Goal: Task Accomplishment & Management: Use online tool/utility

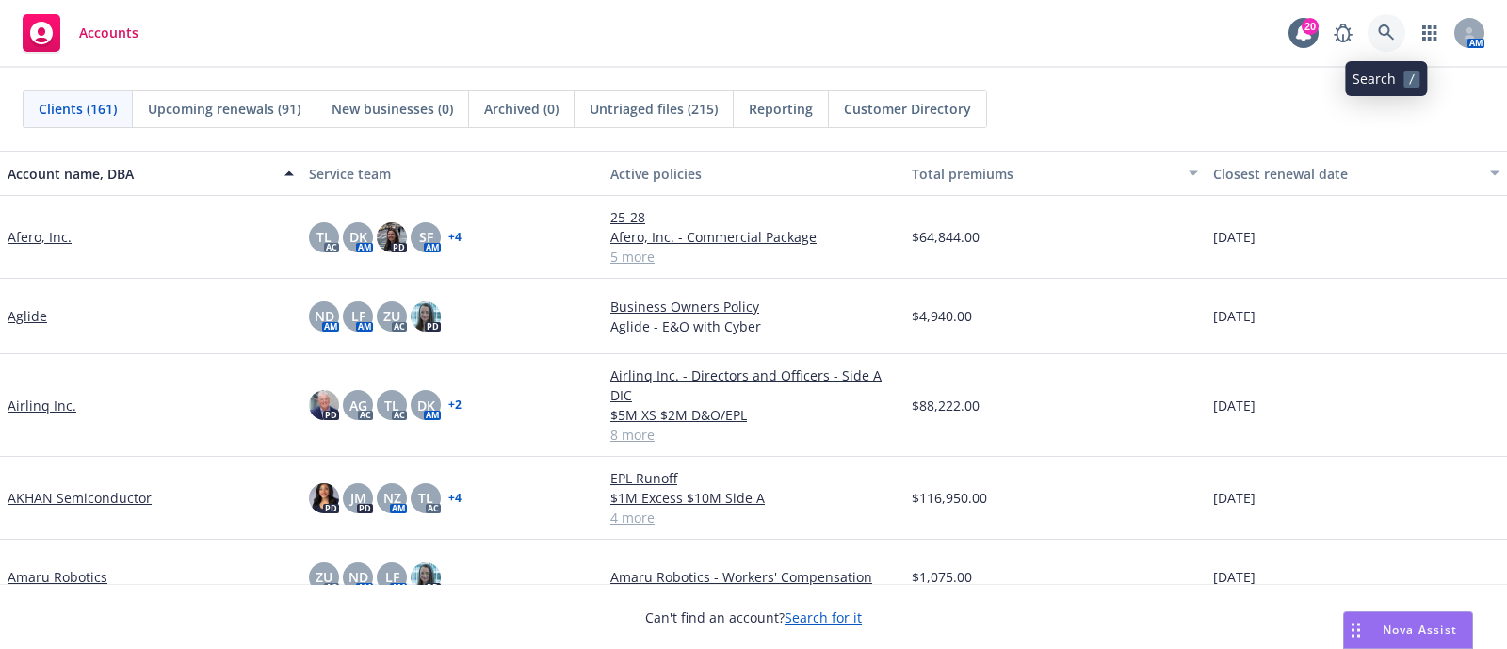
click at [1389, 41] on icon at bounding box center [1386, 32] width 17 height 17
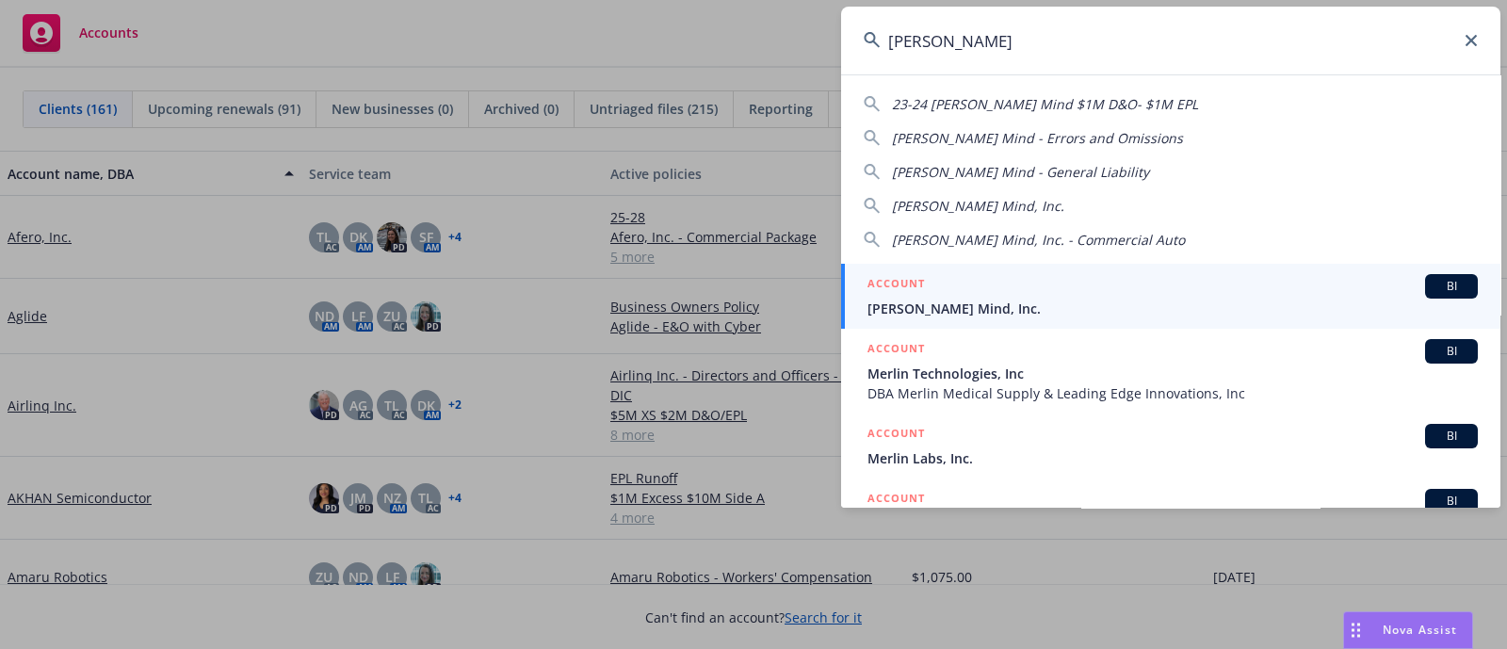
type input "merlyn"
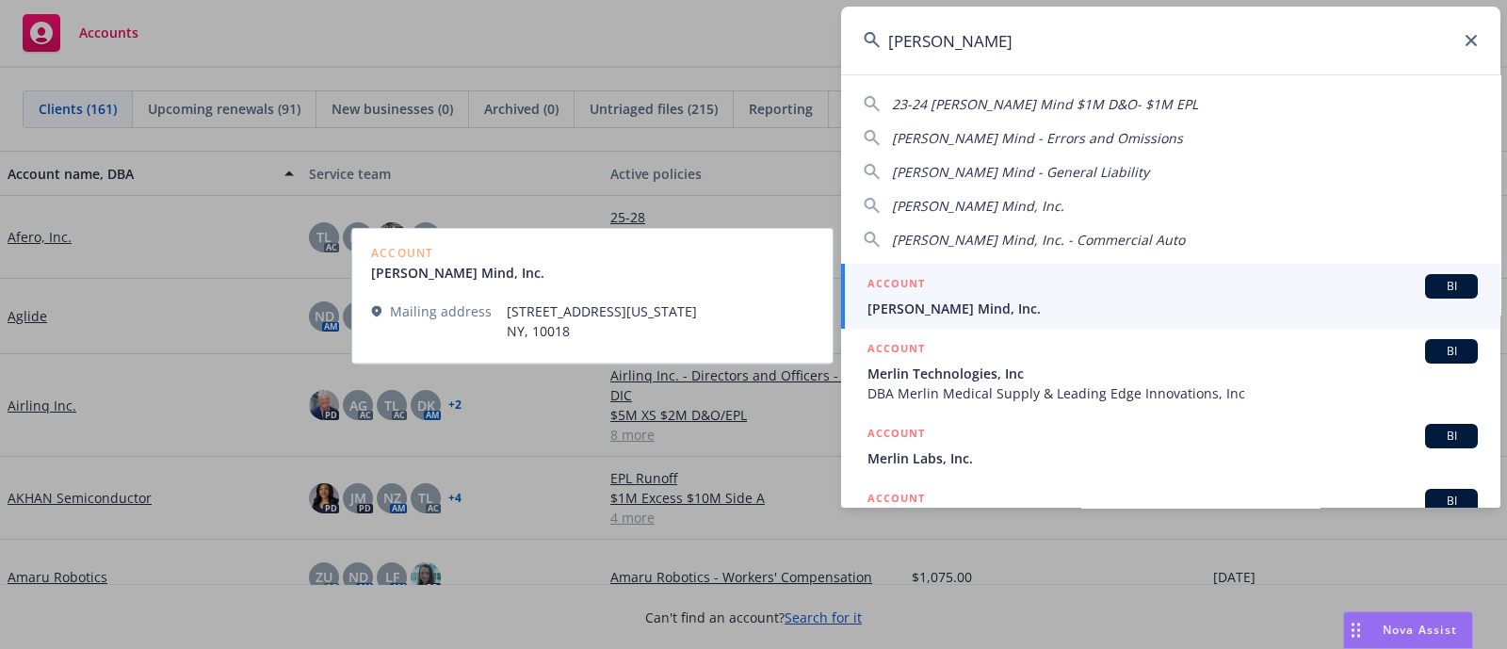
click at [1036, 296] on div "ACCOUNT BI" at bounding box center [1173, 286] width 610 height 24
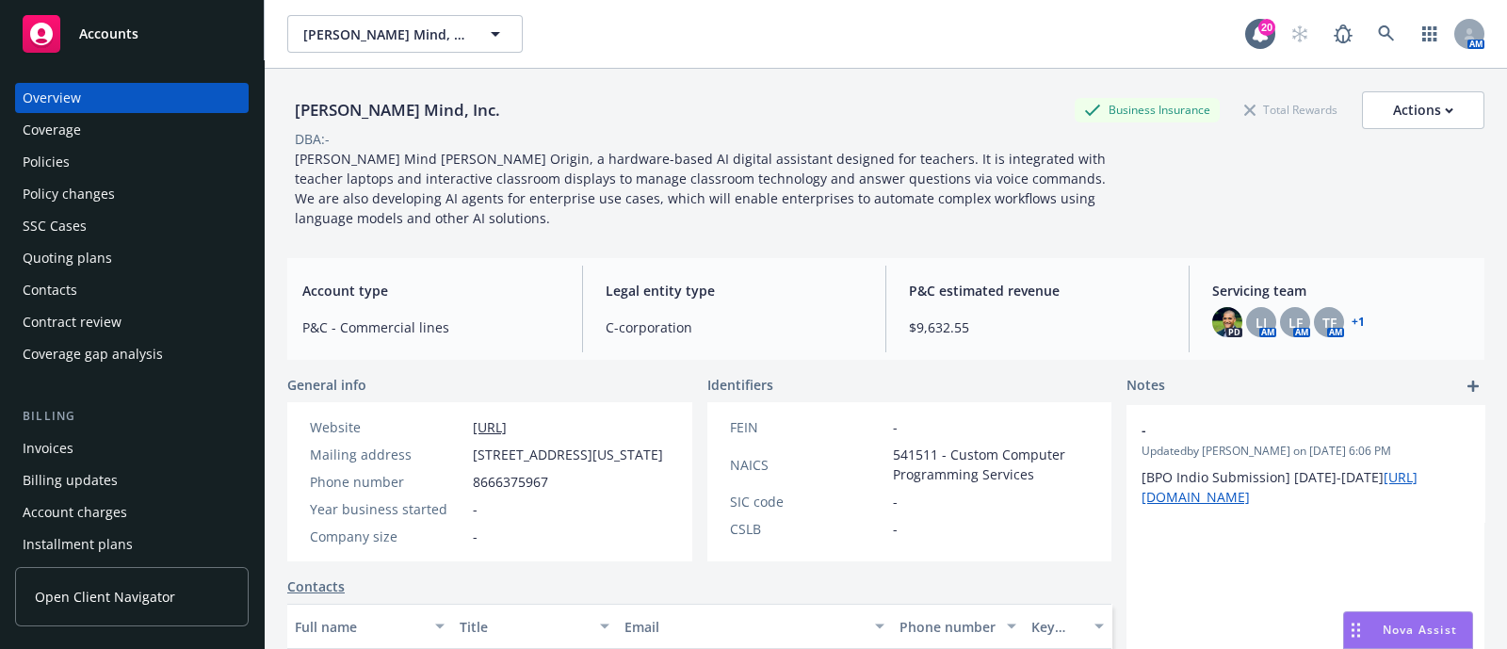
click at [113, 167] on div "Policies" at bounding box center [132, 162] width 219 height 30
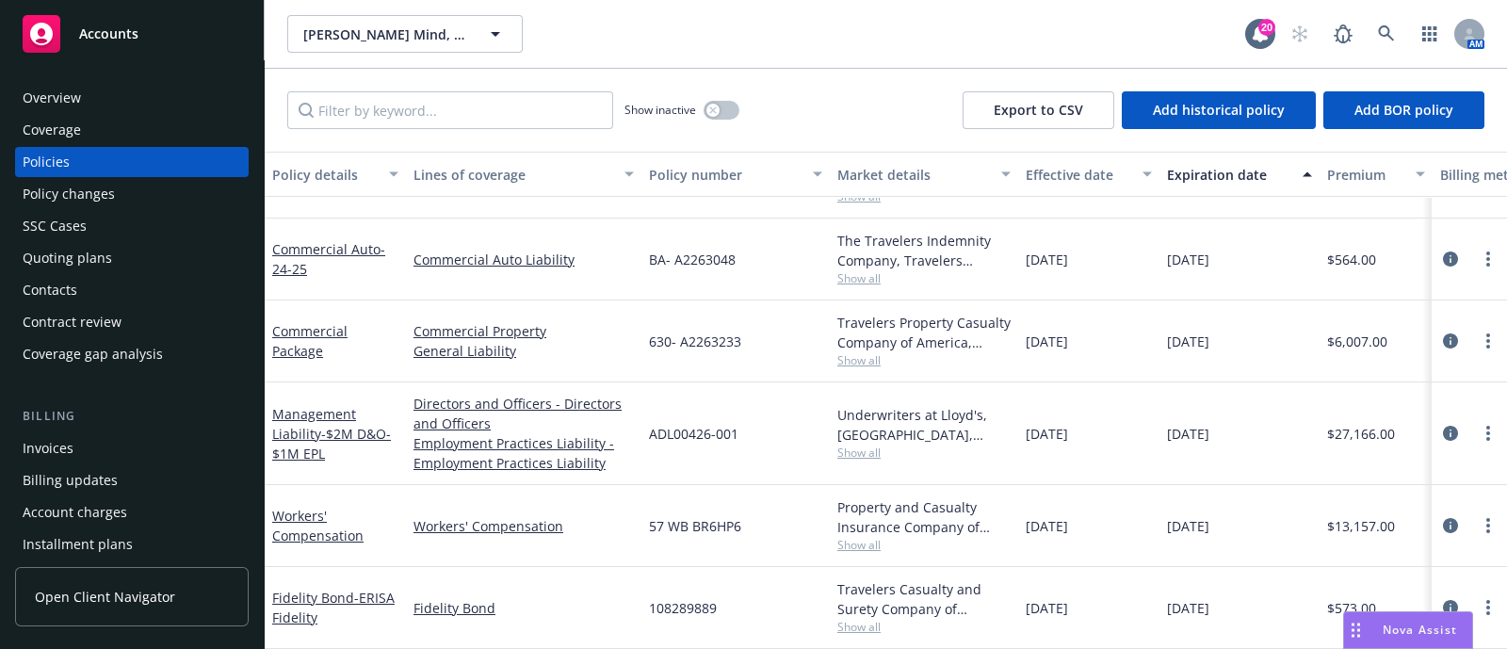
scroll to position [226, 0]
click at [90, 257] on div "Quoting plans" at bounding box center [67, 258] width 89 height 30
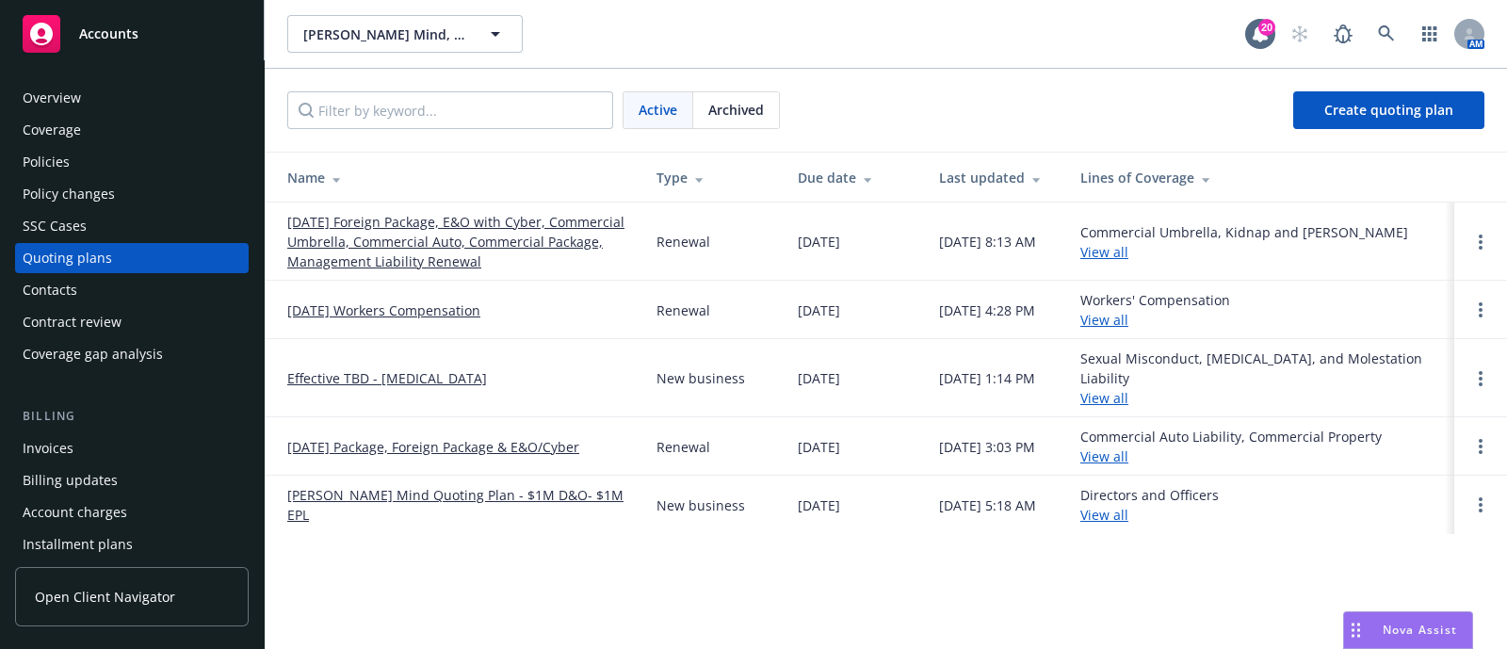
click at [349, 251] on link "[DATE] Foreign Package, E&O with Cyber, Commercial Umbrella, Commercial Auto, C…" at bounding box center [456, 241] width 339 height 59
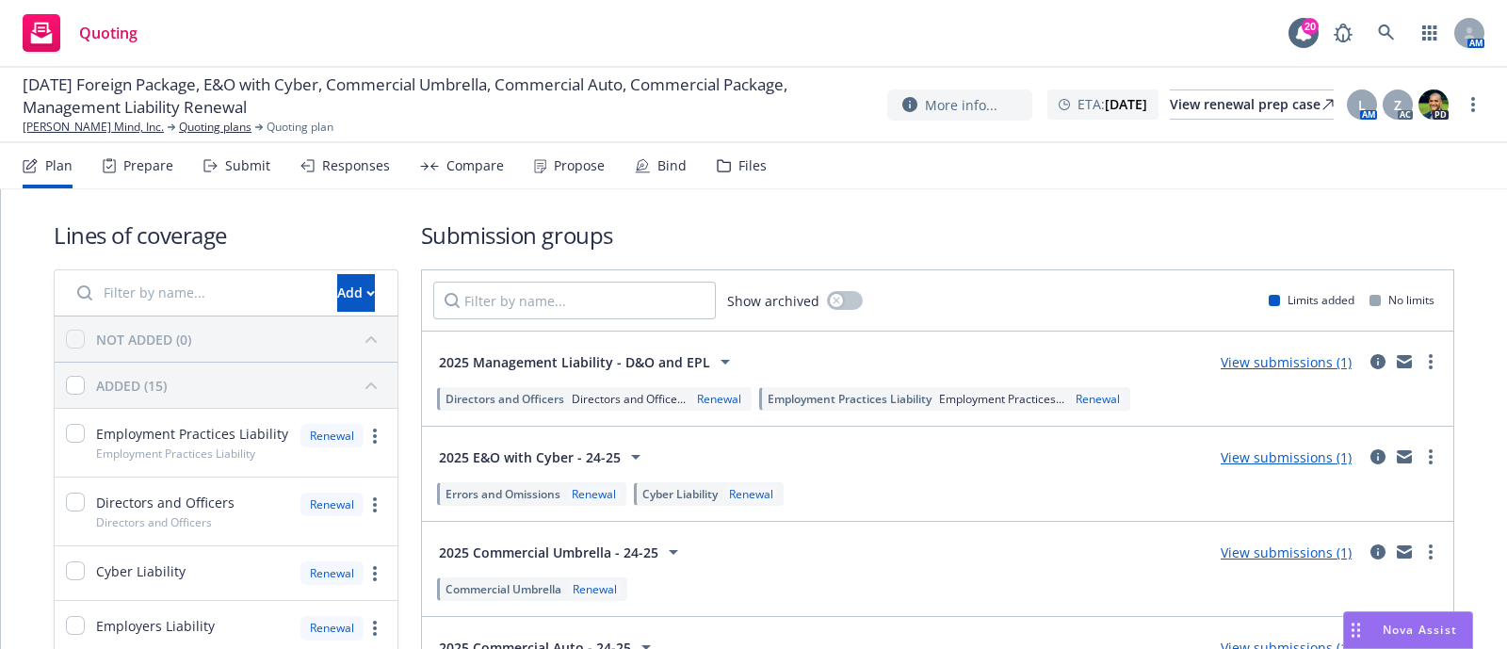
click at [231, 149] on div "Submit" at bounding box center [236, 165] width 67 height 45
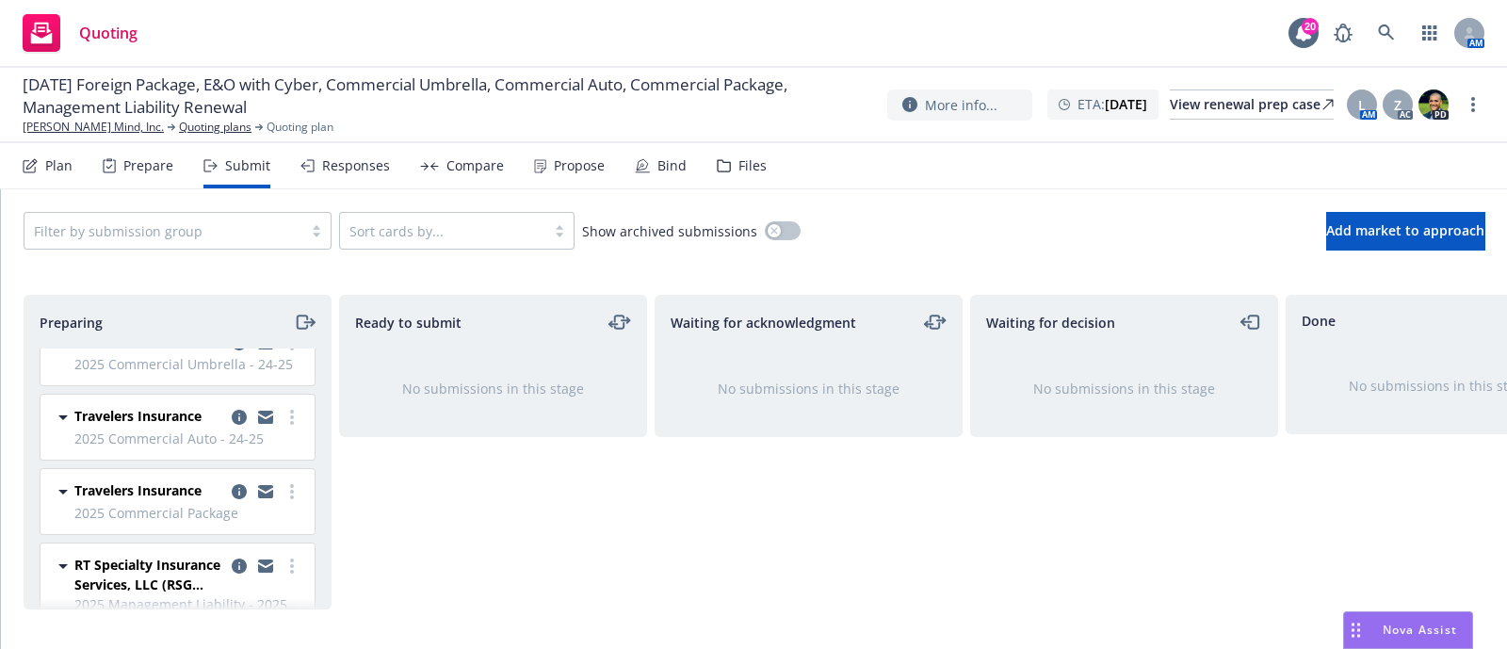
scroll to position [243, 0]
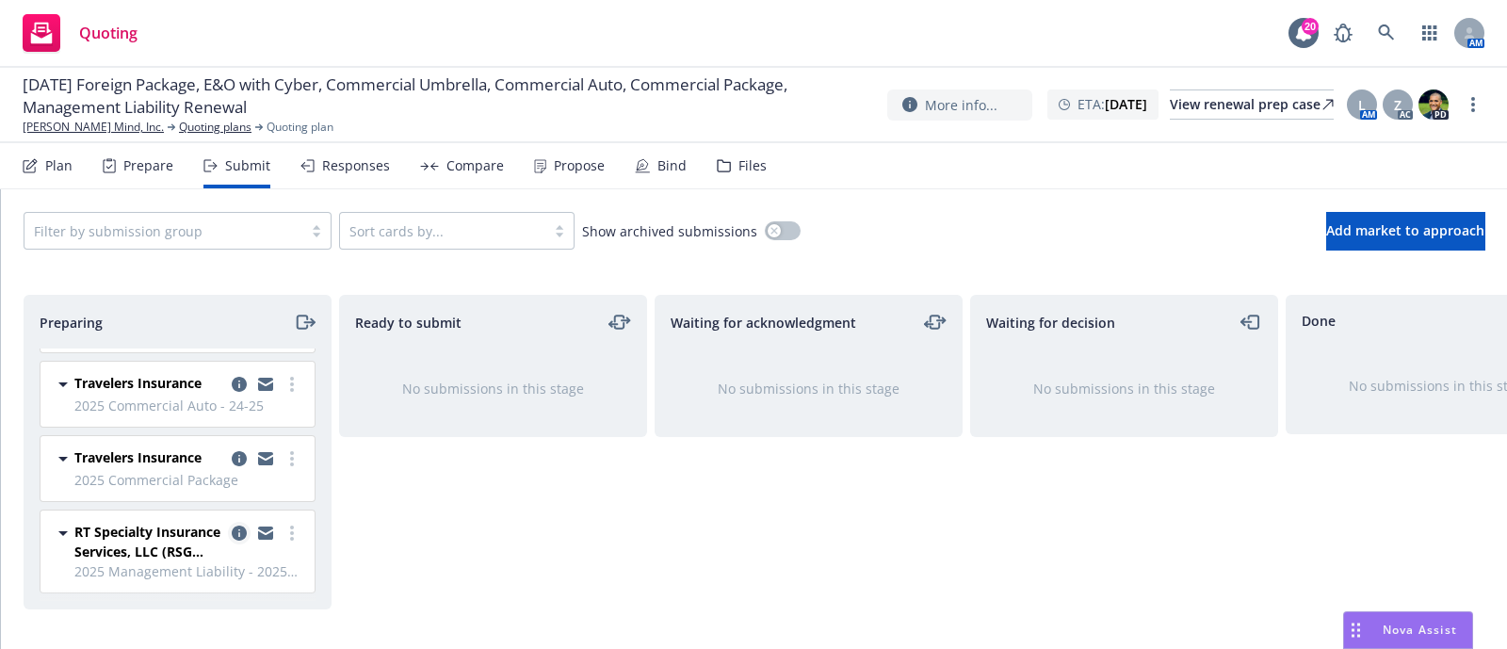
click at [232, 526] on icon "copy logging email" at bounding box center [239, 533] width 15 height 15
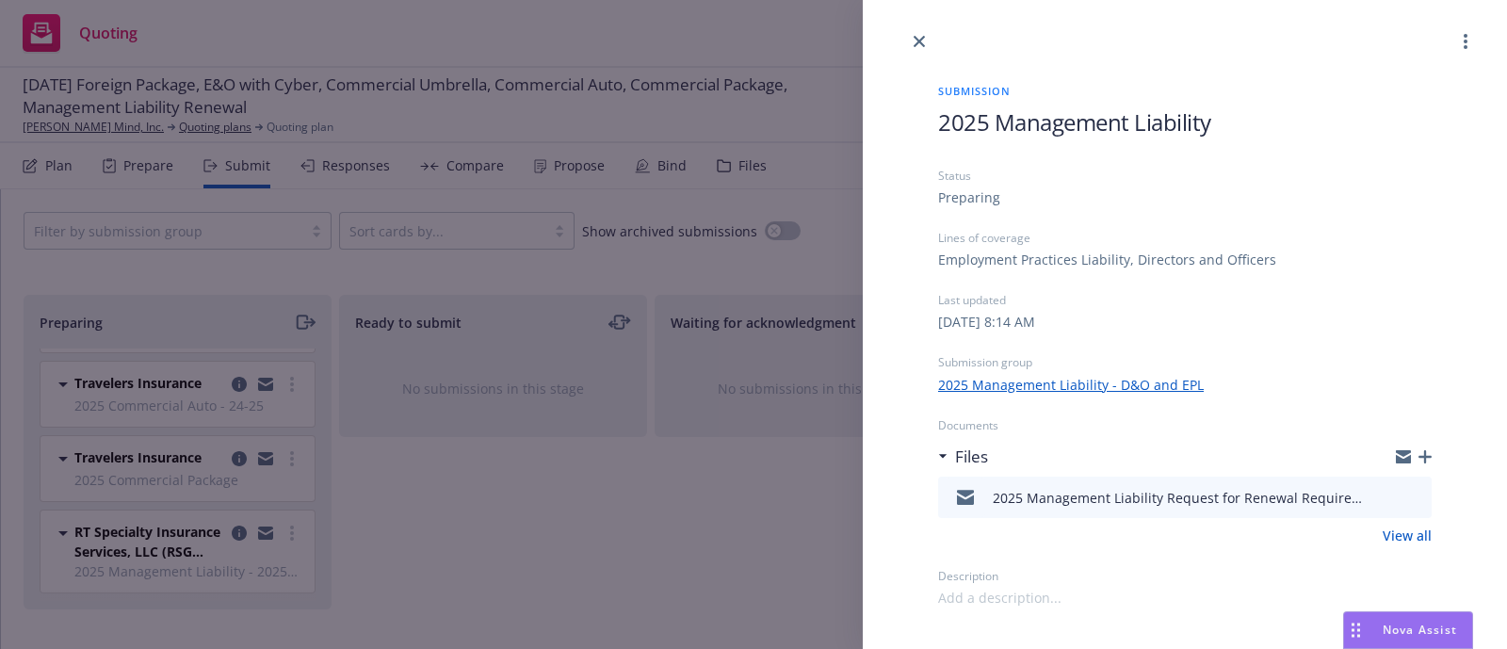
click at [638, 446] on div "Submission 2025 Management Liability Status Preparing Lines of coverage Employm…" at bounding box center [753, 324] width 1507 height 649
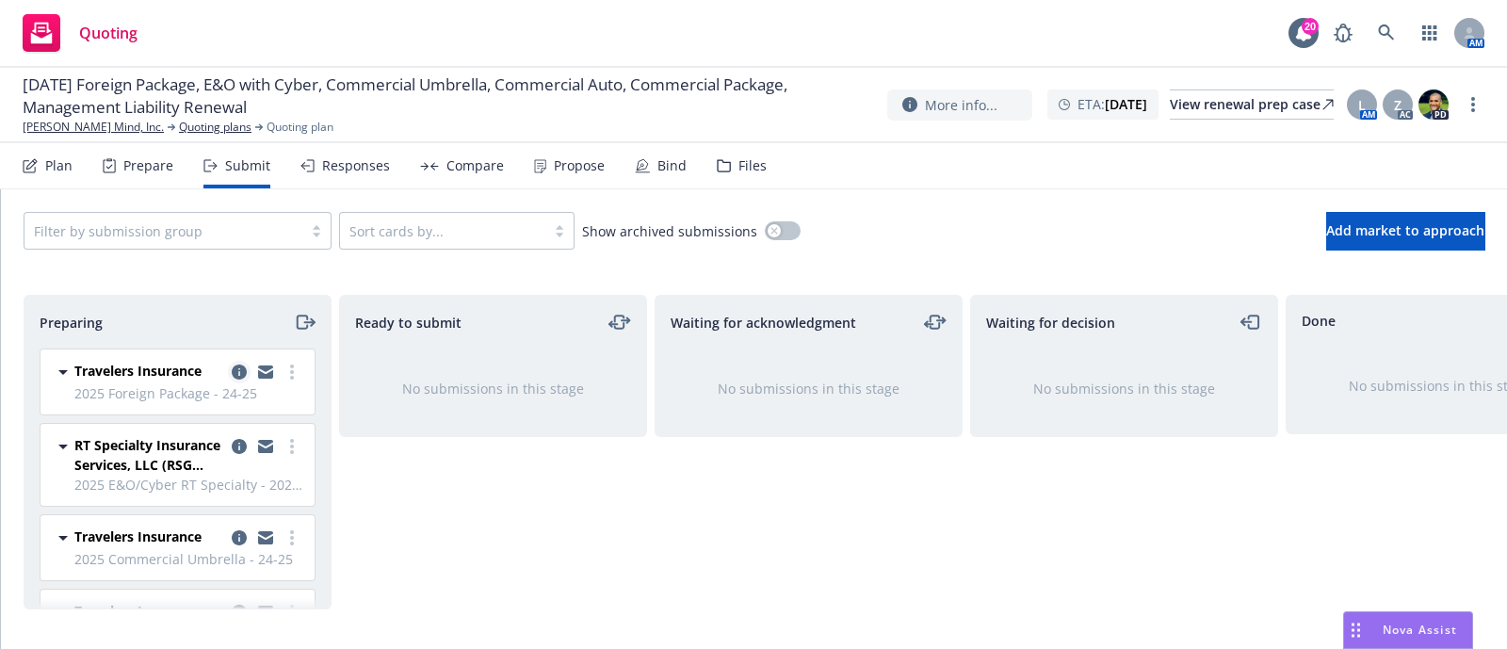
click at [228, 372] on link "copy logging email" at bounding box center [239, 372] width 23 height 23
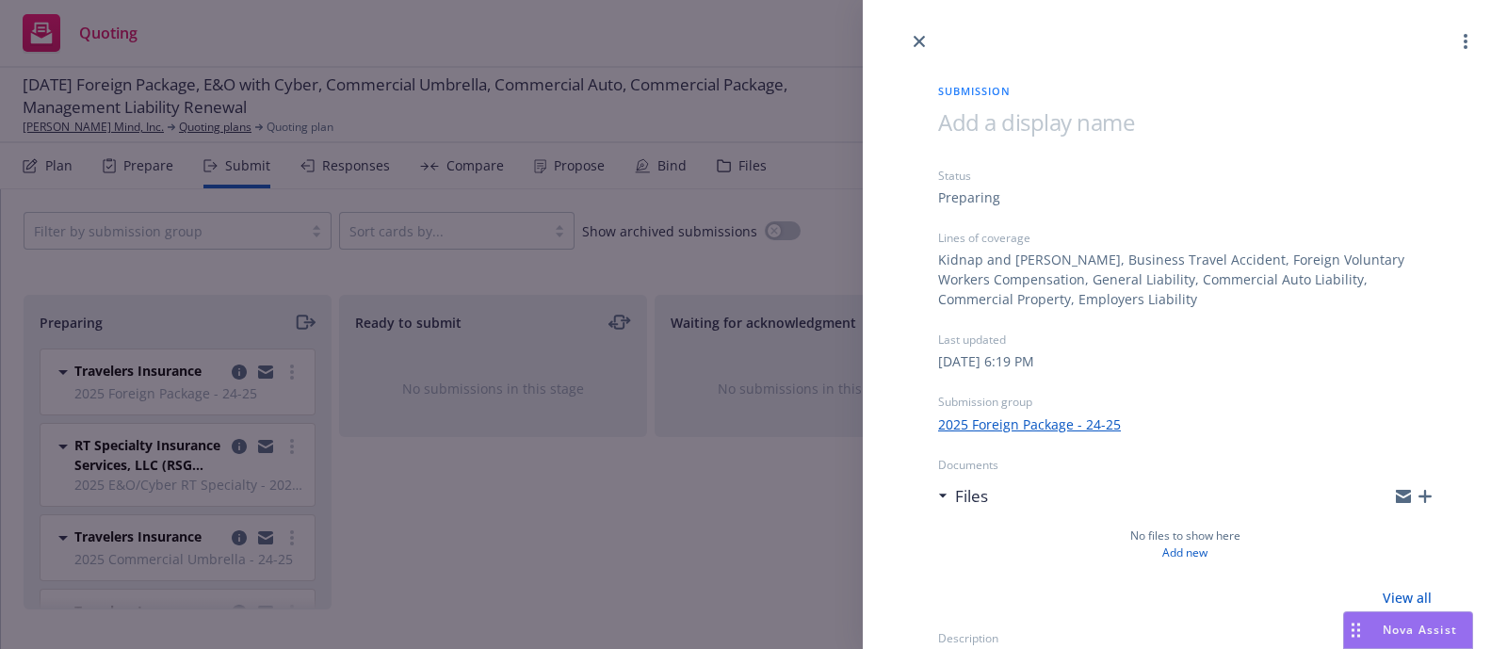
click at [465, 473] on div "Submission Status Preparing Lines of coverage Kidnap and Ransom, Business Trave…" at bounding box center [753, 324] width 1507 height 649
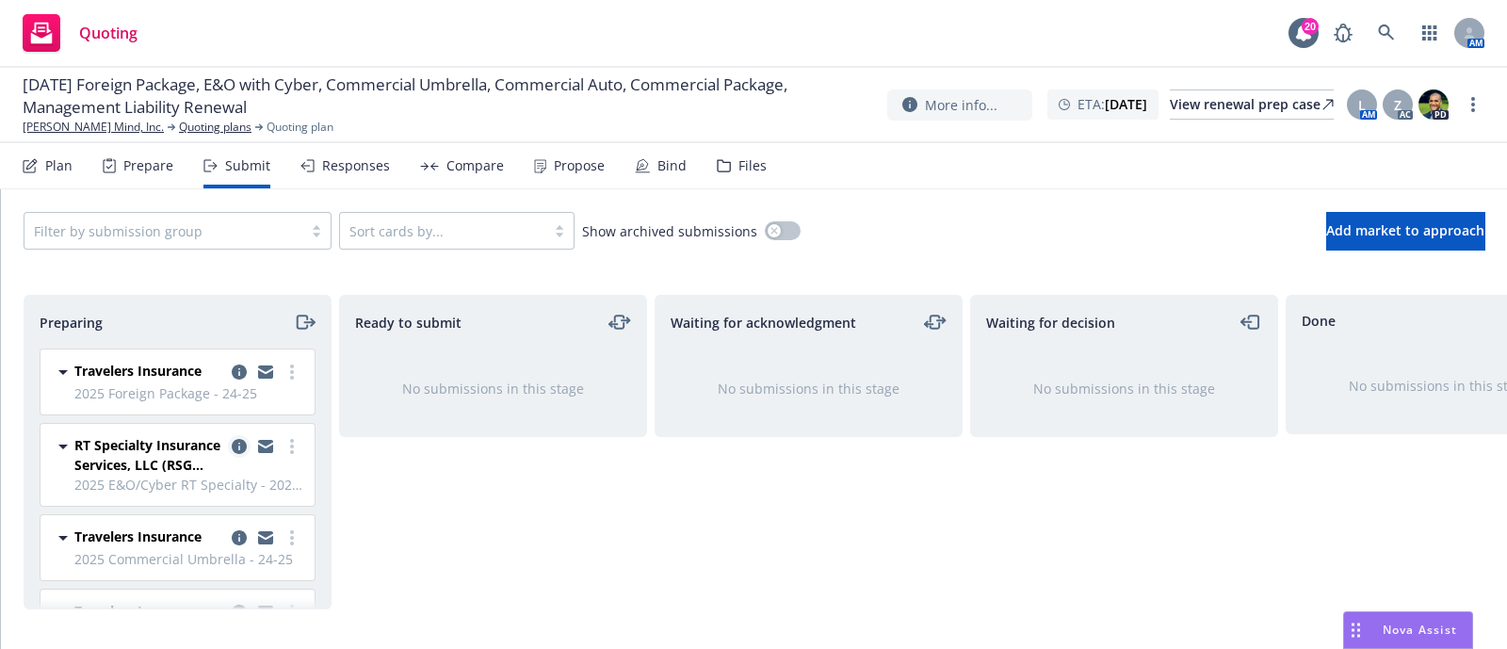
click at [232, 440] on icon "copy logging email" at bounding box center [239, 446] width 15 height 15
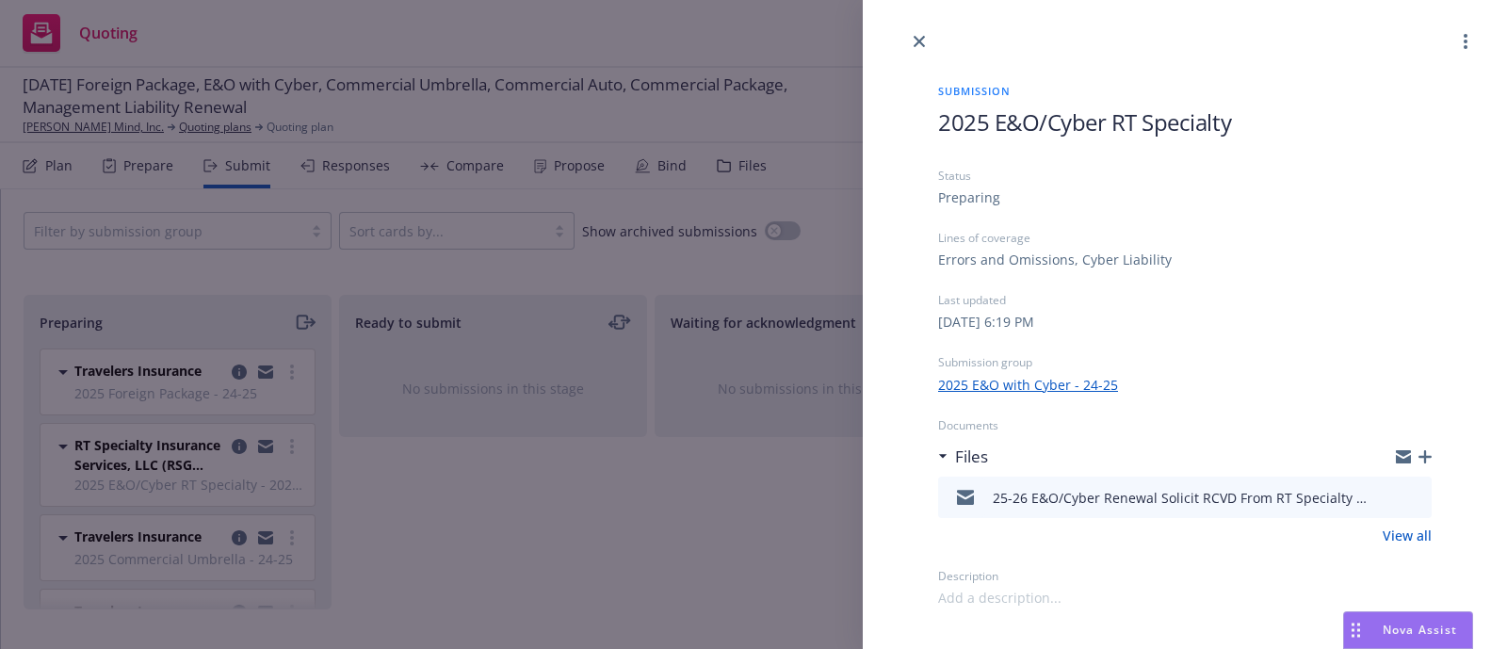
click at [549, 500] on div "Submission 2025 E&O/Cyber RT Specialty Status Preparing Lines of coverage Error…" at bounding box center [753, 324] width 1507 height 649
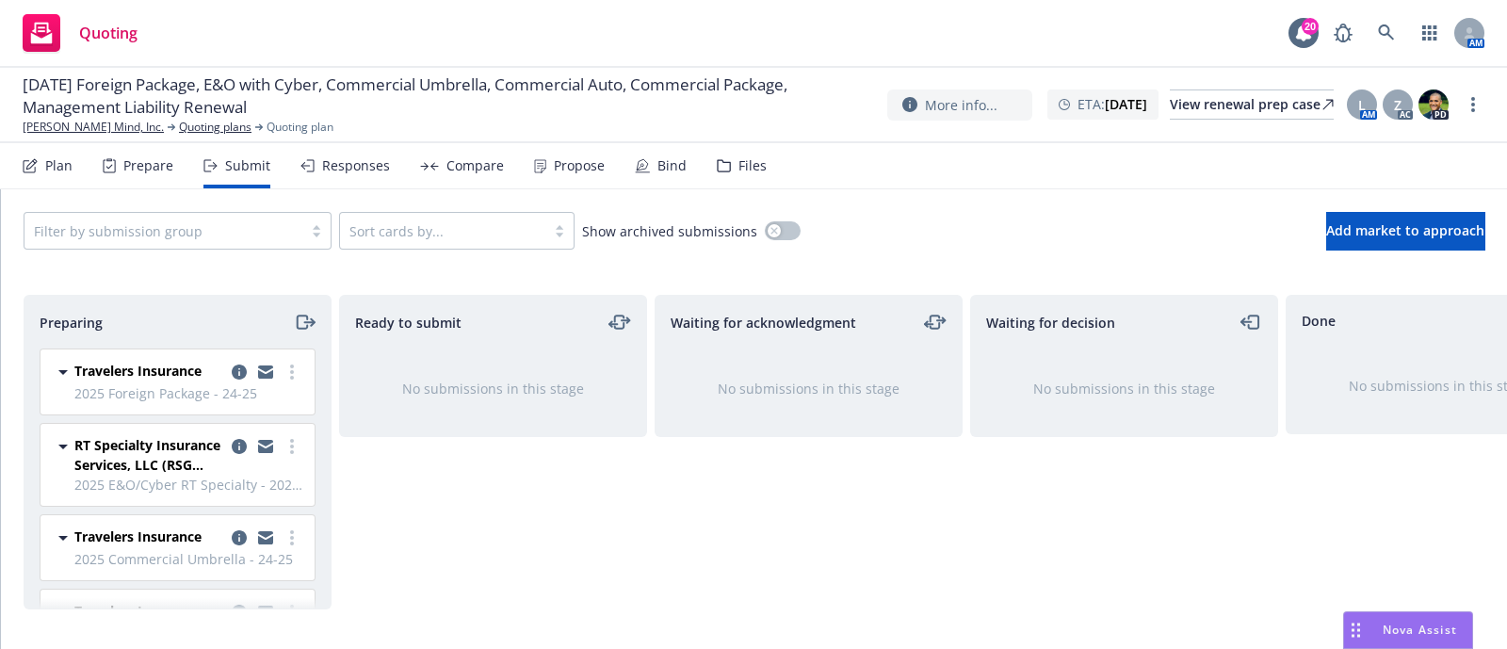
scroll to position [243, 0]
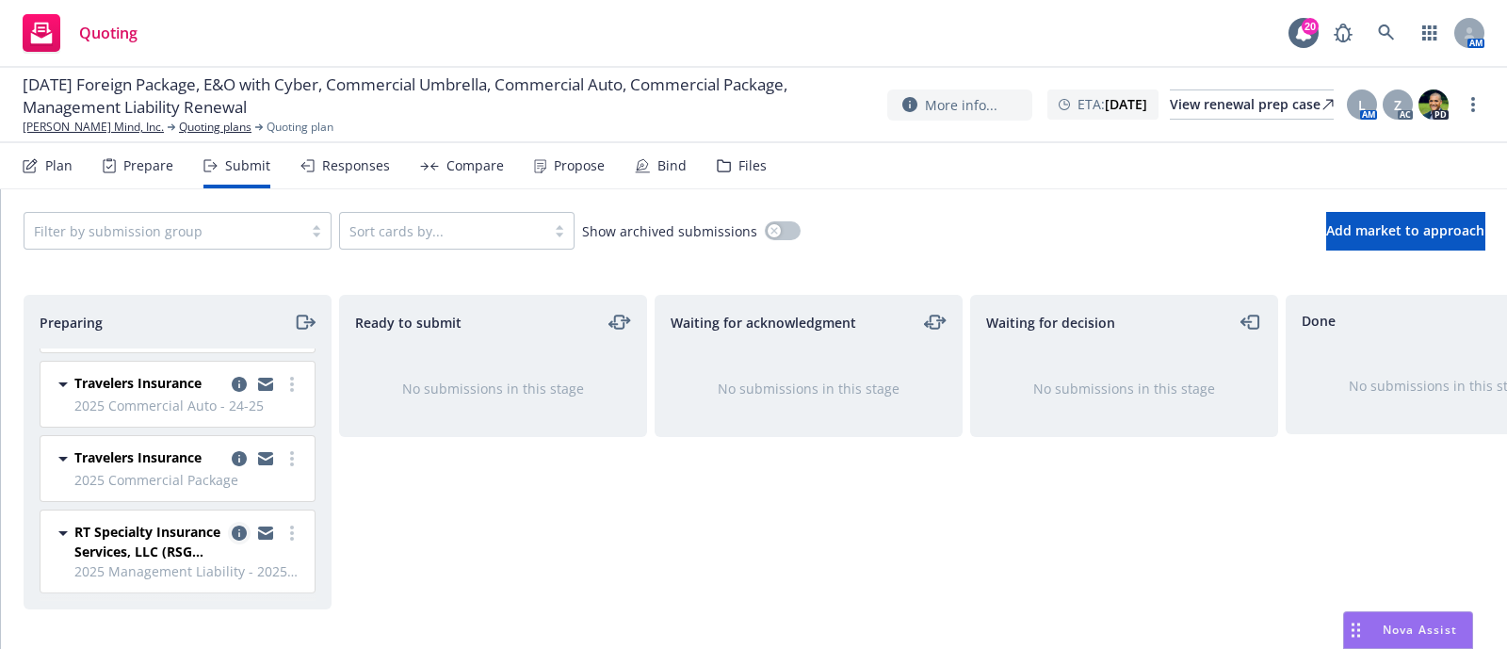
click at [232, 526] on icon "copy logging email" at bounding box center [239, 533] width 15 height 15
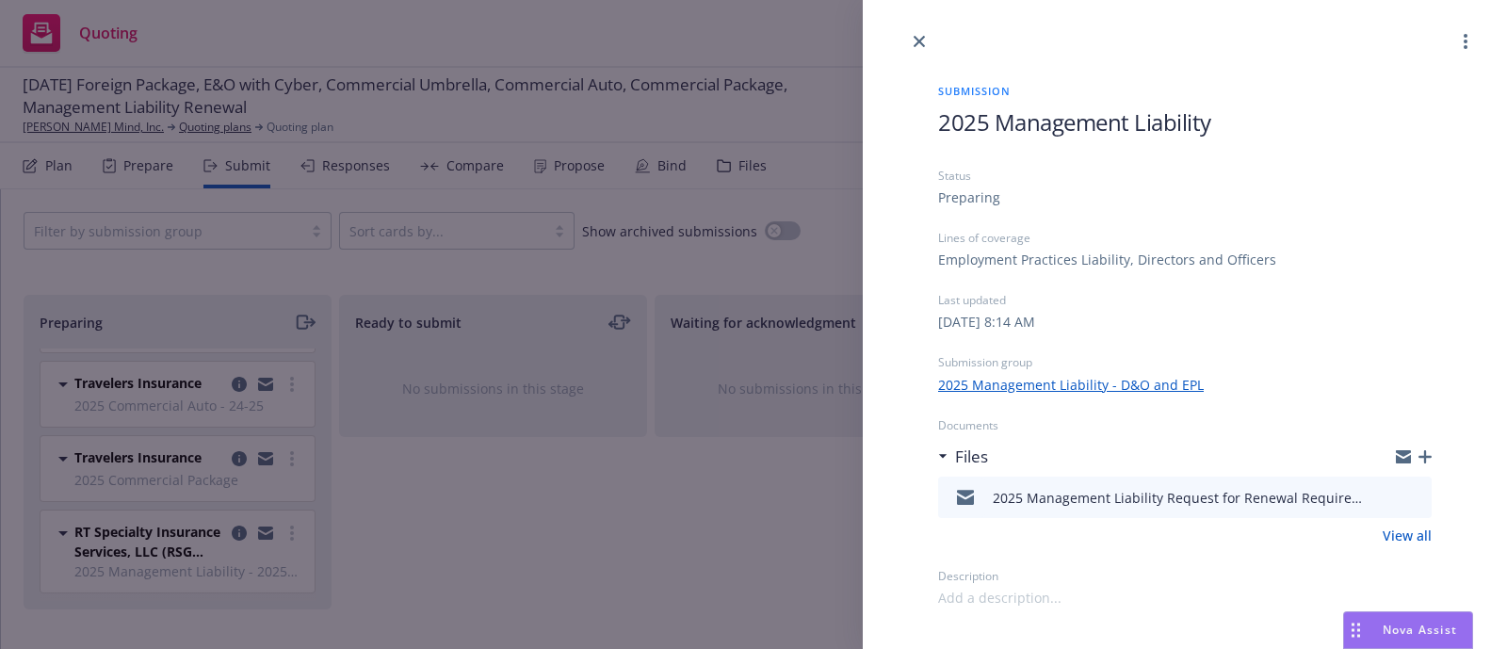
click at [744, 511] on div "Submission 2025 Management Liability Status Preparing Lines of coverage Employm…" at bounding box center [753, 324] width 1507 height 649
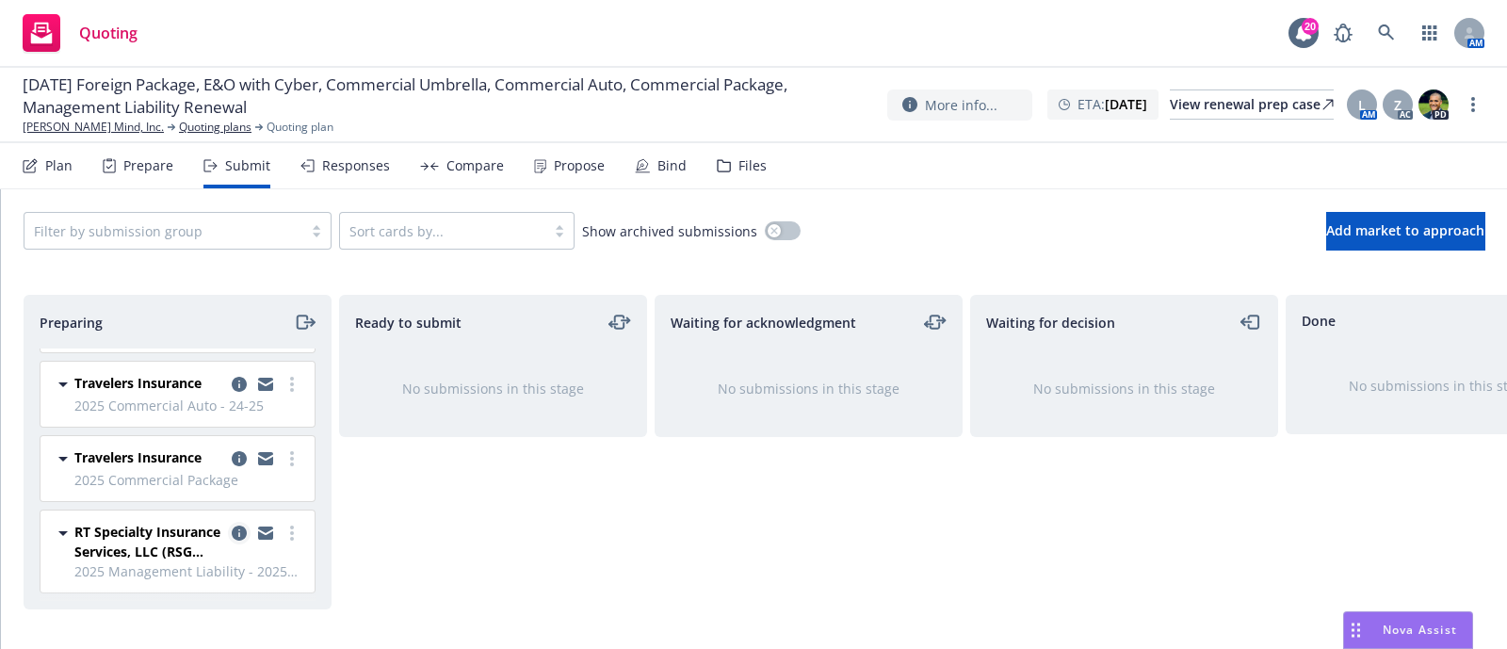
click at [232, 526] on icon "copy logging email" at bounding box center [239, 533] width 15 height 15
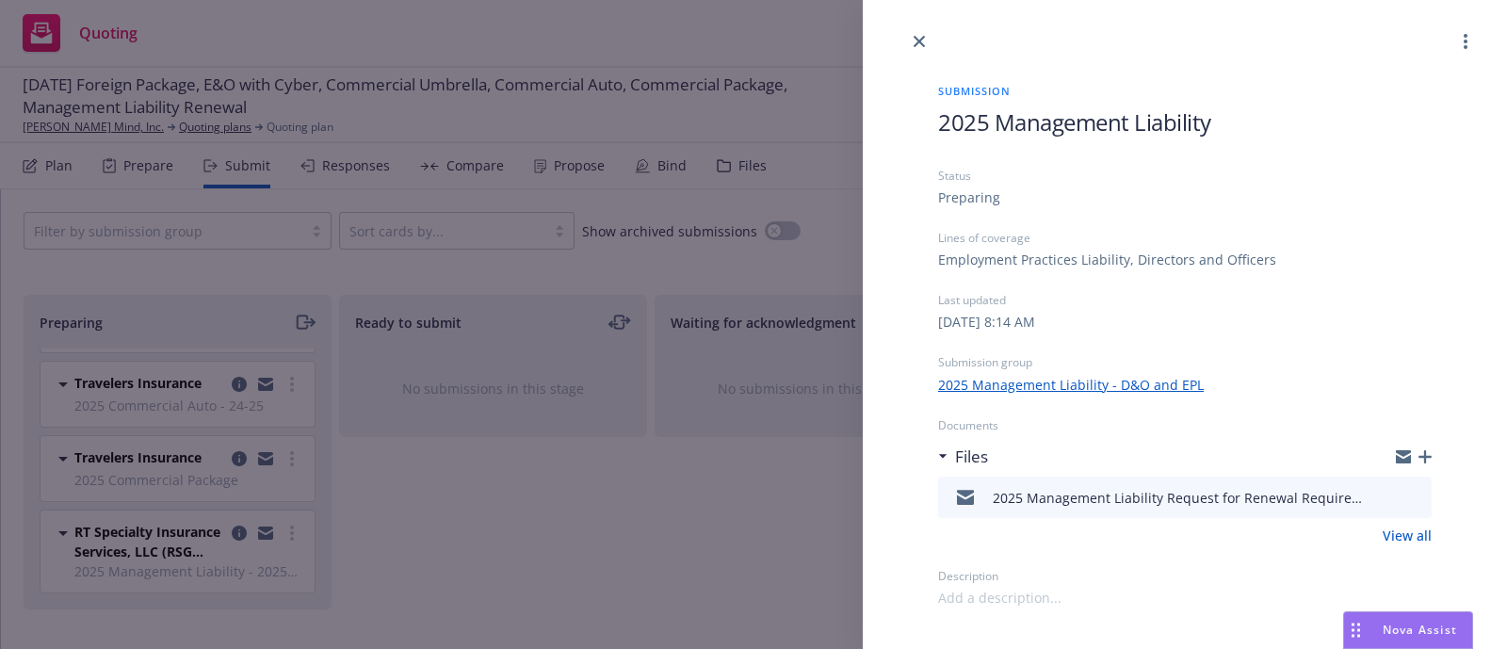
click at [1422, 451] on icon "button" at bounding box center [1425, 456] width 13 height 13
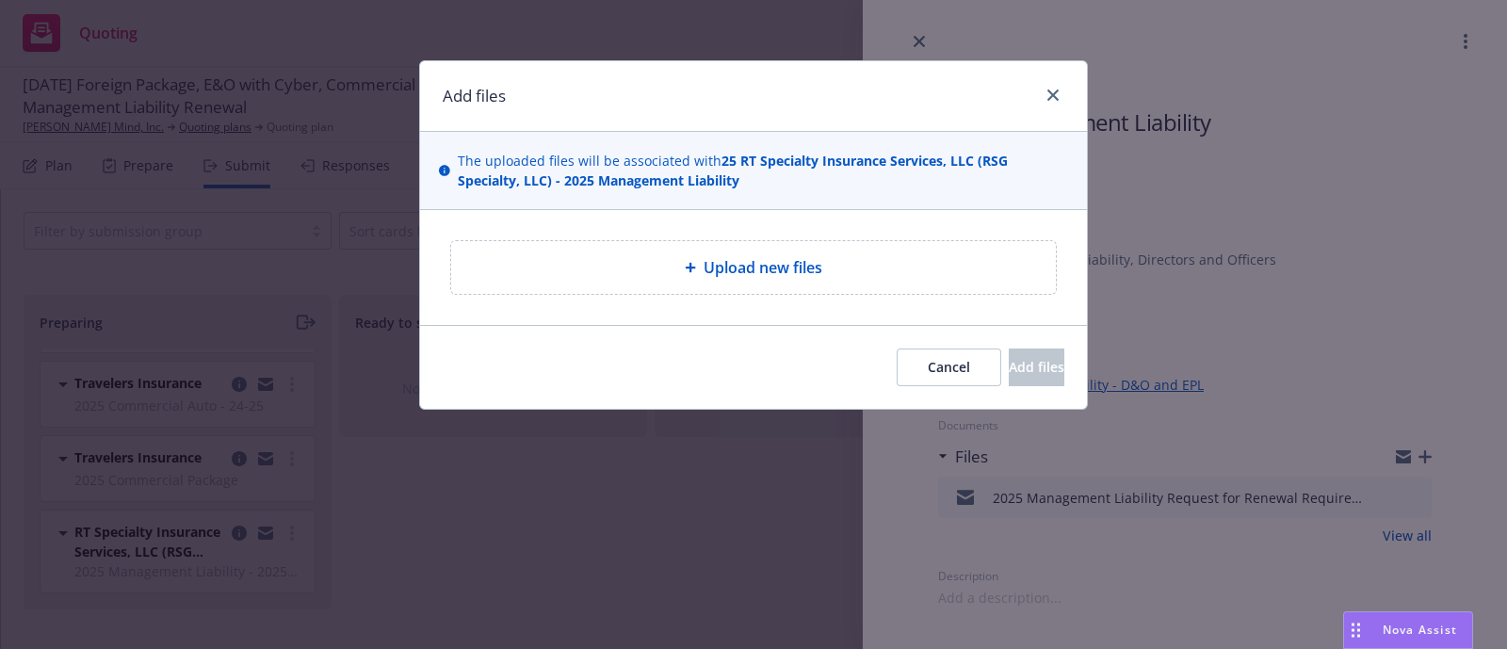
click at [820, 279] on div "Upload new files" at bounding box center [753, 267] width 605 height 53
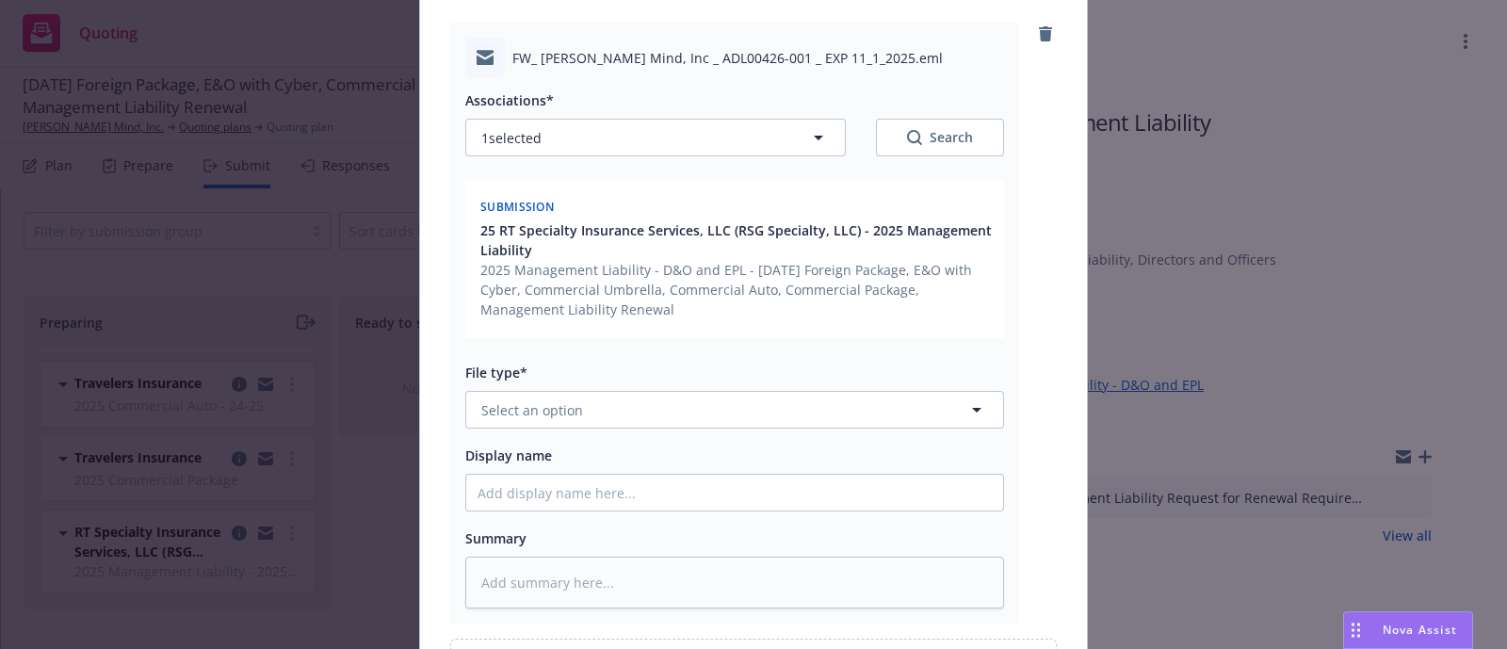
scroll to position [219, 0]
click at [562, 406] on span "Select an option" at bounding box center [532, 409] width 102 height 20
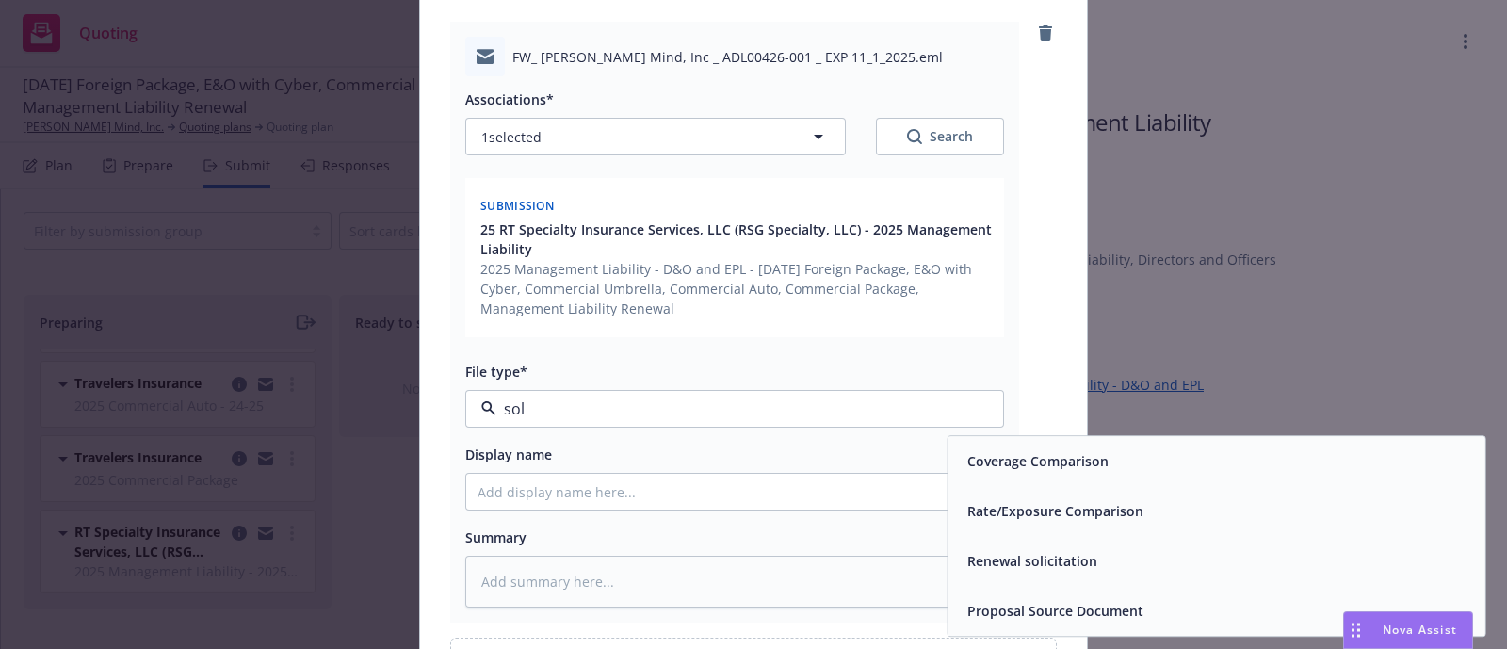
type input "soli"
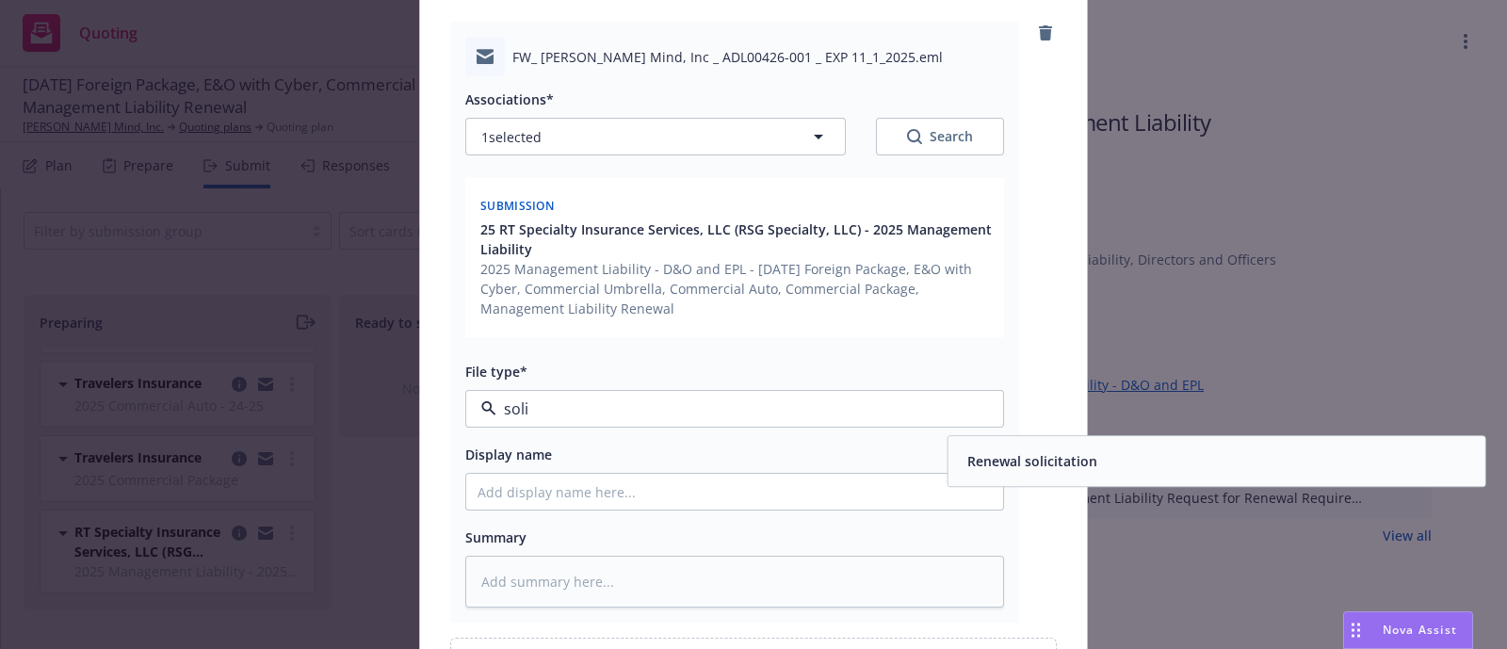
click at [1023, 462] on span "Renewal solicitation" at bounding box center [1032, 462] width 130 height 20
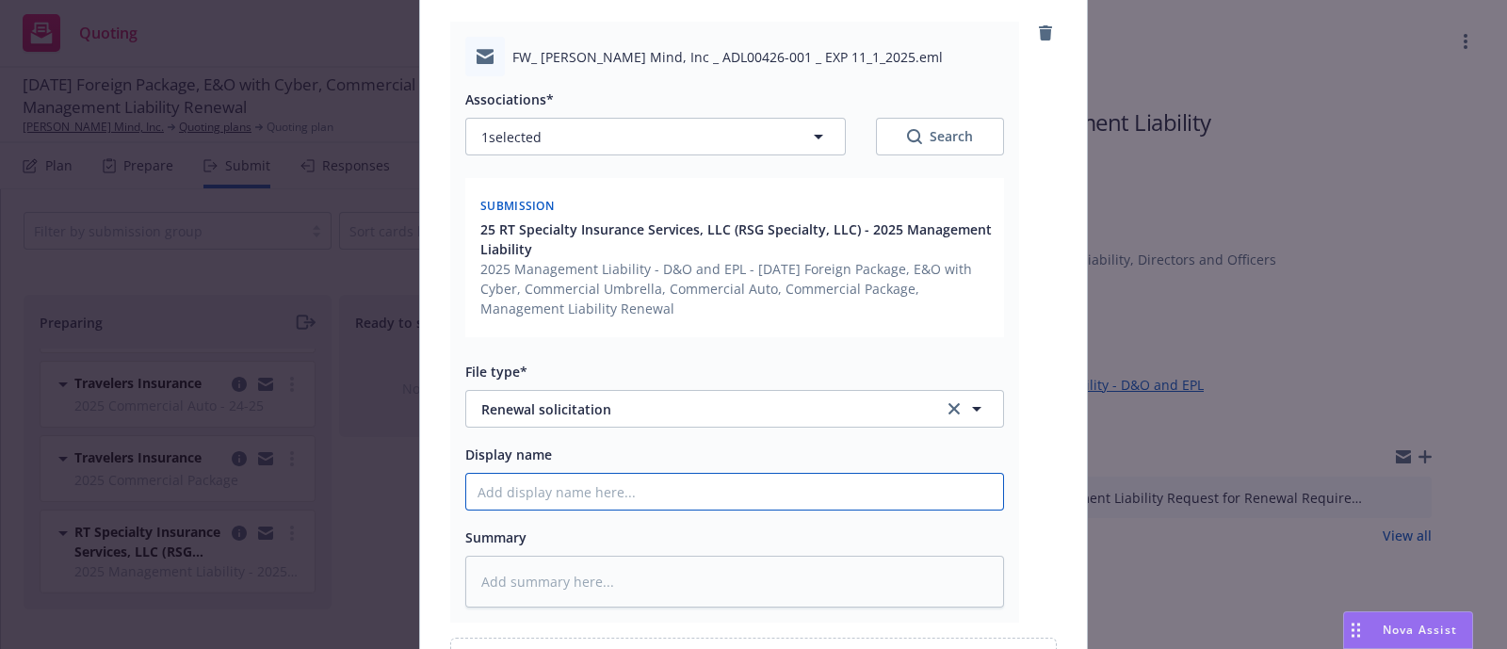
click at [505, 483] on input "Display name" at bounding box center [734, 492] width 537 height 36
paste input "[TERM] [POLICY TYPE] Renewal Solicit RCVD From [UNDERWRITER/COMPANY]"
type textarea "x"
type input "[TERM] [POLICY TYPE] Renewal Solicit RCVD From [UNDERWRITER/COMPANY]"
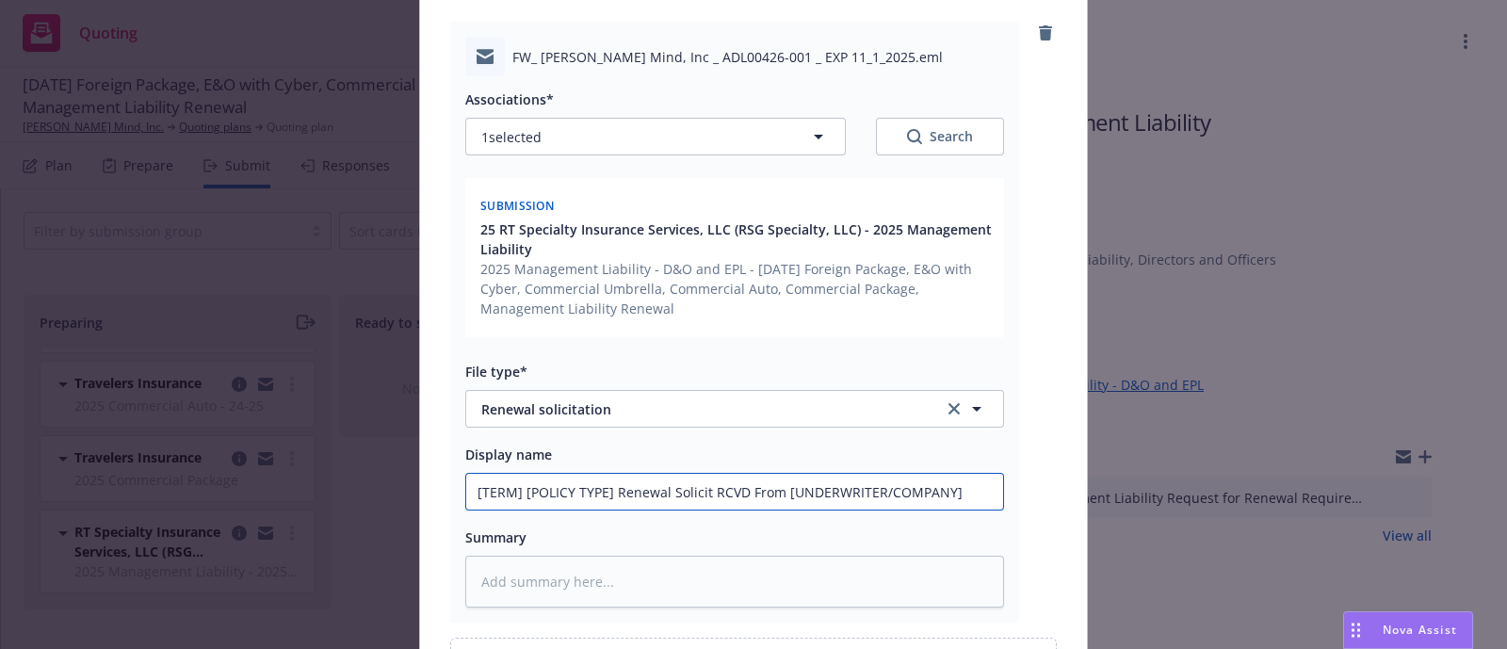
drag, startPoint x: 597, startPoint y: 495, endPoint x: 433, endPoint y: 484, distance: 164.2
click at [433, 484] on div "FW_ Merlyn Mind, Inc _ ADL00426-001 _ EXP 11_1_2025.eml Associations* 1 selecte…" at bounding box center [753, 357] width 667 height 731
type textarea "x"
type input "] Renewal Solicit RCVD From [UNDERWRITER/COMPANY]"
type textarea "x"
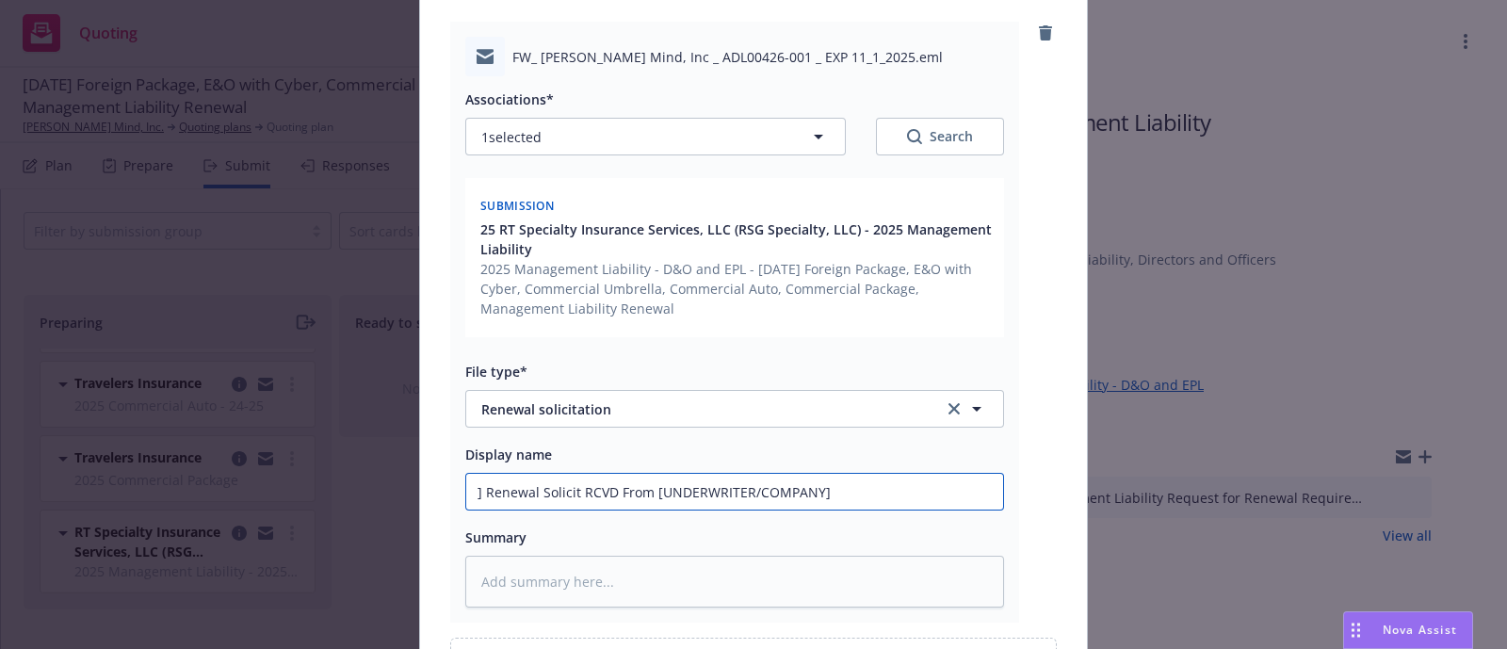
type input "Renewal Solicit RCVD From [UNDERWRITER/COMPANY]"
type textarea "x"
type input "20 Renewal Solicit RCVD From [UNDERWRITER/COMPANY]"
type textarea "x"
type input "202 Renewal Solicit RCVD From [UNDERWRITER/COMPANY]"
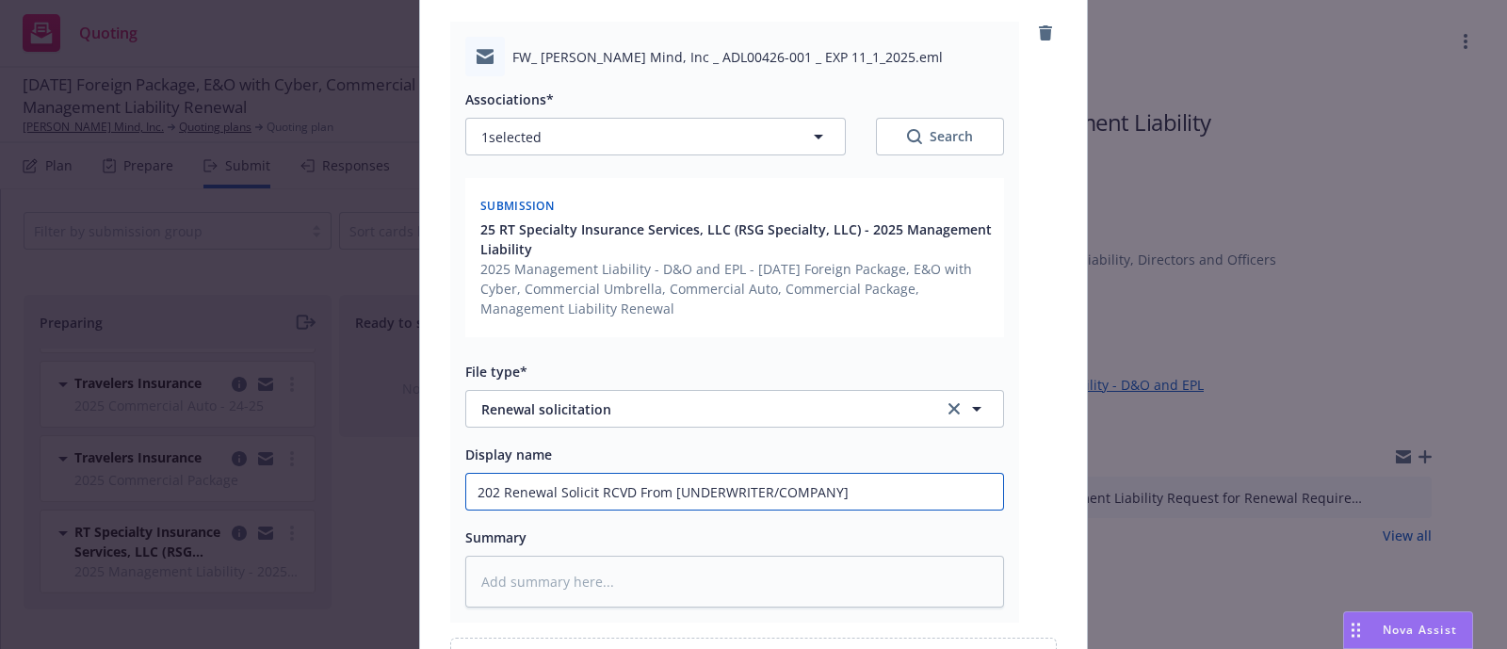
type textarea "x"
type input "2025 Renewal Solicit RCVD From [UNDERWRITER/COMPANY]"
type textarea "x"
type input "2025 Renewal Solicit RCVD From [UNDERWRITER/COMPANY]"
type textarea "x"
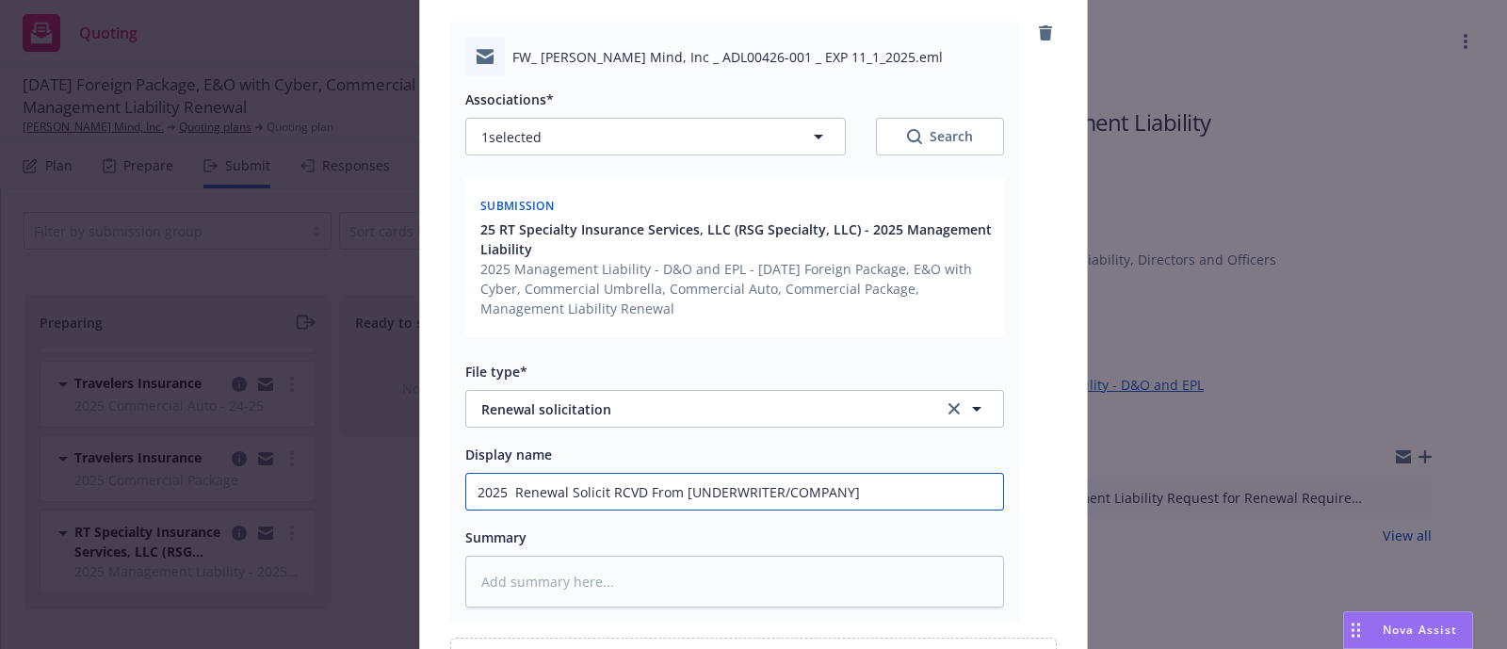
type input "2025 - Renewal Solicit RCVD From [UNDERWRITER/COMPANY]"
type textarea "x"
type input "2025 - Renewal Solicit RCVD From [UNDERWRITER/COMPANY]"
type textarea "x"
type input "2025 - 20 Renewal Solicit RCVD From [UNDERWRITER/COMPANY]"
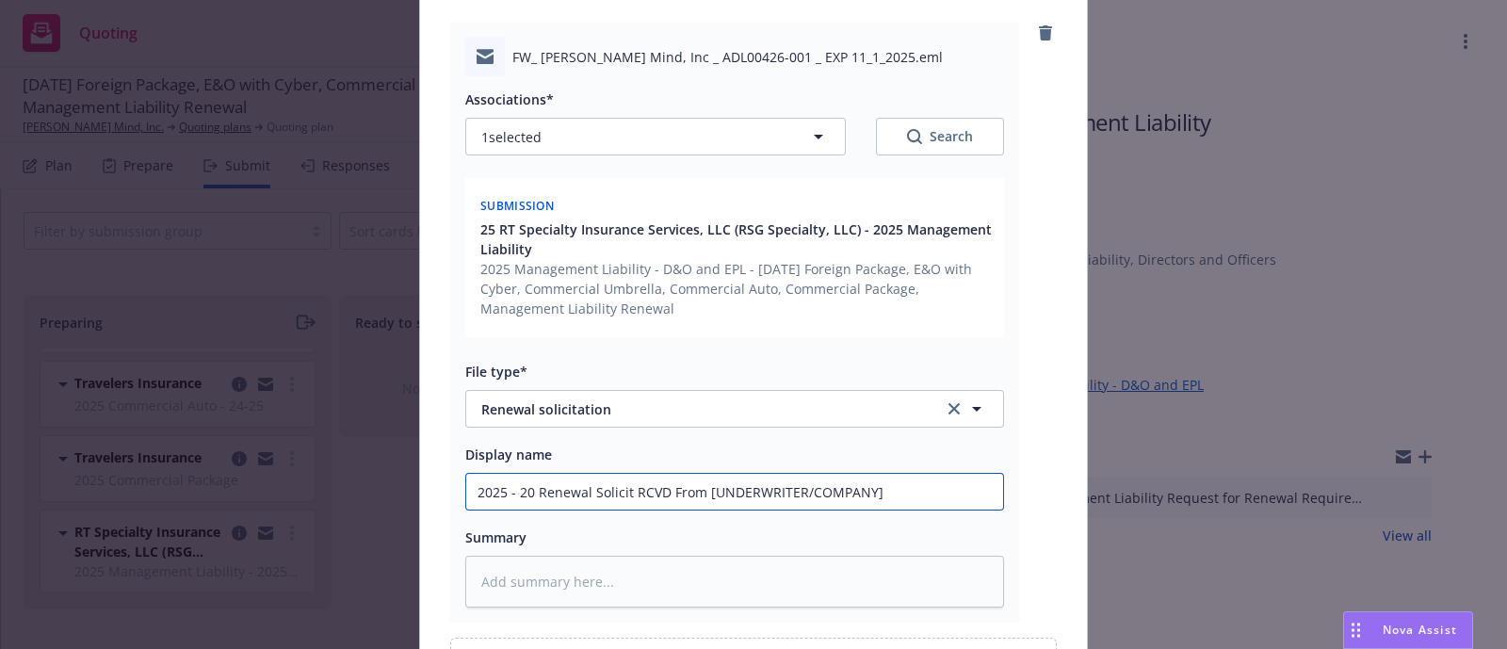
type textarea "x"
type input "2025 - 202 Renewal Solicit RCVD From [UNDERWRITER/COMPANY]"
type textarea "x"
type input "2025 - 2026 Renewal Solicit RCVD From [UNDERWRITER/COMPANY]"
type textarea "x"
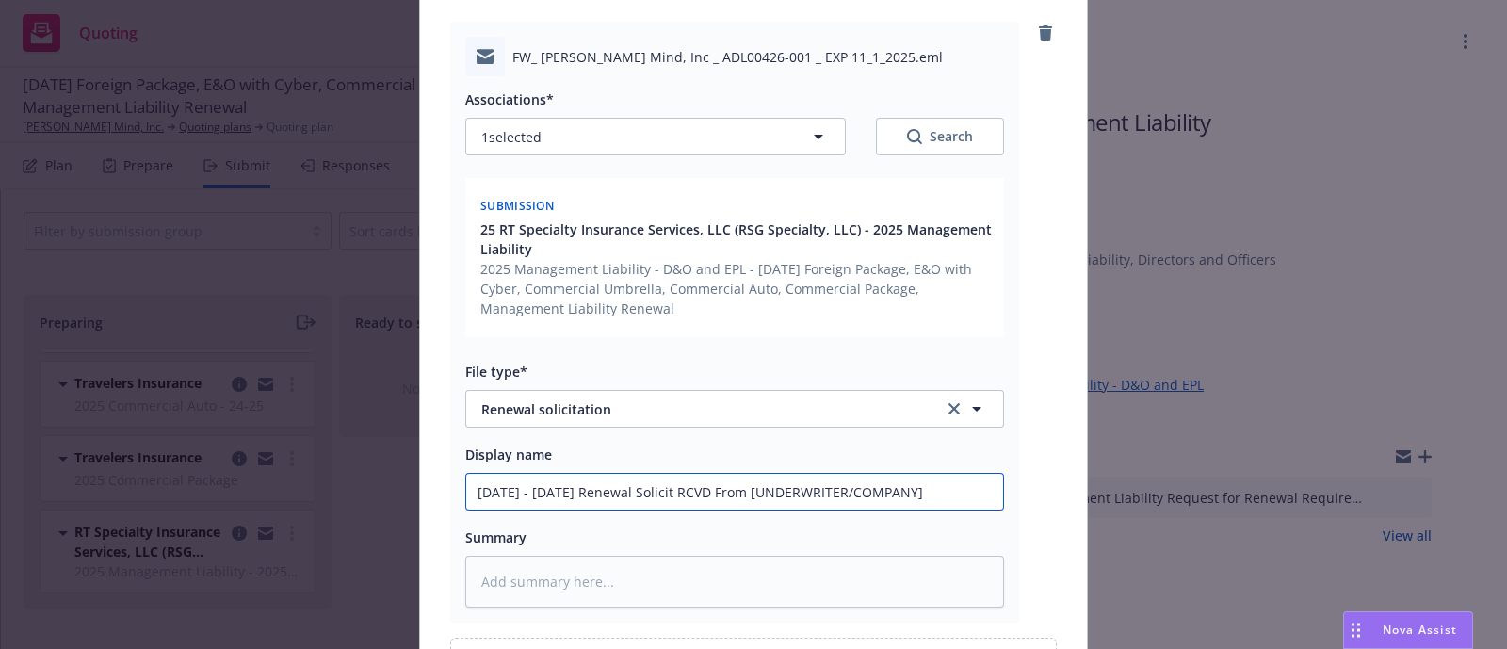
type input "2025 - 2026 Renewal Solicit RCVD From [UNDERWRITER/COMPANY]"
type textarea "x"
type input "2025 - 2026 D Renewal Solicit RCVD From [UNDERWRITER/COMPANY]"
type textarea "x"
type input "2025 - 2026 D& Renewal Solicit RCVD From [UNDERWRITER/COMPANY]"
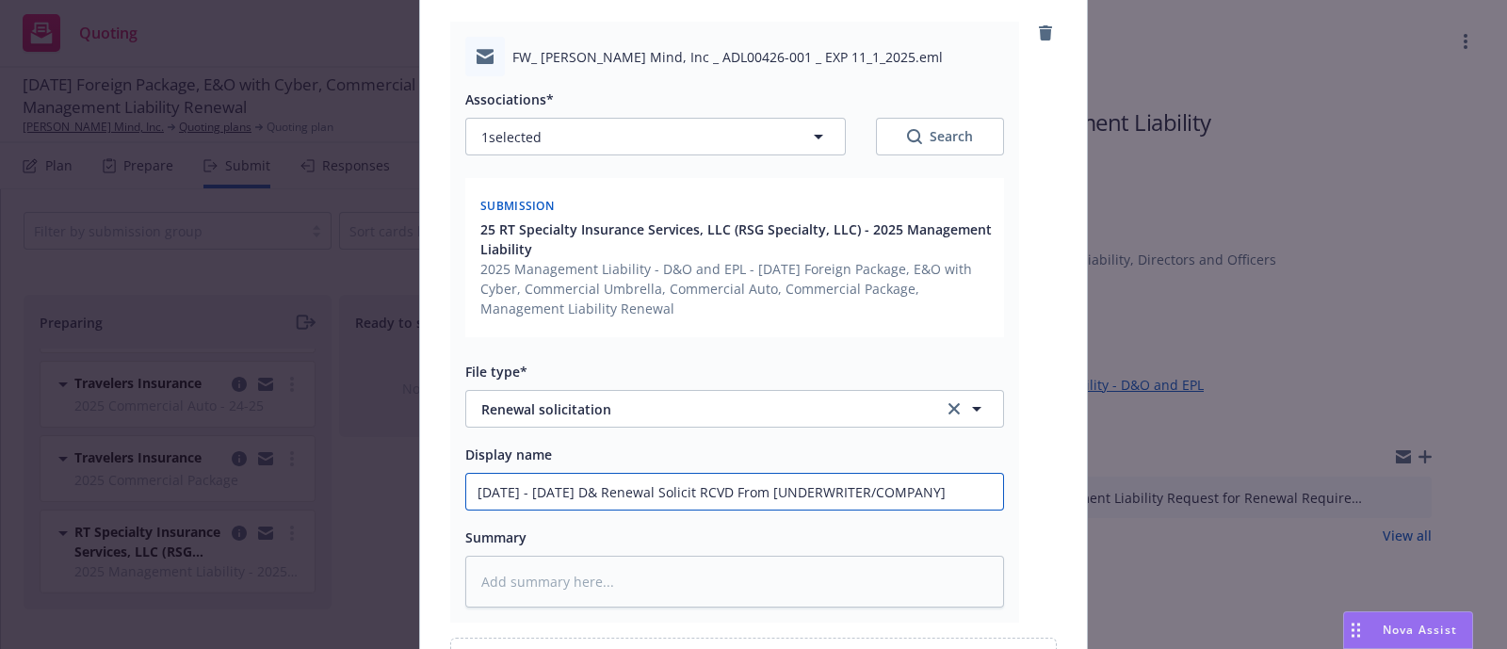
type textarea "x"
type input "2025 - 2026 D&O Renewal Solicit RCVD From [UNDERWRITER/COMPANY]"
click at [963, 488] on input "2025 - 2026 D&O Renewal Solicit RCVD From [UNDERWRITER/COMPANY]" at bounding box center [734, 492] width 537 height 36
drag, startPoint x: 964, startPoint y: 488, endPoint x: 775, endPoint y: 506, distance: 189.2
click at [775, 506] on input "2025 - 2026 D&O Renewal Solicit RCVD From [UNDERWRITER/COMPANY]" at bounding box center [734, 492] width 537 height 36
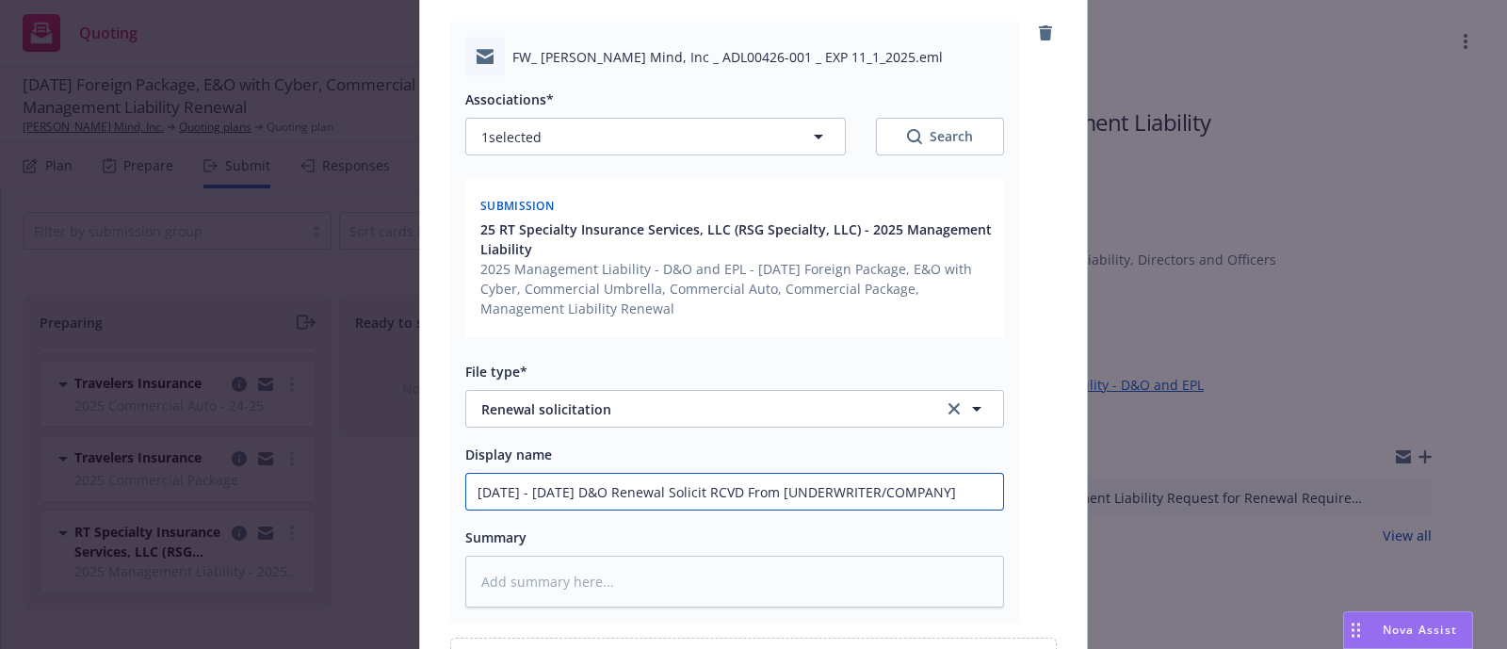
type textarea "x"
type input "2025 - 2026 D&O Renewal Solicit RCVD From ["
type textarea "x"
type input "2025 - 2026 D&O Renewal Solicit RCVD From"
type textarea "x"
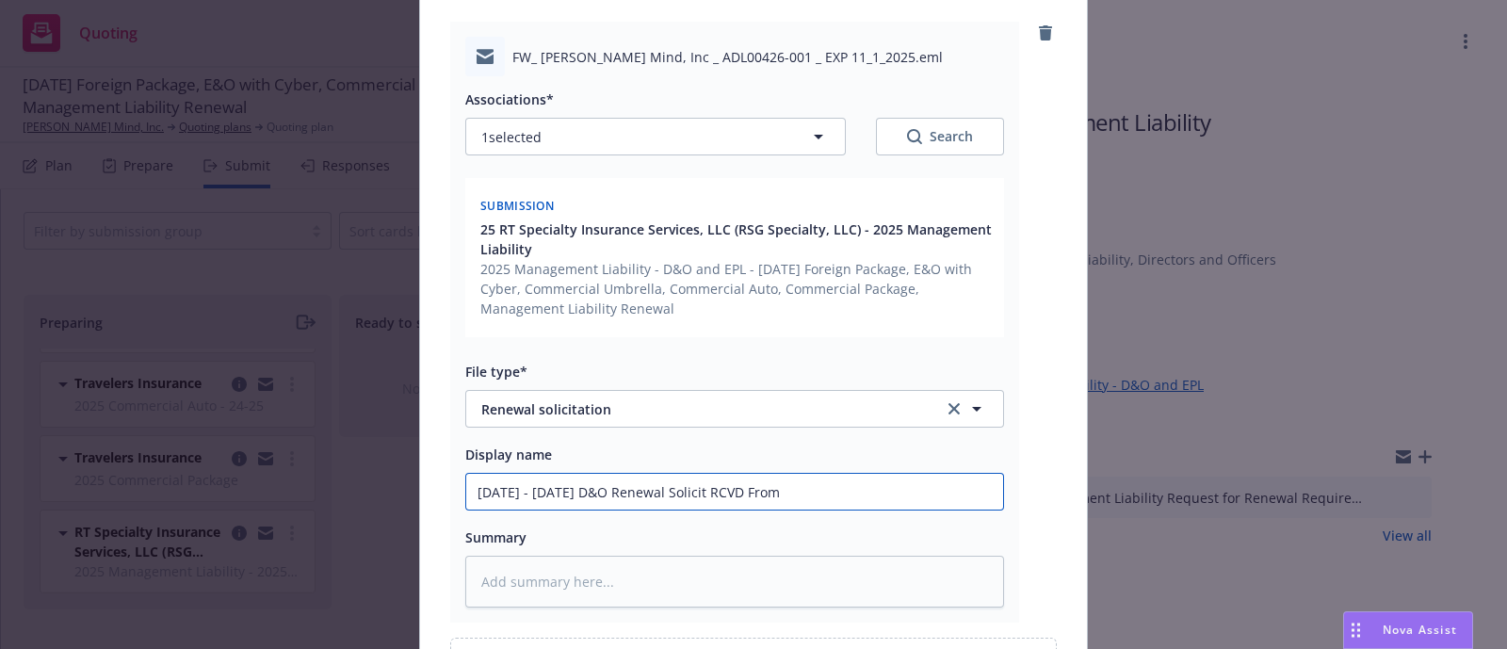
type input "2025 - 2026 D&O Renewal Solicit RCVD From R"
type textarea "x"
type input "2025 - 2026 D&O Renewal Solicit RCVD From RT"
type textarea "x"
type input "2025 - 2026 D&O Renewal Solicit RCVD From RT S"
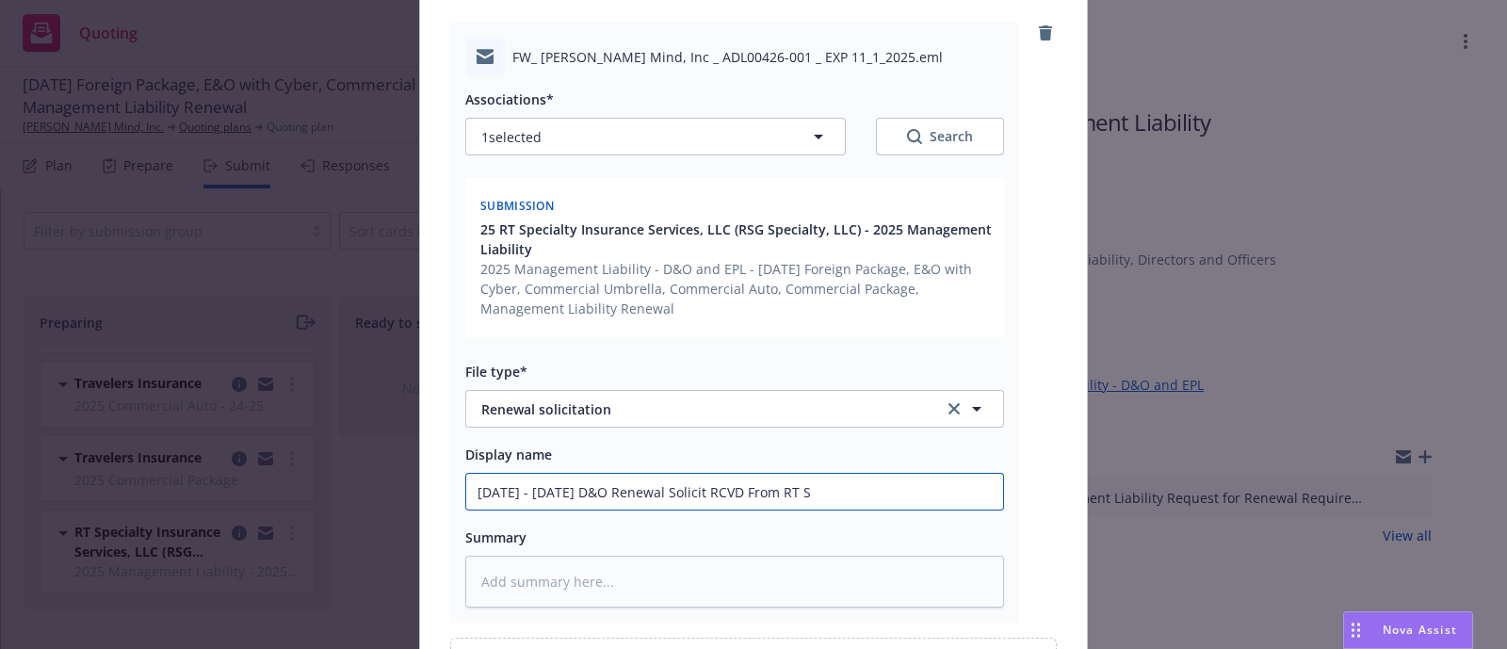
type textarea "x"
type input "2025 - 2026 D&O Renewal Solicit RCVD From RT Sp"
type textarea "x"
type input "2025 - 2026 D&O Renewal Solicit RCVD From RT Spe"
type textarea "x"
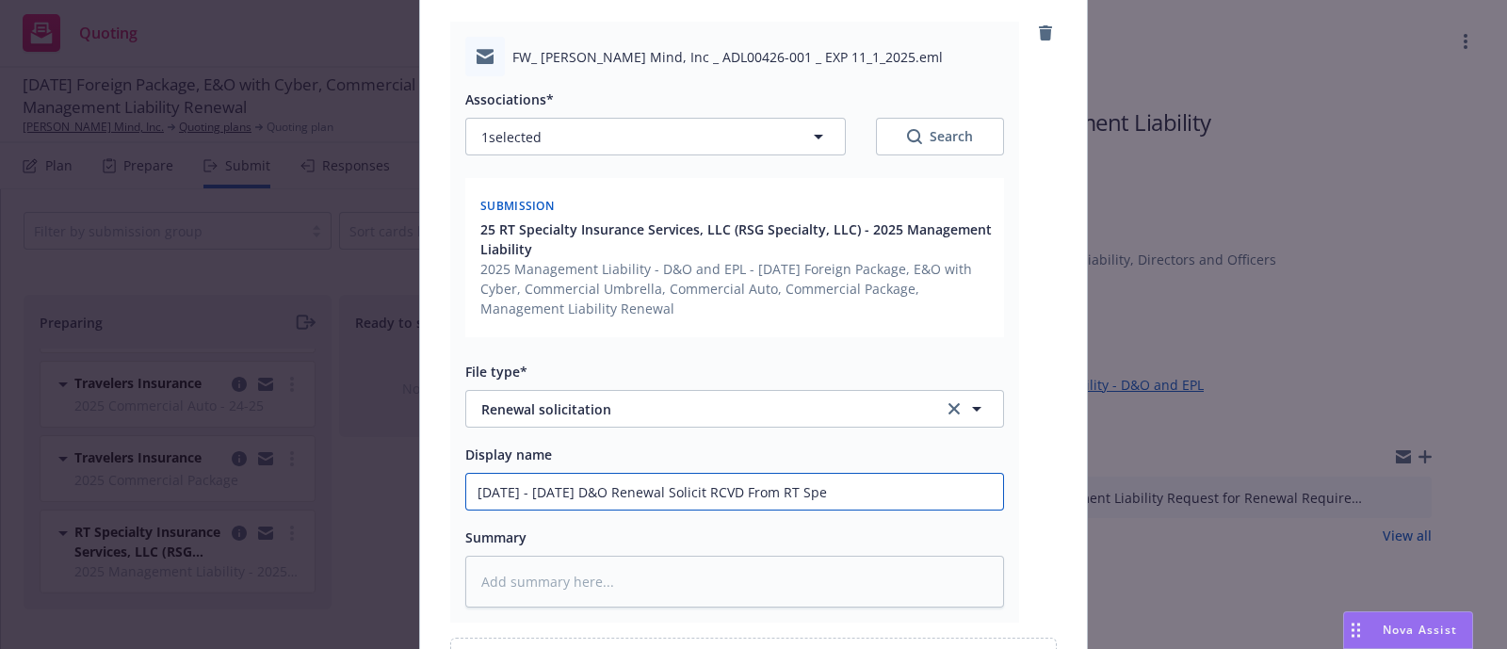
type input "2025 - 2026 D&O Renewal Solicit RCVD From RT Spei"
type textarea "x"
type input "2025 - 2026 D&O Renewal Solicit RCVD From RT Spe"
type textarea "x"
type input "2025 - 2026 D&O Renewal Solicit RCVD From RT Spec"
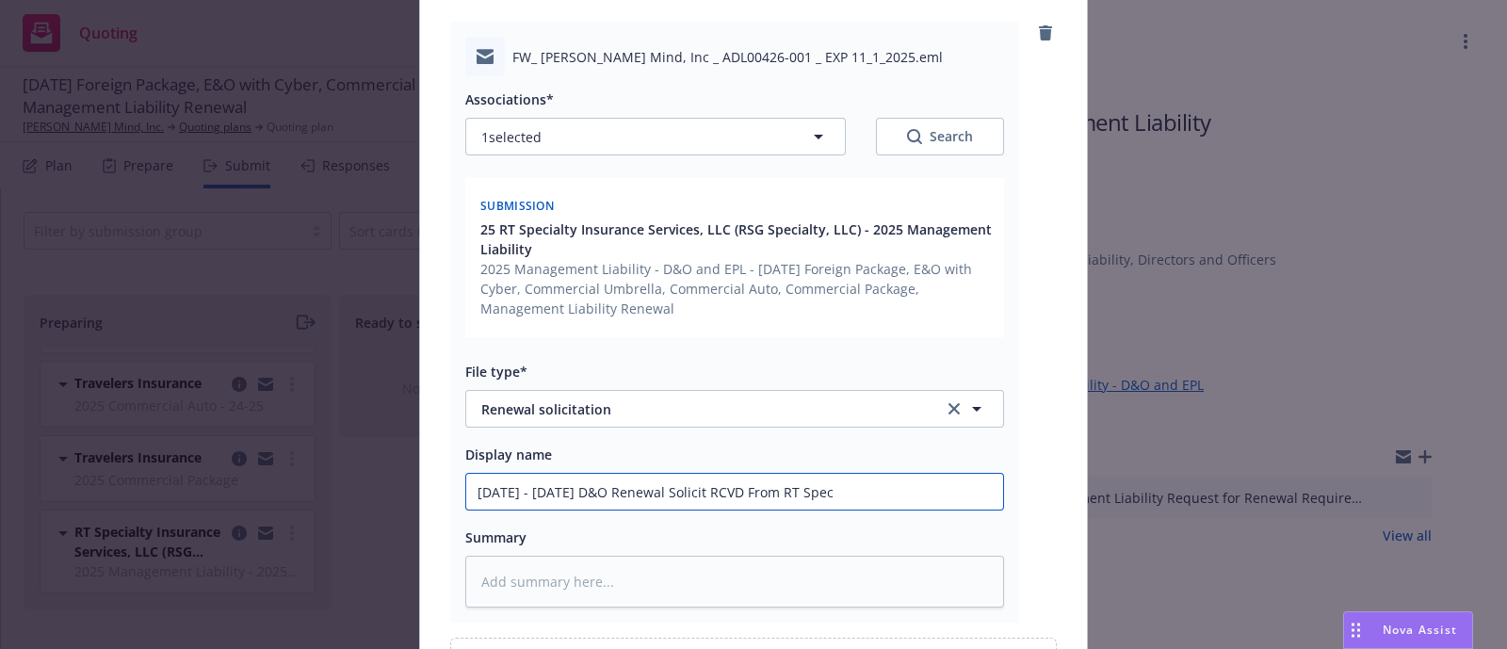
type textarea "x"
type input "2025 - 2026 D&O Renewal Solicit RCVD From RT Speci"
type textarea "x"
type input "2025 - 2026 D&O Renewal Solicit RCVD From RT Specia"
type textarea "x"
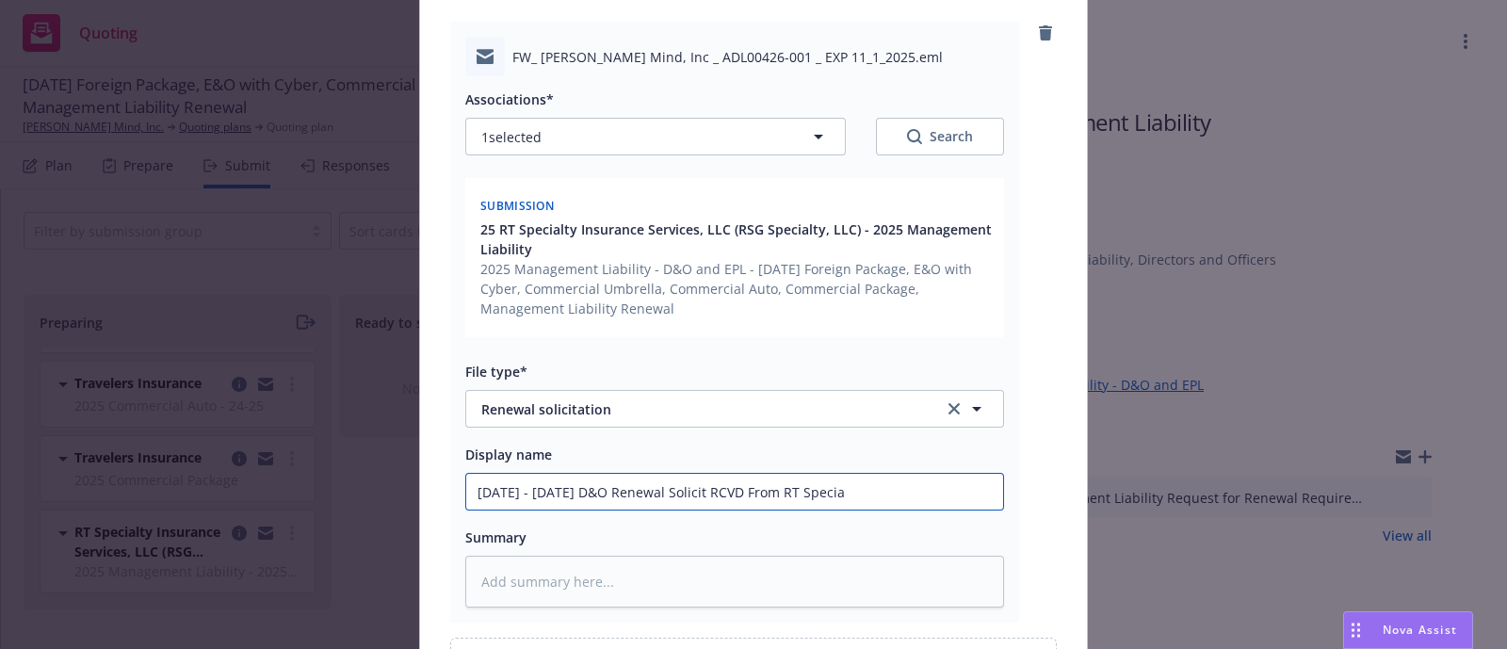
type input "2025 - 2026 D&O Renewal Solicit RCVD From RT Special"
type textarea "x"
type input "2025 - 2026 D&O Renewal Solicit RCVD From RT Specialt"
type textarea "x"
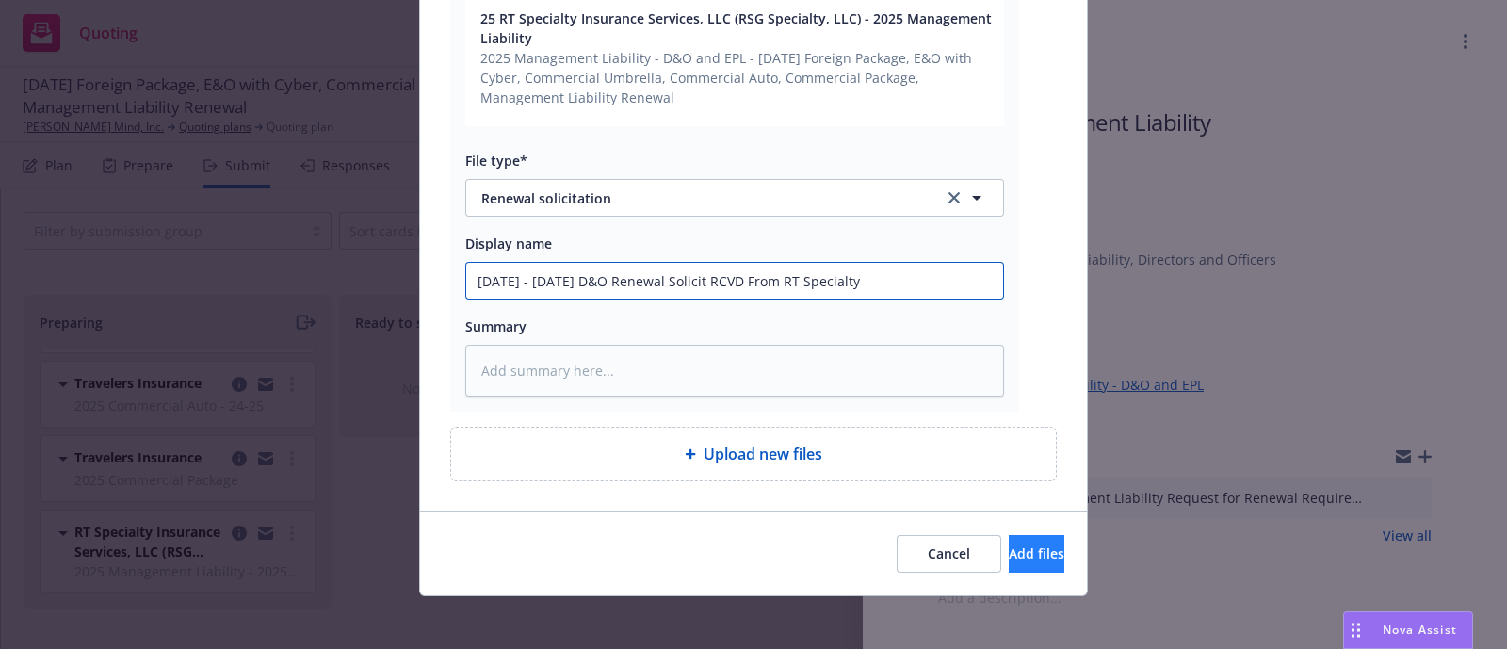
type input "2025 - 2026 D&O Renewal Solicit RCVD From RT Specialty"
click at [1009, 539] on button "Add files" at bounding box center [1037, 554] width 56 height 38
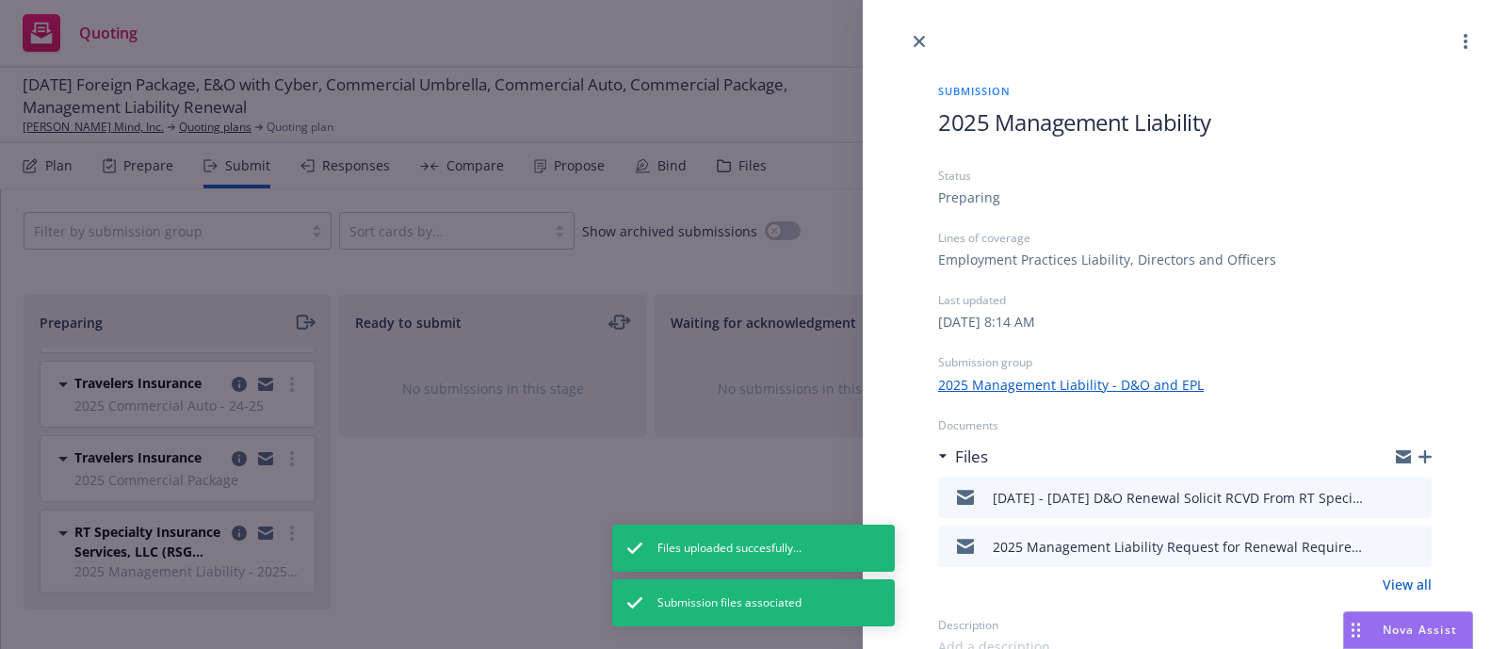
click at [730, 449] on div "Submission 2025 Management Liability Status Preparing Lines of coverage Employm…" at bounding box center [753, 324] width 1507 height 649
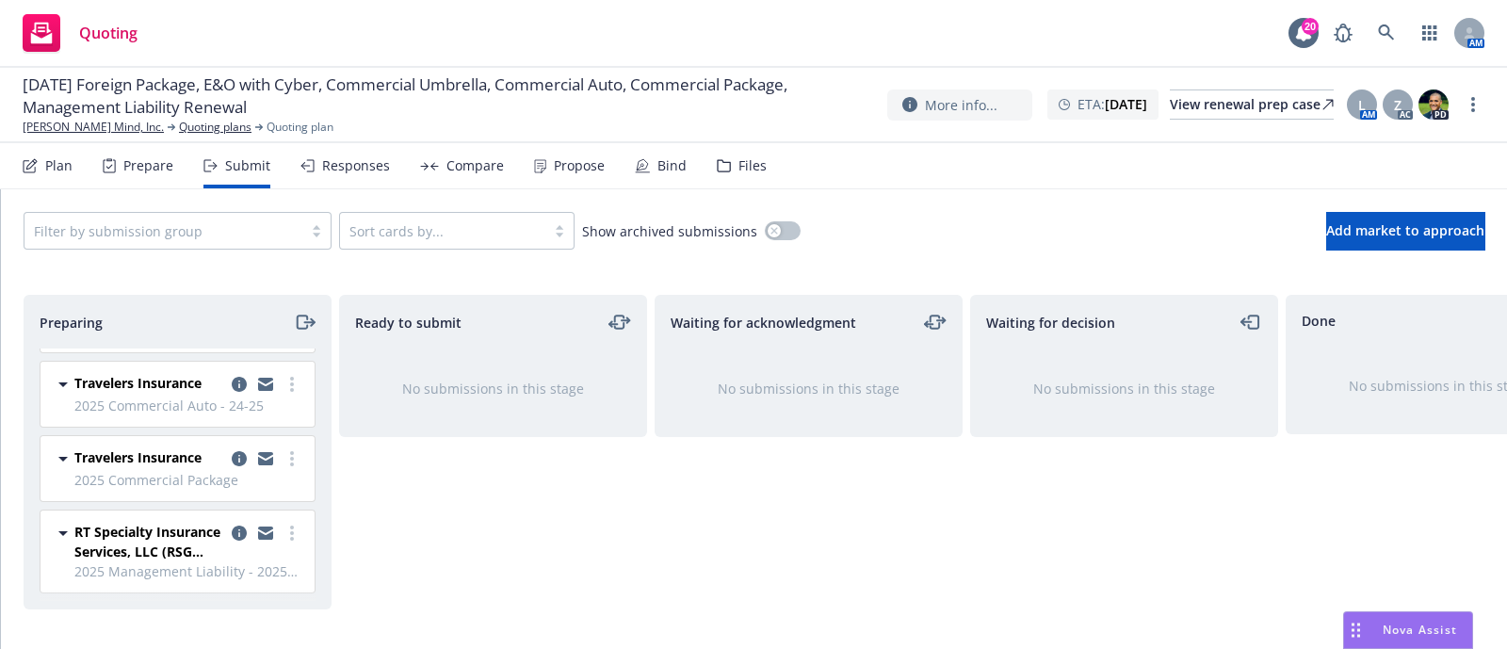
click at [745, 161] on div "Files" at bounding box center [752, 165] width 28 height 15
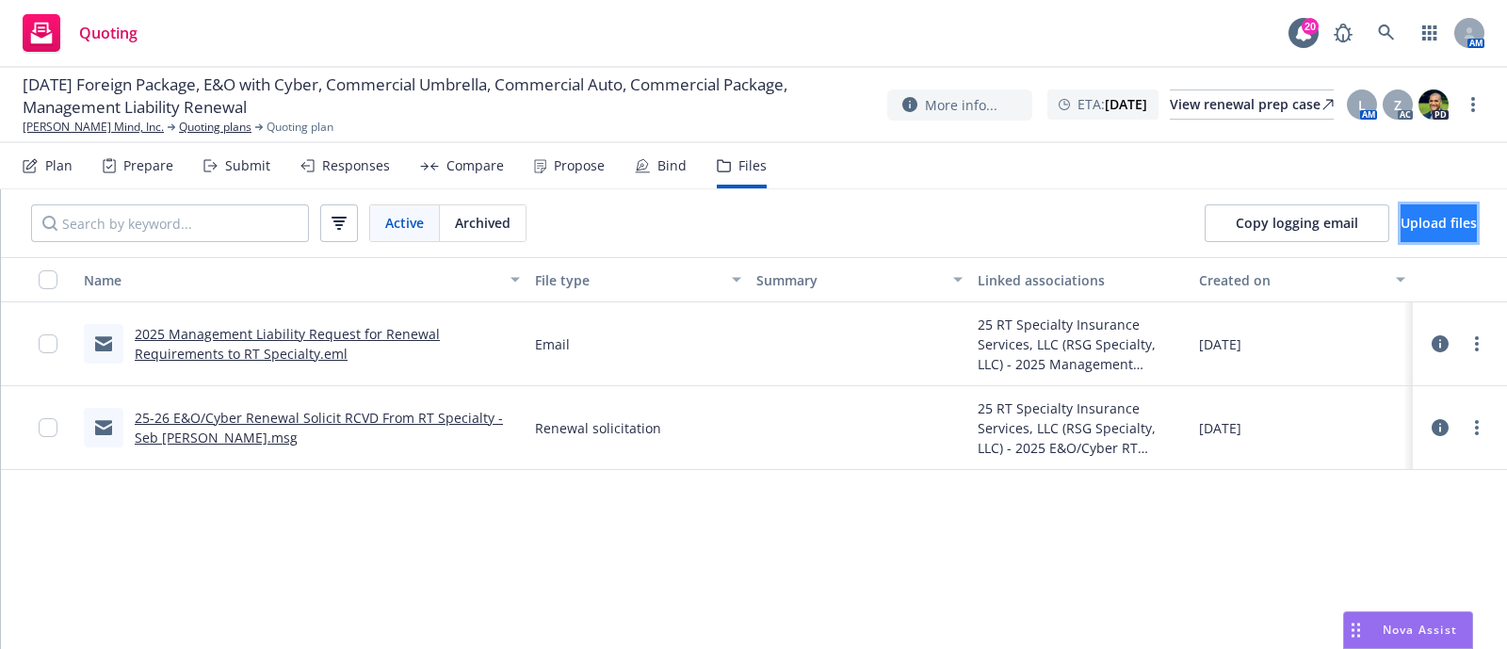
click at [1402, 237] on button "Upload files" at bounding box center [1439, 223] width 76 height 38
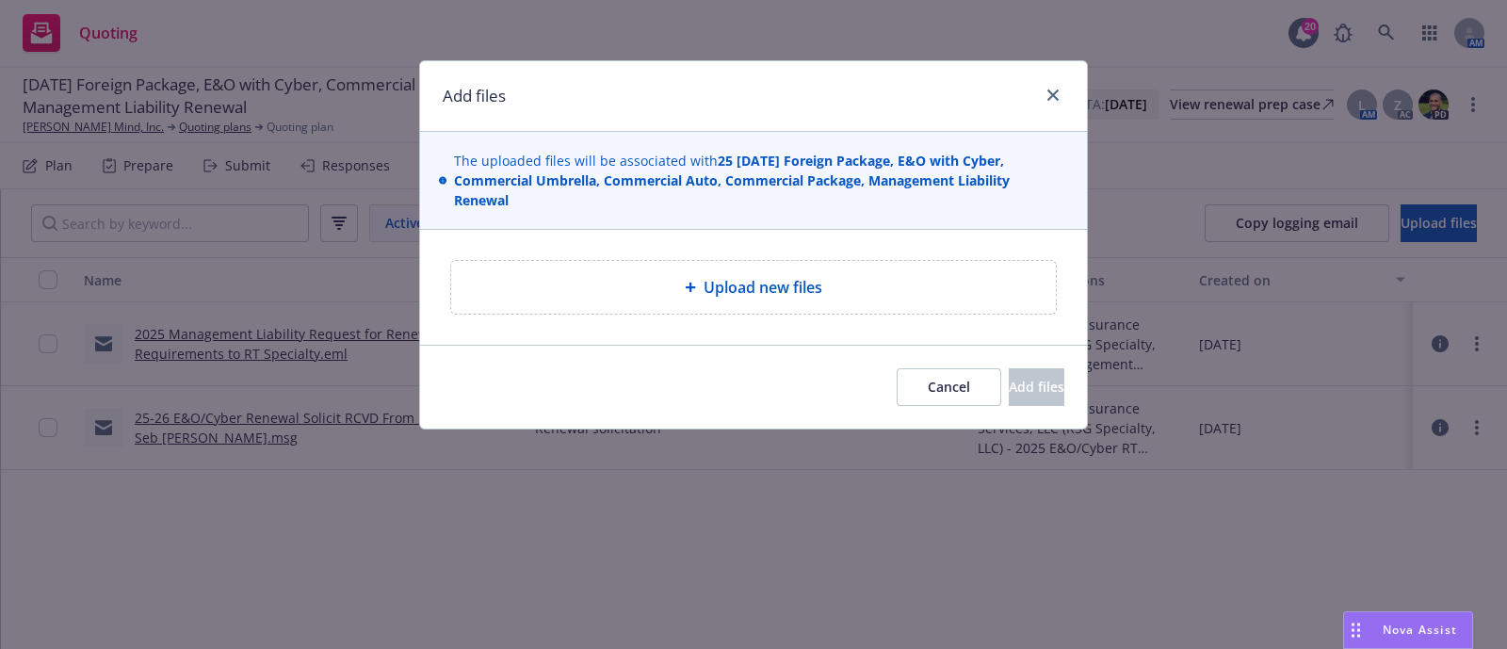
click at [778, 289] on span "Upload new files" at bounding box center [763, 287] width 119 height 23
type textarea "x"
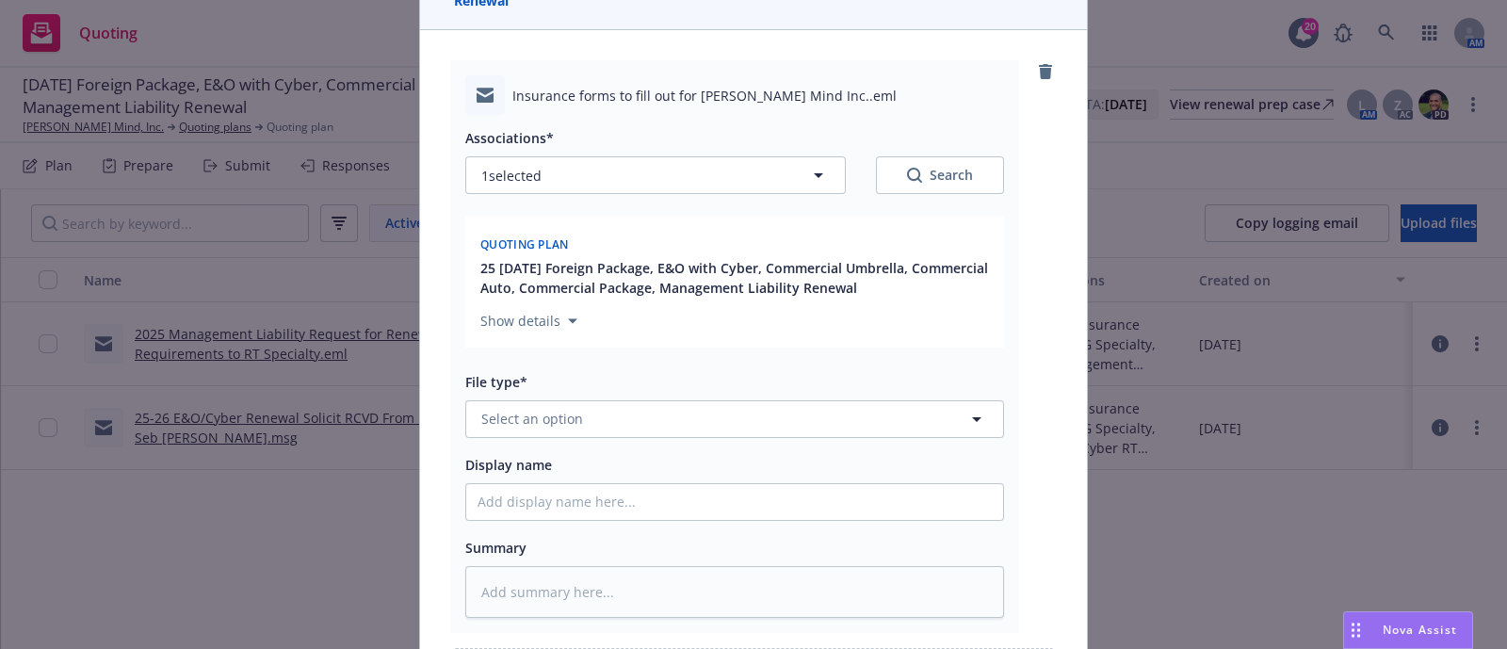
scroll to position [208, 0]
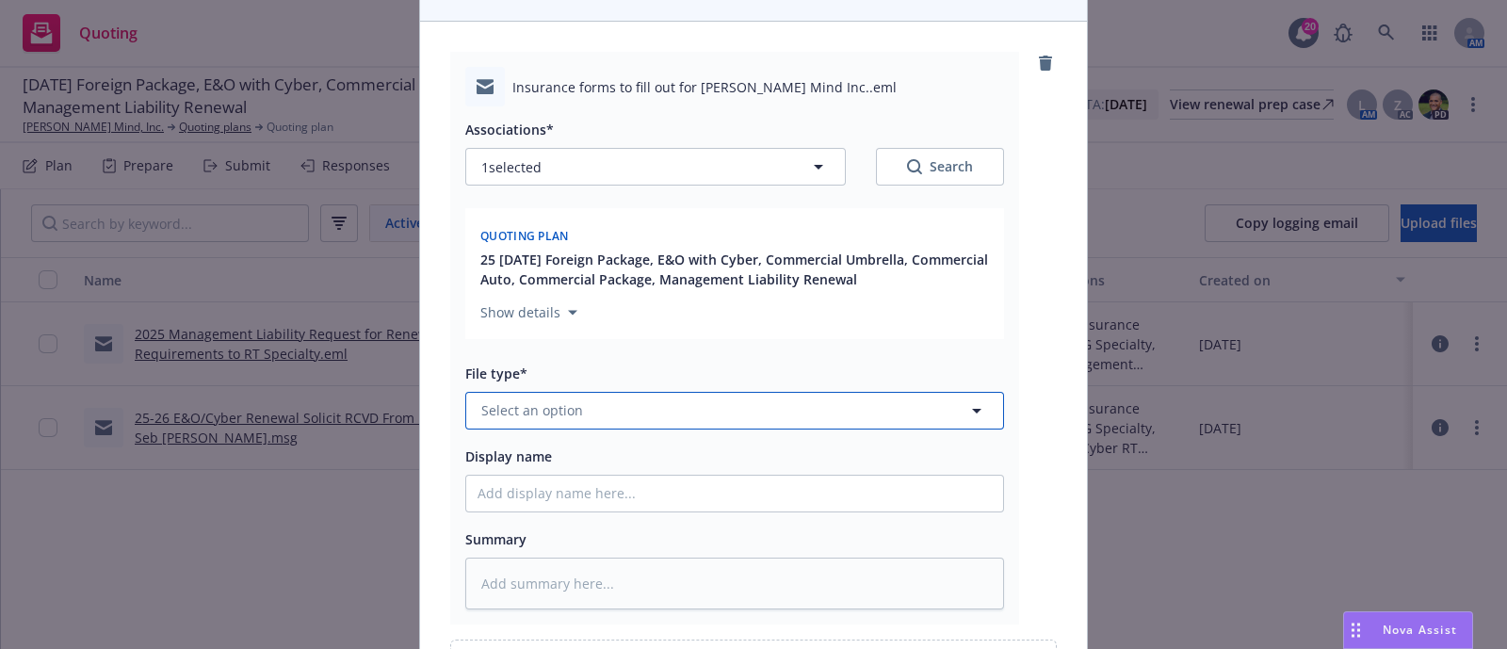
click at [610, 425] on button "Select an option" at bounding box center [734, 411] width 539 height 38
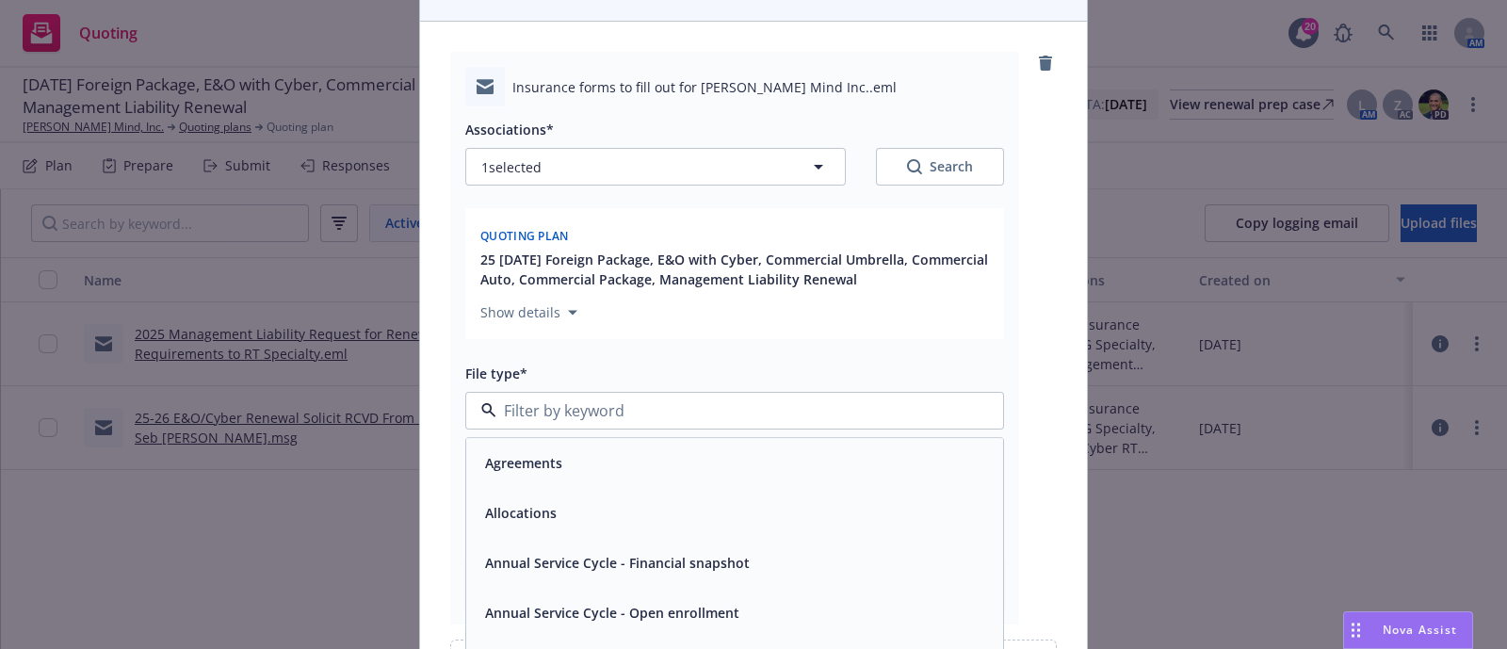
click at [669, 354] on div "Associations* 1 selected Search Quoting plan 25 11/01/25 Foreign Package, E&O w…" at bounding box center [734, 357] width 539 height 502
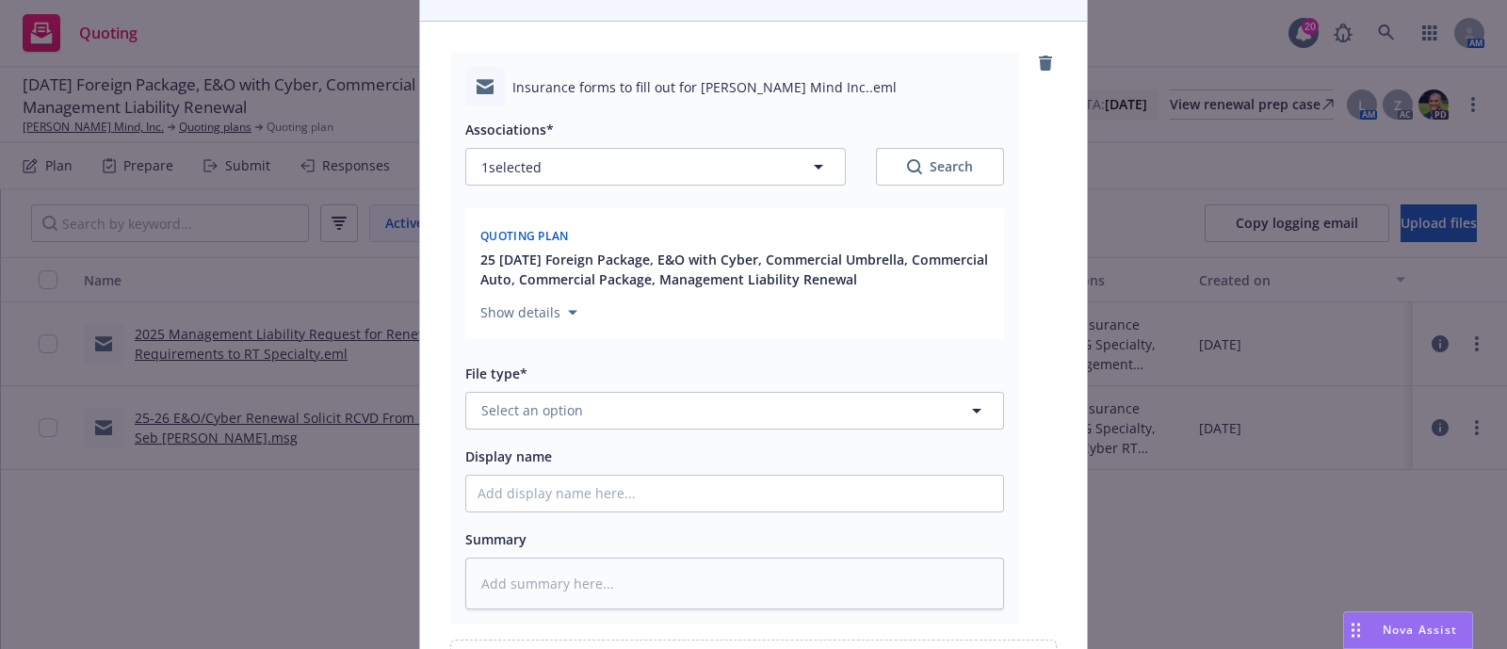
scroll to position [197, 0]
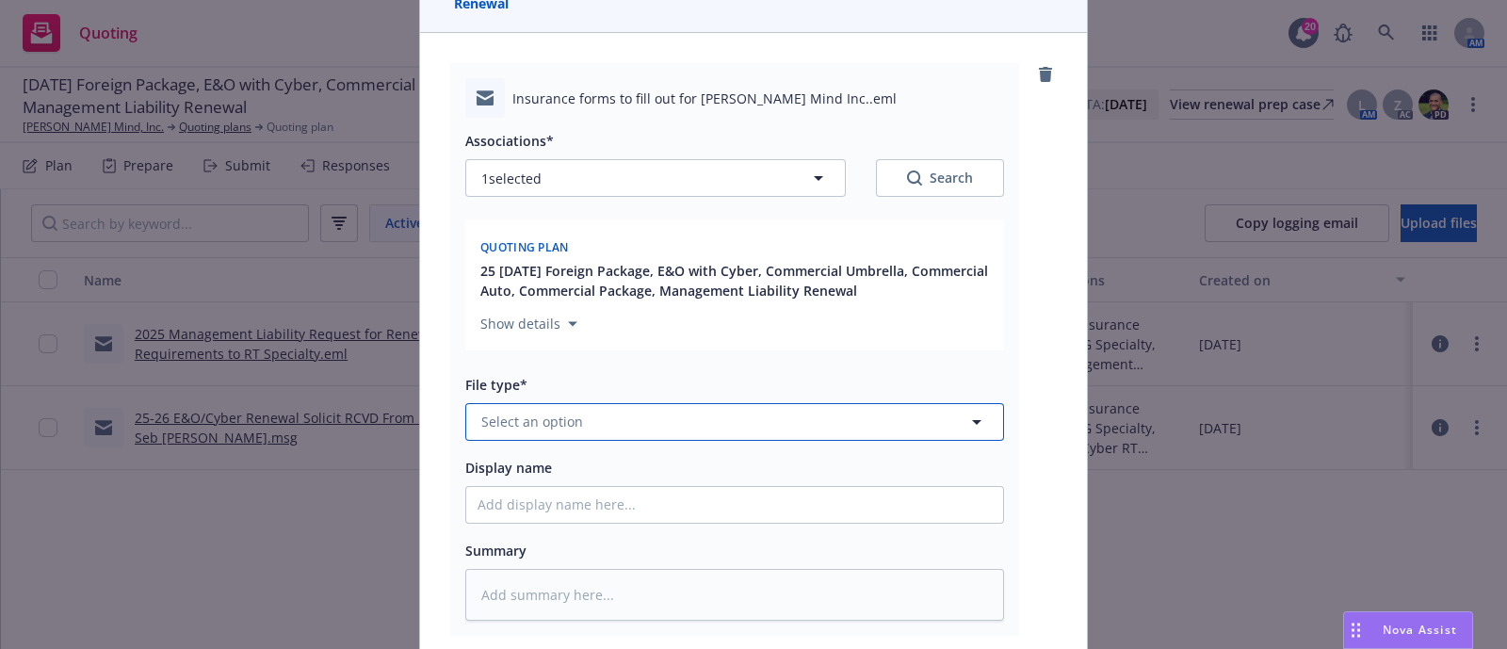
click at [654, 404] on button "Select an option" at bounding box center [734, 422] width 539 height 38
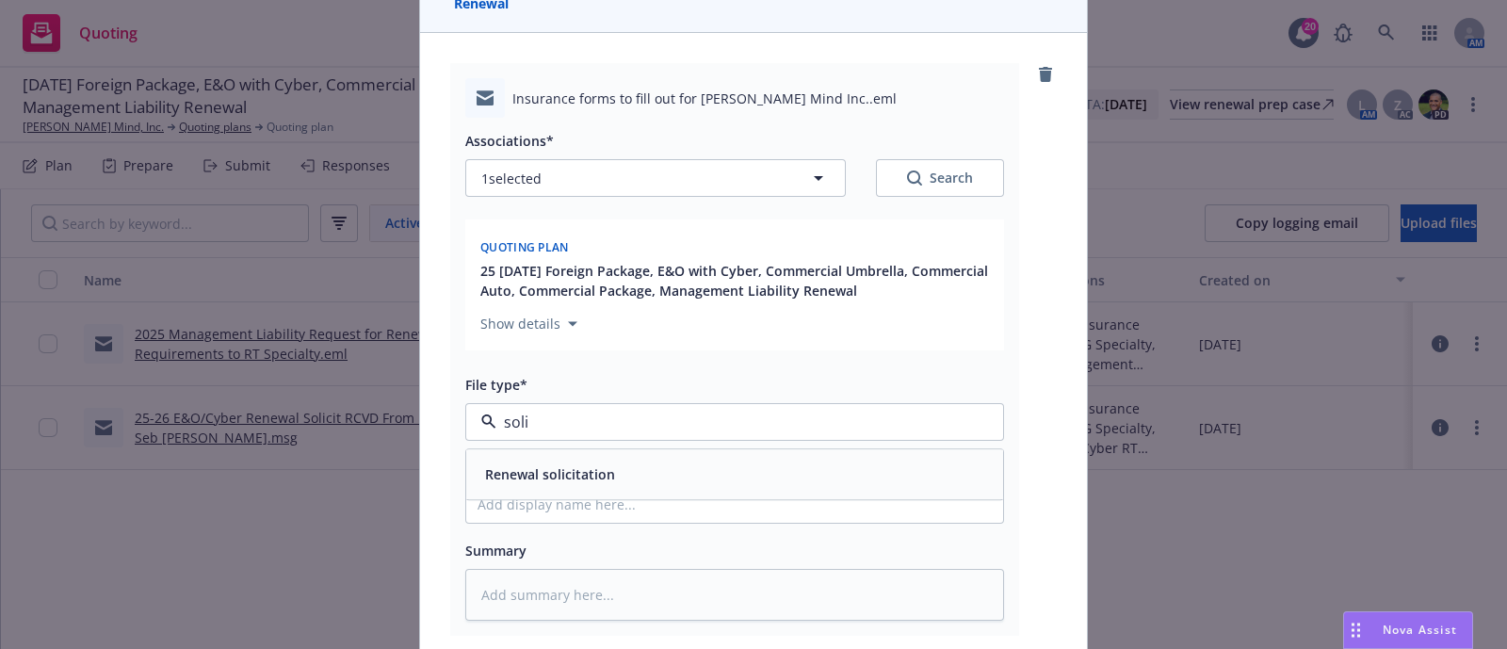
type input "solic"
click at [633, 456] on div "Renewal solicitation" at bounding box center [734, 474] width 537 height 50
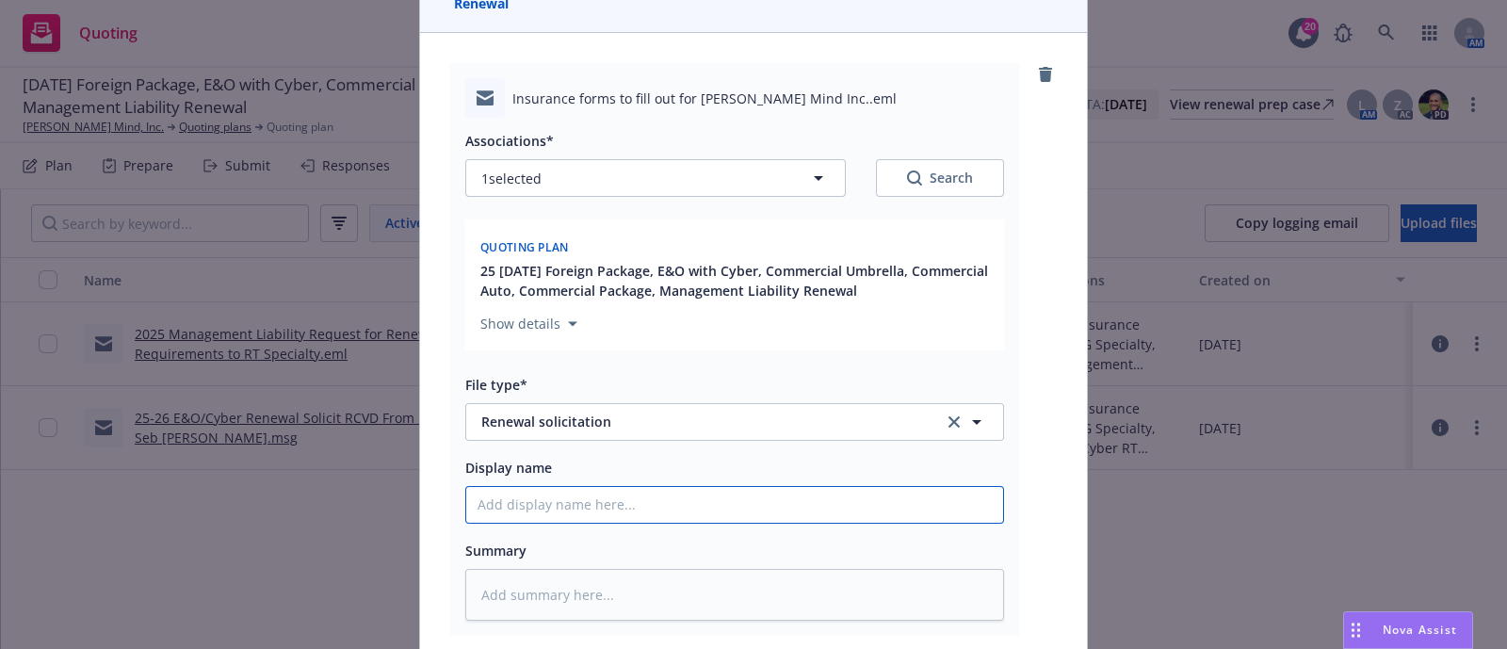
click at [611, 487] on input "Display name" at bounding box center [734, 505] width 537 height 36
paste input "2025 - 2026 Pkg, Auto, Umb, Foreign, E&O/Cyber, D&O Renewal Solicit EM to INSD"
type textarea "x"
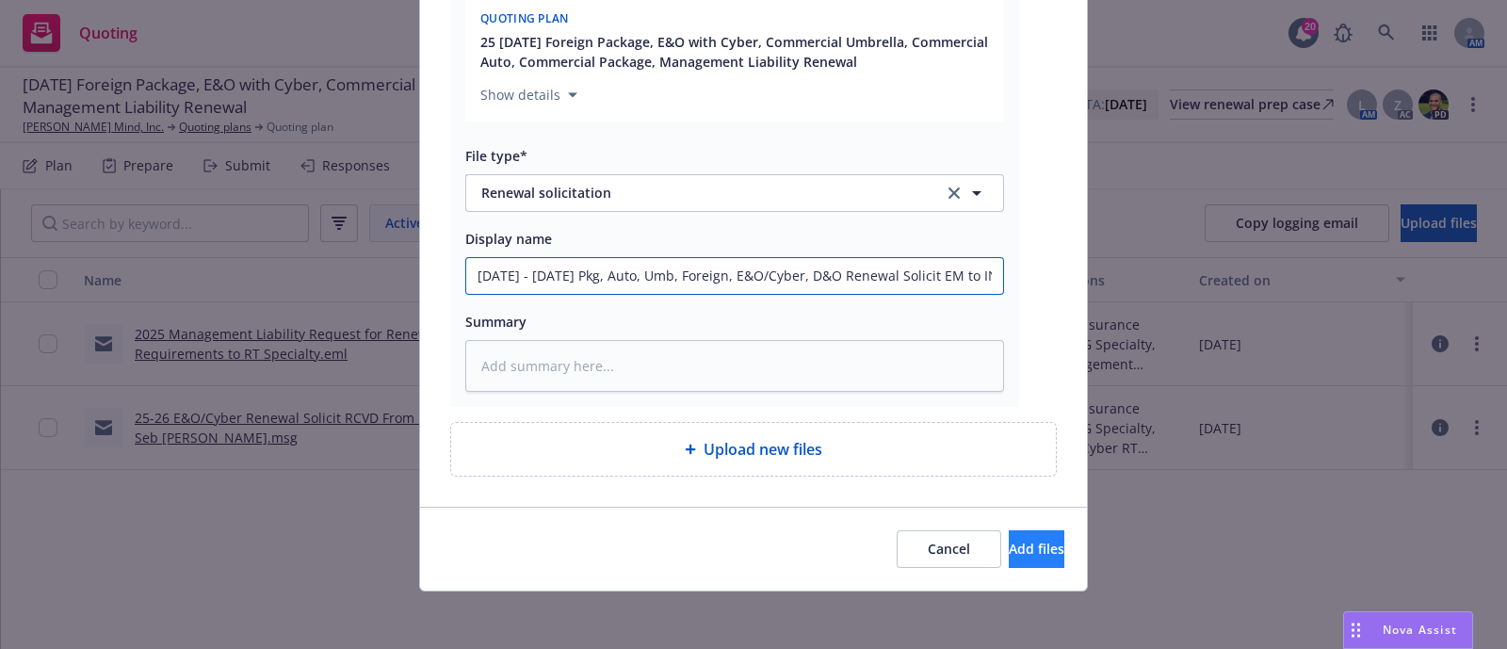
type input "2025 - 2026 Pkg, Auto, Umb, Foreign, E&O/Cyber, D&O Renewal Solicit EM to INSD"
click at [1013, 541] on span "Add files" at bounding box center [1037, 549] width 56 height 18
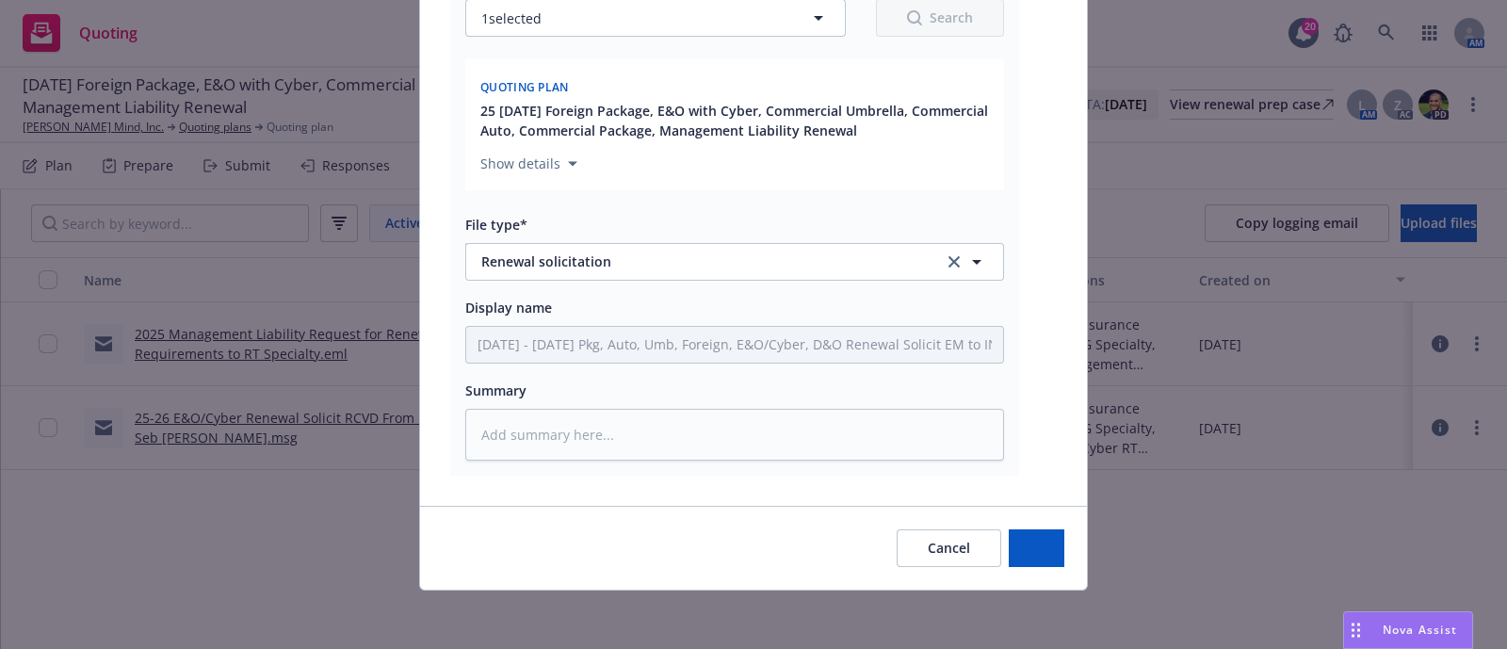
type textarea "x"
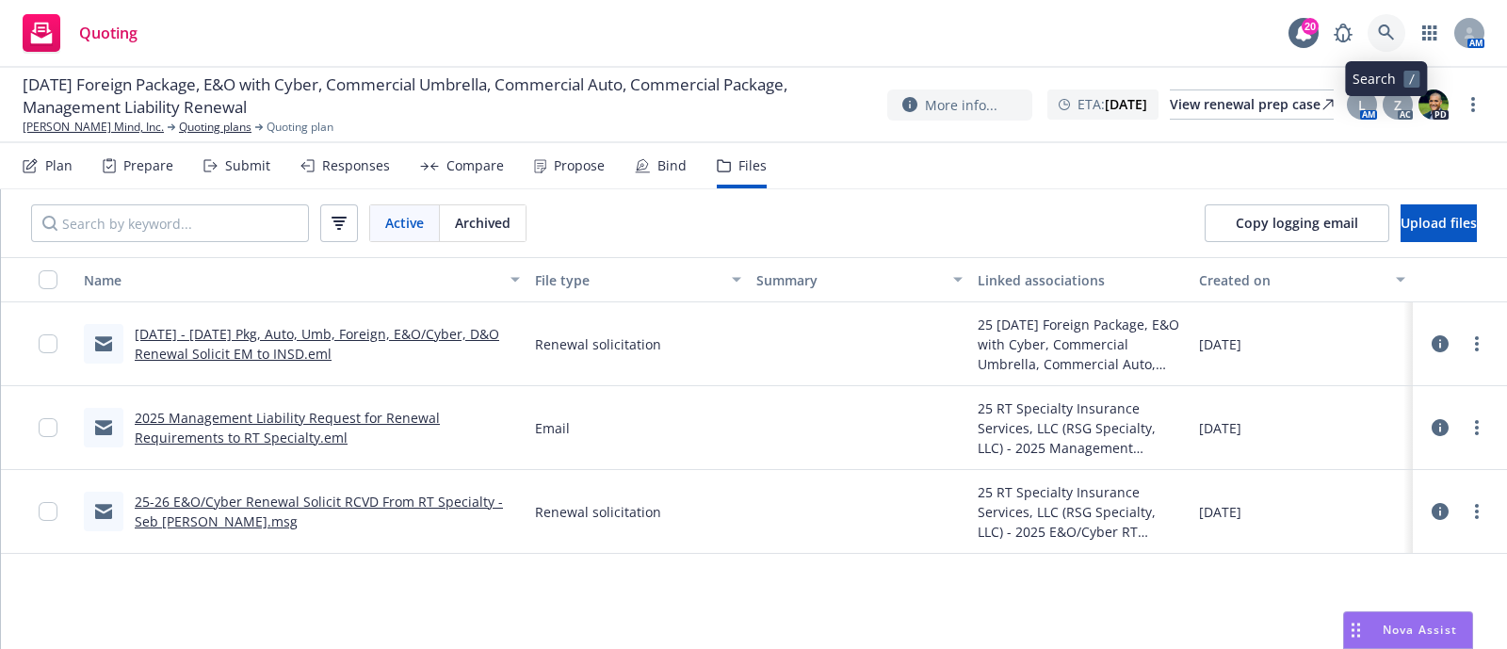
click at [1372, 29] on link at bounding box center [1387, 33] width 38 height 38
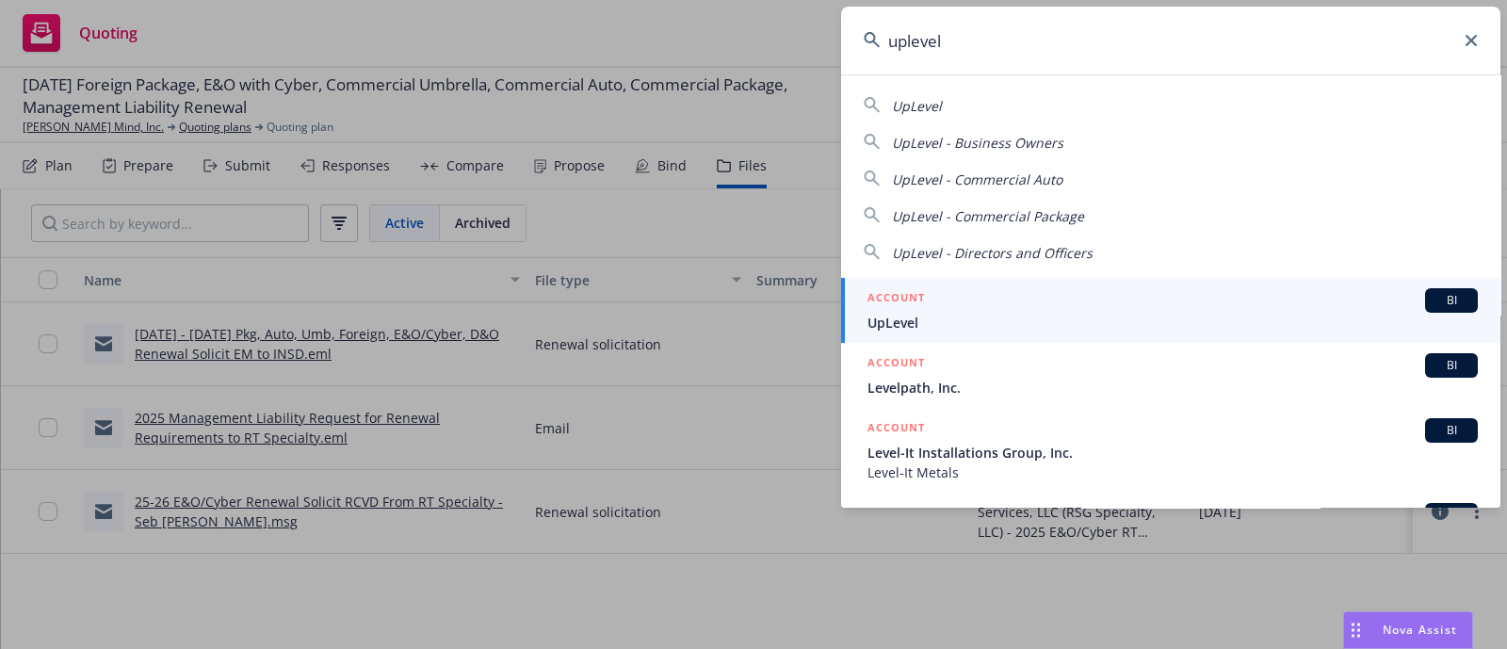
type input "uplevel"
click at [937, 303] on div "ACCOUNT BI" at bounding box center [1173, 300] width 610 height 24
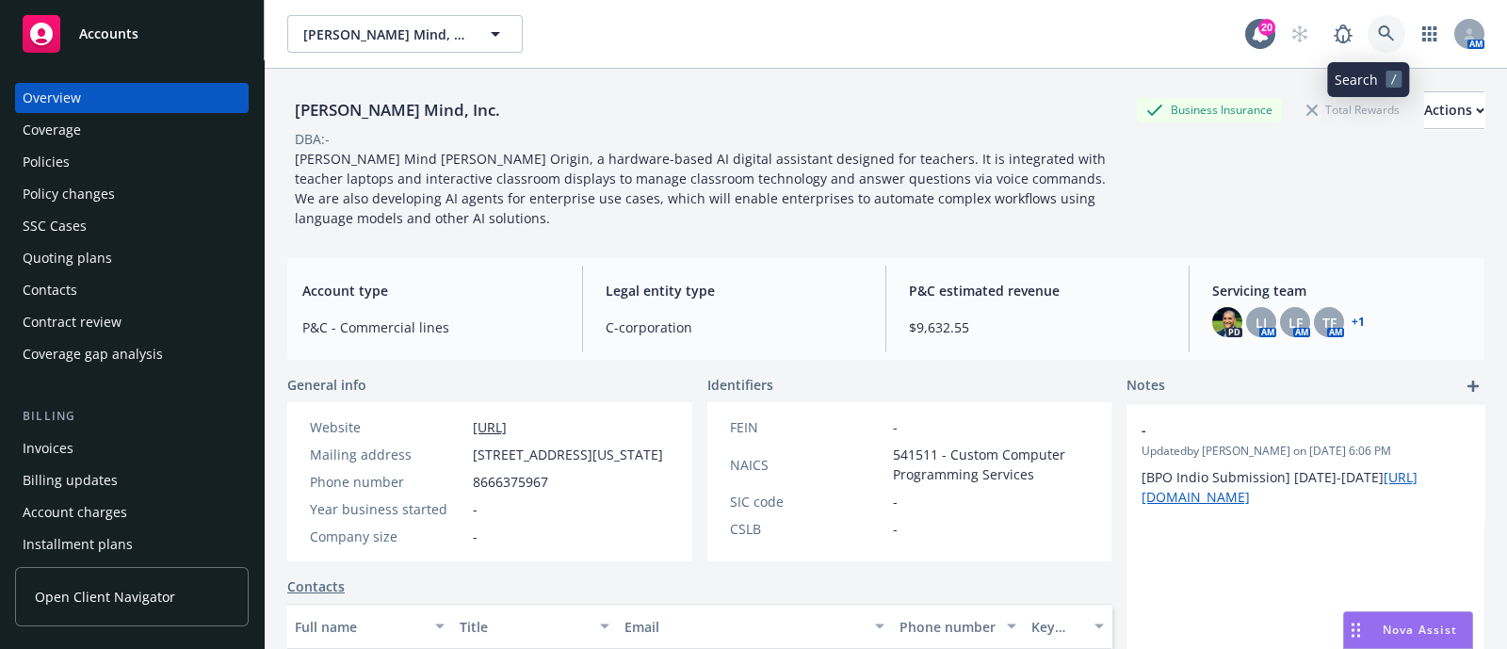
click at [1378, 34] on icon at bounding box center [1386, 33] width 17 height 17
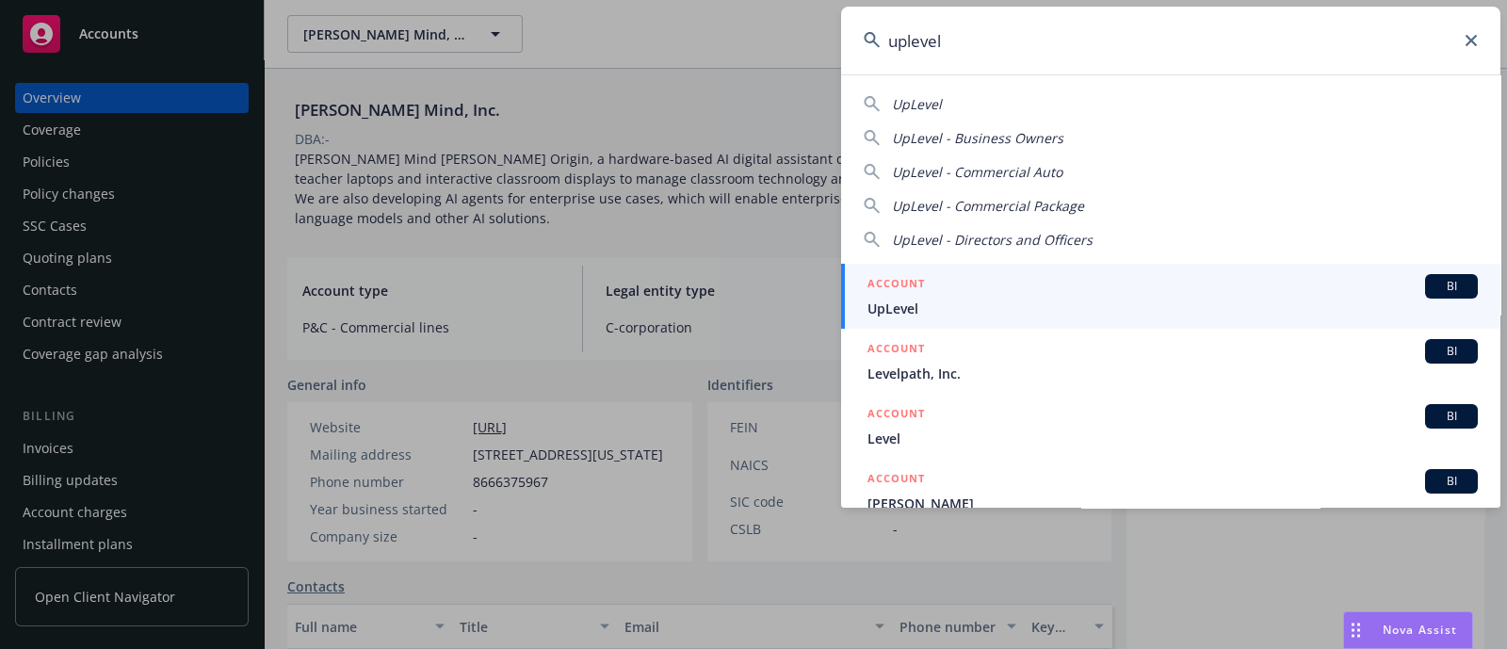
type input "uplevel"
click at [970, 296] on div "ACCOUNT BI" at bounding box center [1173, 286] width 610 height 24
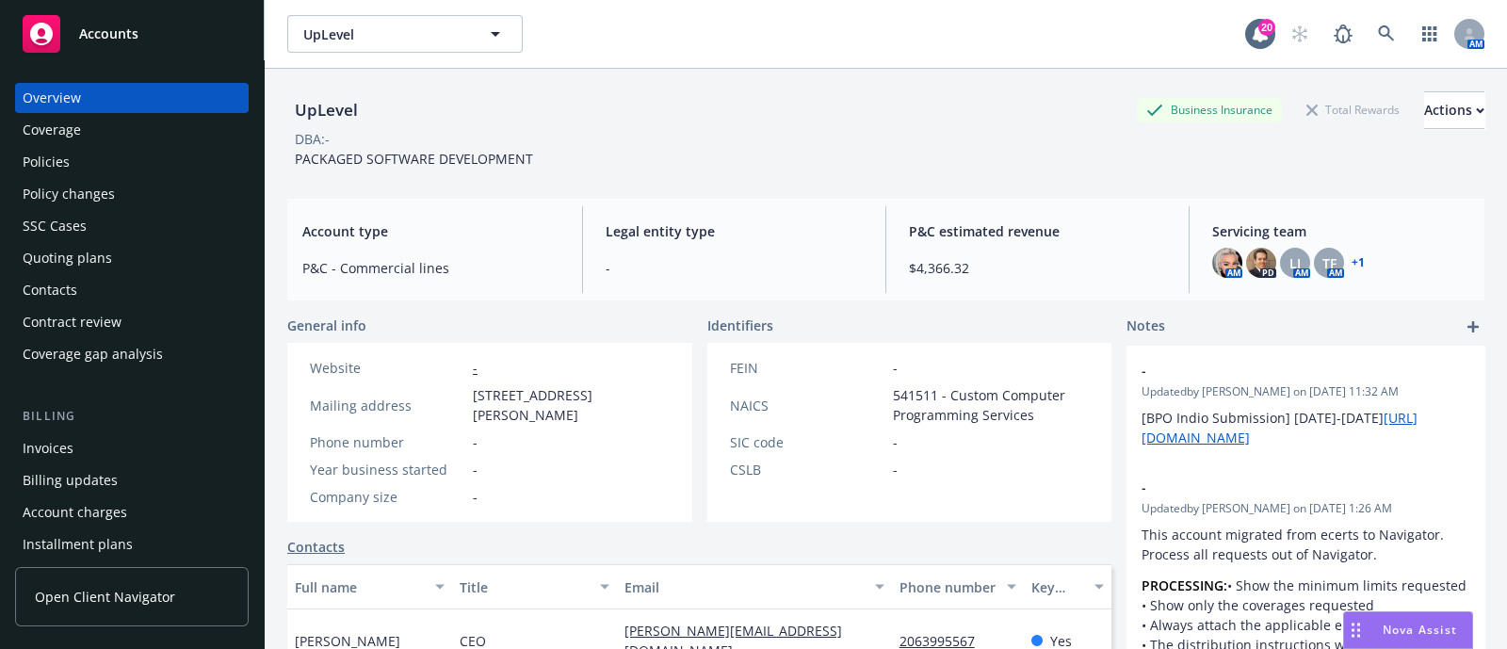
click at [102, 254] on div "Quoting plans" at bounding box center [67, 258] width 89 height 30
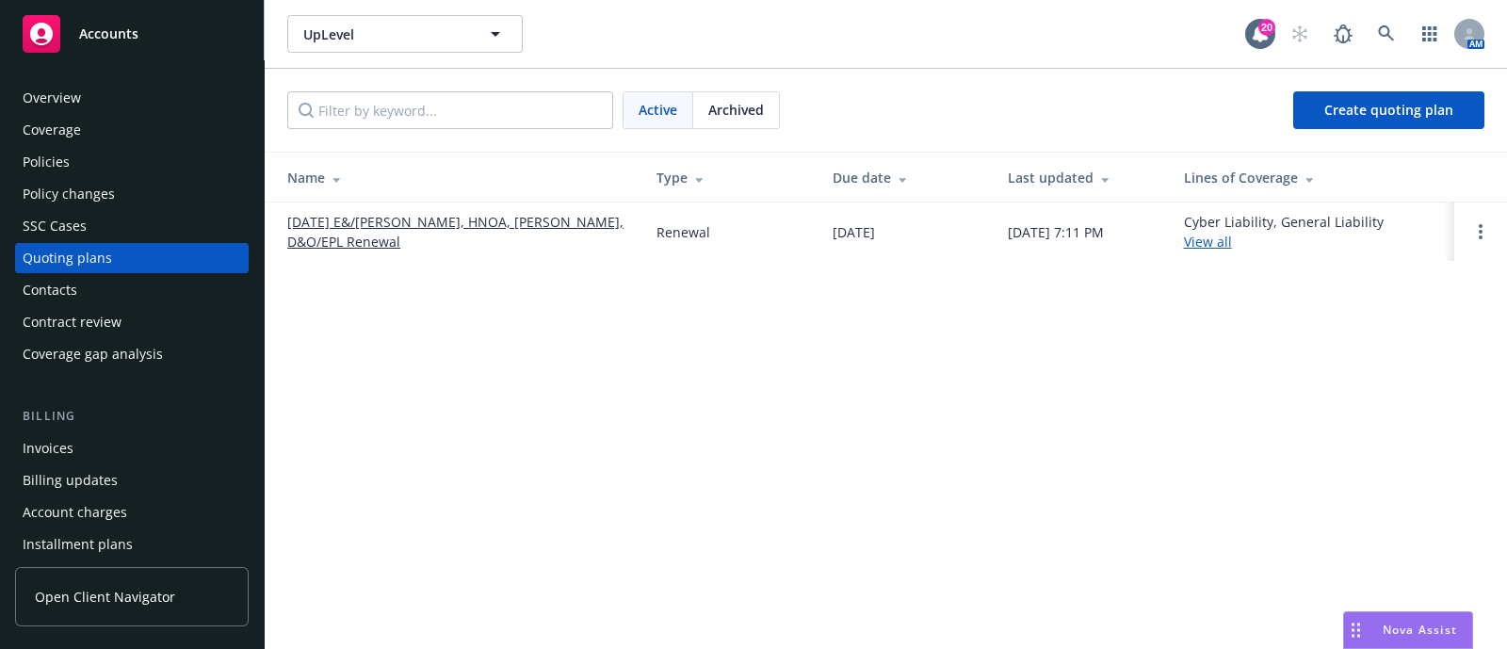
click at [420, 236] on link "[DATE] E&/[PERSON_NAME], HNOA, [PERSON_NAME], D&O/EPL Renewal" at bounding box center [456, 232] width 339 height 40
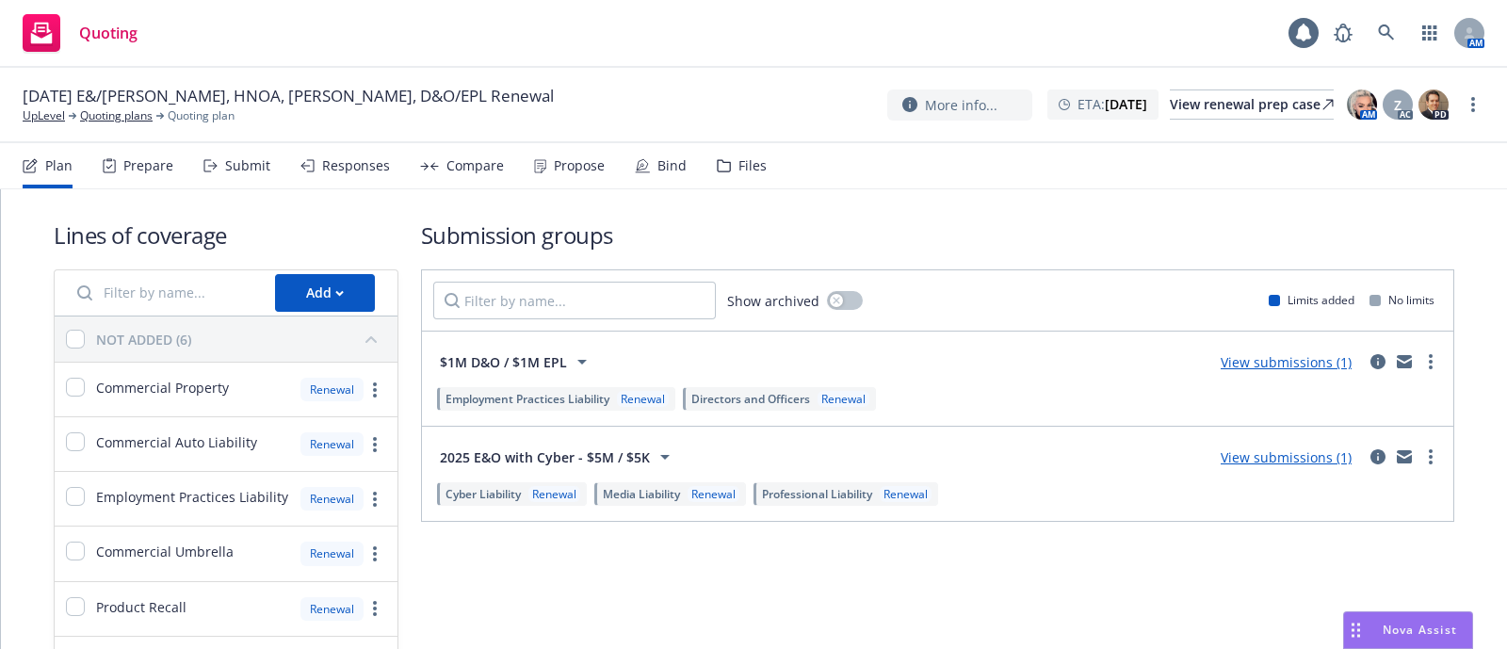
click at [237, 170] on div "Submit" at bounding box center [247, 165] width 45 height 15
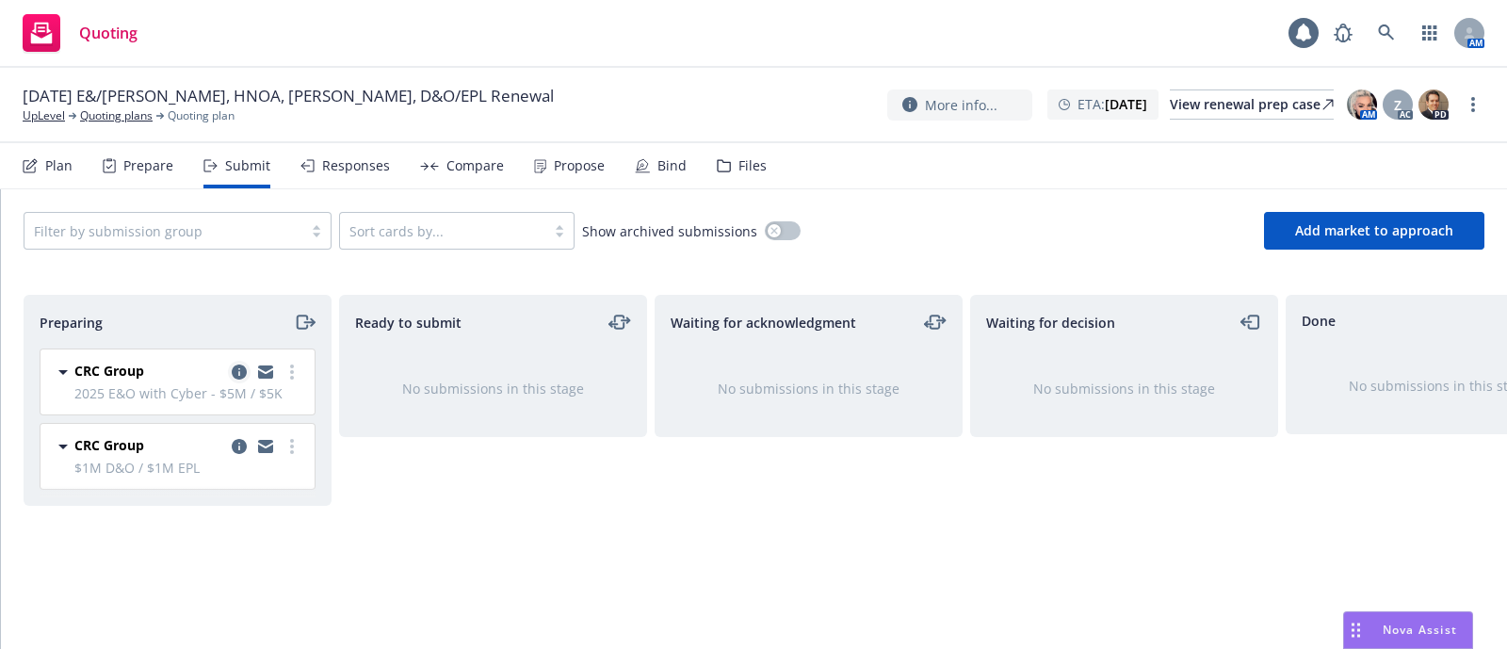
click at [235, 373] on icon "copy logging email" at bounding box center [239, 372] width 15 height 15
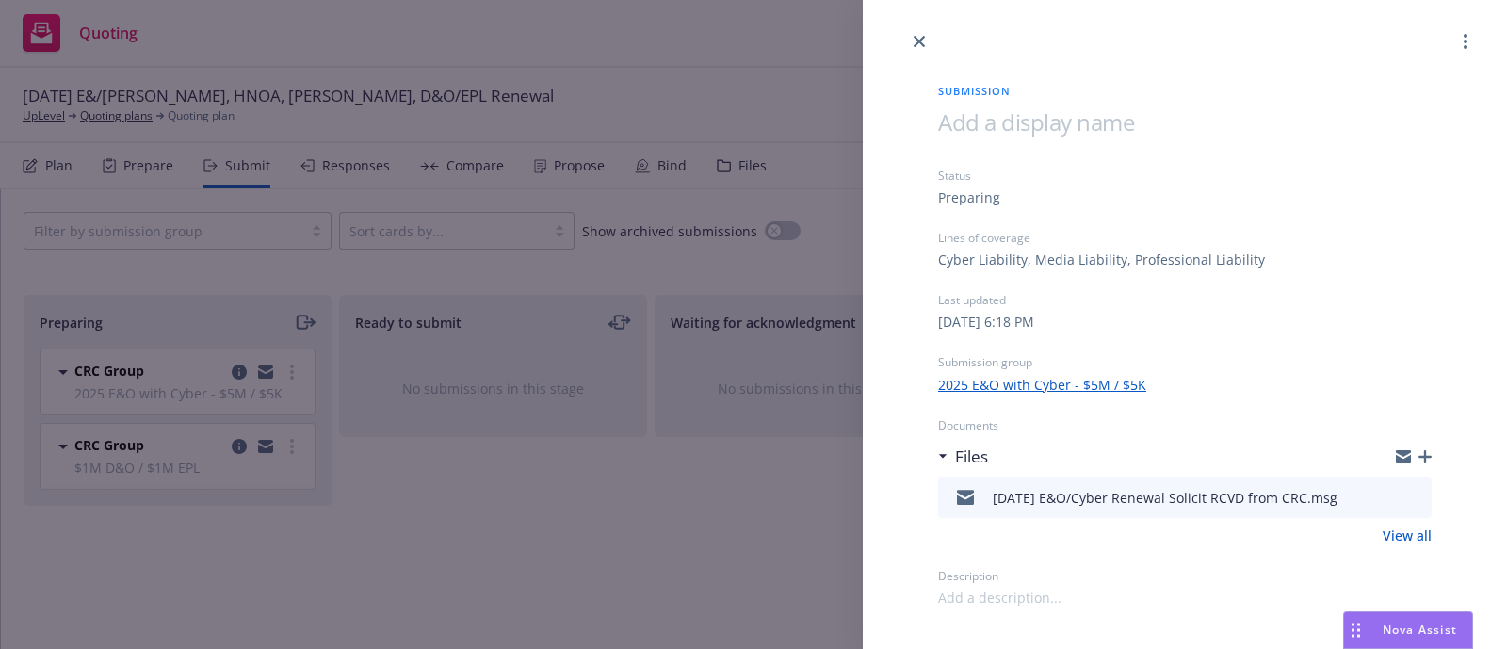
click at [268, 480] on div "Submission Status Preparing Lines of coverage Cyber Liability, Media Liability,…" at bounding box center [753, 324] width 1507 height 649
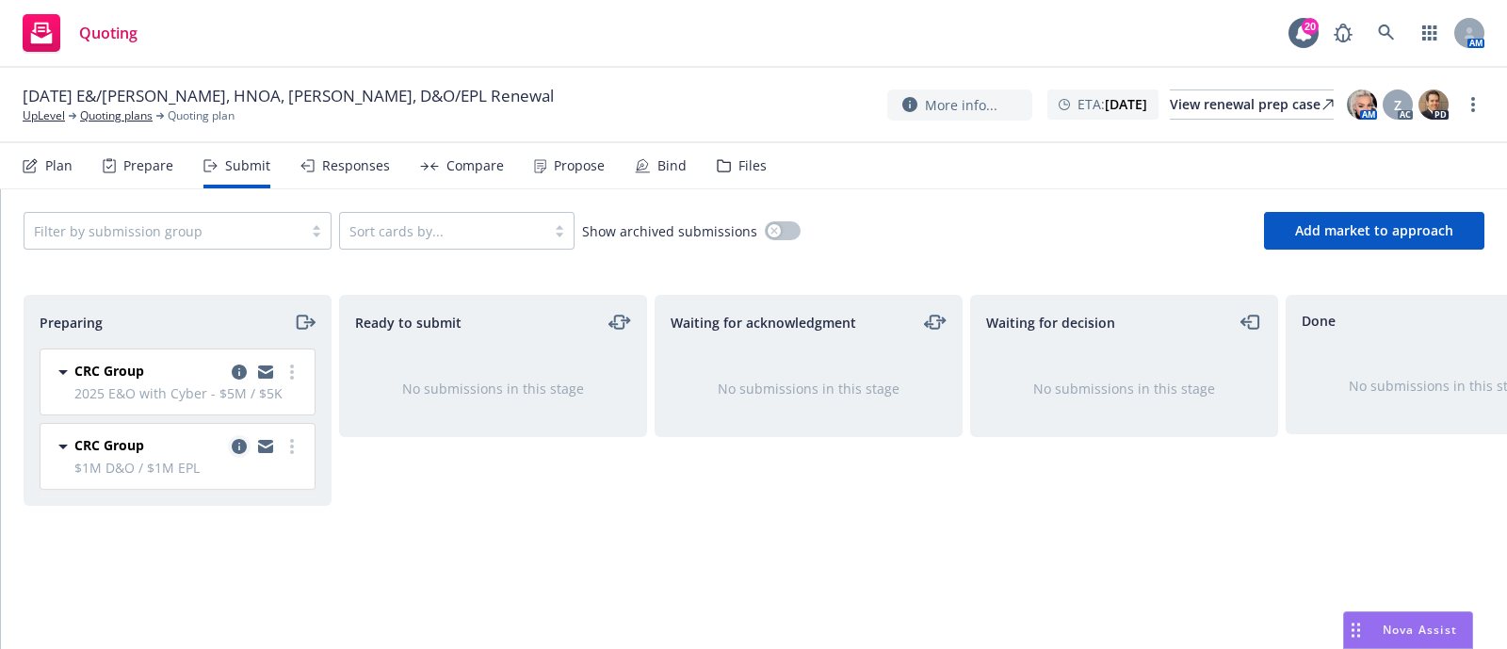
click at [244, 441] on icon "copy logging email" at bounding box center [239, 446] width 15 height 15
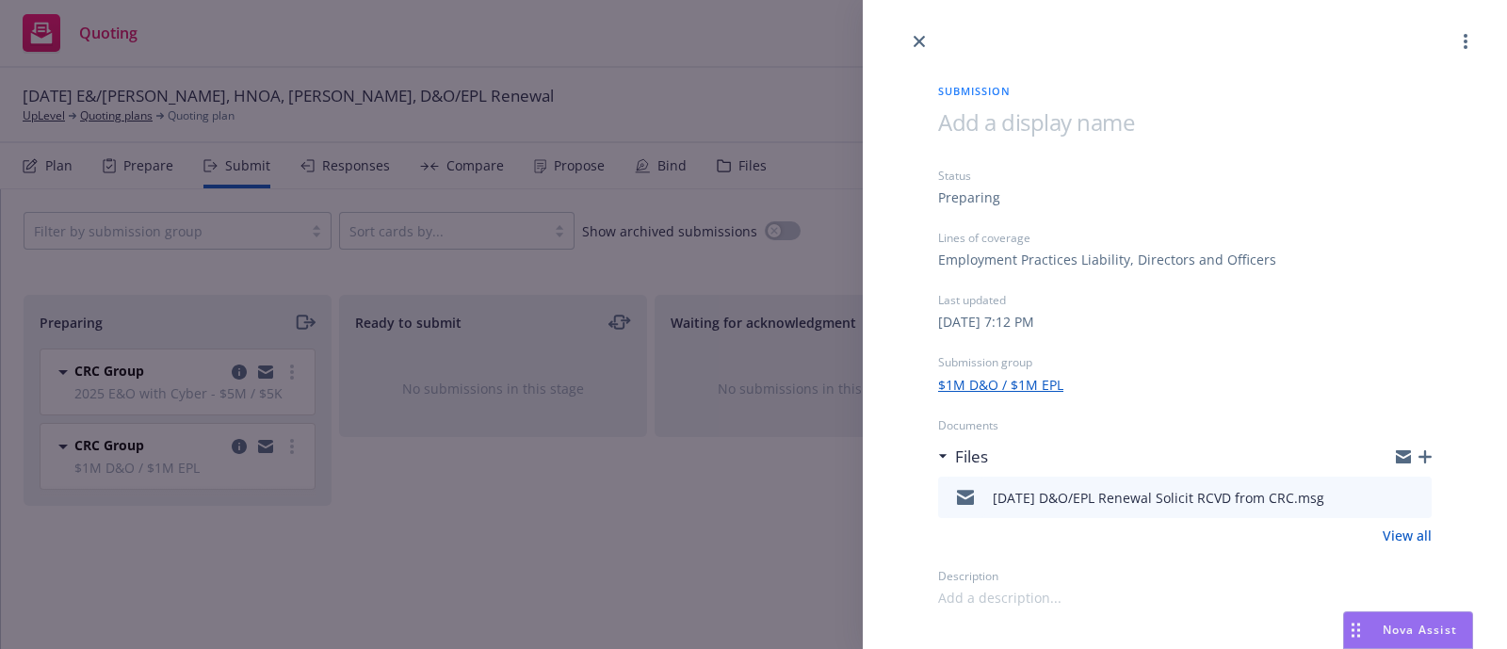
click at [504, 468] on div "Submission Status Preparing Lines of coverage Employment Practices Liability, D…" at bounding box center [753, 324] width 1507 height 649
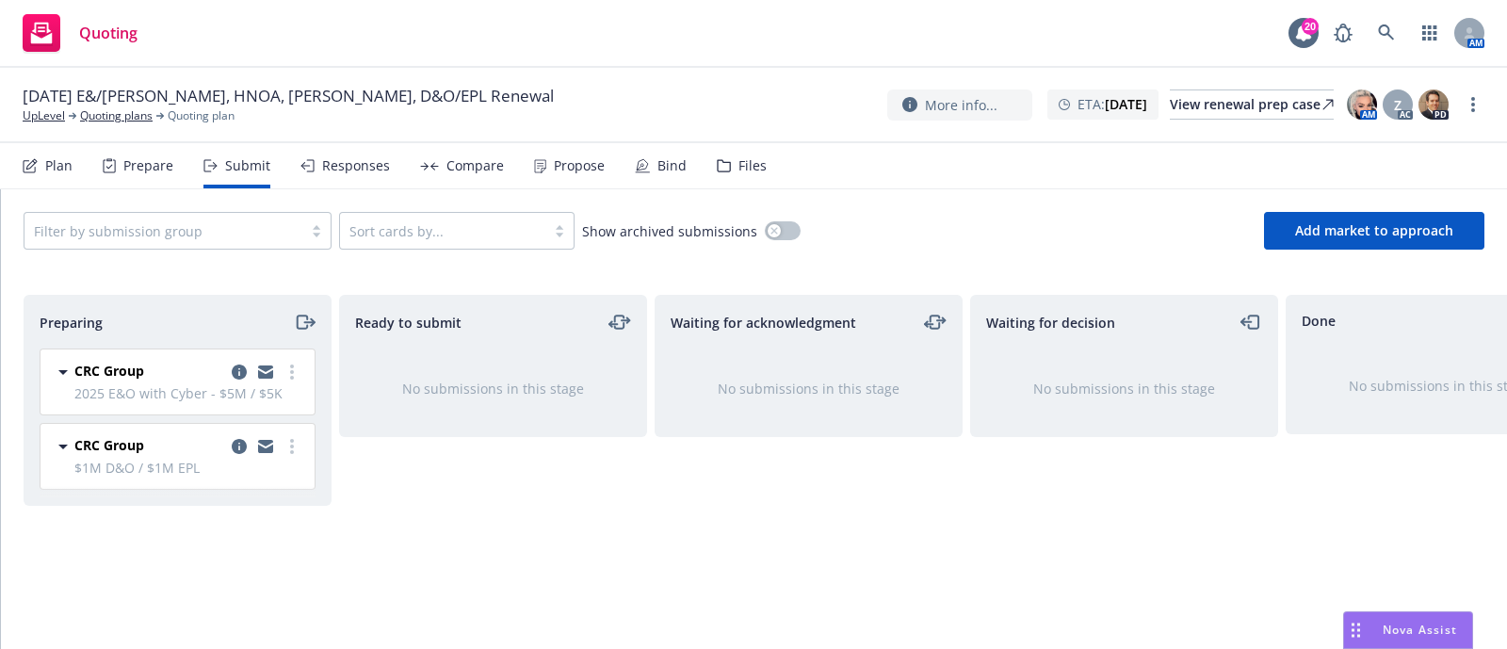
click at [733, 176] on div "Files" at bounding box center [742, 165] width 50 height 45
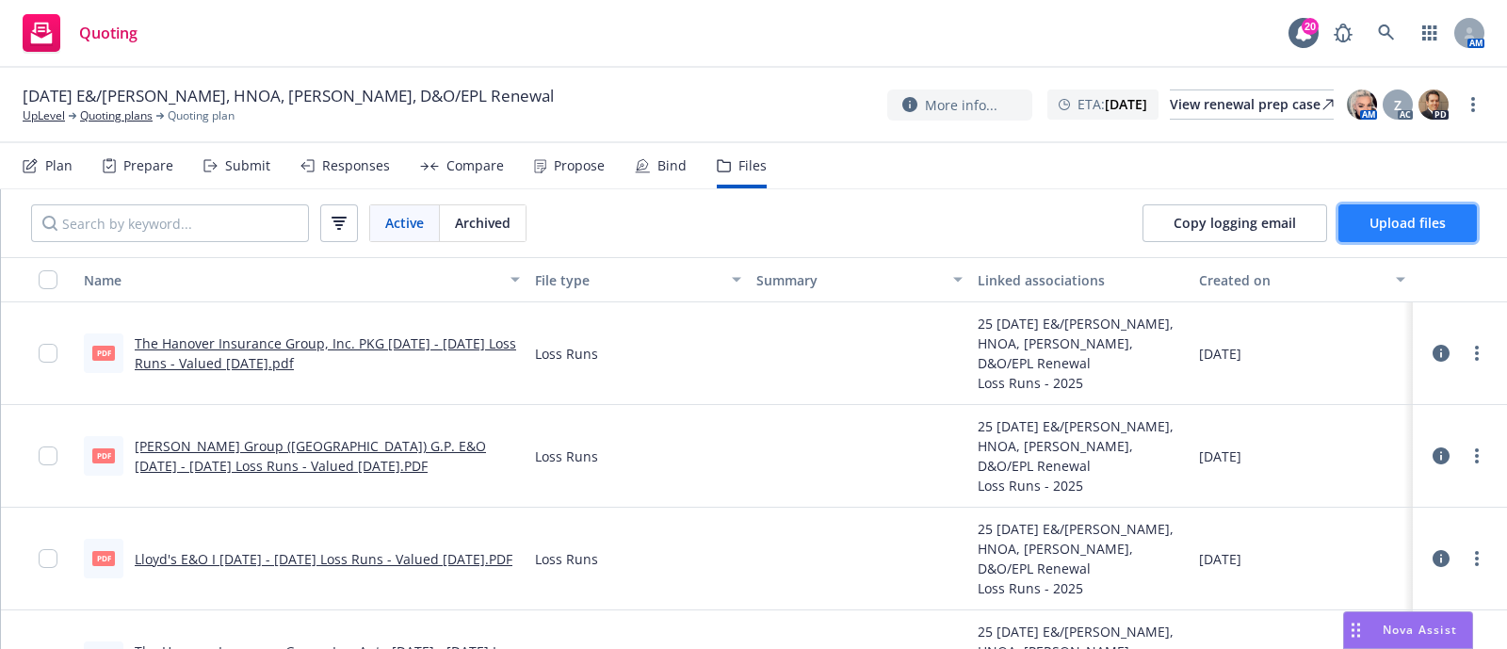
click at [1404, 207] on button "Upload files" at bounding box center [1408, 223] width 138 height 38
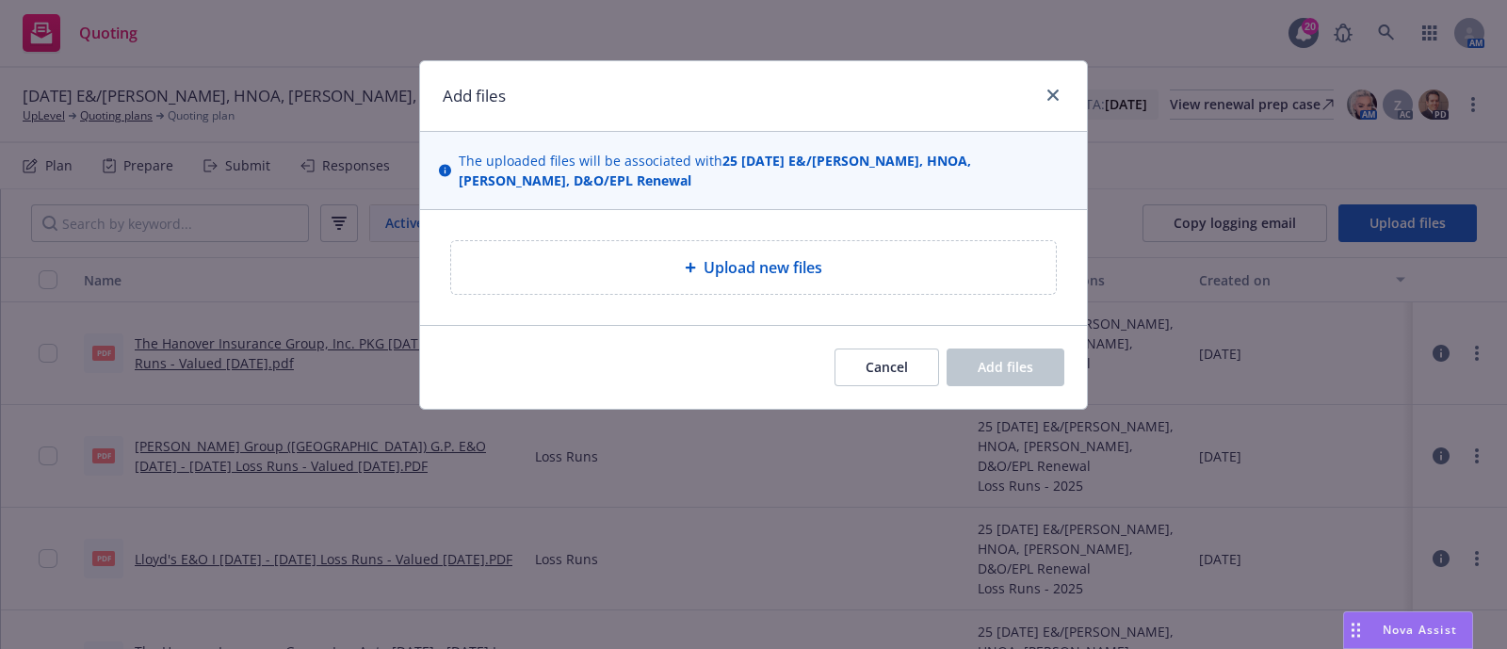
click at [881, 241] on div "Upload new files" at bounding box center [753, 267] width 605 height 53
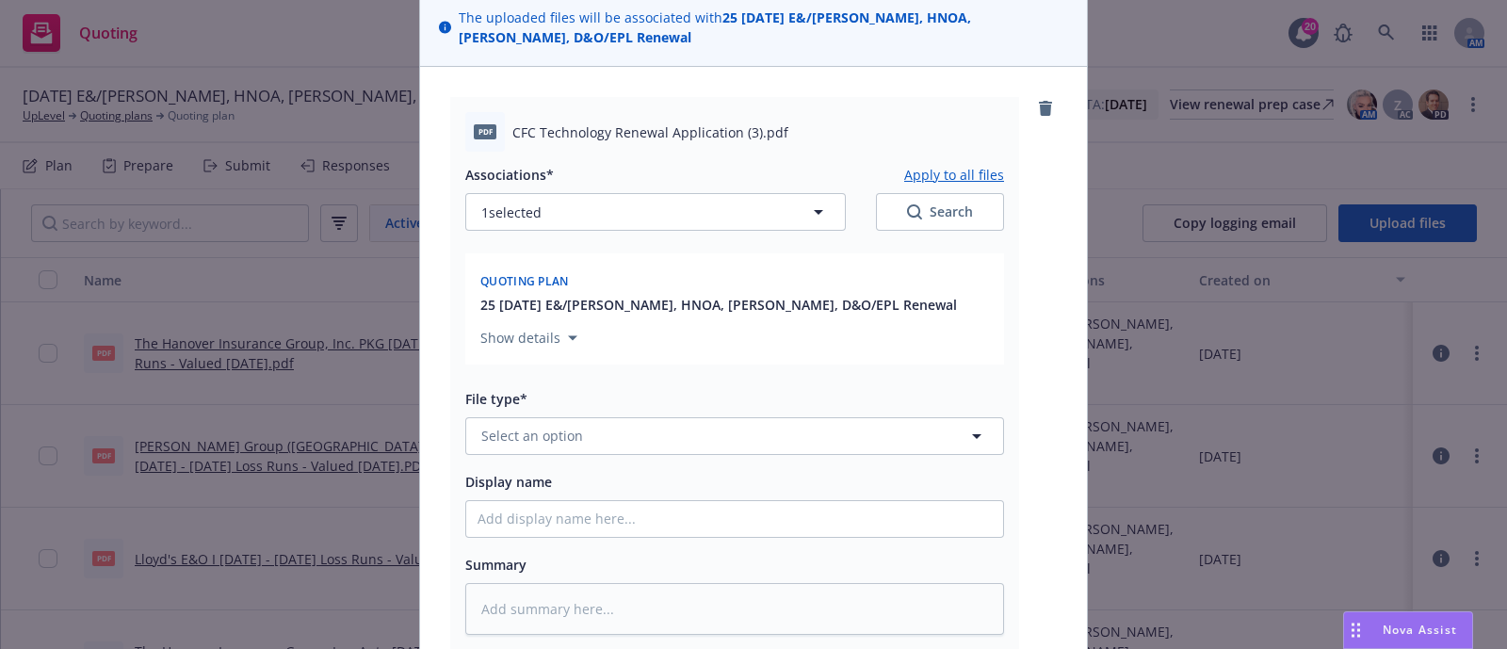
scroll to position [145, 0]
click at [565, 424] on span "Select an option" at bounding box center [532, 434] width 102 height 20
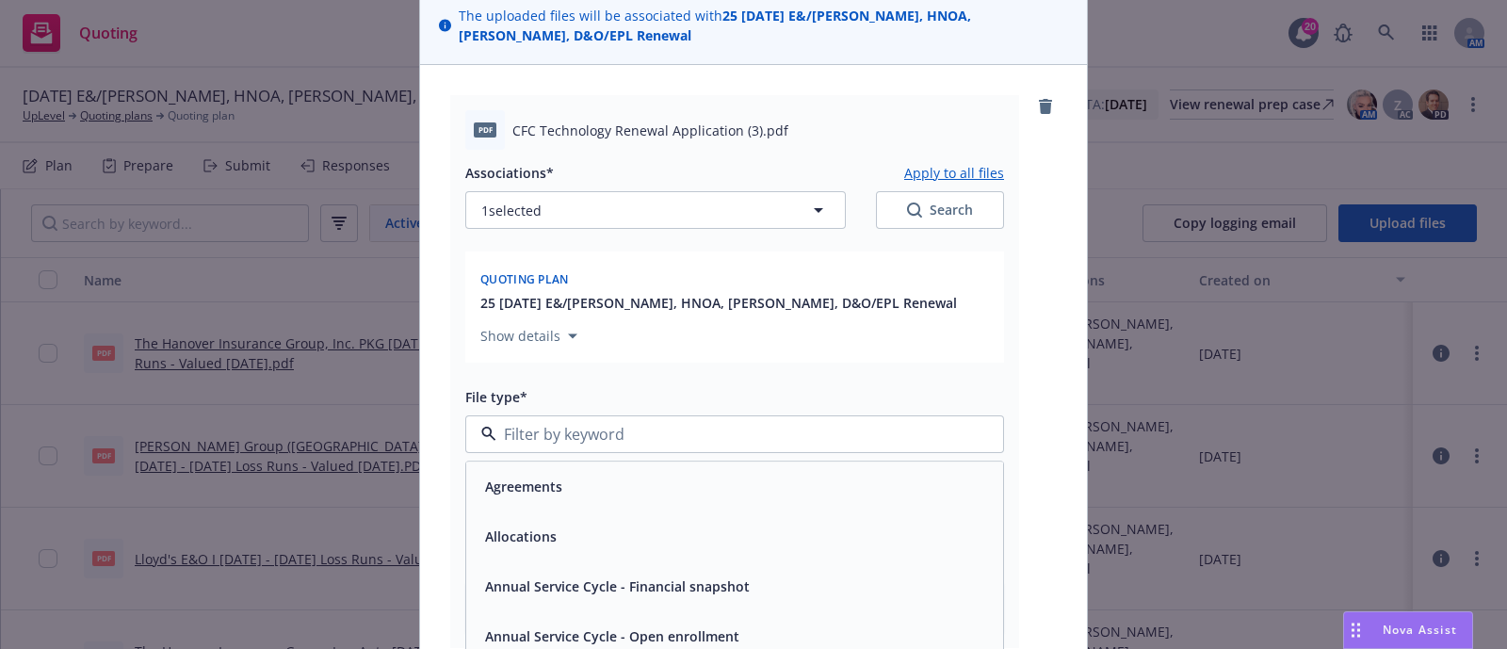
click at [593, 385] on div "File type*" at bounding box center [734, 396] width 539 height 23
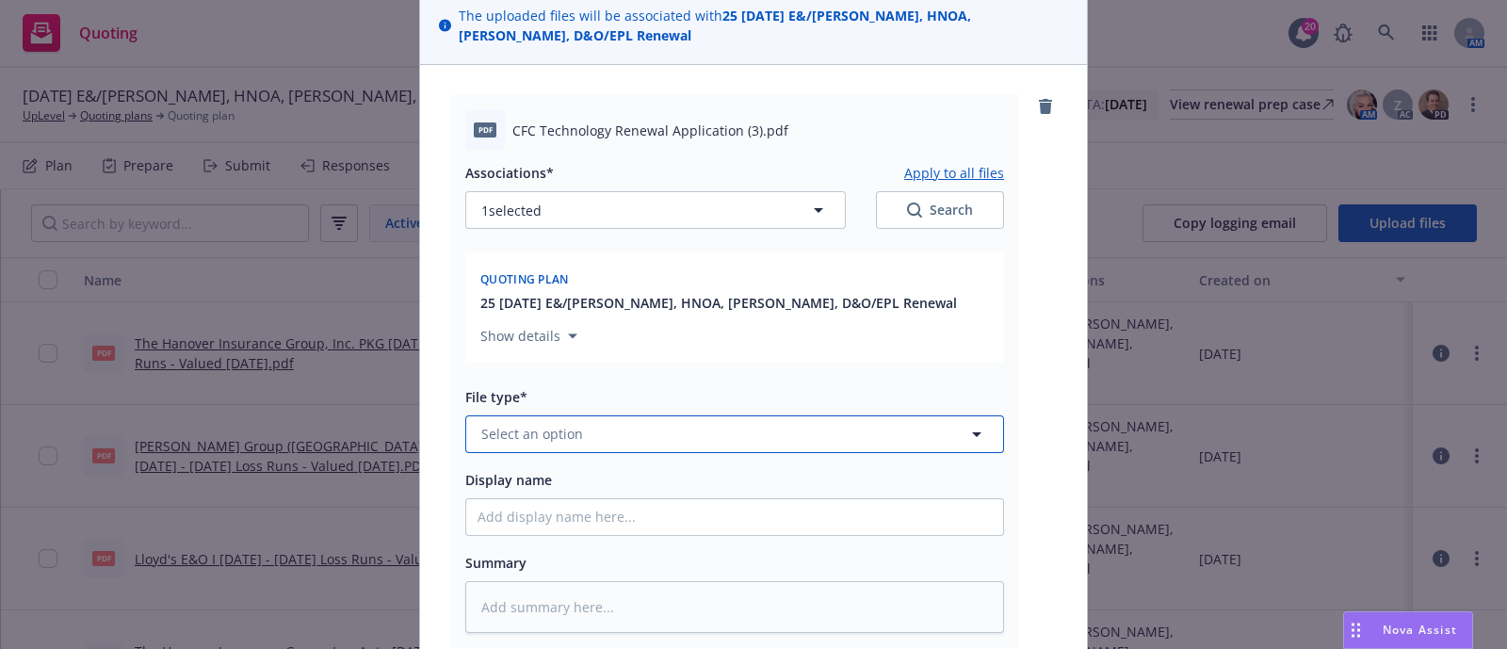
click at [593, 415] on button "Select an option" at bounding box center [734, 434] width 539 height 38
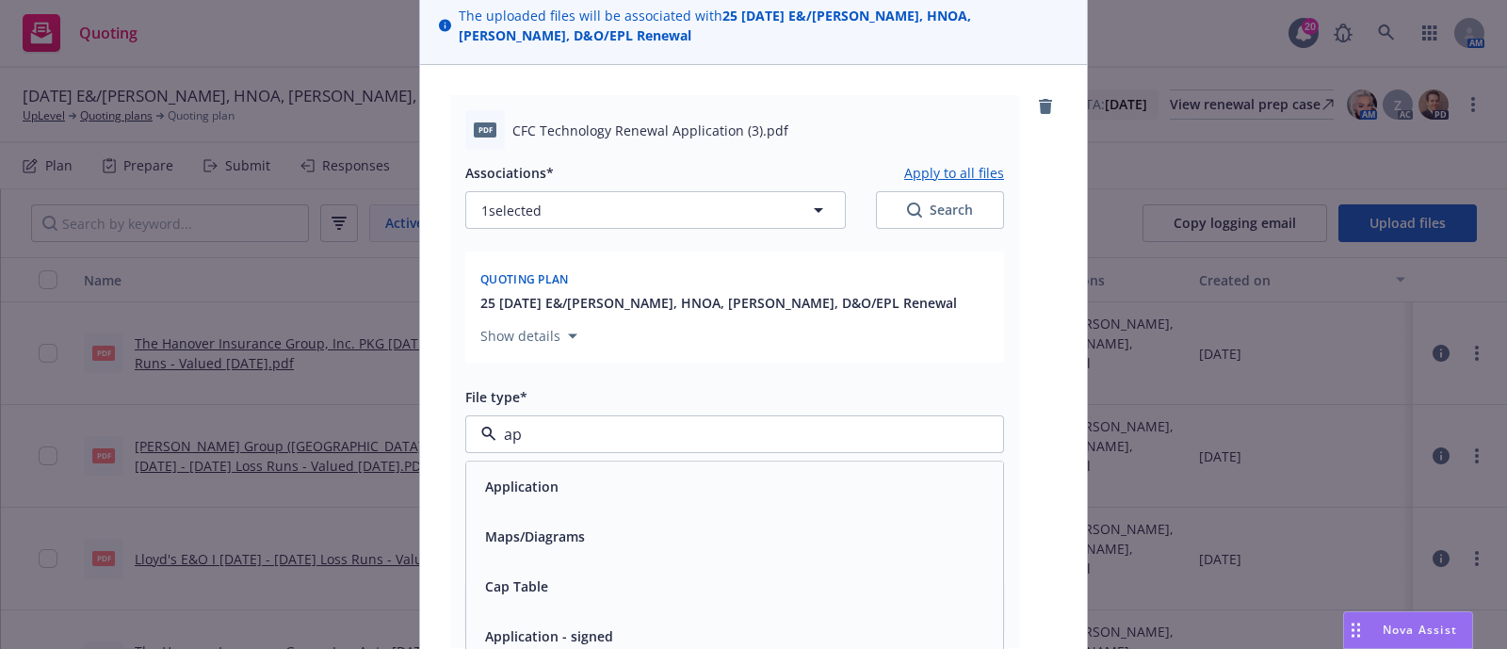
type input "app"
click at [566, 511] on div "Application - signed" at bounding box center [734, 536] width 537 height 50
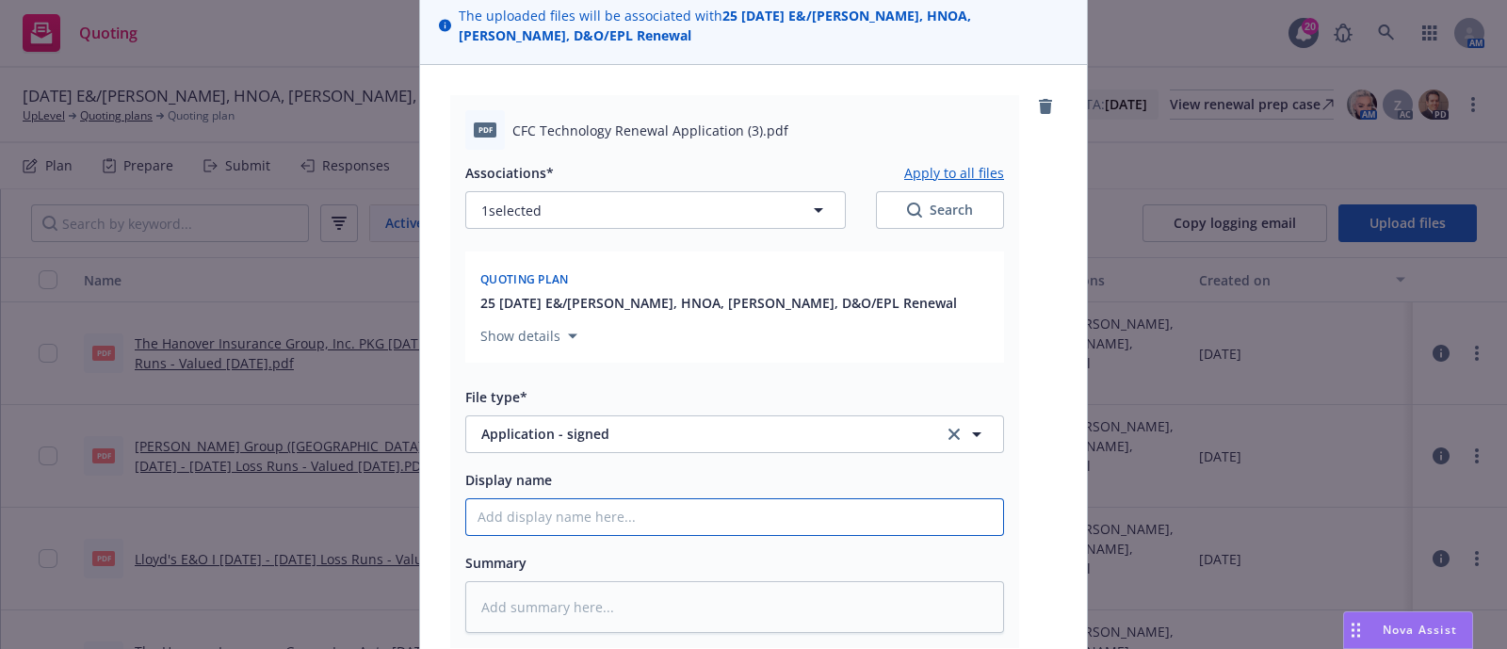
click at [643, 499] on input "Display name" at bounding box center [734, 517] width 537 height 36
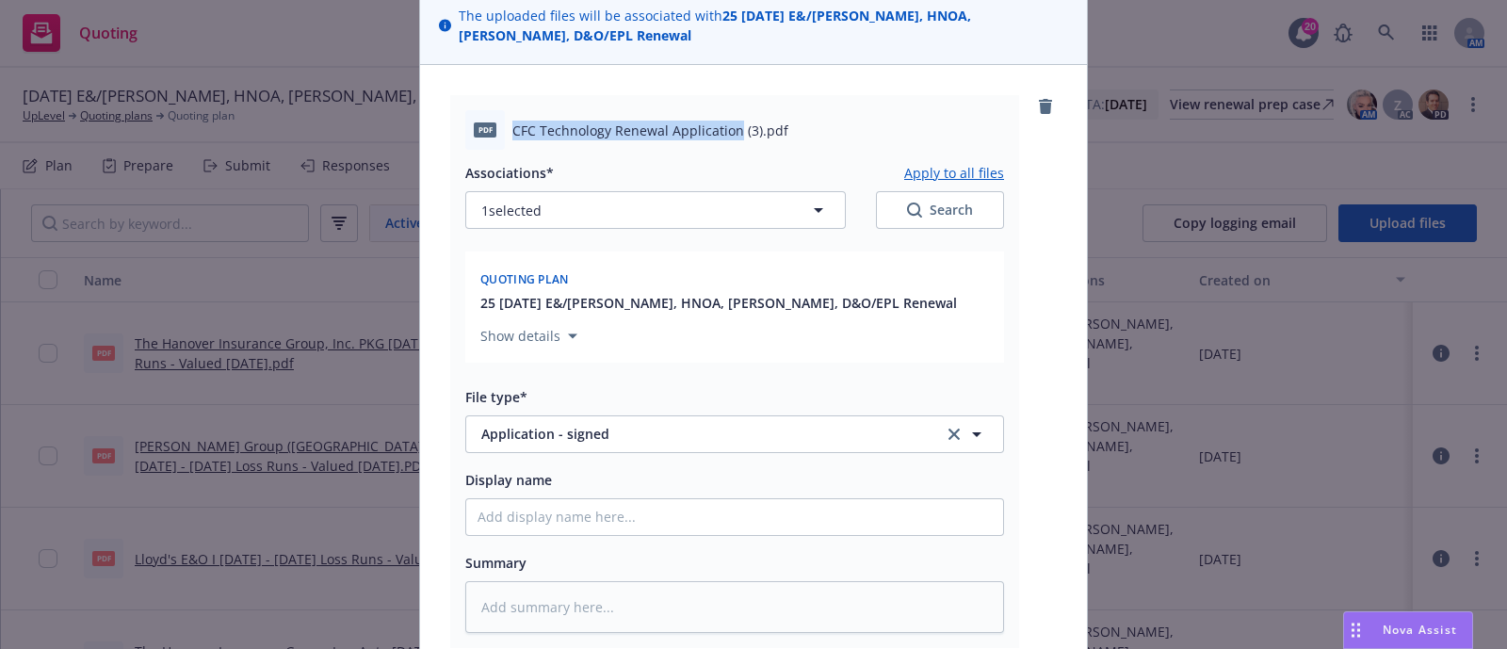
drag, startPoint x: 504, startPoint y: 112, endPoint x: 728, endPoint y: 101, distance: 224.5
click at [728, 121] on span "CFC Technology Renewal Application (3).pdf" at bounding box center [650, 131] width 276 height 20
copy span "CFC Technology Renewal Application"
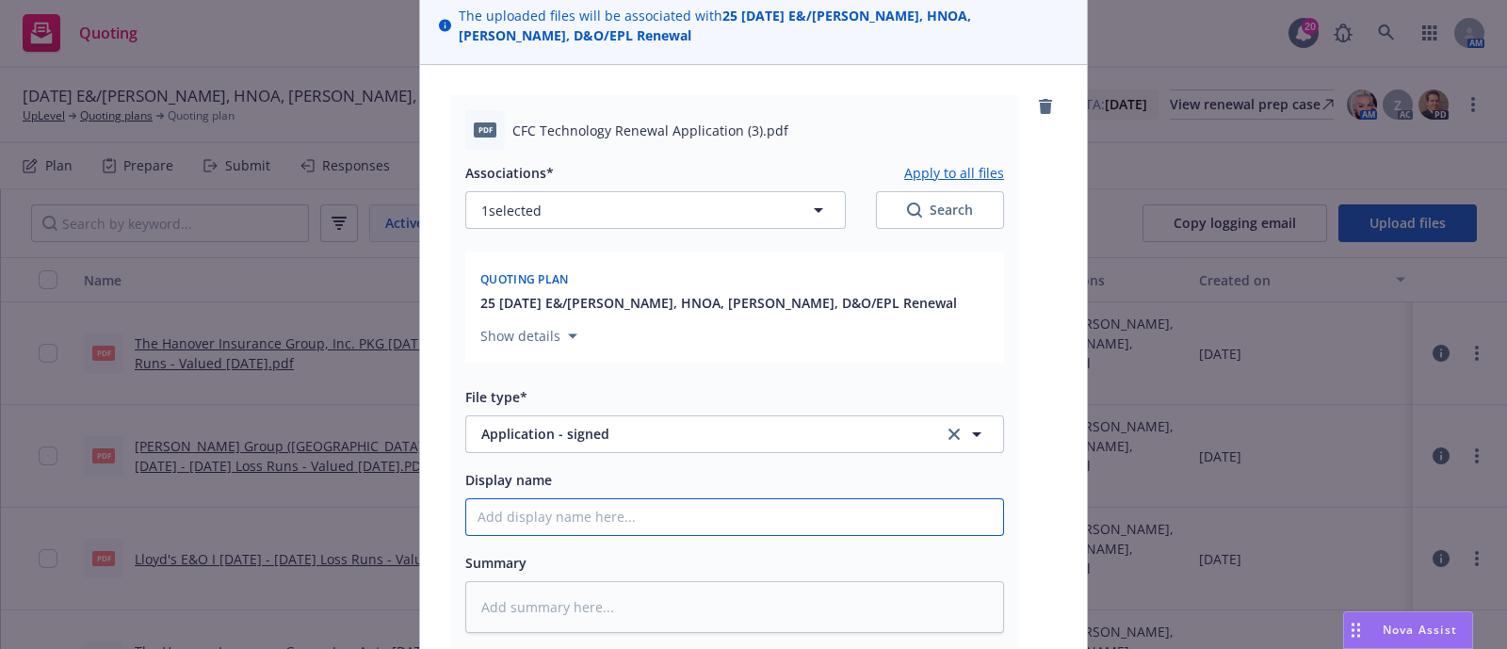
click at [577, 499] on input "Display name" at bounding box center [734, 517] width 537 height 36
paste input "[TERM] [POLICY TYPE] Renewal Solicit EM to INSD"
type textarea "x"
type input "[TERM] [POLICY TYPE] Renewal Solicit EM to INSD"
drag, startPoint x: 602, startPoint y: 499, endPoint x: 356, endPoint y: 465, distance: 248.2
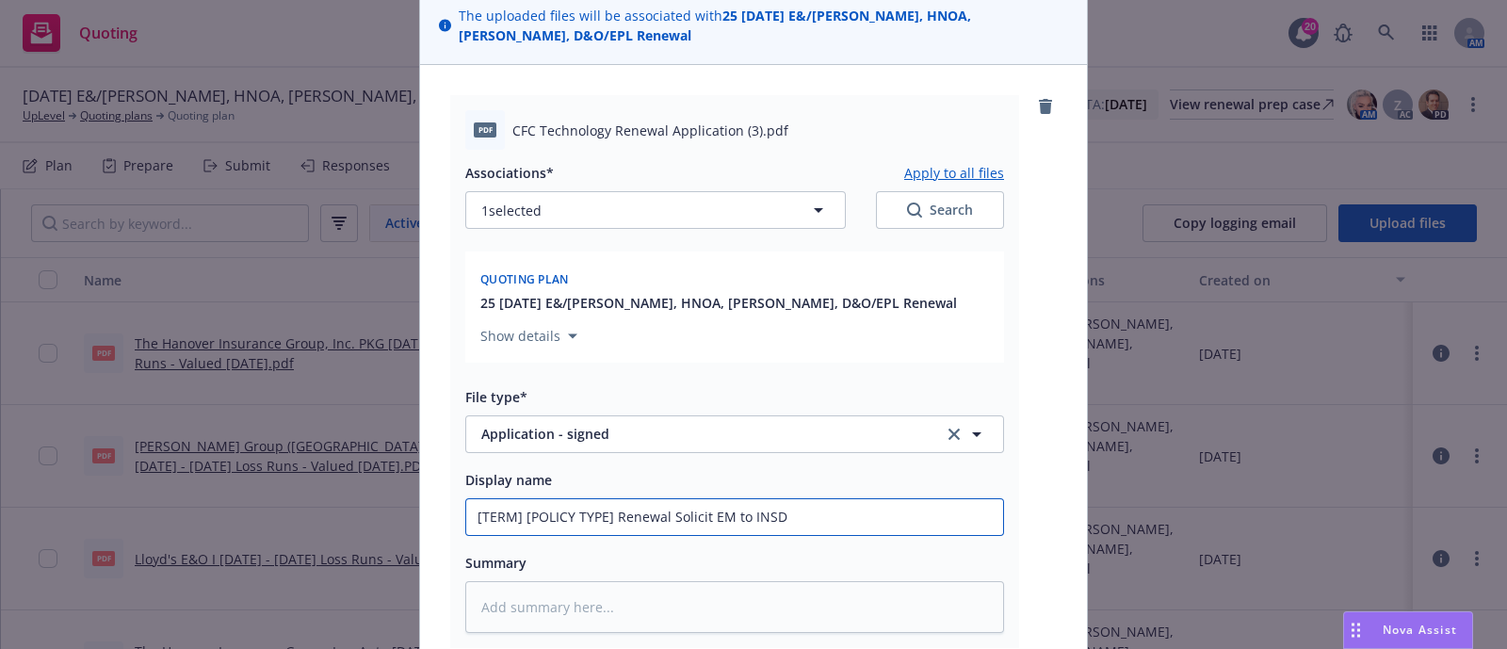
click at [356, 465] on div "Add files The uploaded files will be associated with 25 11/01/25 E&/Cber, HNOA,…" at bounding box center [753, 324] width 1507 height 649
type textarea "x"
type input "20 Renewal Solicit EM to INSD"
type textarea "x"
type input "202 Renewal Solicit EM to INSD"
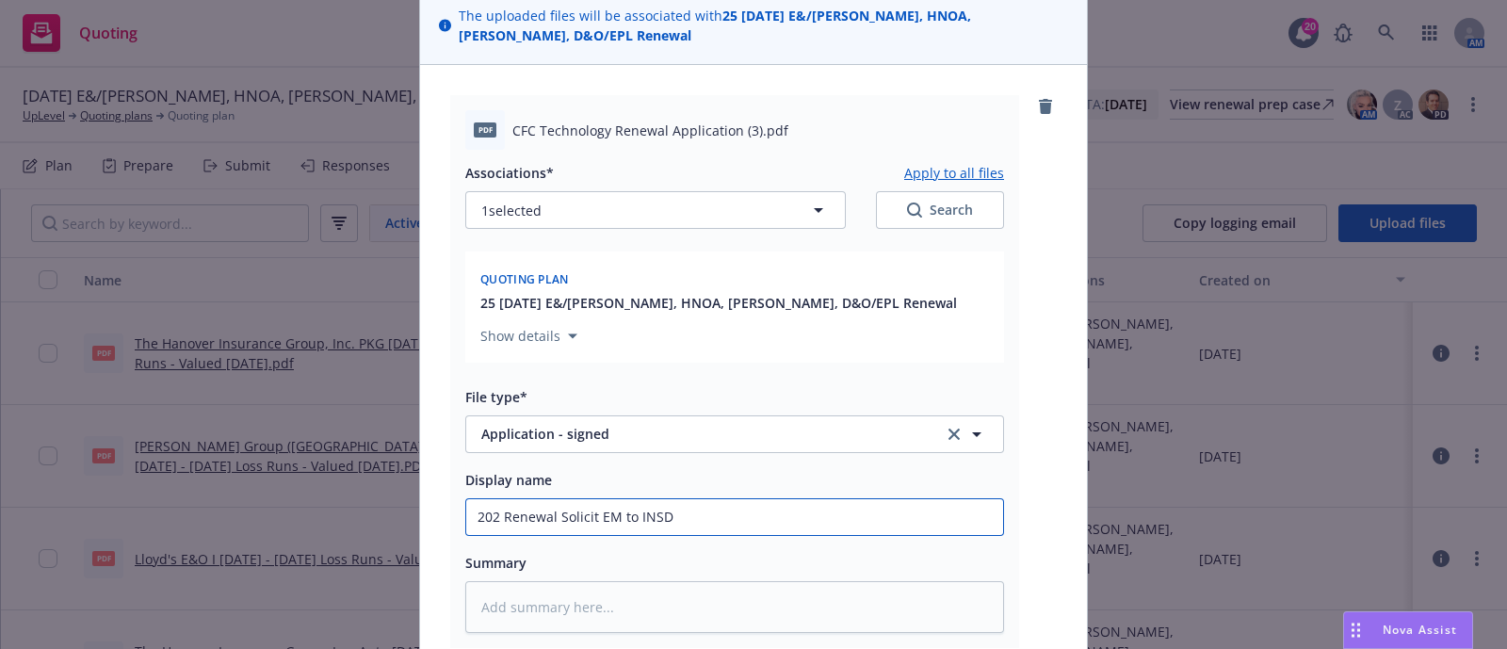
type textarea "x"
type input "2025 Renewal Solicit EM to INSD"
type textarea "x"
type input "2025 Renewal Solicit EM to INSD"
type textarea "x"
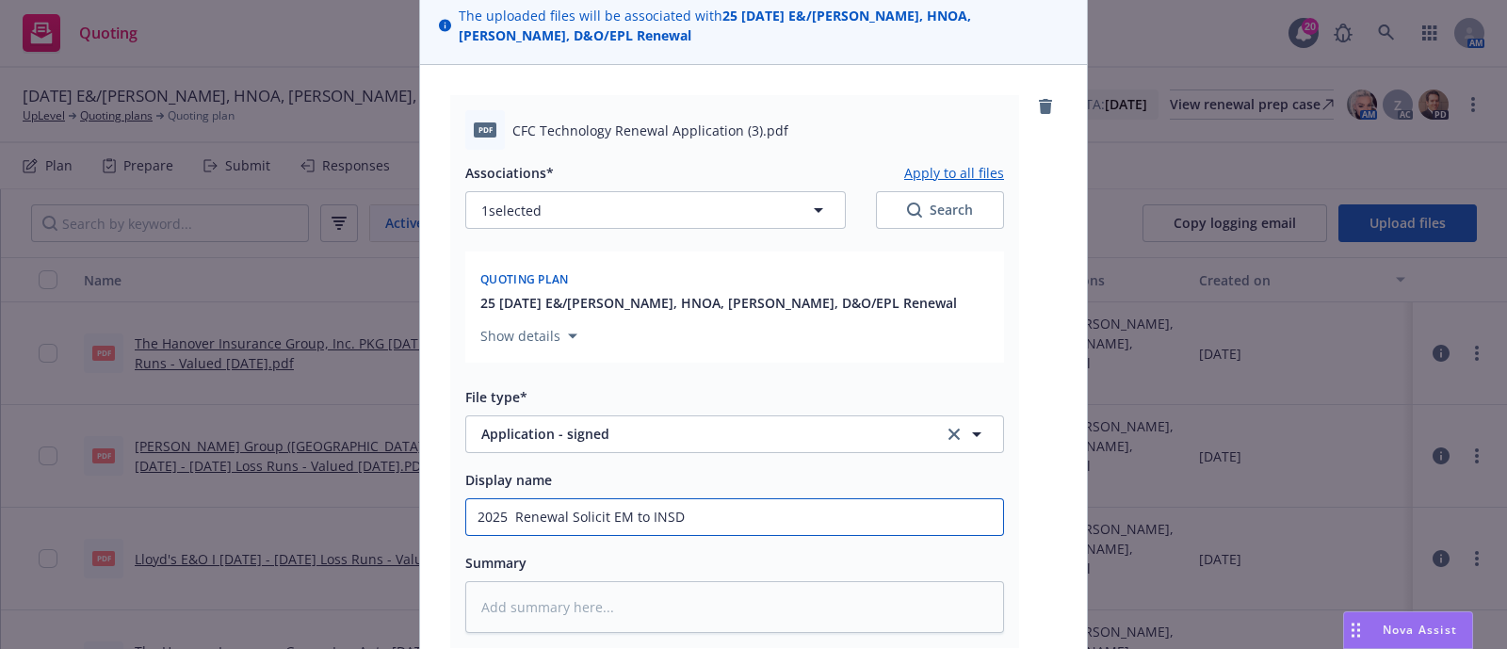
type input "2025 - Renewal Solicit EM to INSD"
type textarea "x"
type input "2025 - Renewal Solicit EM to INSD"
type textarea "x"
type input "2025 - 20 Renewal Solicit EM to INSD"
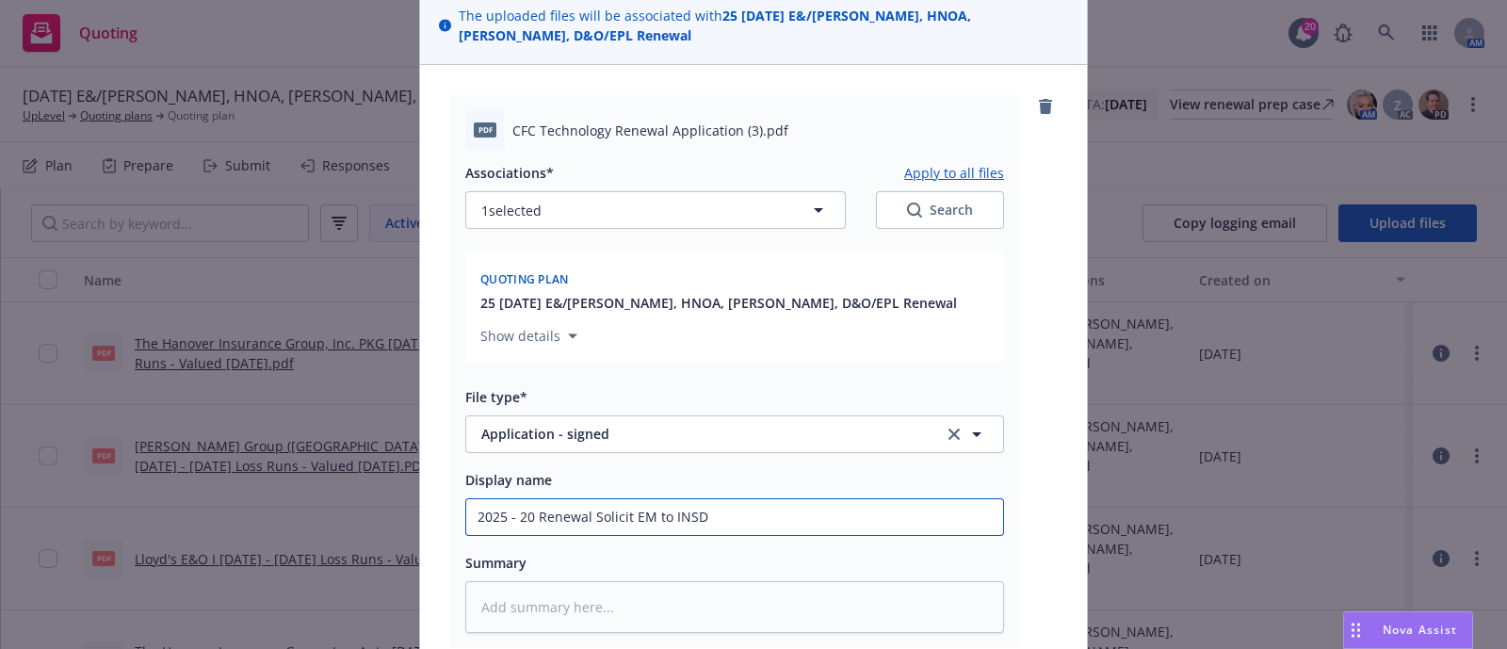
type textarea "x"
type input "2025 - 202 Renewal Solicit EM to INSD"
type textarea "x"
type input "2025 - 2026 Renewal Solicit EM to INSD"
type textarea "x"
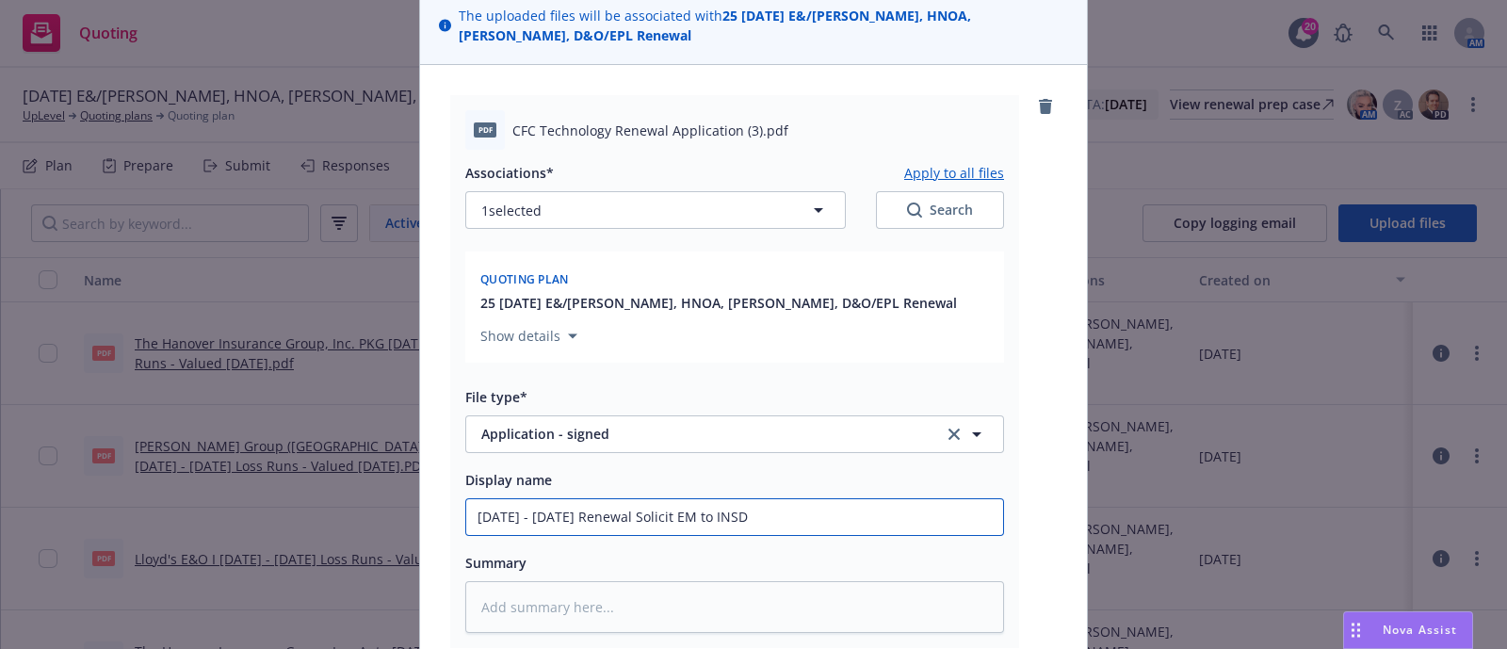
type input "2025 - 2026 Renewal Solicit EM to INSD"
type textarea "x"
type input "2025 - 2026 P Renewal Solicit EM to INSD"
type textarea "x"
type input "2025 - 2026 Pkg Renewal Solicit EM to INSD"
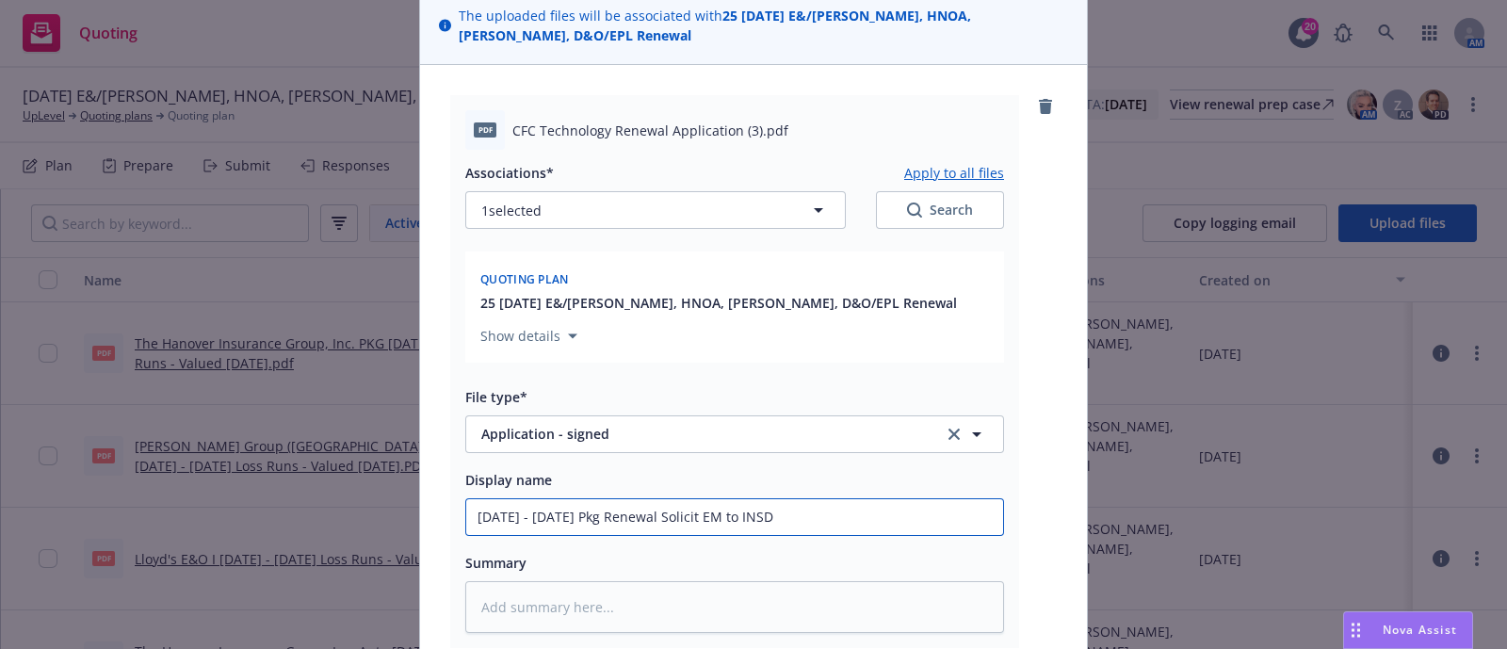
type textarea "x"
type input "2025 - 2026 Pkg, Renewal Solicit EM to INSD"
type textarea "x"
type input "2025 - 2026 Pkg, Renewal Solicit EM to INSD"
type textarea "x"
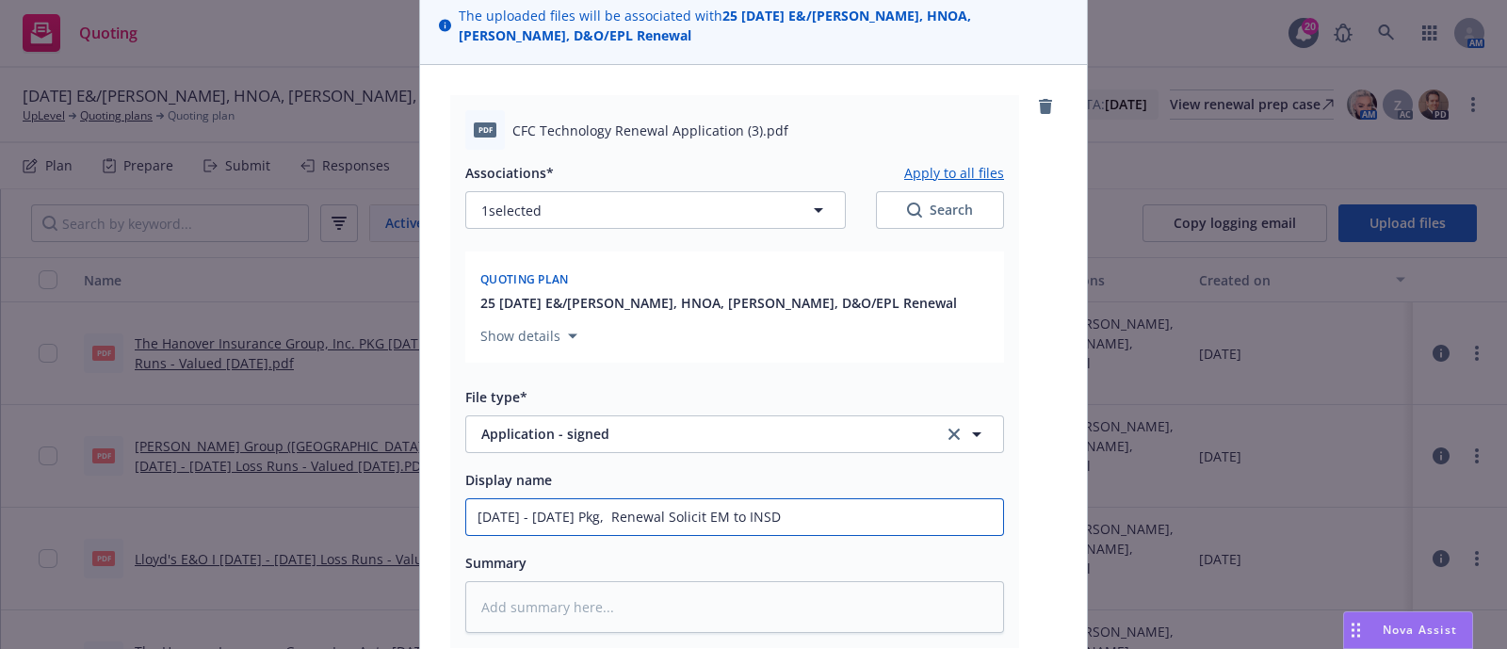
type input "2025 - 2026 Pkg, A Renewal Solicit EM to INSD"
type textarea "x"
type input "2025 - 2026 Pkg, Au Renewal Solicit EM to INSD"
type textarea "x"
type input "2025 - 2026 Pkg, Aut Renewal Solicit EM to INSD"
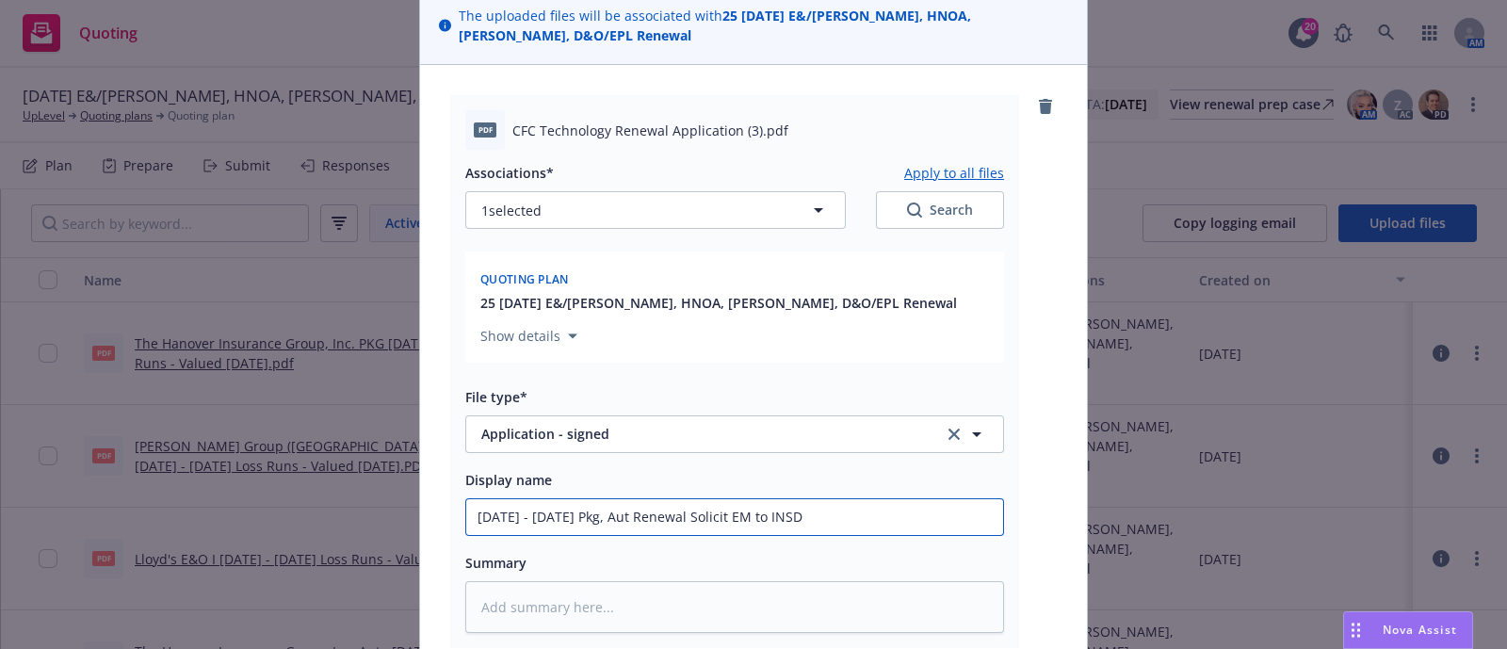
type textarea "x"
type input "2025 - 2026 Pkg, Auto Renewal Solicit EM to INSD"
type textarea "x"
type input "2025 - 2026 Pkg, Auto, Renewal Solicit EM to INSD"
type textarea "x"
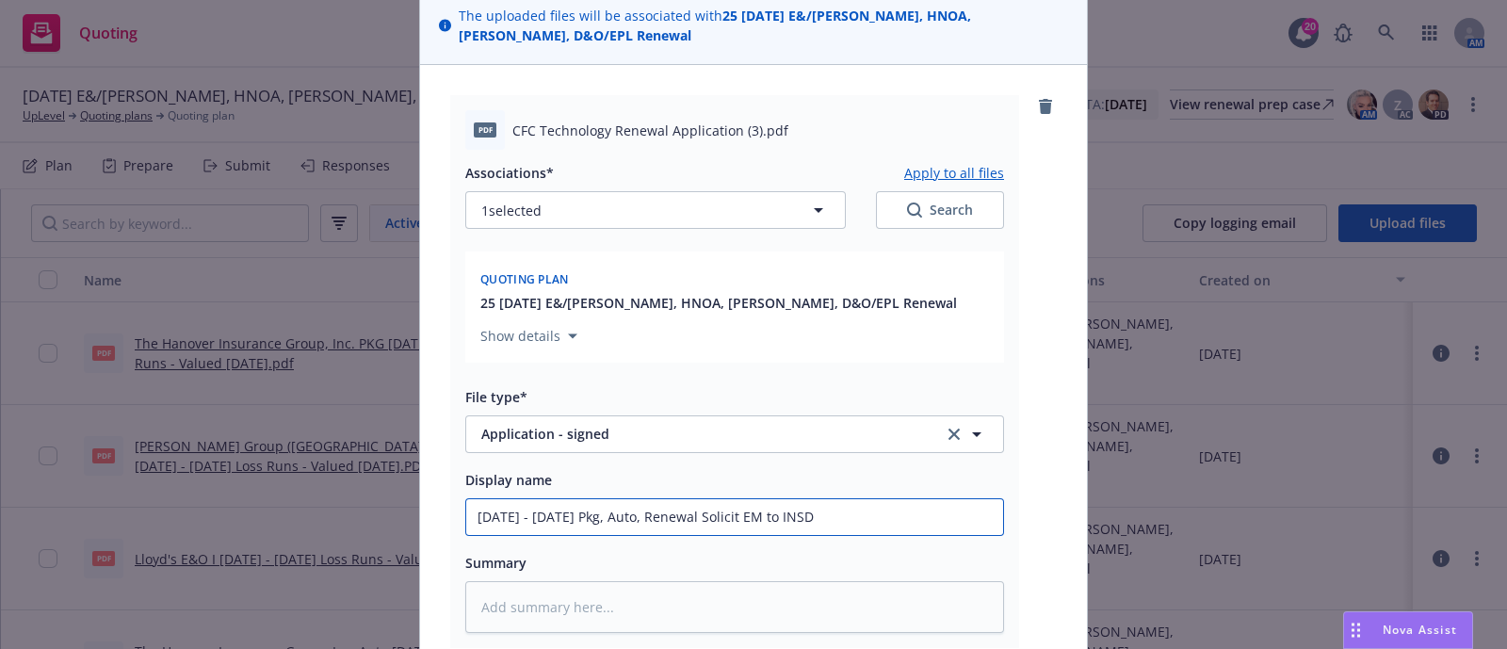
type input "2025 - 2026 Pkg, Auto, Renewal Solicit EM to INSD"
type textarea "x"
type input "2025 - 2026 Pkg, Auto, U Renewal Solicit EM to INSD"
type textarea "x"
type input "2025 - 2026 Pkg, Auto, Um Renewal Solicit EM to INSD"
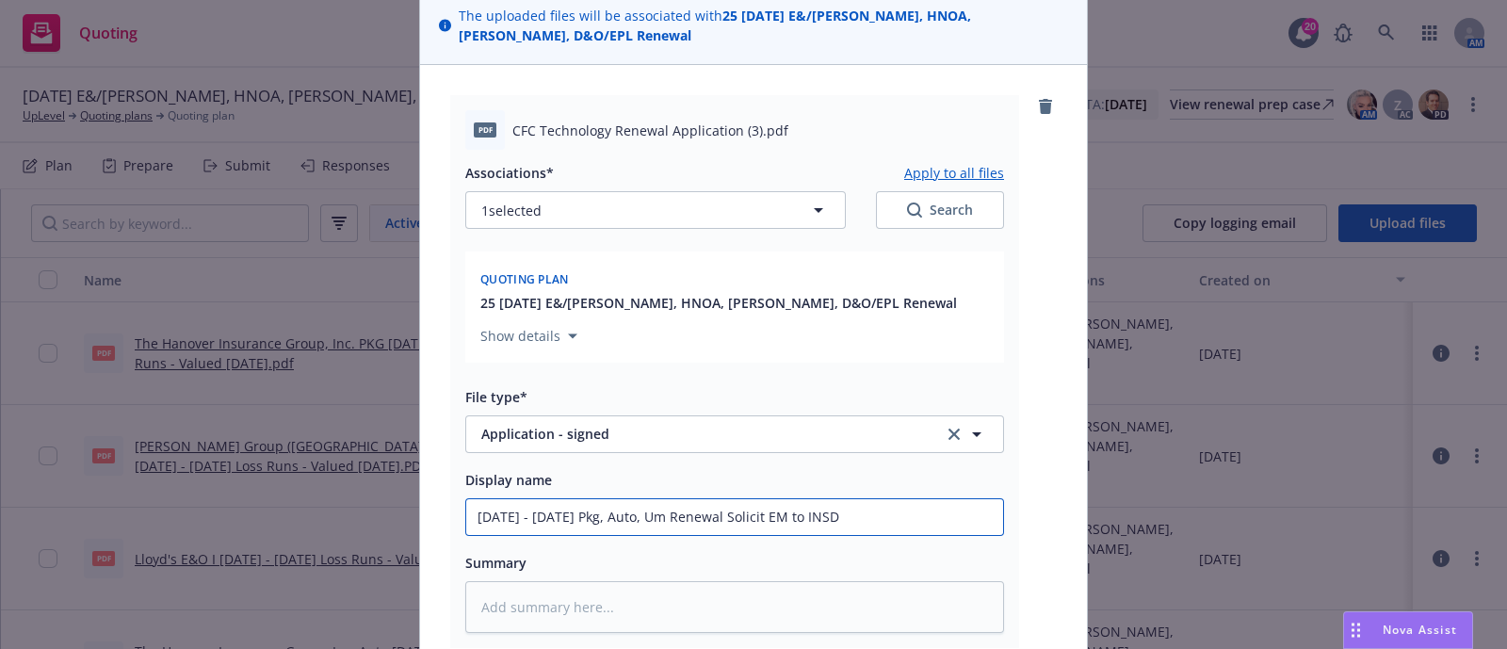
type textarea "x"
type input "2025 - 2026 Pkg, Auto, Umb Renewal Solicit EM to INSD"
type textarea "x"
type input "2025 - 2026 Pkg, Auto, Umb, Renewal Solicit EM to INSD"
type textarea "x"
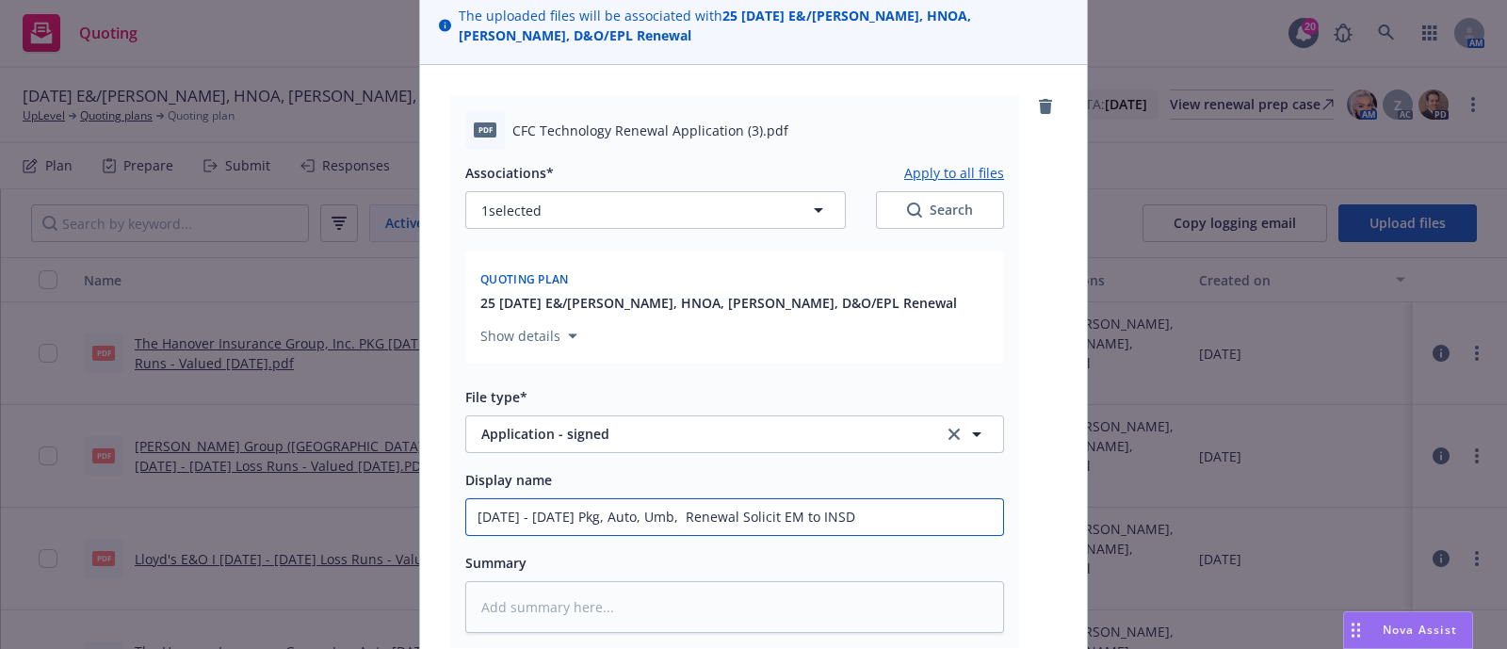
type input "2025 - 2026 Pkg, Auto, Umb, F Renewal Solicit EM to INSD"
type textarea "x"
type input "2025 - 2026 Pkg, Auto, Umb, Fo Renewal Solicit EM to INSD"
type textarea "x"
type input "2025 - 2026 Pkg, Auto, Umb, For Renewal Solicit EM to INSD"
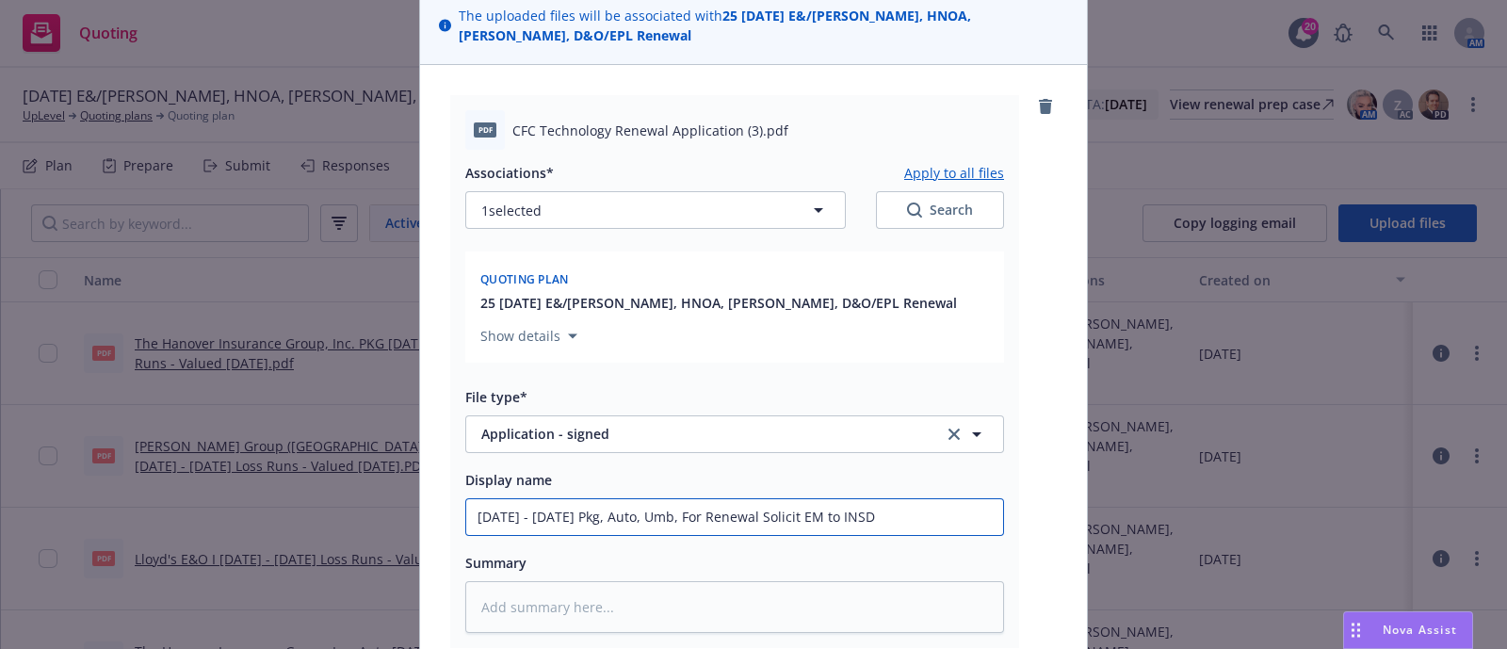
type textarea "x"
type input "2025 - 2026 Pkg, Auto, Umb, Fore Renewal Solicit EM to INSD"
type textarea "x"
type input "2025 - 2026 Pkg, Auto, Umb, Forei Renewal Solicit EM to INSD"
type textarea "x"
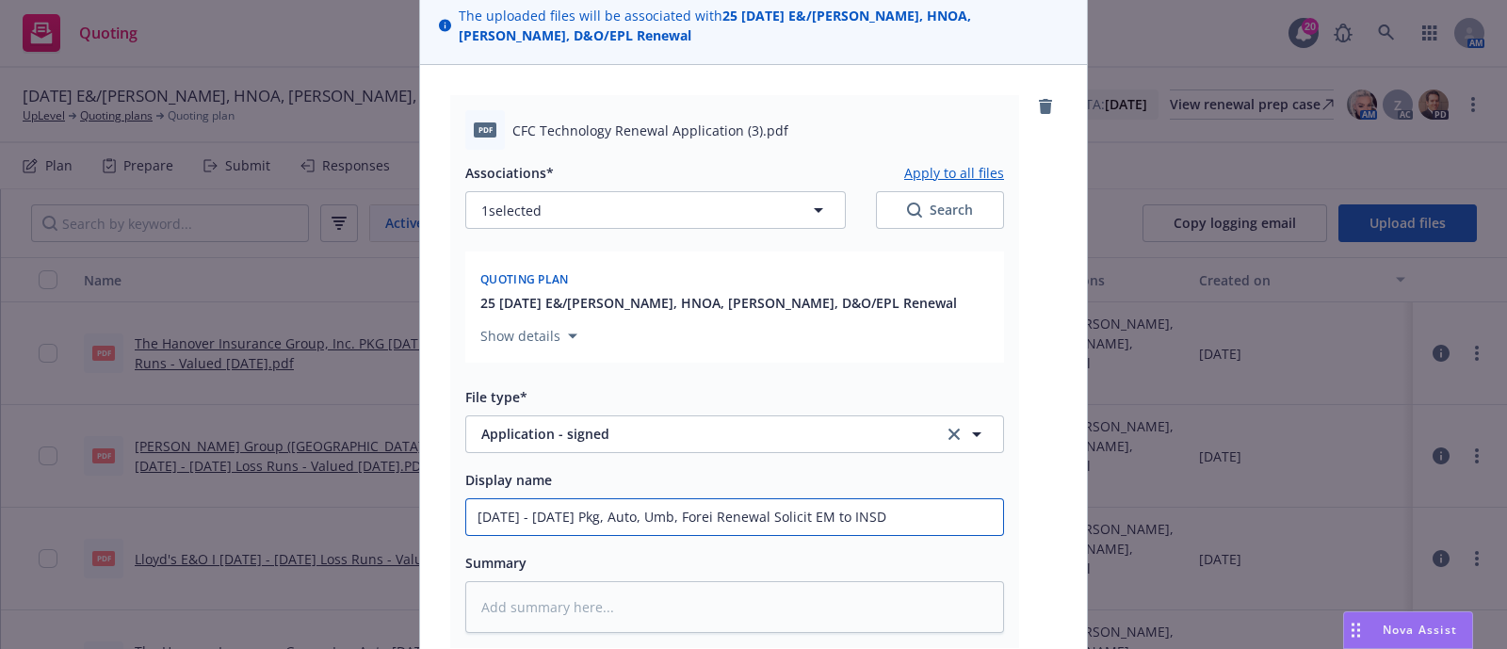
type input "2025 - 2026 Pkg, Auto, Umb, Foreig Renewal Solicit EM to INSD"
type textarea "x"
type input "2025 - 2026 Pkg, Auto, Umb, Foreign Renewal Solicit EM to INSD"
type textarea "x"
type input "2025 - 2026 Pkg, Auto, Umb, Foreign, Renewal Solicit EM to INSD"
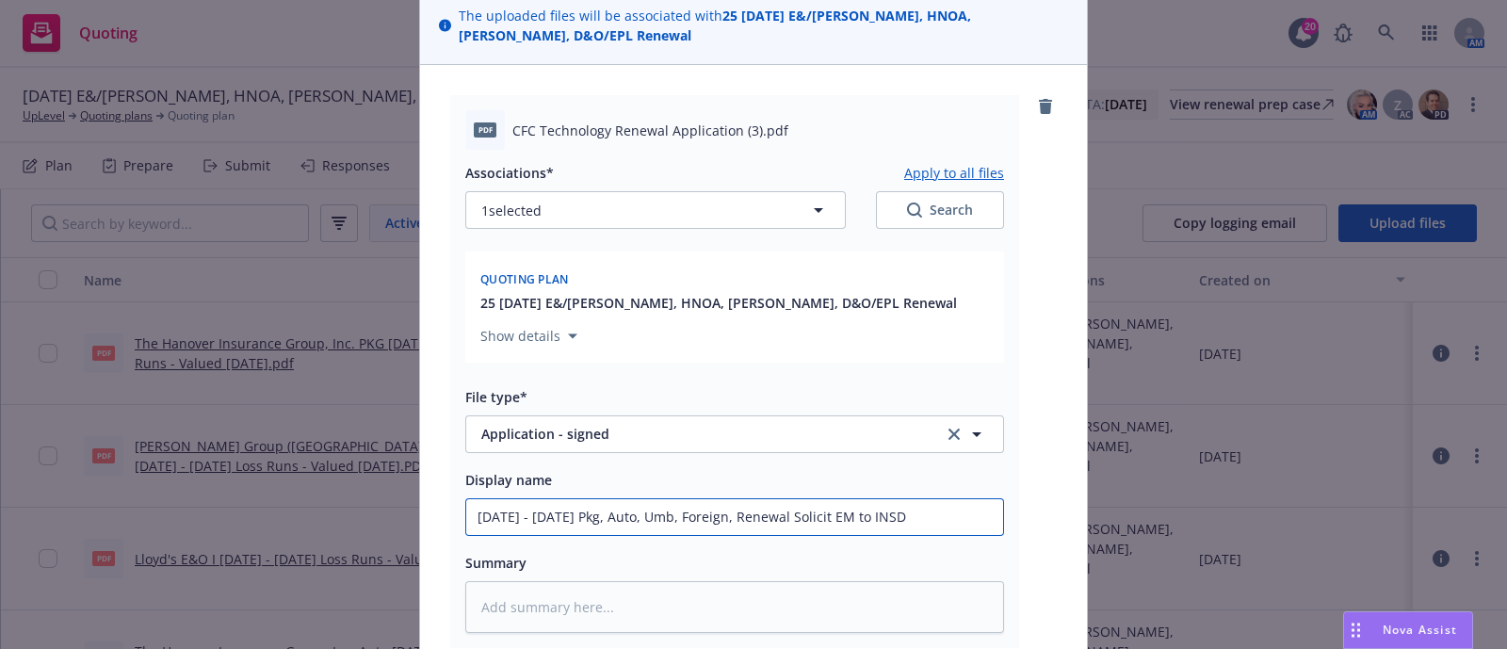
type textarea "x"
type input "2025 - 2026 Pkg, Auto, Umb, Foreign, Renewal Solicit EM to INSD"
type textarea "x"
type input "2025 - 2026 Pkg, Auto, Umb, Foreign, E Renewal Solicit EM to INSD"
type textarea "x"
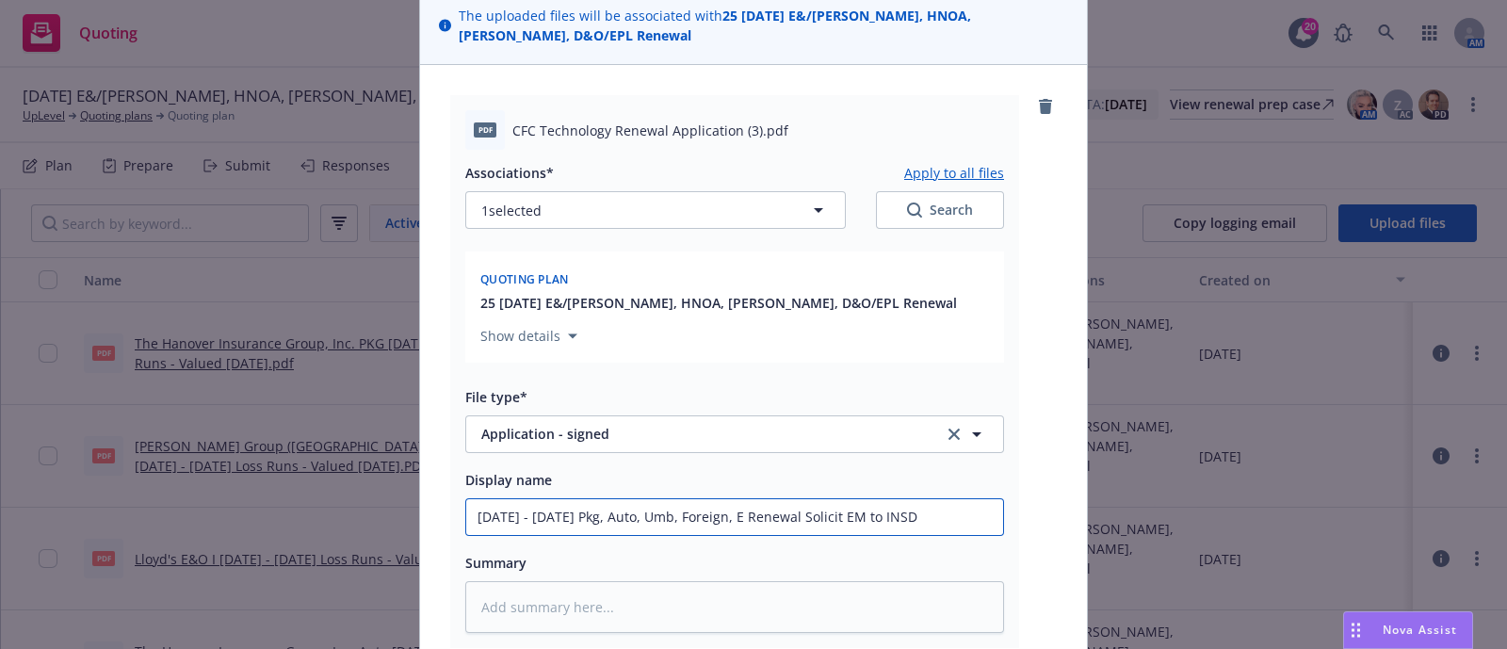
type input "2025 - 2026 Pkg, Auto, Umb, Foreign, E& Renewal Solicit EM to INSD"
type textarea "x"
type input "2025 - 2026 Pkg, Auto, Umb, Foreign, E&O Renewal Solicit EM to INSD"
type textarea "x"
type input "2025 - 2026 Pkg, Auto, Umb, Foreign, E&O/ Renewal Solicit EM to INSD"
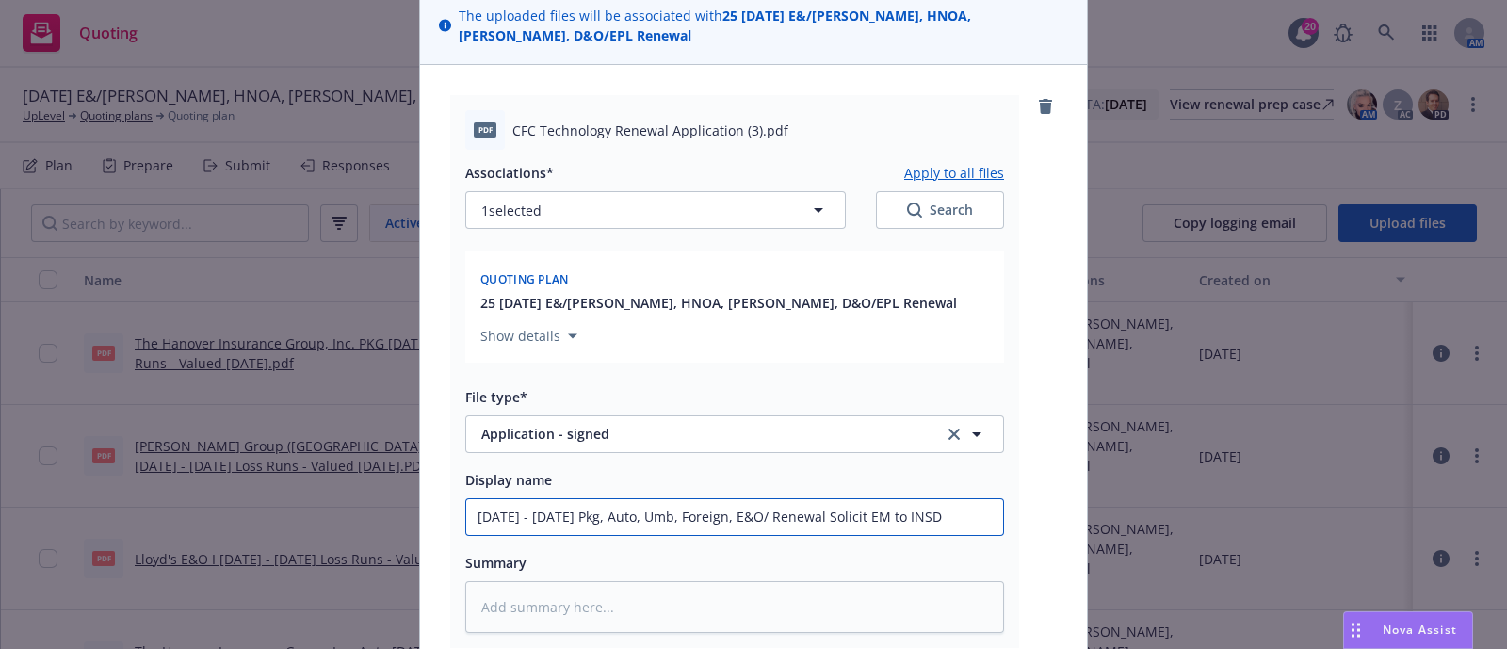
type textarea "x"
type input "2025 - 2026 Pkg, Auto, Umb, Foreign, E&O/C Renewal Solicit EM to INSD"
type textarea "x"
type input "2025 - 2026 Pkg, Auto, Umb, Foreign, E&O/Cy Renewal Solicit EM to INSD"
type textarea "x"
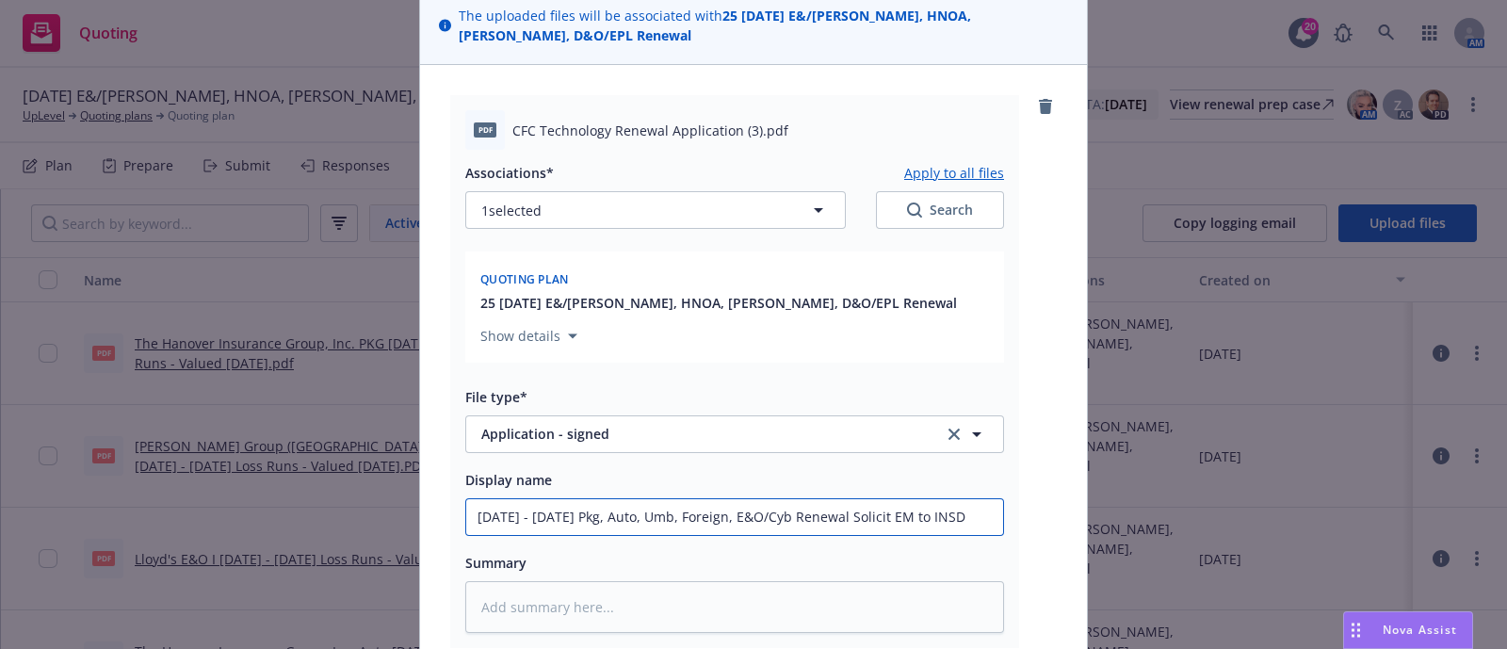
type input "2025 - 2026 Pkg, Auto, Umb, Foreign, E&O/Cybe Renewal Solicit EM to INSD"
type textarea "x"
type input "2025 - 2026 Pkg, Auto, Umb, Foreign, E&O/Cyber Renewal Solicit EM to INSD"
type textarea "x"
type input "2025 - 2026 Pkg, Auto, Umb, Foreign, E&O/Cyber, Renewal Solicit EM to INSD"
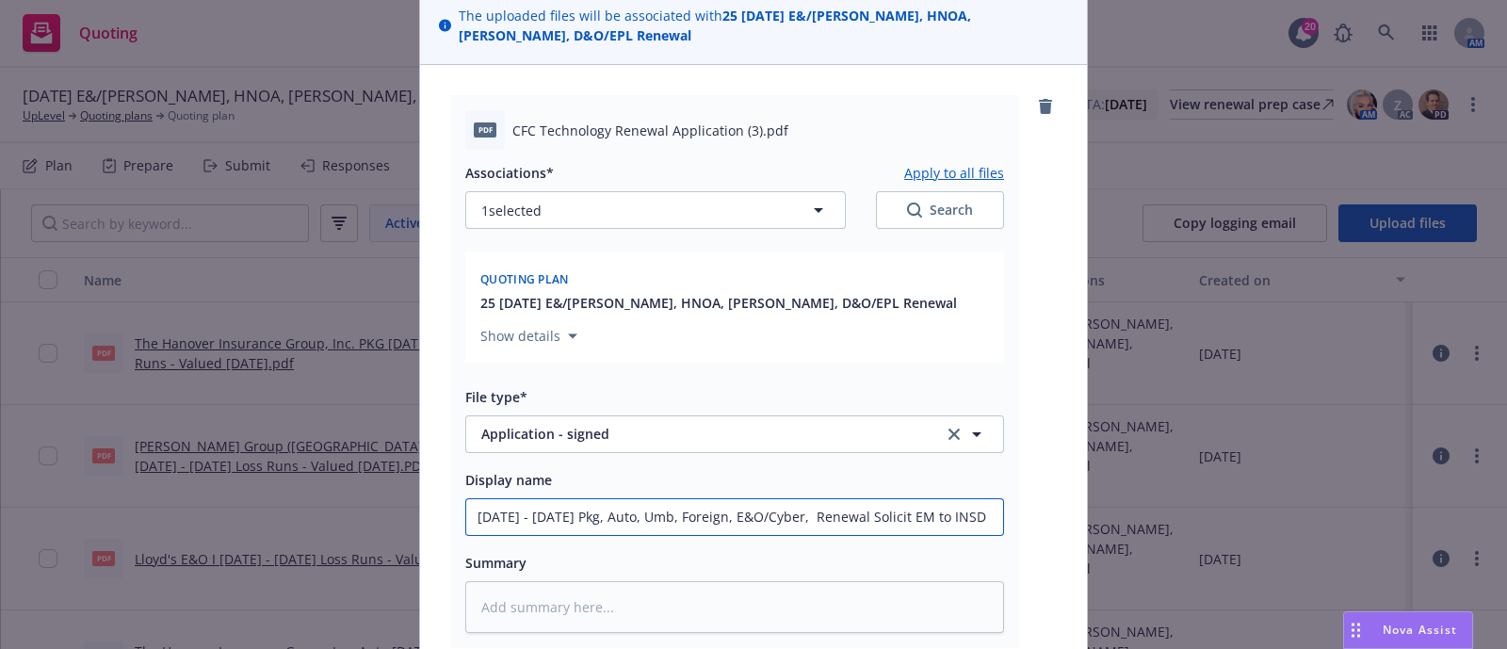
type textarea "x"
type input "2025 - 2026 Pkg, Auto, Umb, Foreign, E&O/Cyber, D Renewal Solicit EM to INSD"
type textarea "x"
type input "2025 - 2026 Pkg, Auto, Umb, Foreign, E&O/Cyber, D& Renewal Solicit EM to INSD"
type textarea "x"
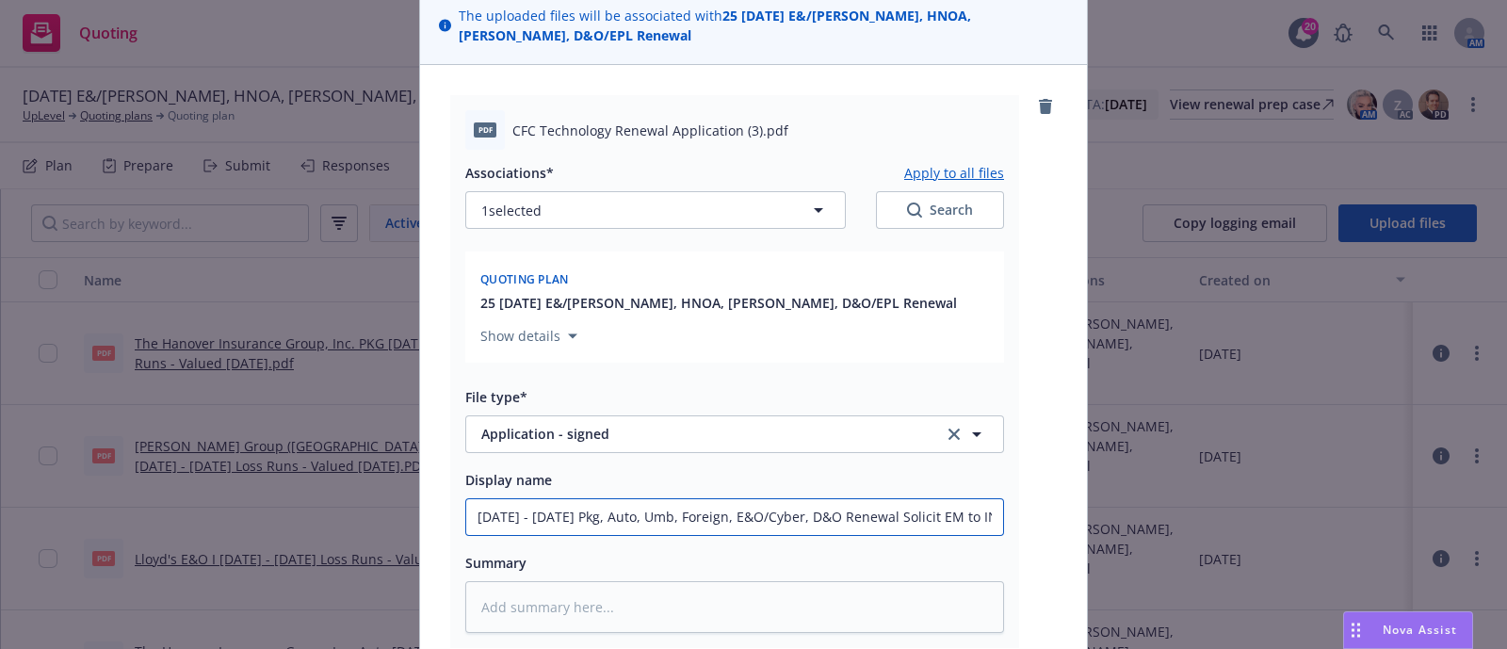
type input "2025 - 2026 Pkg, Auto, Umb, Foreign, E&O/Cyber, D&O Renewal Solicit EM to INSD"
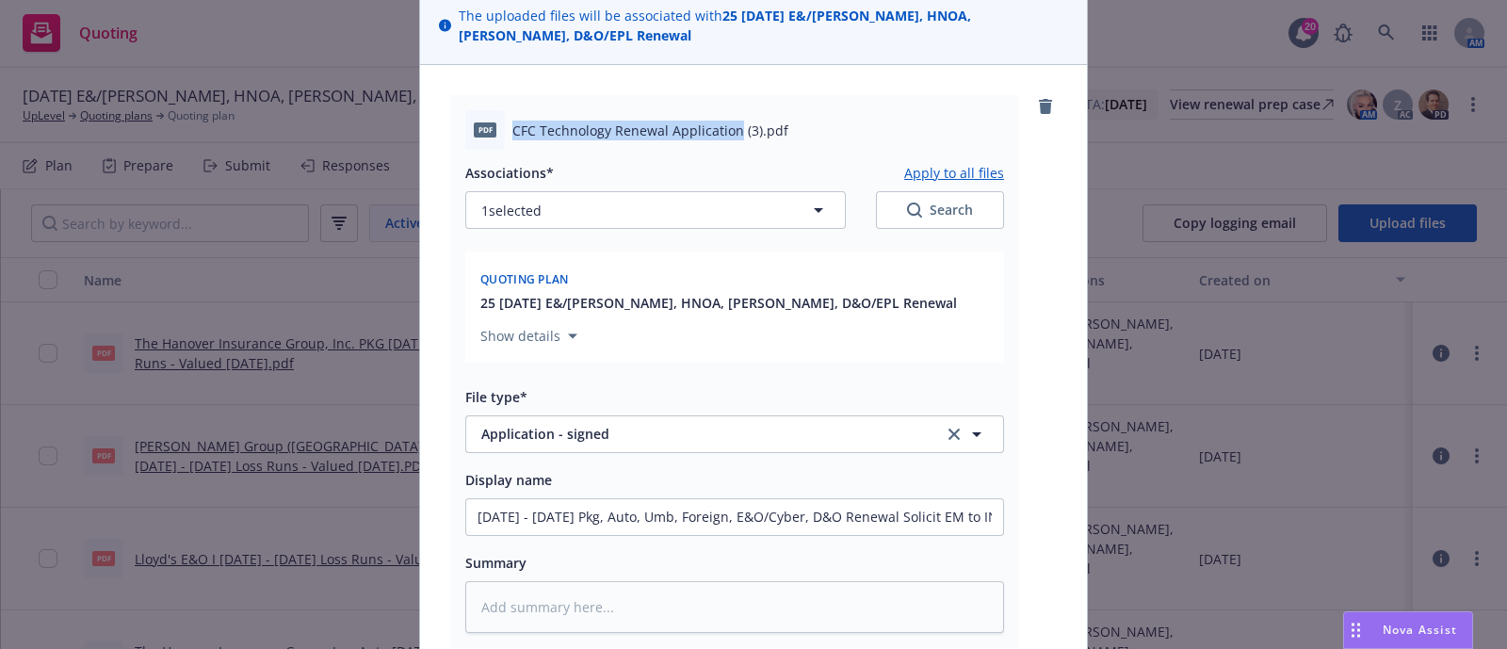
drag, startPoint x: 504, startPoint y: 110, endPoint x: 726, endPoint y: 117, distance: 222.4
click at [726, 121] on span "CFC Technology Renewal Application (3).pdf" at bounding box center [650, 131] width 276 height 20
copy span "CFC Technology Renewal Application"
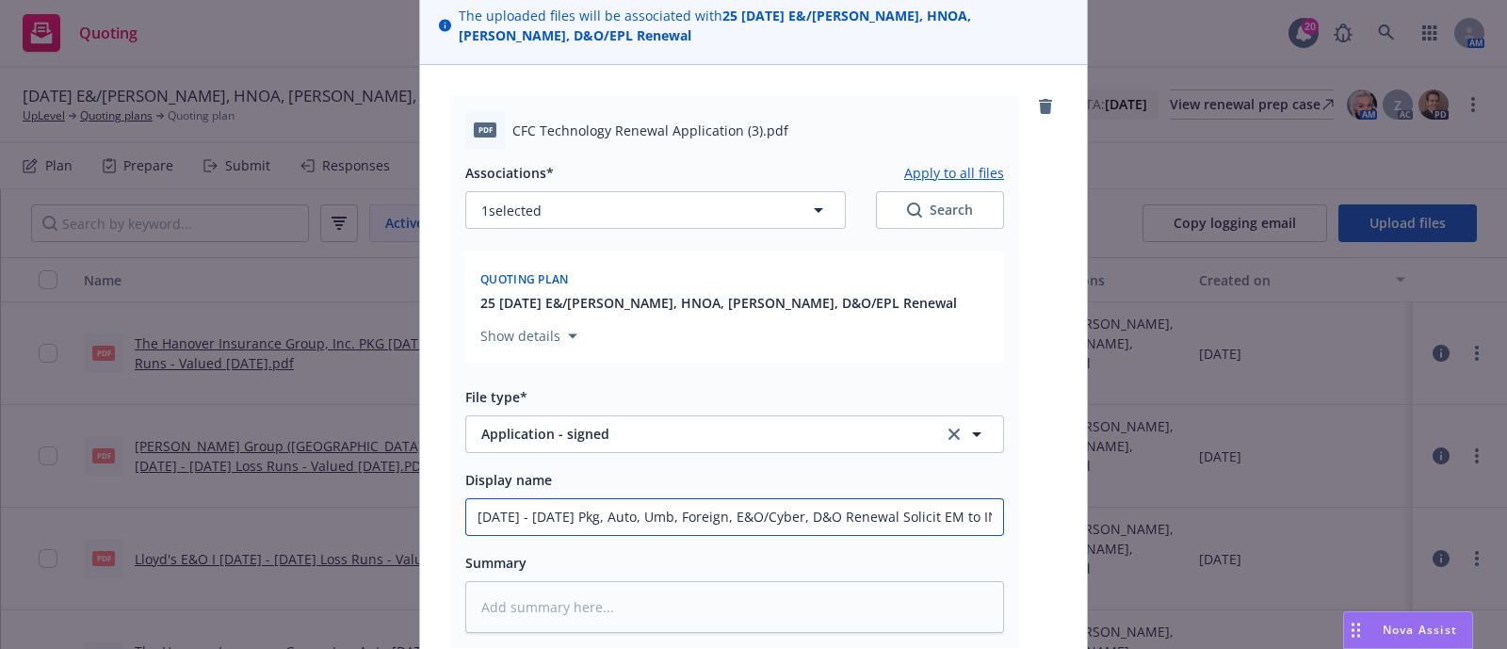
click at [640, 499] on input "2025 - 2026 Pkg, Auto, Umb, Foreign, E&O/Cyber, D&O Renewal Solicit EM to INSD" at bounding box center [734, 517] width 537 height 36
paste input "CFC Technology Renewal Application"
type textarea "x"
type input "CFC Technology Renewal Application"
type textarea "x"
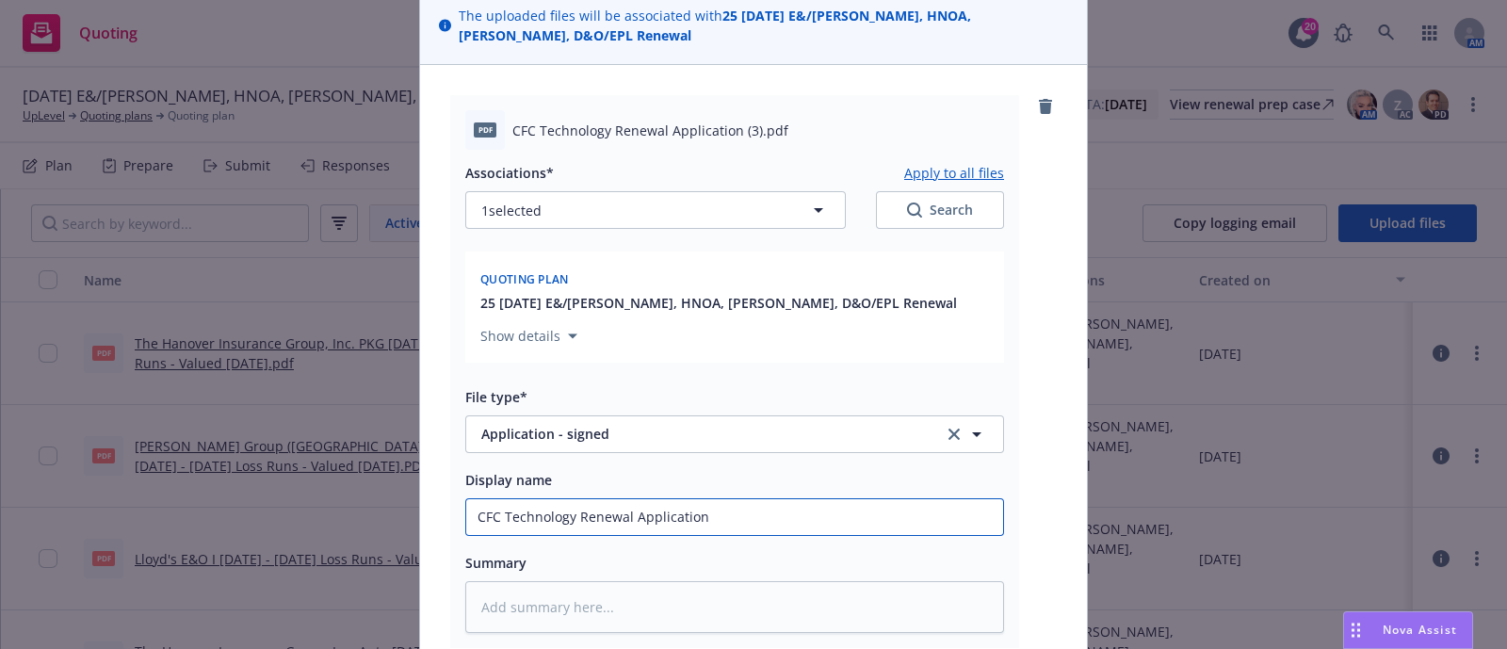
type input "CFC Technology Renewal Application"
type textarea "x"
type input "CFC Technology Renewal Application f"
type textarea "x"
type input "CFC Technology Renewal Application fro"
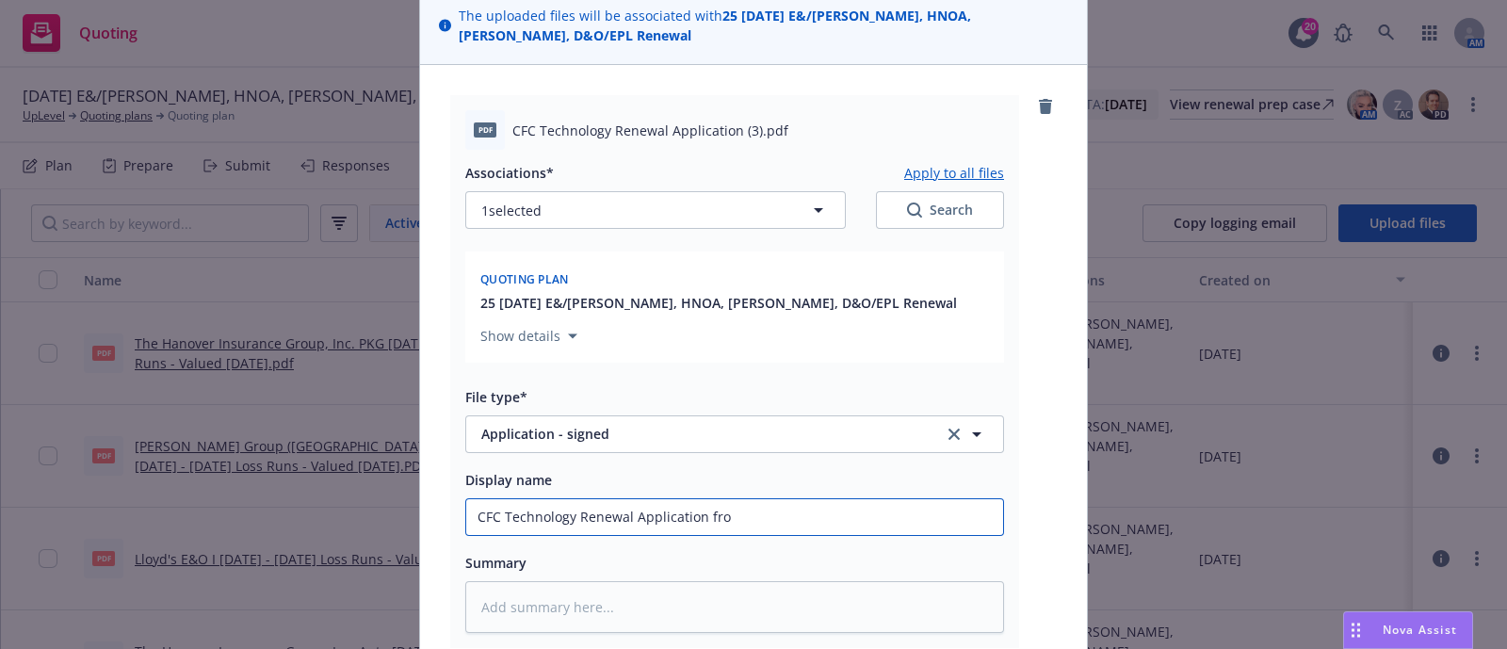
type textarea "x"
type input "CFC Technology Renewal Application from"
type textarea "x"
type input "CFC Technology Renewal Application from"
type textarea "x"
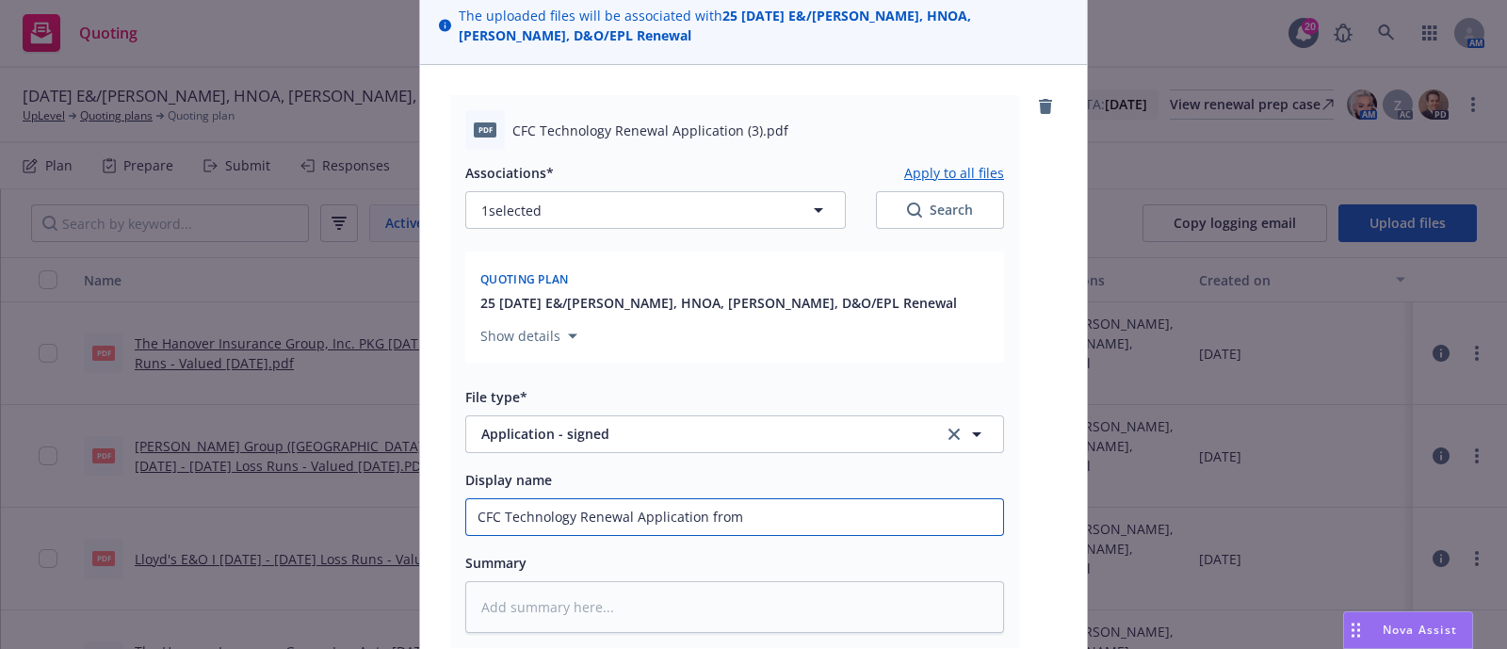
type input "CFC Technology Renewal Application from C"
type textarea "x"
type input "CFC Technology Renewal Application from CR"
type textarea "x"
type input "CFC Technology Renewal Application from CRC"
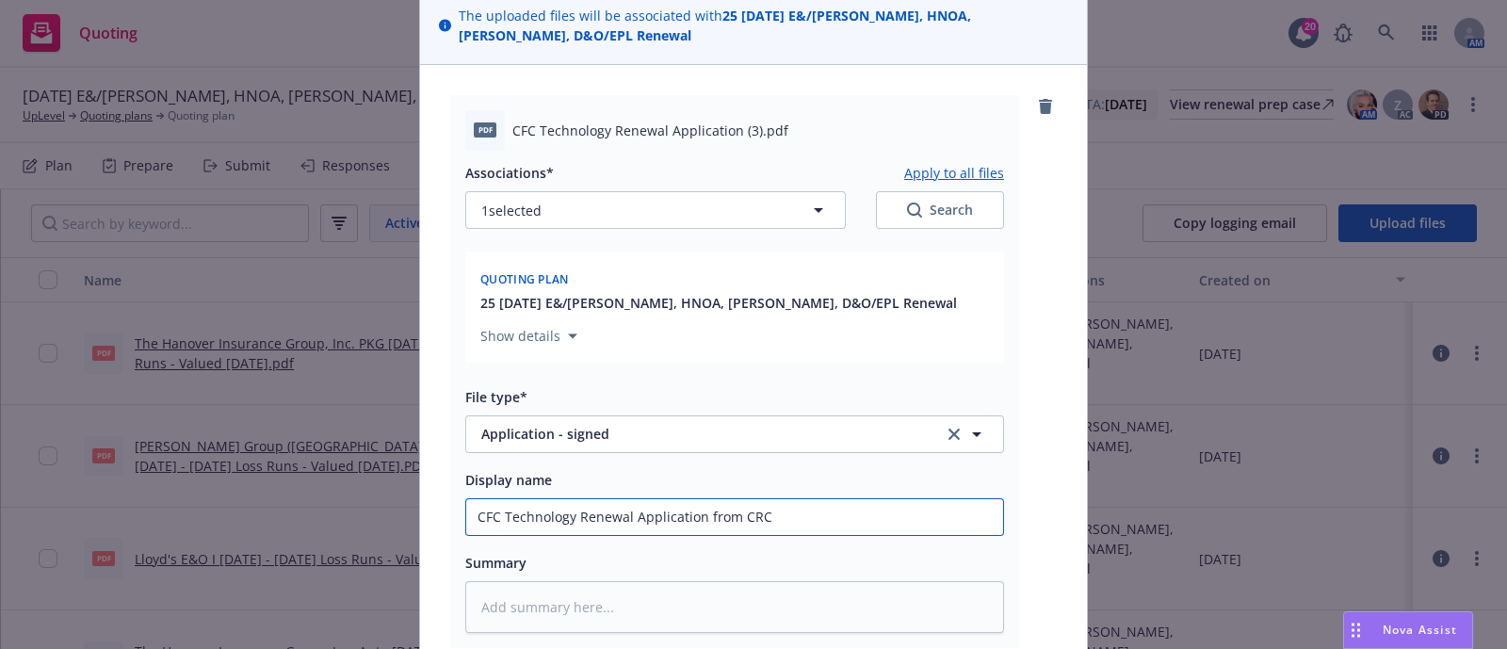
type textarea "x"
type input "CFC Technology Renewal Application from CRC"
type textarea "x"
type input "CFC Technology Renewal Application from CRC -"
type textarea "x"
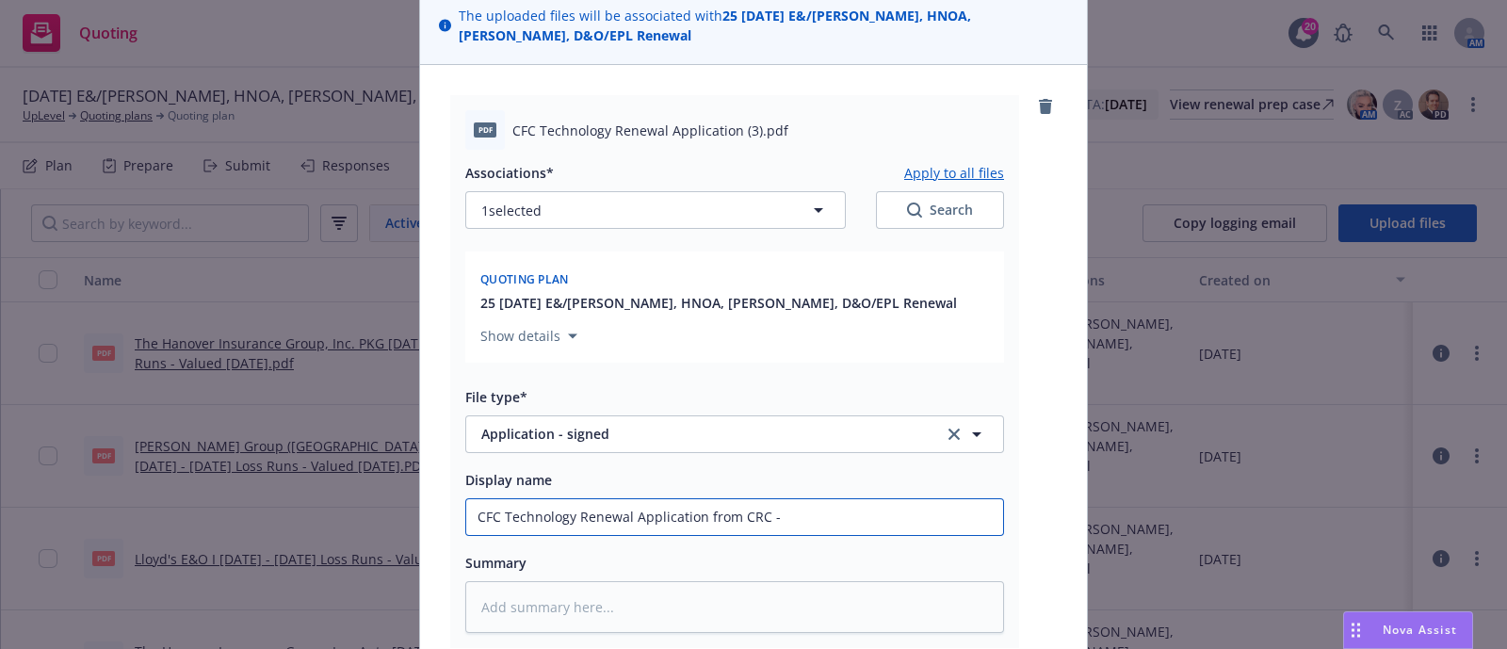
type input "CFC Technology Renewal Application from CRC -"
type textarea "x"
type input "CFC Technology Renewal Application from CRC - S"
type textarea "x"
type input "CFC Technology Renewal Application from CRC - Si"
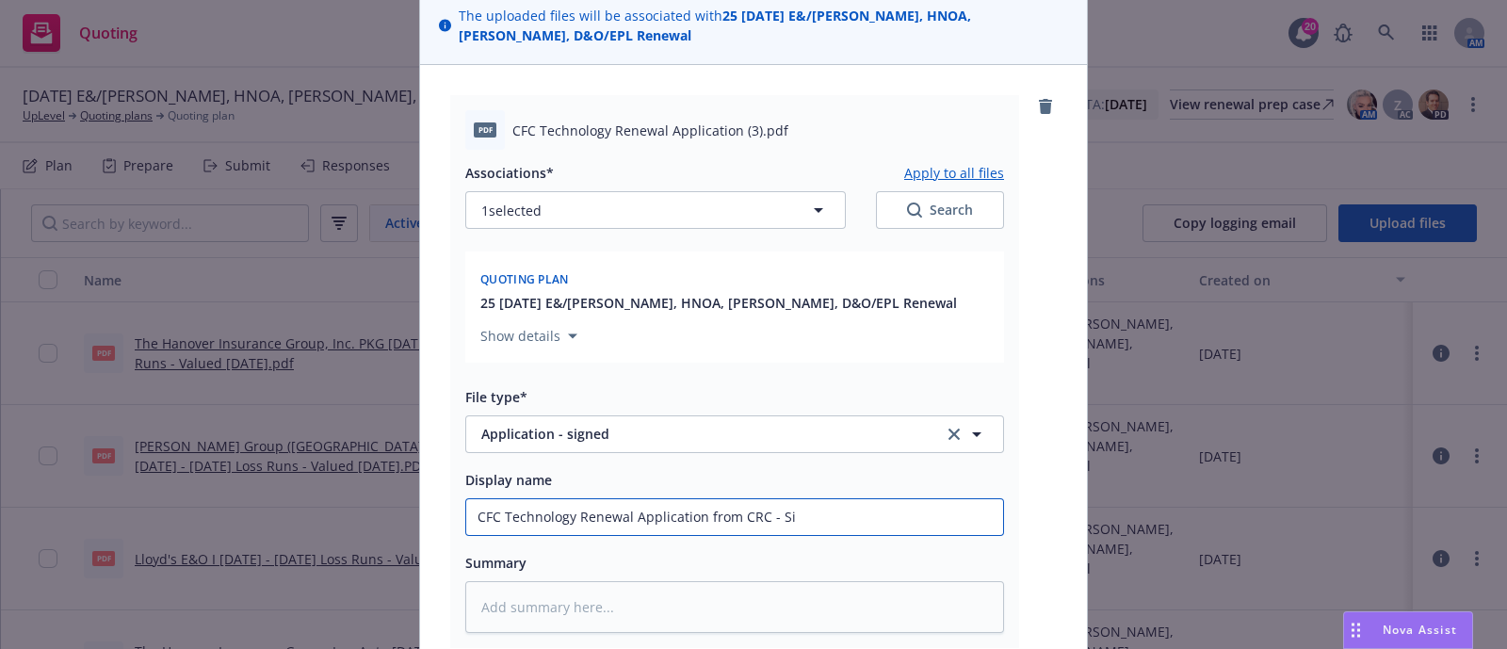
type textarea "x"
type input "CFC Technology Renewal Application from CRC - Sig"
type textarea "x"
type input "CFC Technology Renewal Application from CRC - Sign"
type textarea "x"
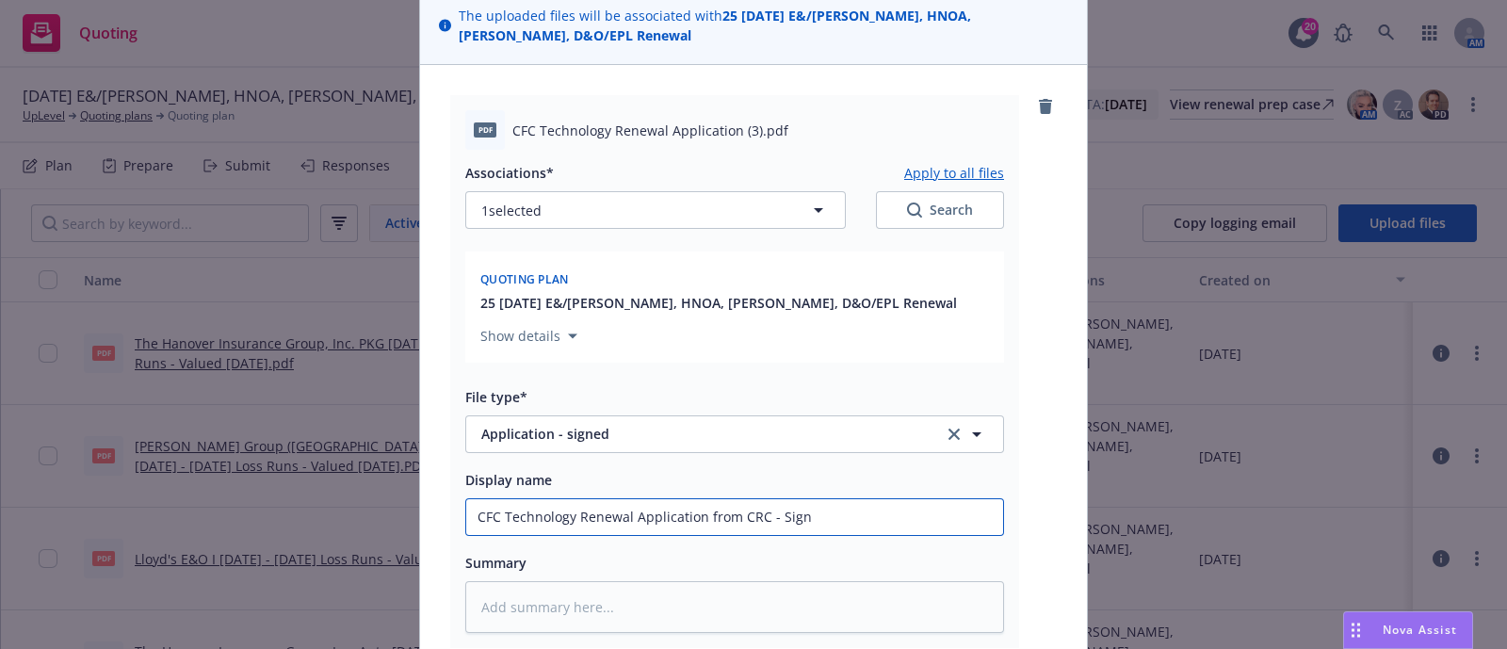
type input "CFC Technology Renewal Application from CRC - Signe"
type textarea "x"
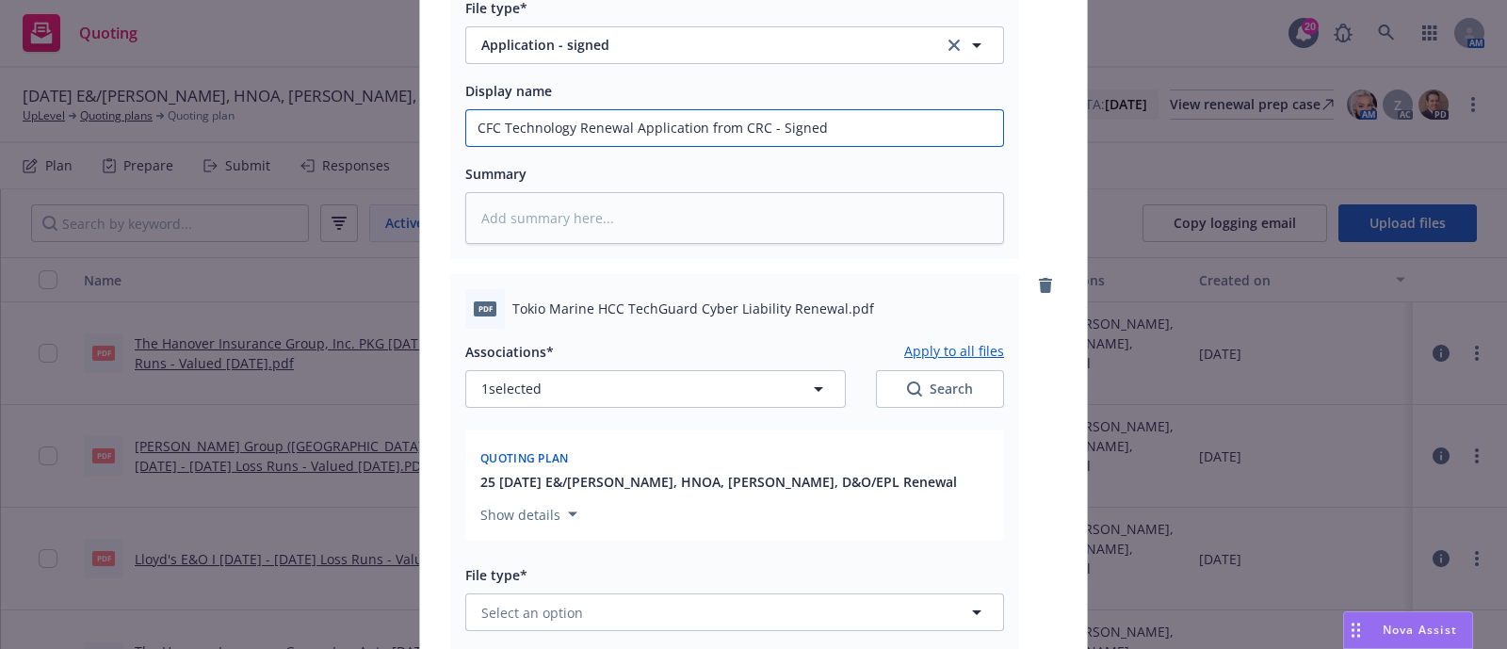
scroll to position [536, 0]
type input "CFC Technology Renewal Application from CRC - Signed"
drag, startPoint x: 504, startPoint y: 282, endPoint x: 829, endPoint y: 294, distance: 325.2
click at [829, 297] on span "Tokio Marine HCC TechGuard Cyber Liability Renewal.pdf" at bounding box center [693, 307] width 362 height 20
copy span "Tokio Marine HCC TechGuard Cyber Liability Renewal"
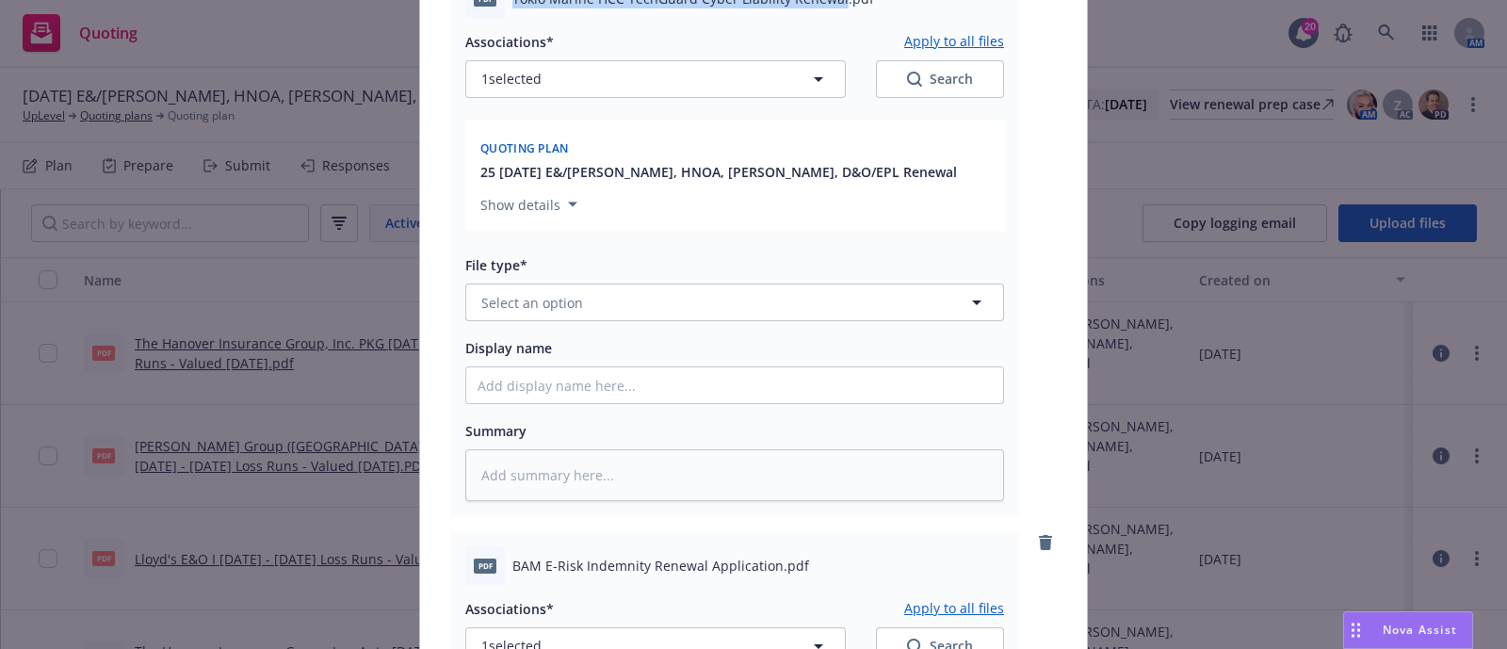
scroll to position [903, 0]
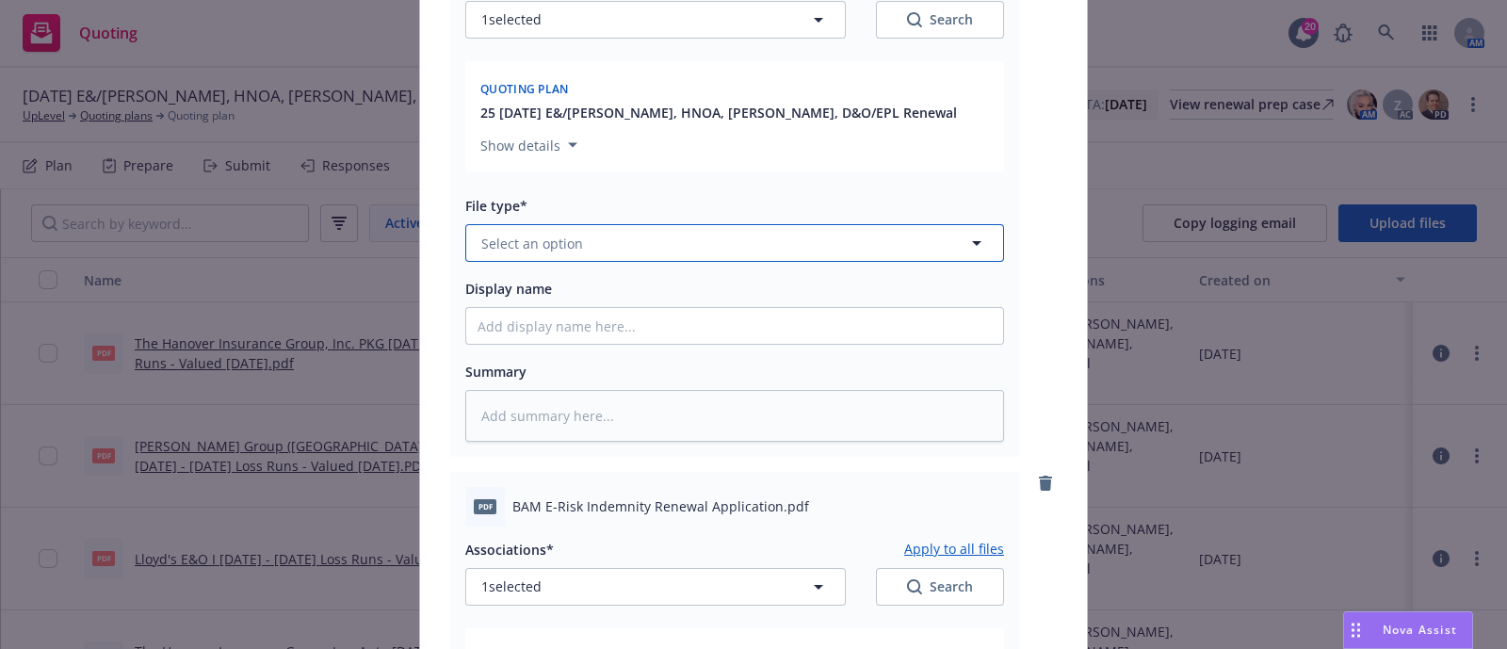
click at [661, 235] on button "Select an option" at bounding box center [734, 243] width 539 height 38
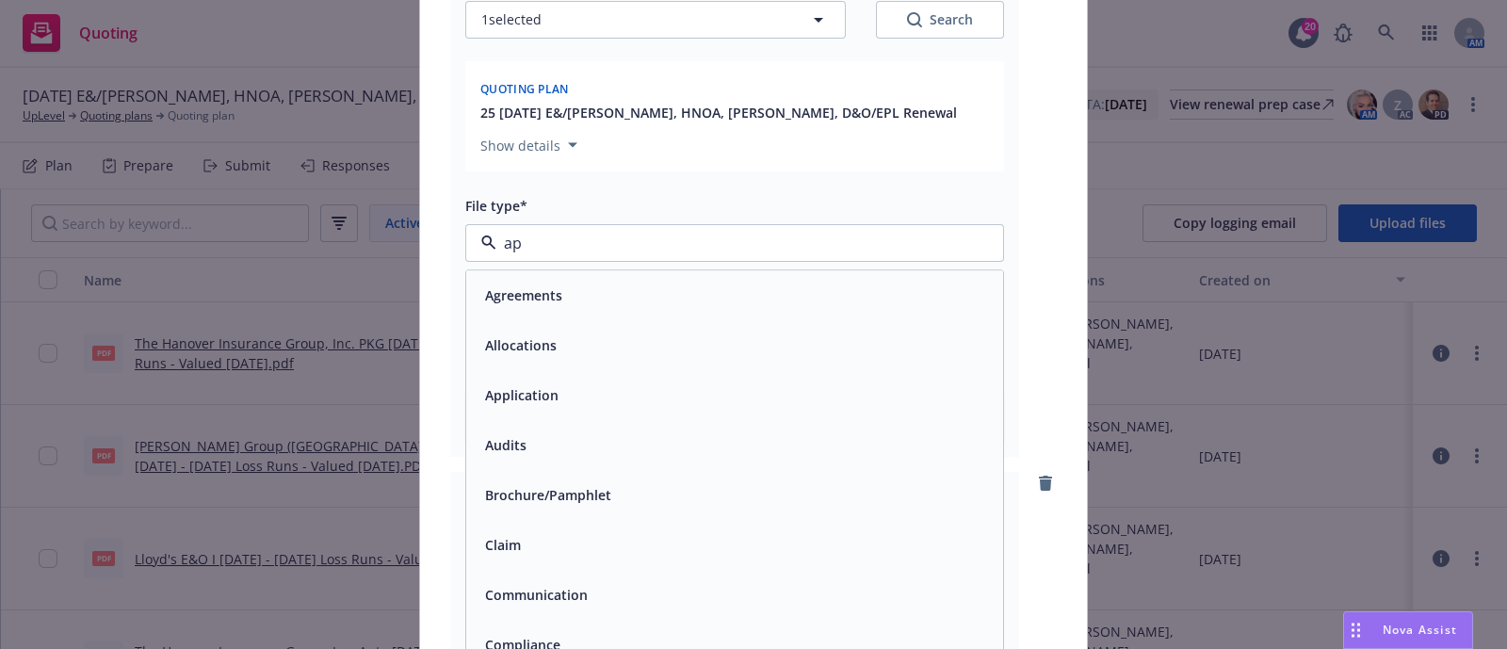
type input "app"
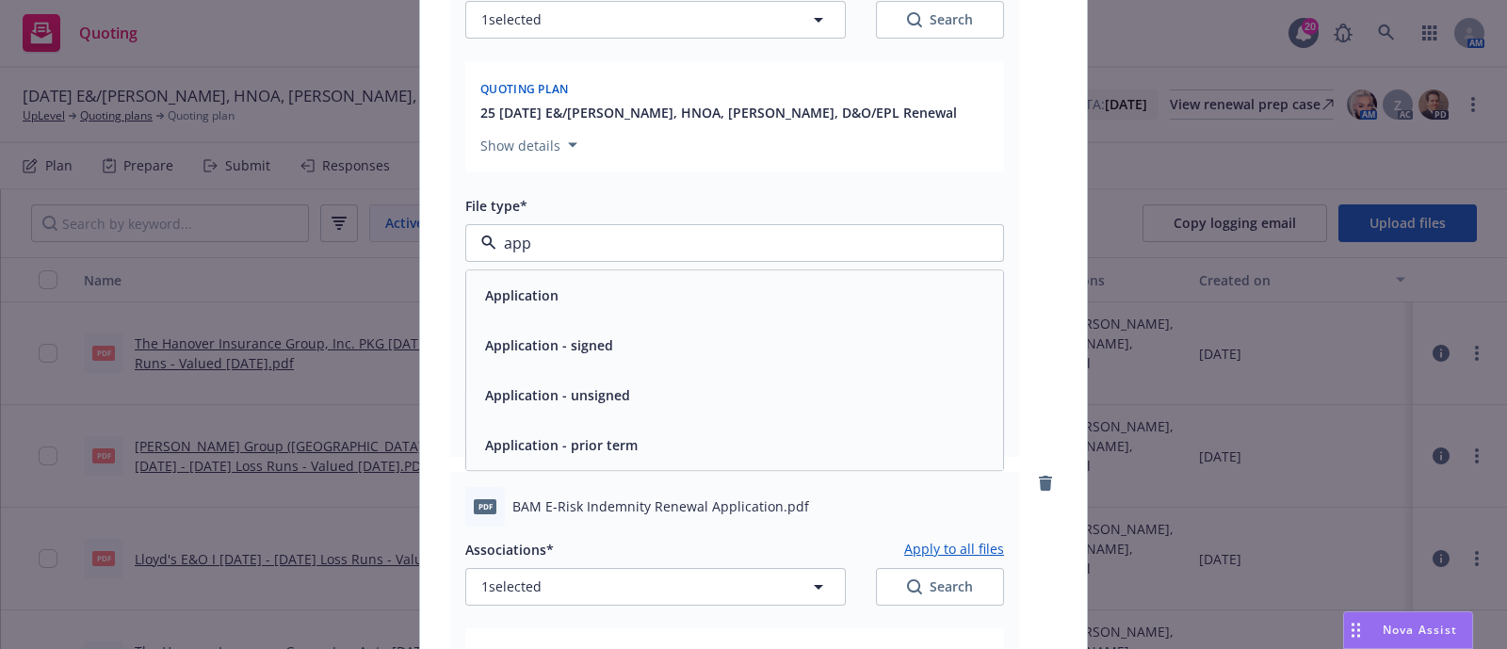
click at [626, 332] on div "Application - signed" at bounding box center [735, 345] width 514 height 27
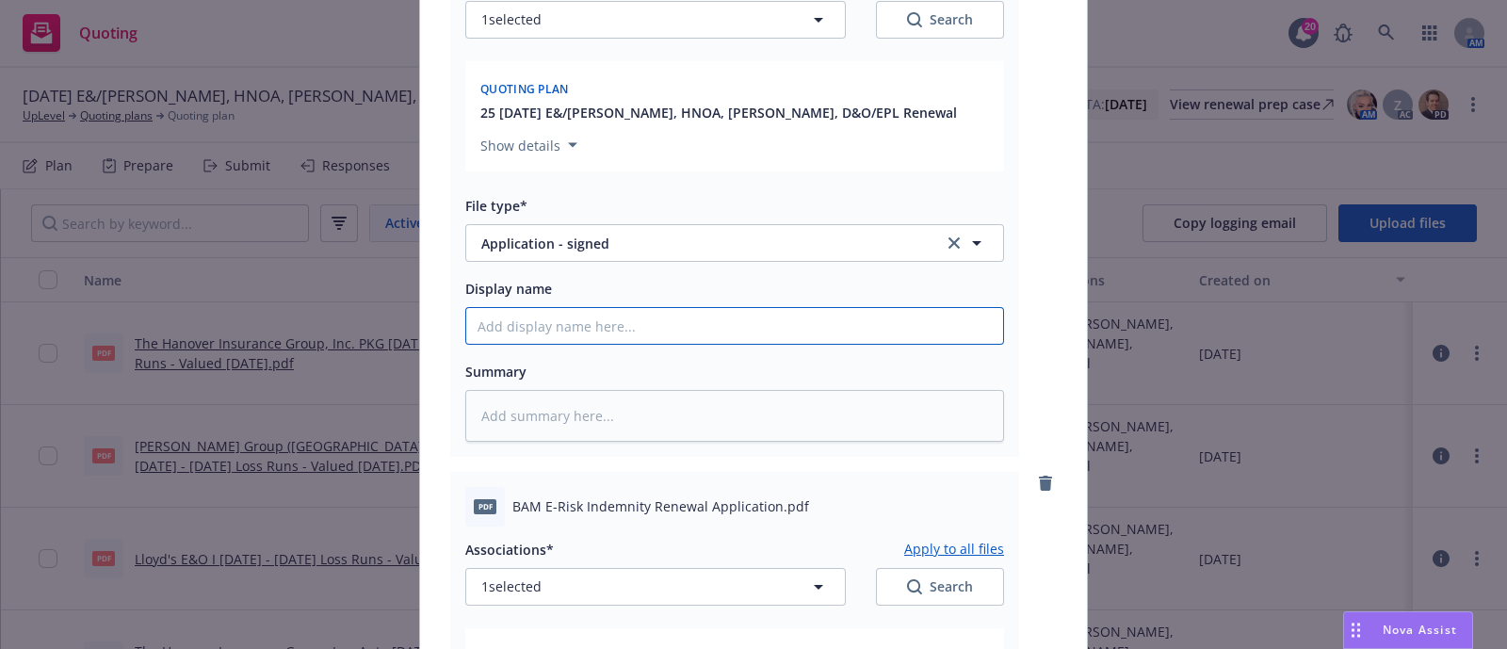
paste input "Tokio Marine HCC TechGuard Cyber Liability Renewal"
type textarea "x"
type input "Tokio Marine HCC TechGuard Cyber Liability Renewal"
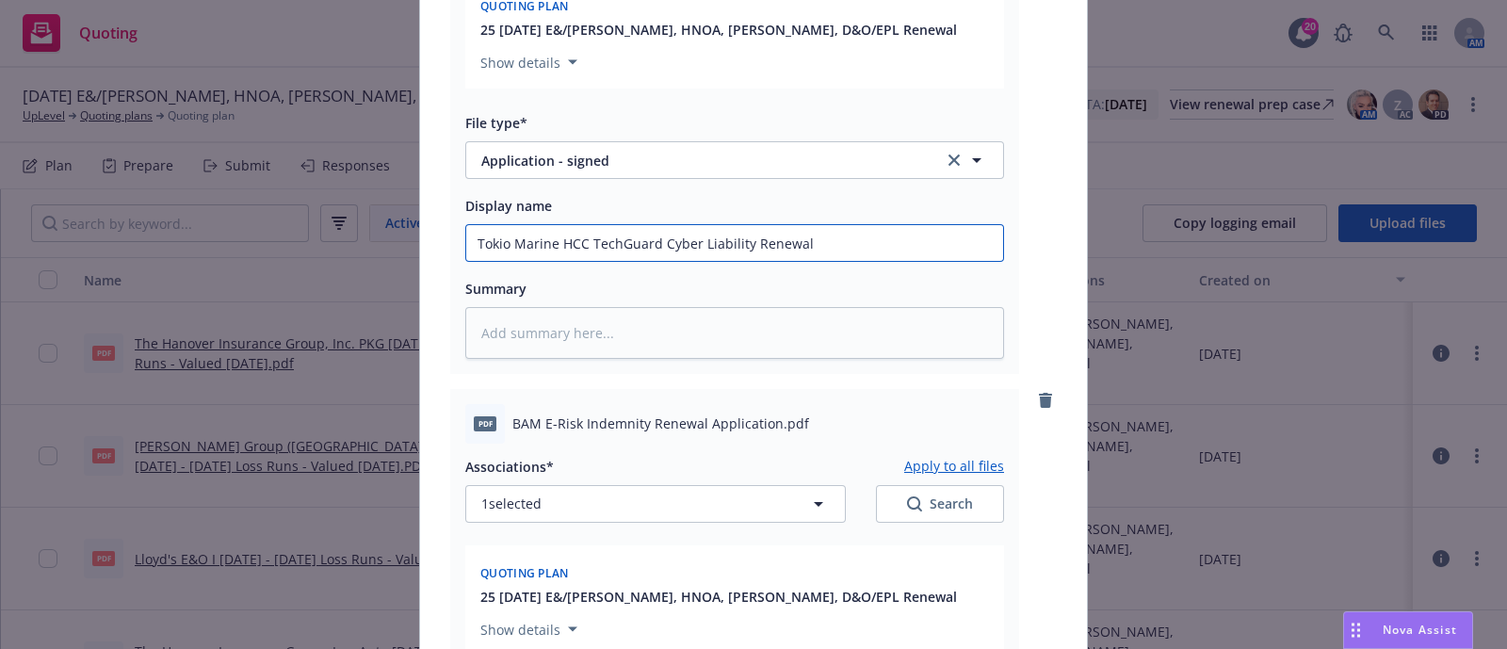
scroll to position [980, 0]
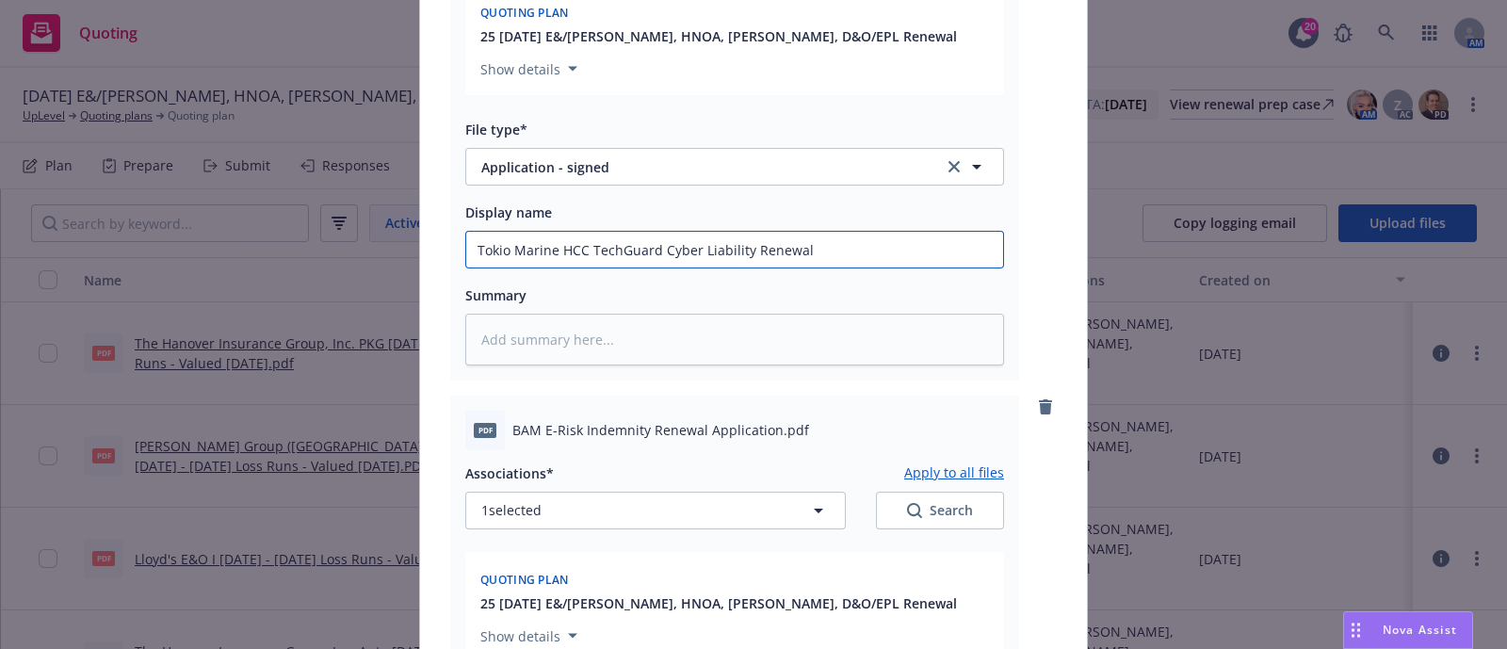
type textarea "x"
type input "Tokio Marine HCC TechGuard Cyber Liability Renewal"
type textarea "x"
type input "Tokio Marine HCC TechGuard Cyber Liability Renewal f"
type textarea "x"
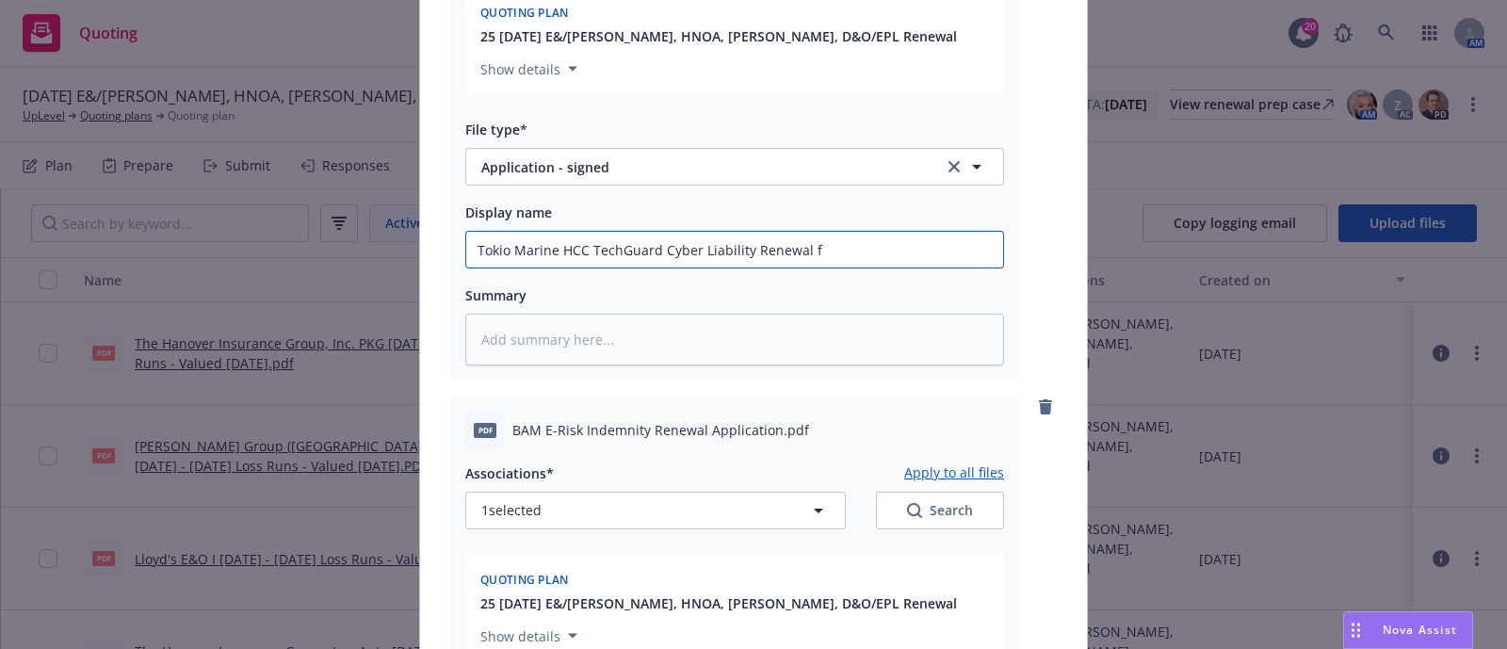
type input "Tokio Marine HCC TechGuard Cyber Liability Renewal fr"
type textarea "x"
type input "Tokio Marine HCC TechGuard Cyber Liability Renewal fro"
type textarea "x"
type input "Tokio Marine HCC TechGuard Cyber Liability Renewal from"
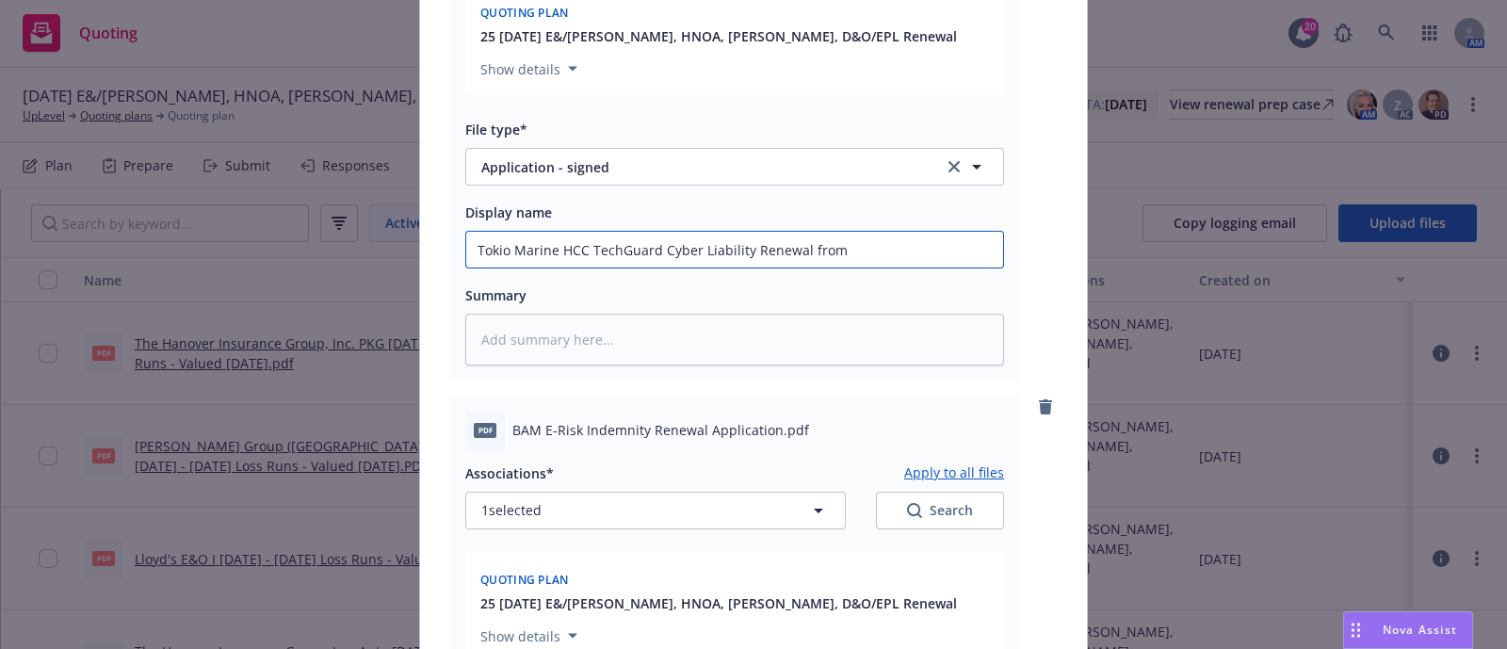
type textarea "x"
type input "Tokio Marine HCC TechGuard Cyber Liability Renewal from"
type textarea "x"
type input "Tokio Marine HCC TechGuard Cyber Liability Renewal from C"
type textarea "x"
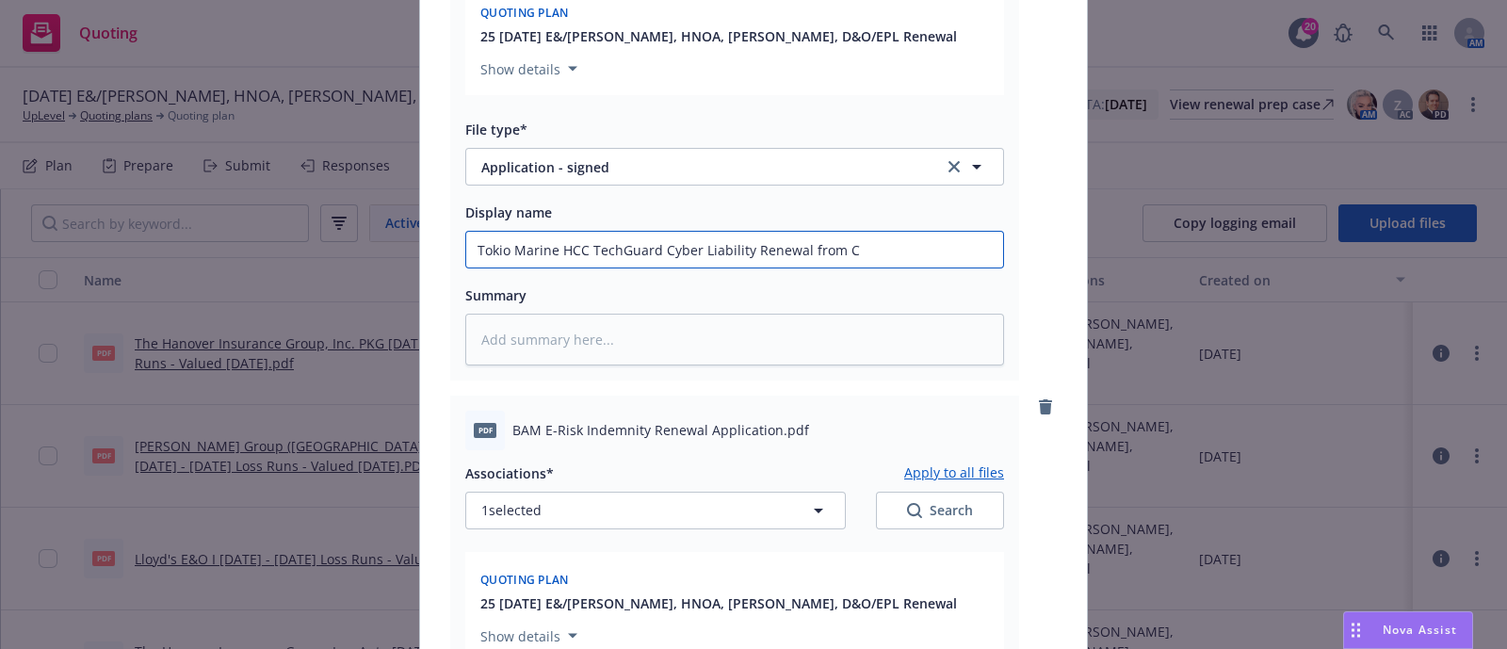
type input "Tokio Marine HCC TechGuard Cyber Liability Renewal from CR"
type textarea "x"
type input "Tokio Marine HCC TechGuard Cyber Liability Renewal from CRC"
type textarea "x"
type input "Tokio Marine HCC TechGuard Cyber Liability Renewal from CRC -"
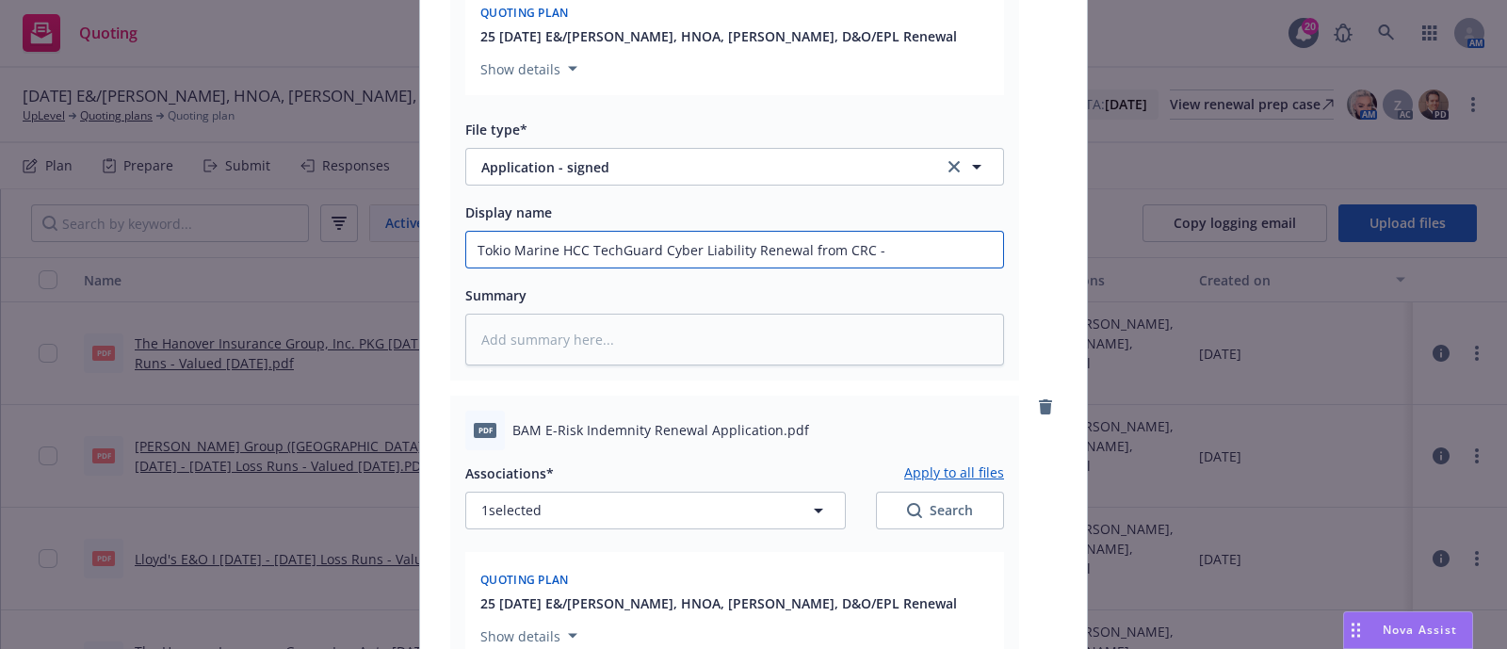
type textarea "x"
type input "Tokio Marine HCC TechGuard Cyber Liability Renewal from CRC - S"
type textarea "x"
type input "Tokio Marine HCC TechGuard Cyber Liability Renewal from CRC - Si"
type textarea "x"
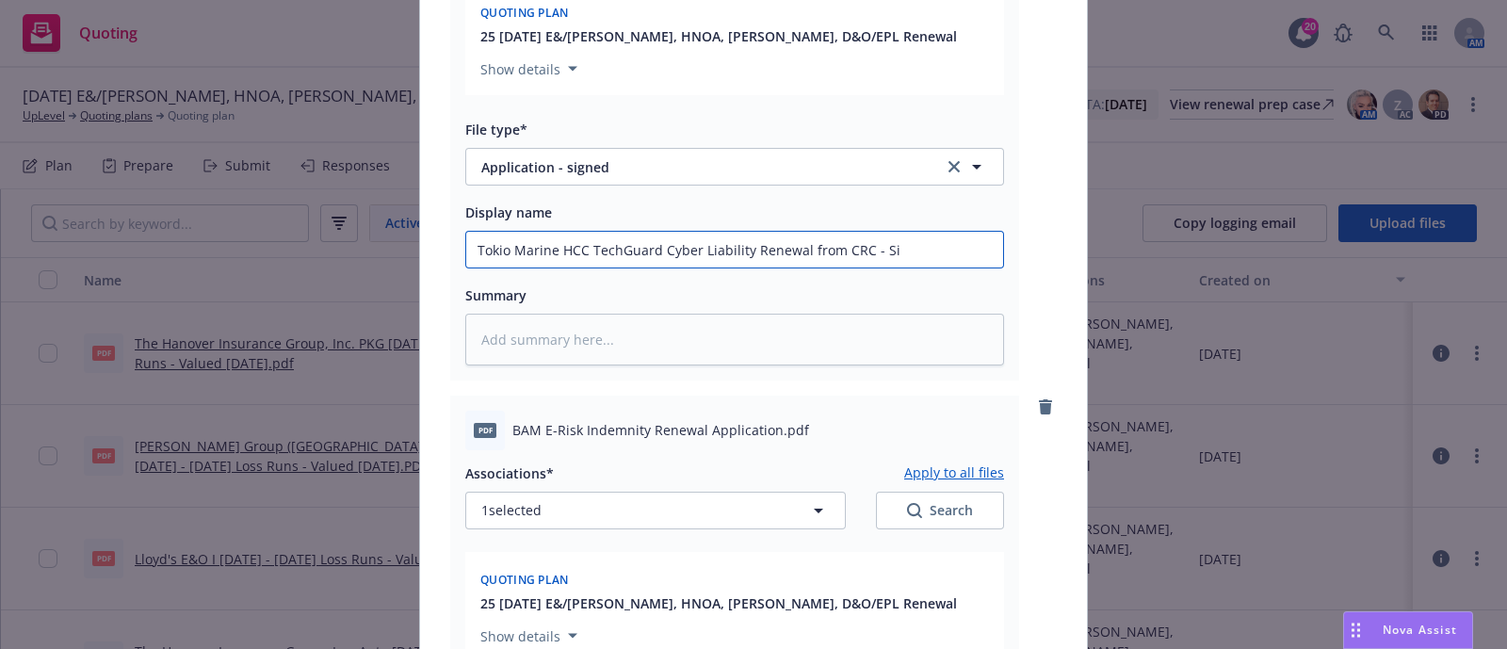
type input "Tokio Marine HCC TechGuard Cyber Liability Renewal from CRC - Sig"
type textarea "x"
type input "Tokio Marine HCC TechGuard Cyber Liability Renewal from CRC - Sign"
type textarea "x"
type input "Tokio Marine HCC TechGuard Cyber Liability Renewal from CRC - Signe"
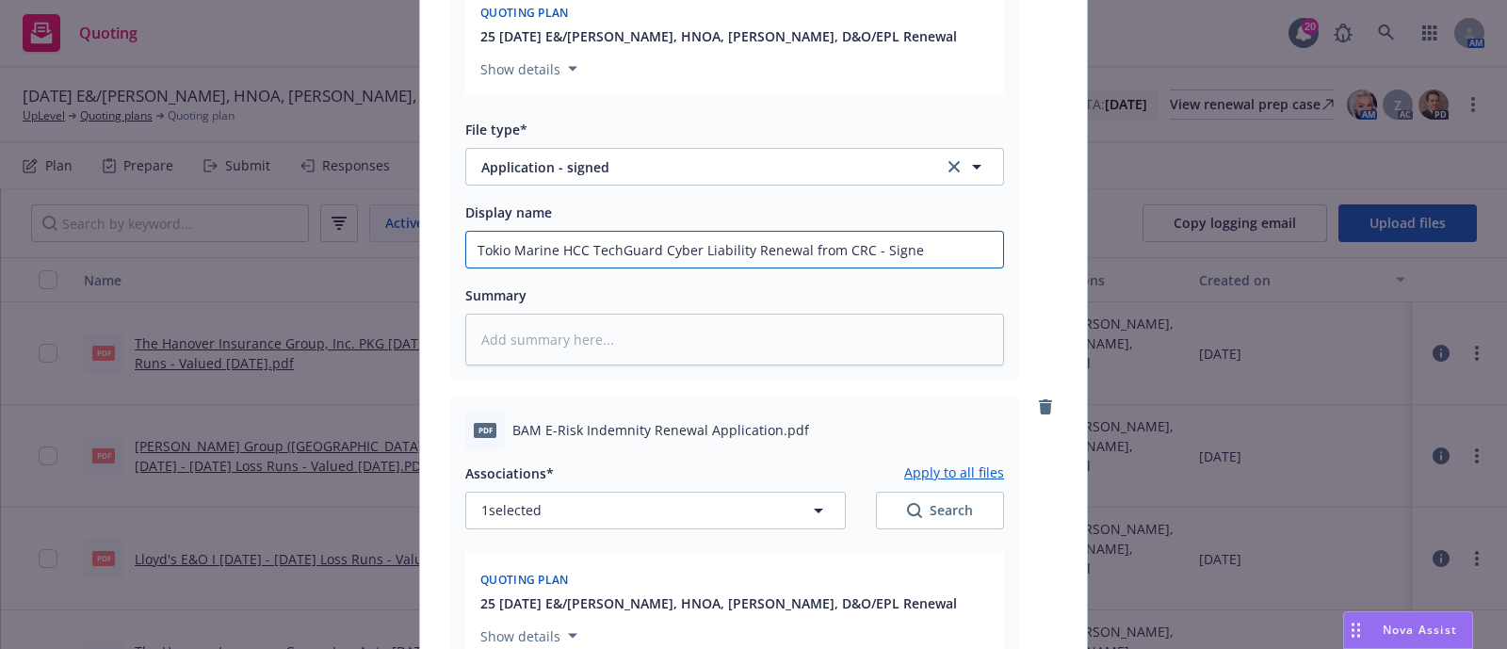
type textarea "x"
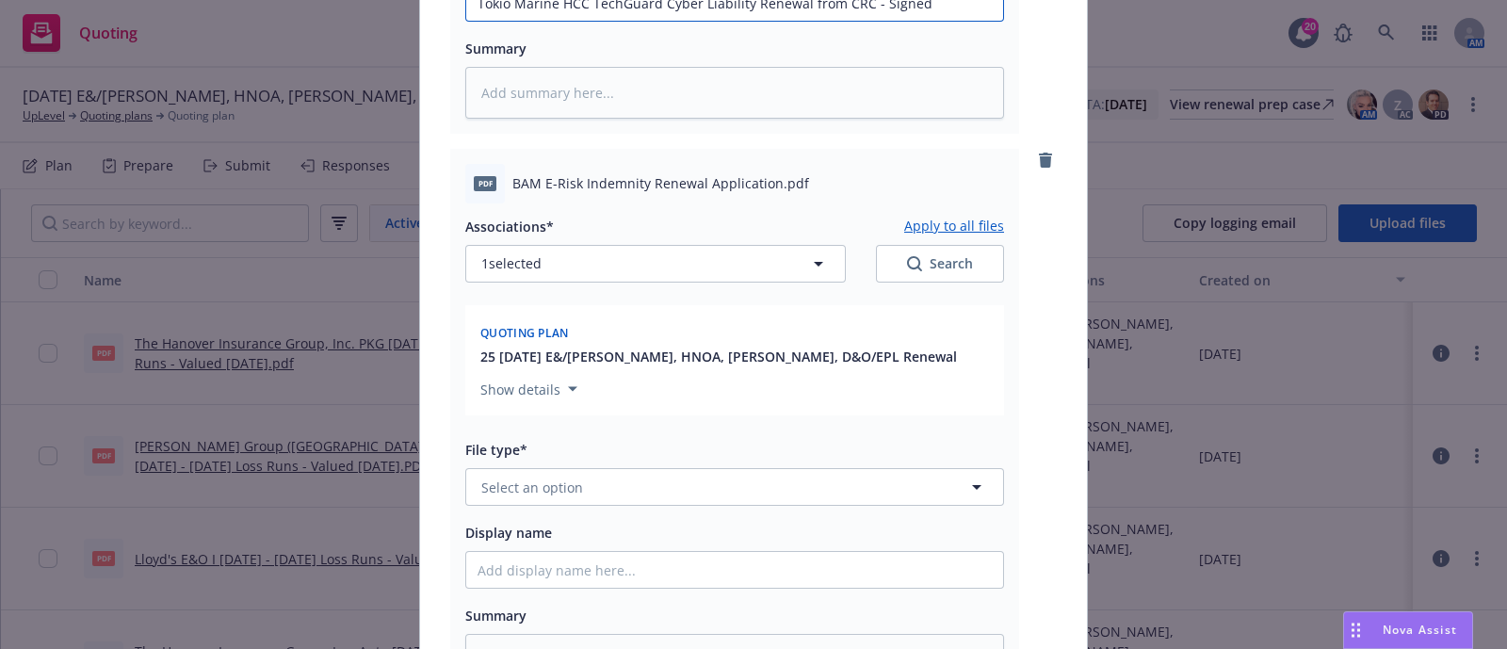
scroll to position [1243, 0]
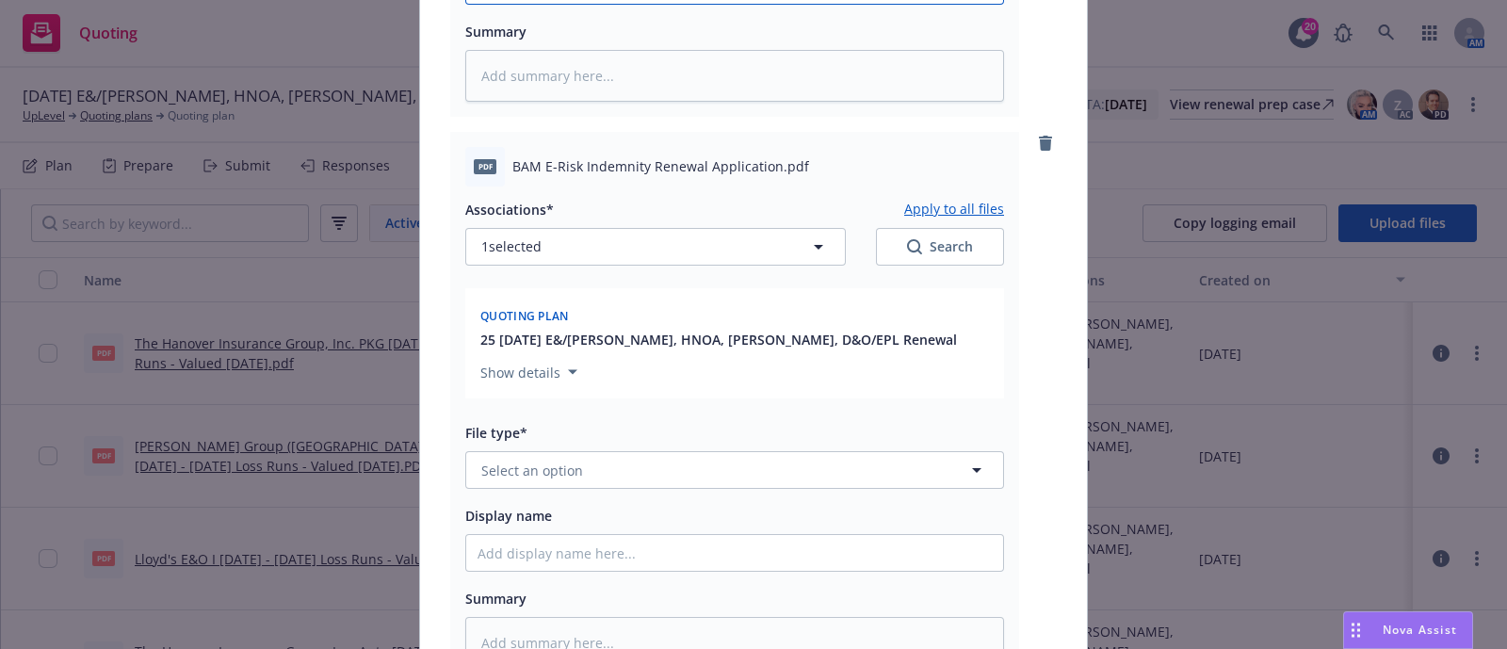
type input "Tokio Marine HCC TechGuard Cyber Liability Renewal from CRC - Signed"
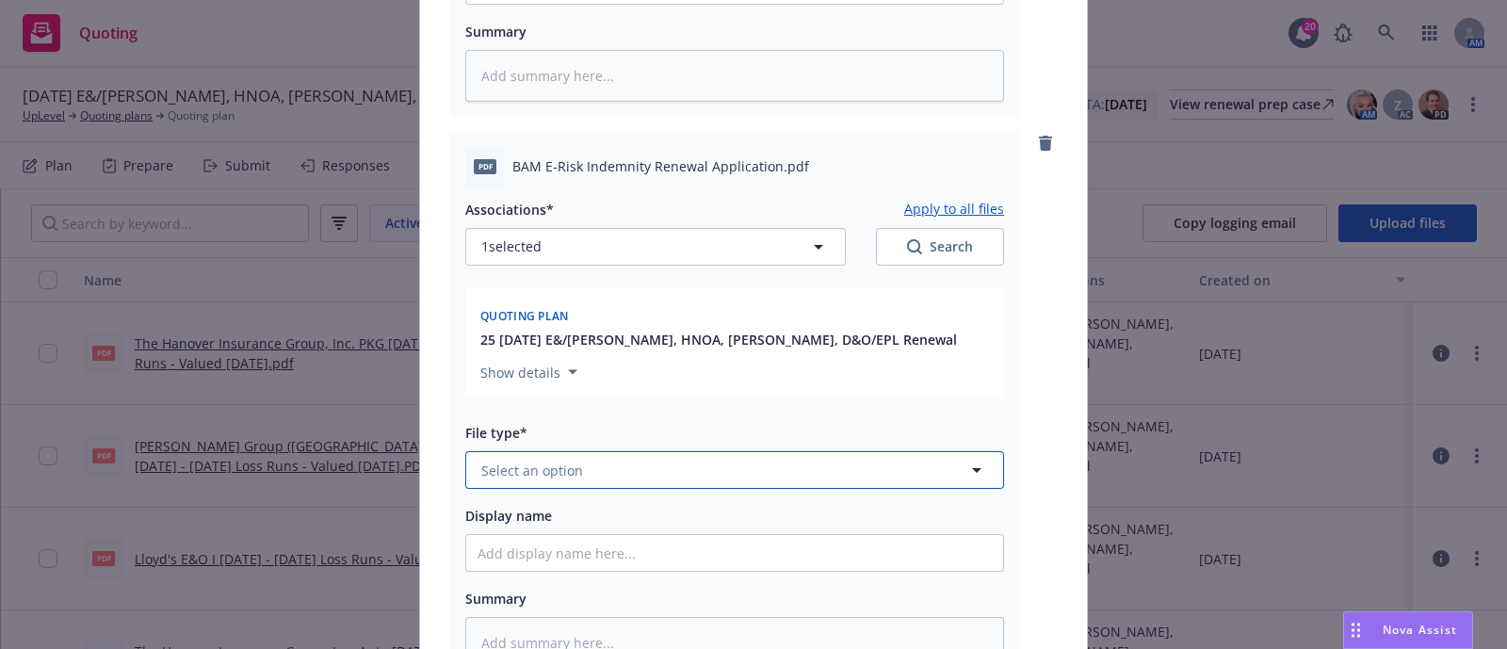
click at [584, 466] on button "Select an option" at bounding box center [734, 470] width 539 height 38
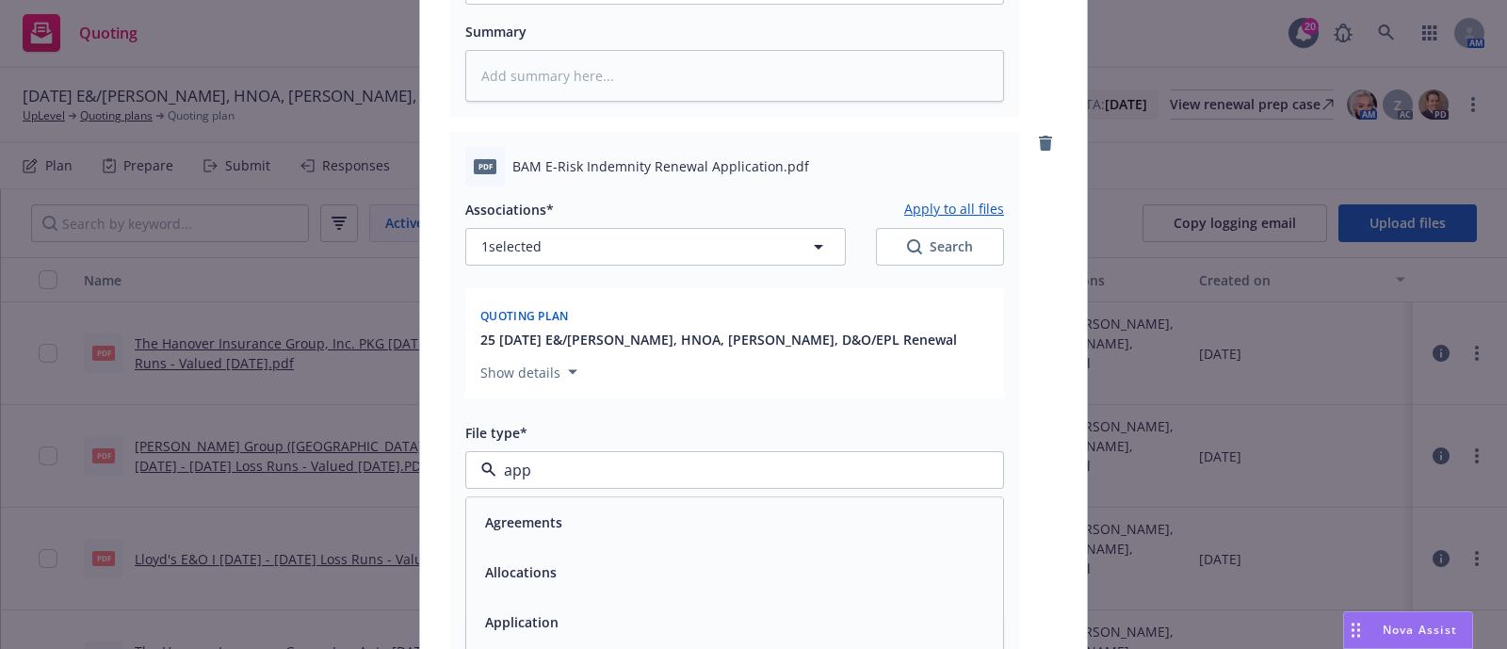
type input "appl"
click at [587, 510] on div "Application" at bounding box center [735, 523] width 514 height 27
type textarea "x"
type input "Application"
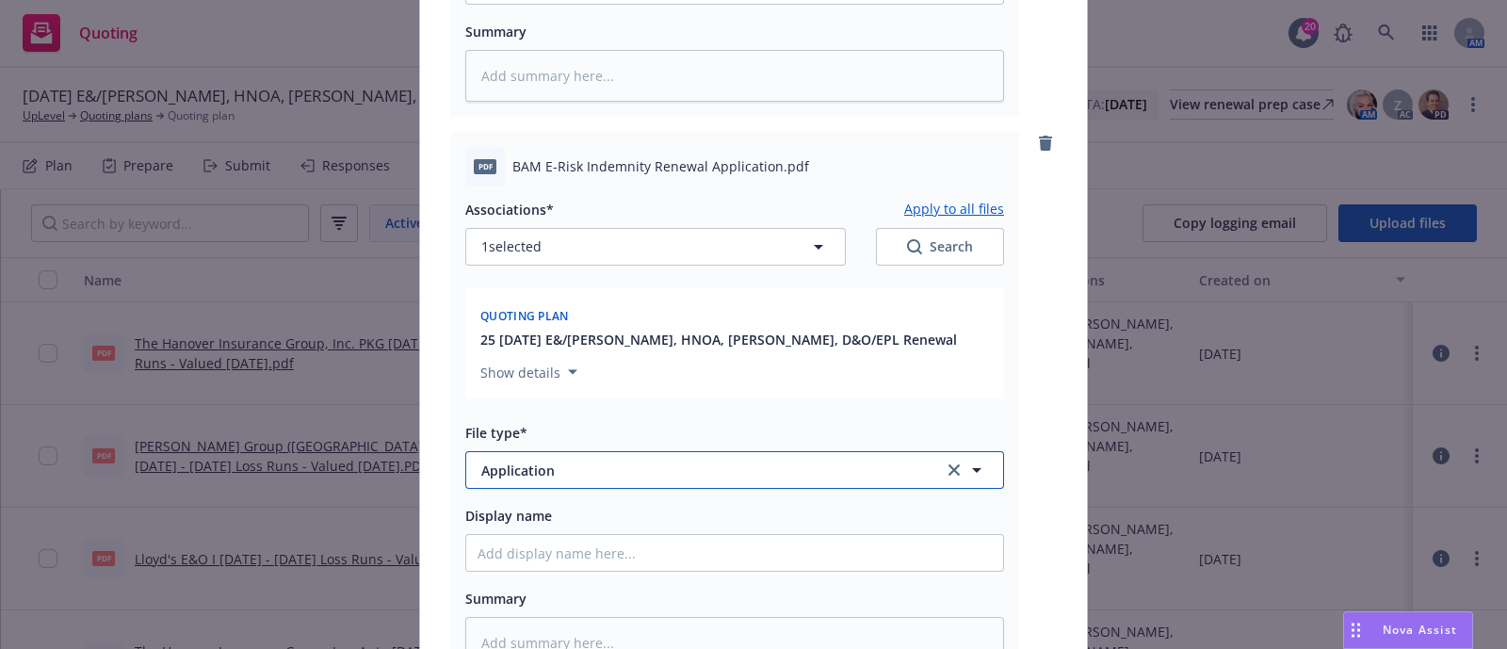
click at [610, 461] on button "Application" at bounding box center [734, 470] width 539 height 38
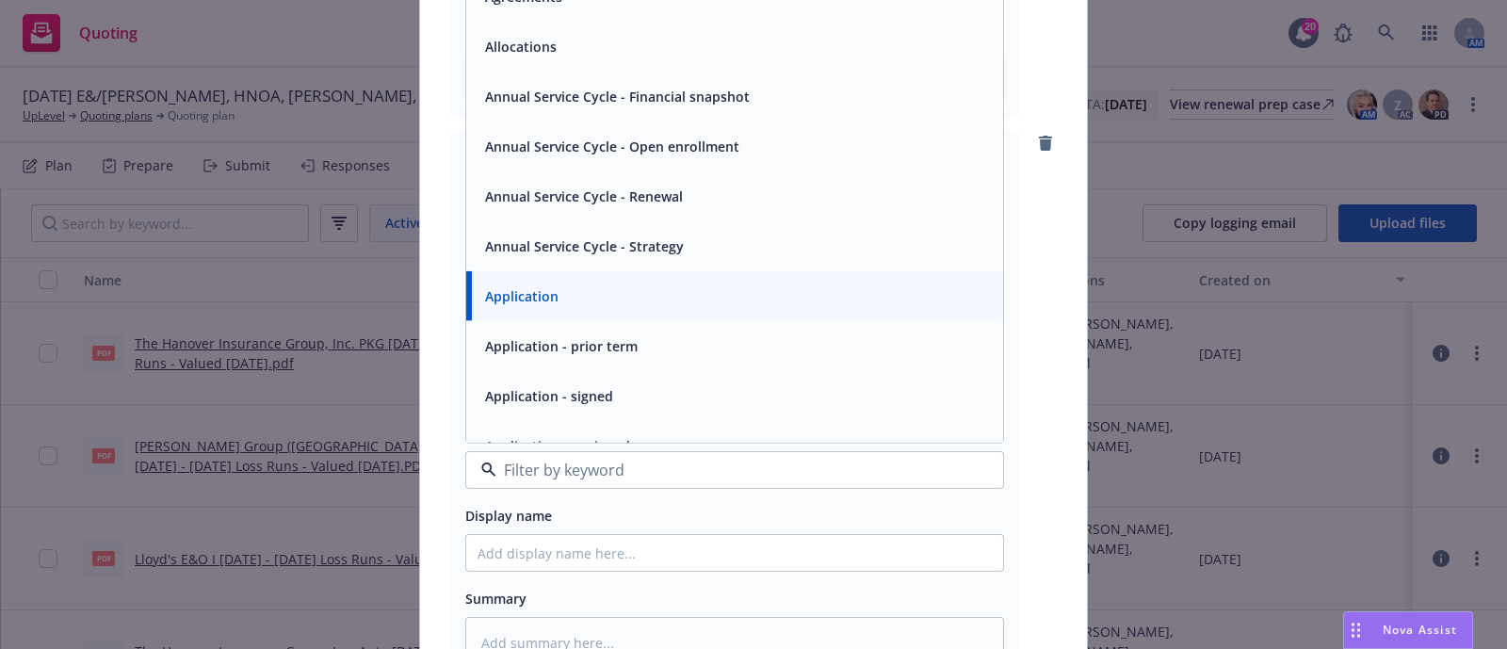
click at [598, 386] on span "Application - signed" at bounding box center [549, 396] width 128 height 20
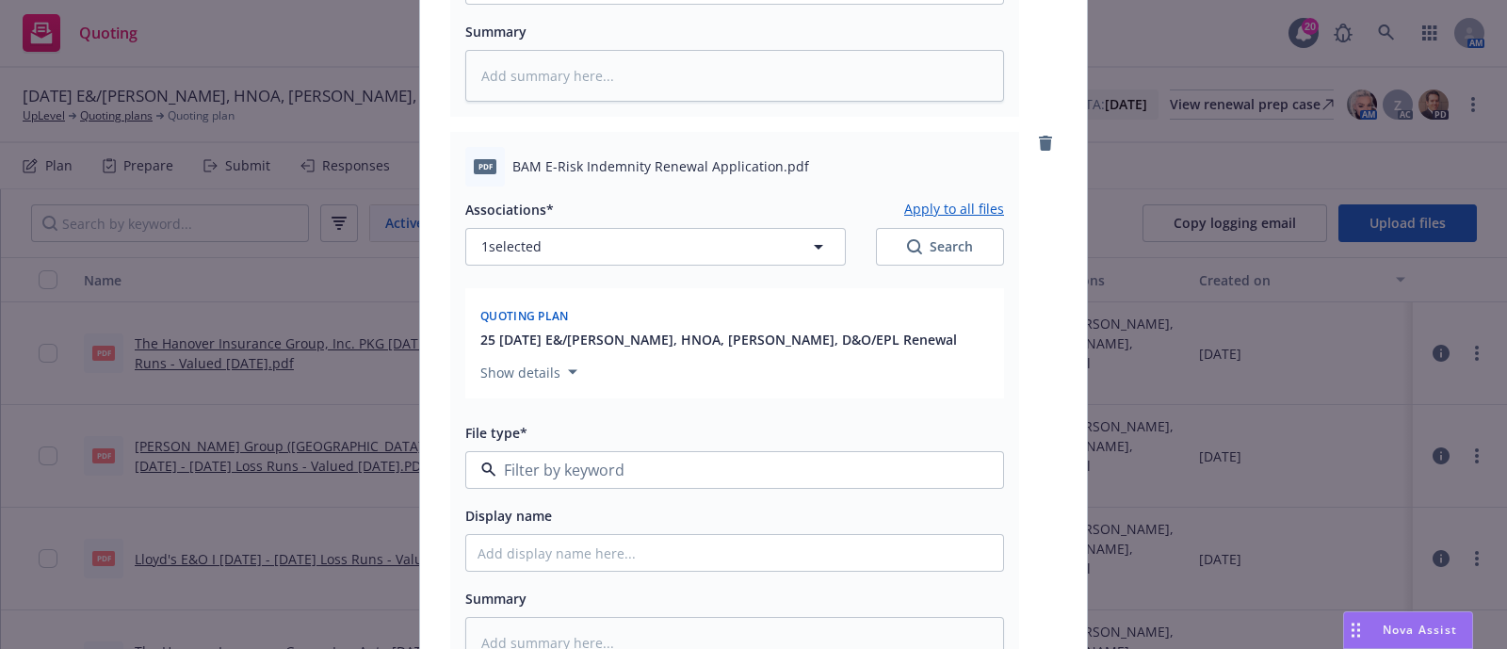
type textarea "x"
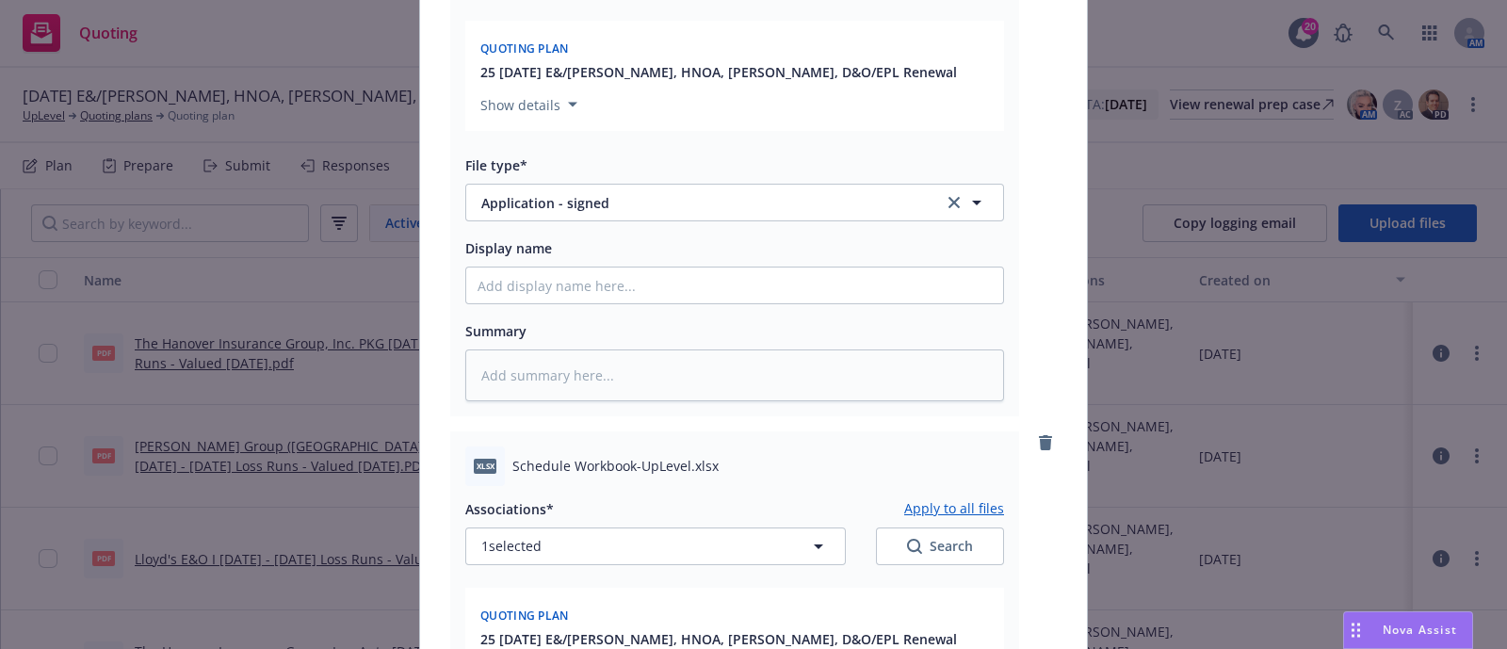
scroll to position [1759, 0]
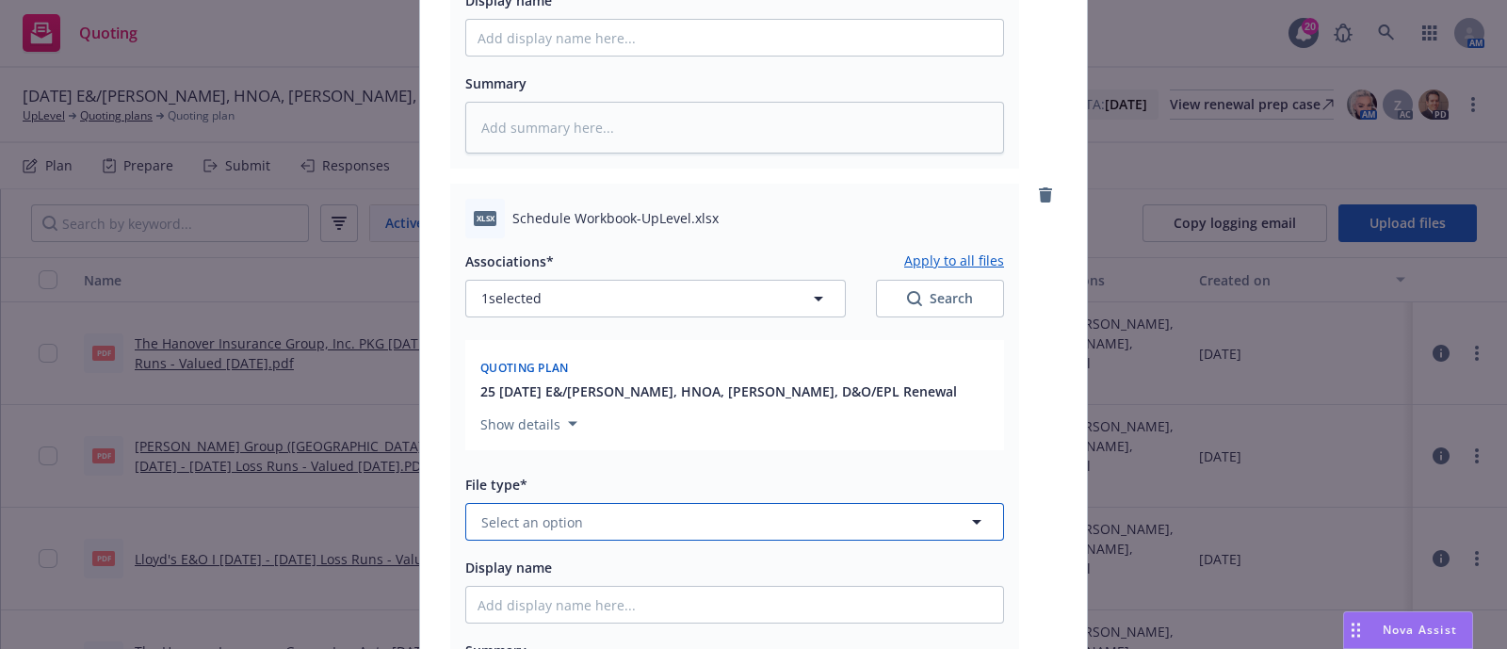
click at [618, 503] on button "Select an option" at bounding box center [734, 522] width 539 height 38
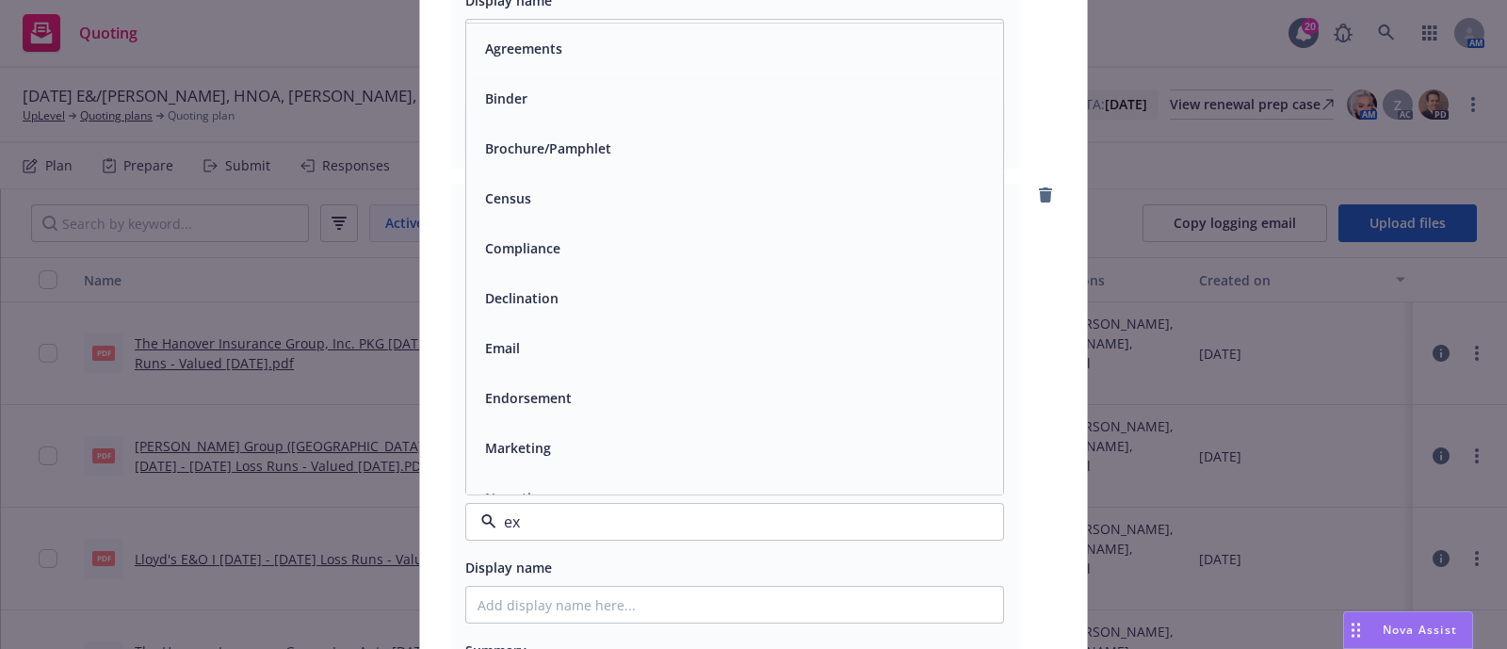
type input "exp"
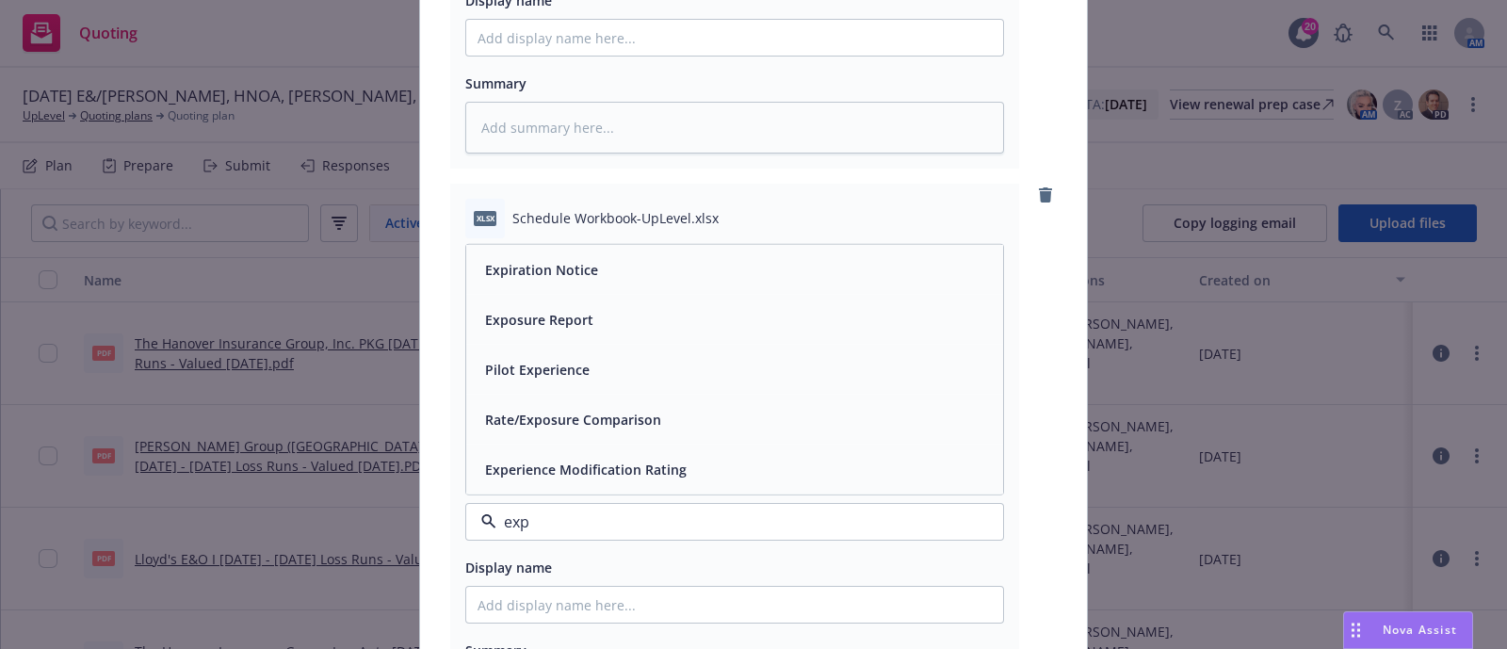
click at [600, 306] on div "Exposure Report" at bounding box center [735, 319] width 514 height 27
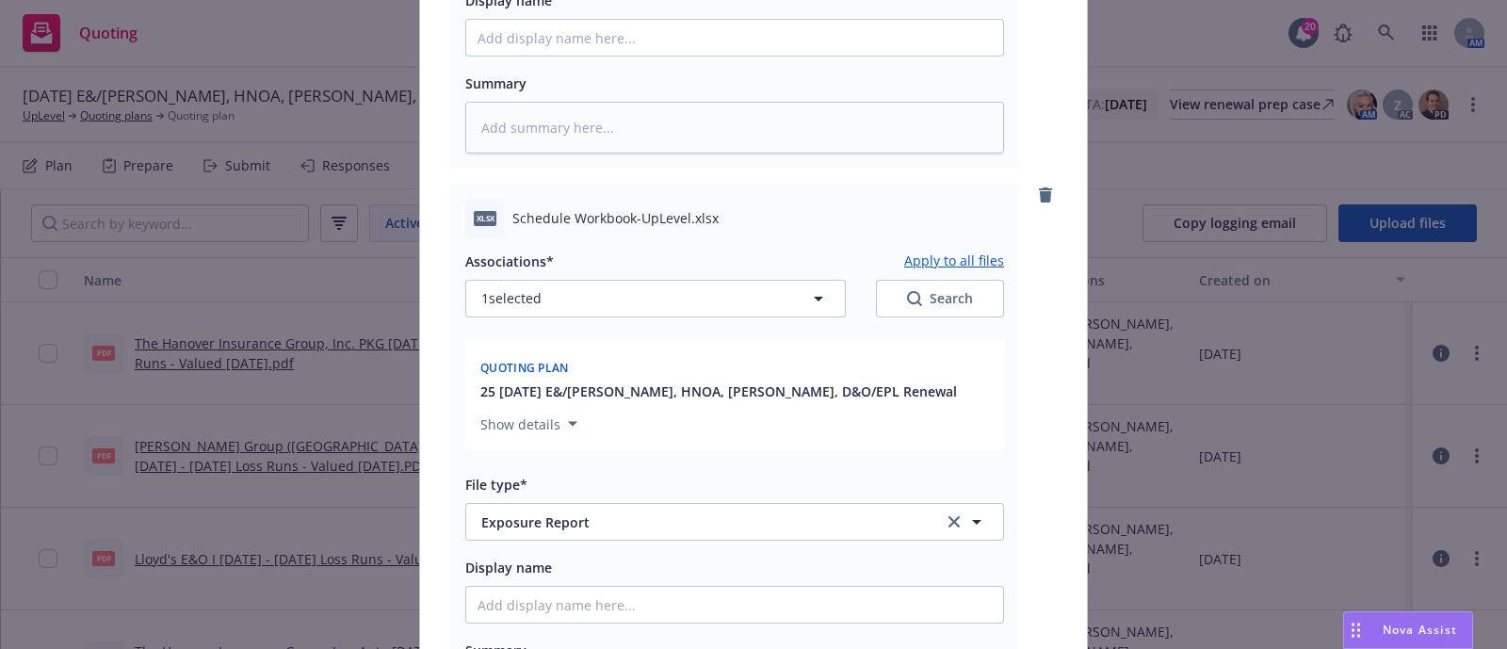
scroll to position [1971, 0]
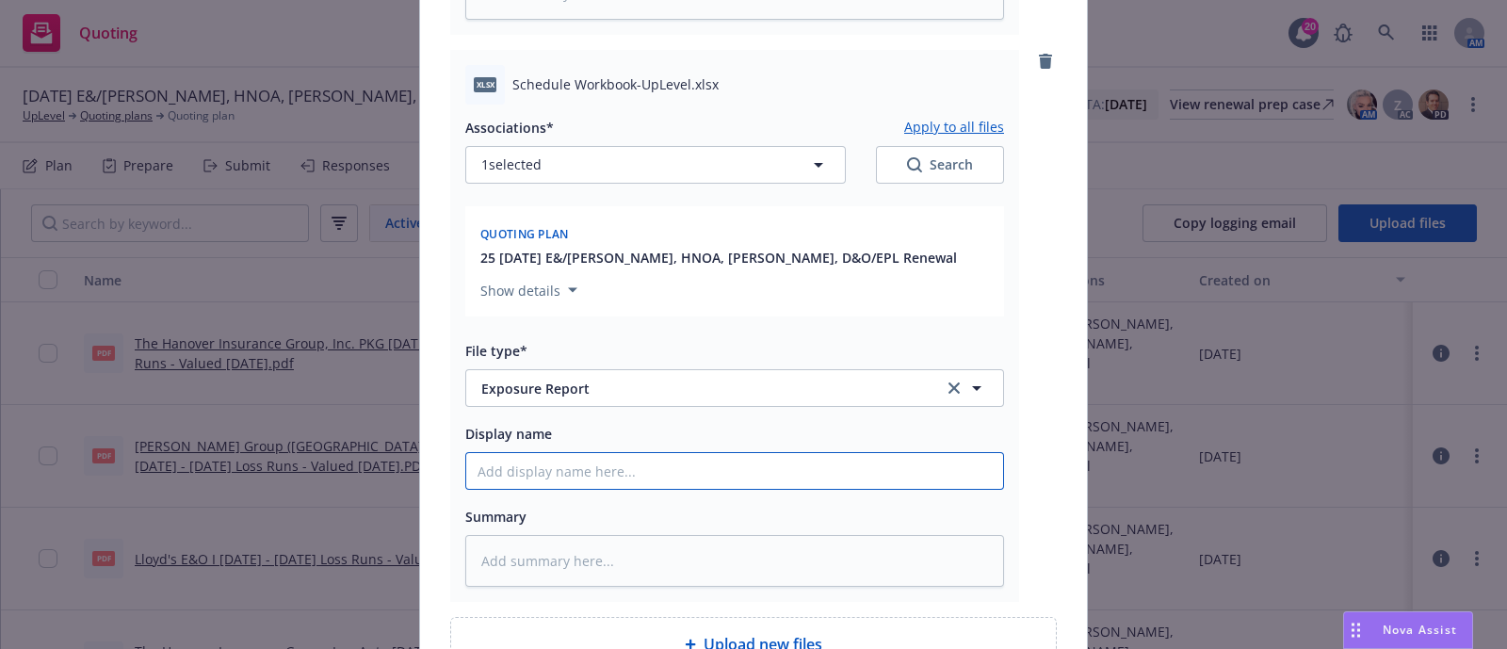
scroll to position [1862, 0]
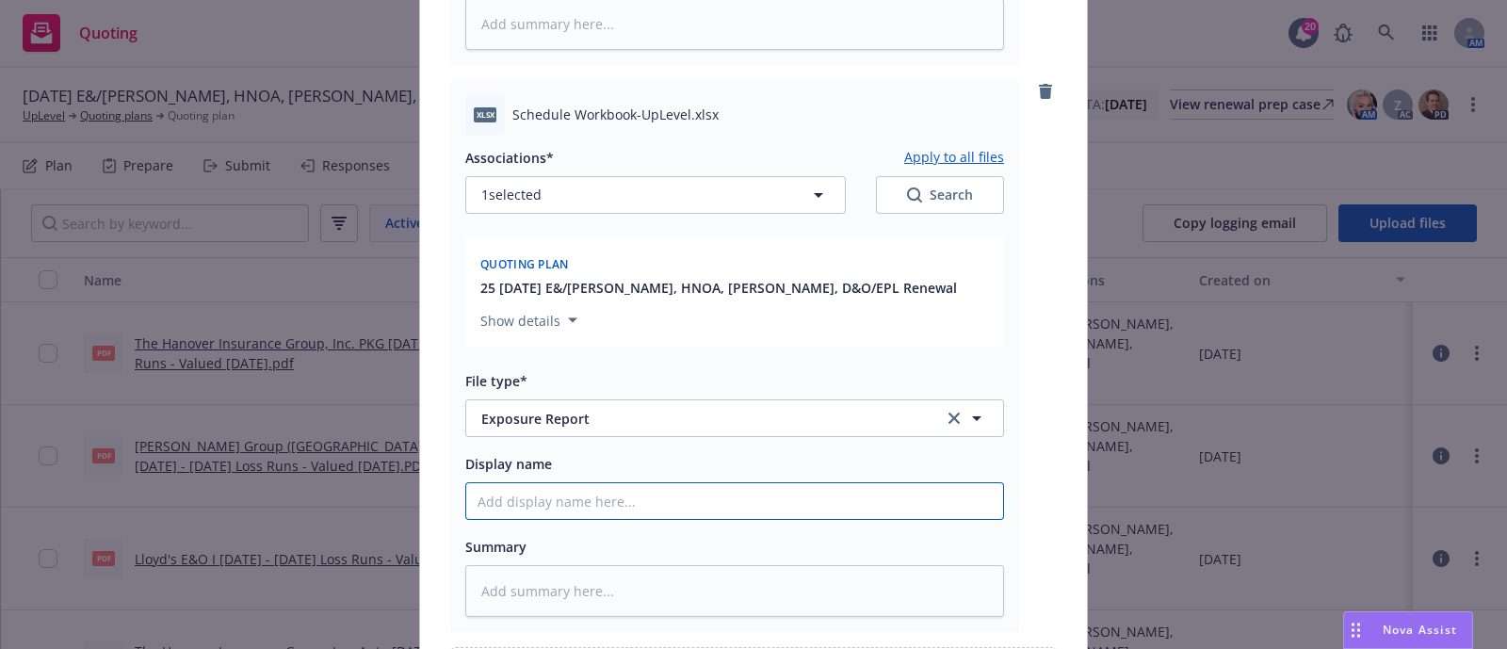
type textarea "x"
type input "2"
type textarea "x"
type input "20"
type textarea "x"
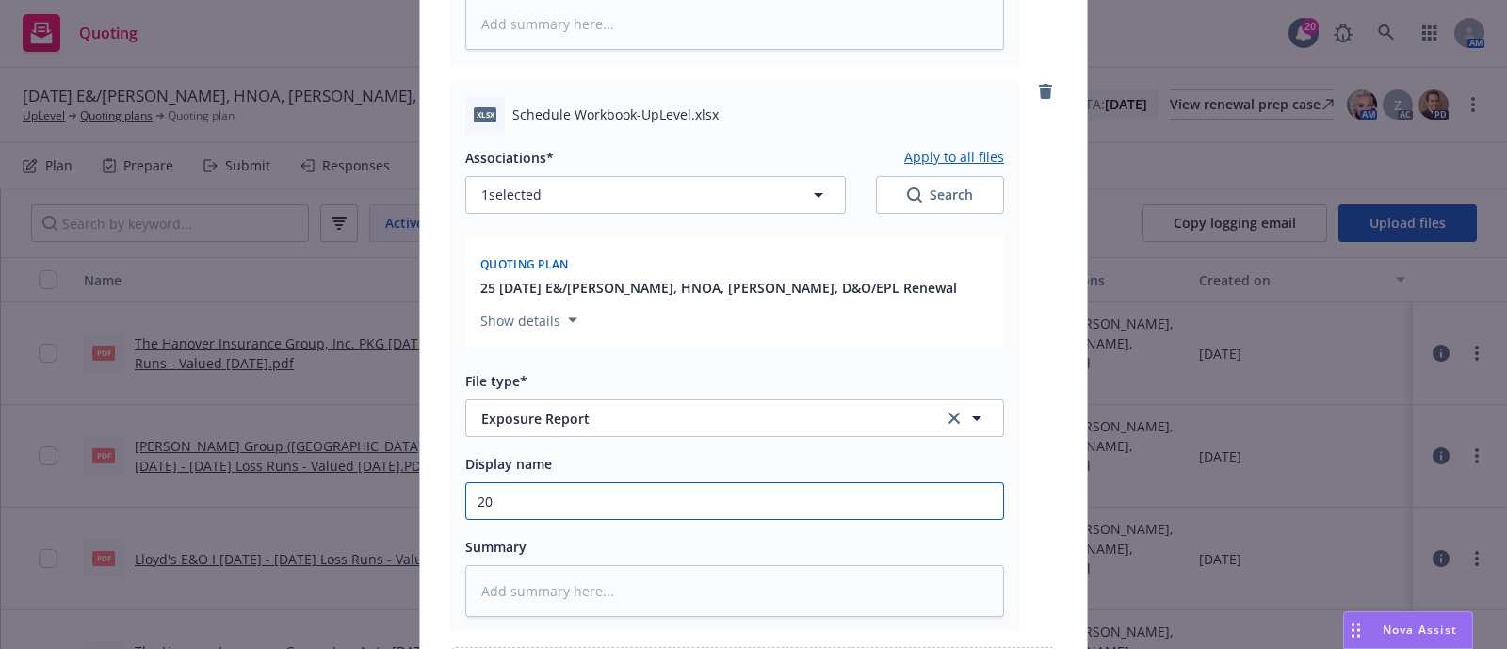
type input "202"
type textarea "x"
type input "2025"
type textarea "x"
type input "2025"
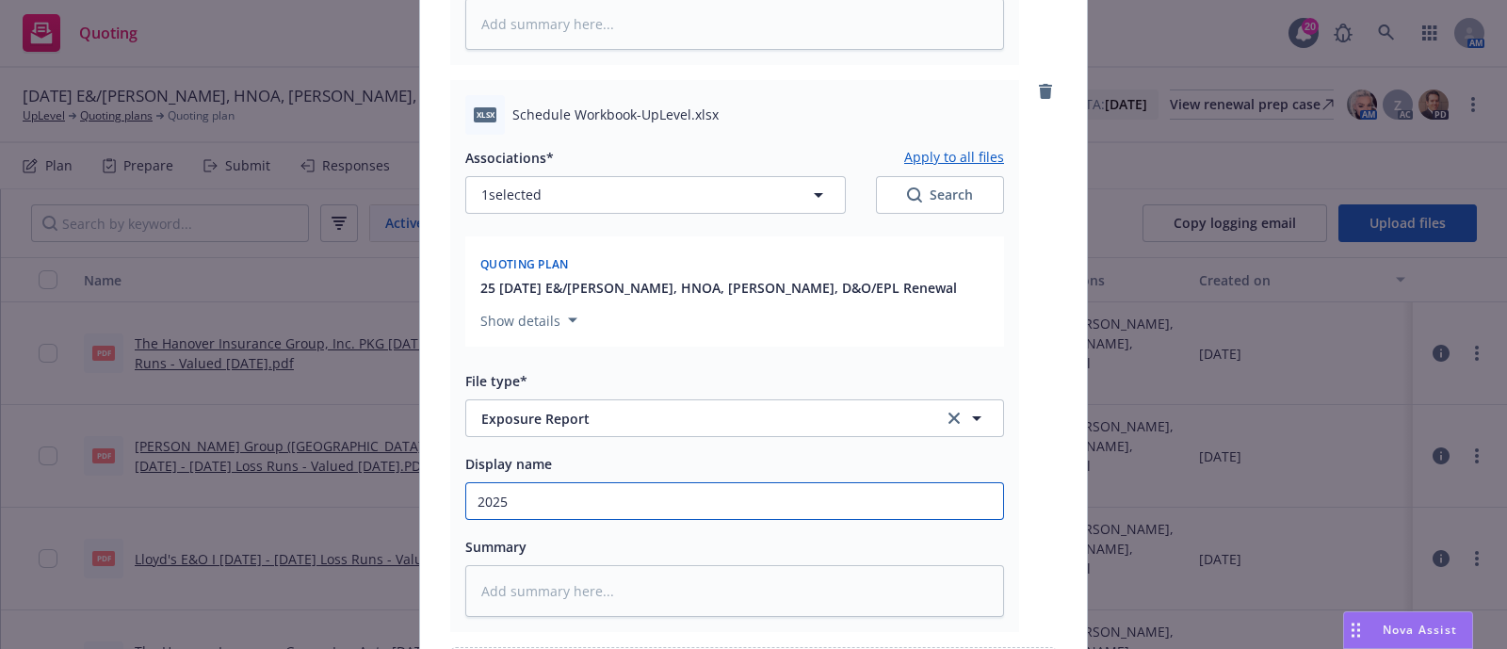
type textarea "x"
type input "2025 -"
type textarea "x"
type input "2025 -"
type textarea "x"
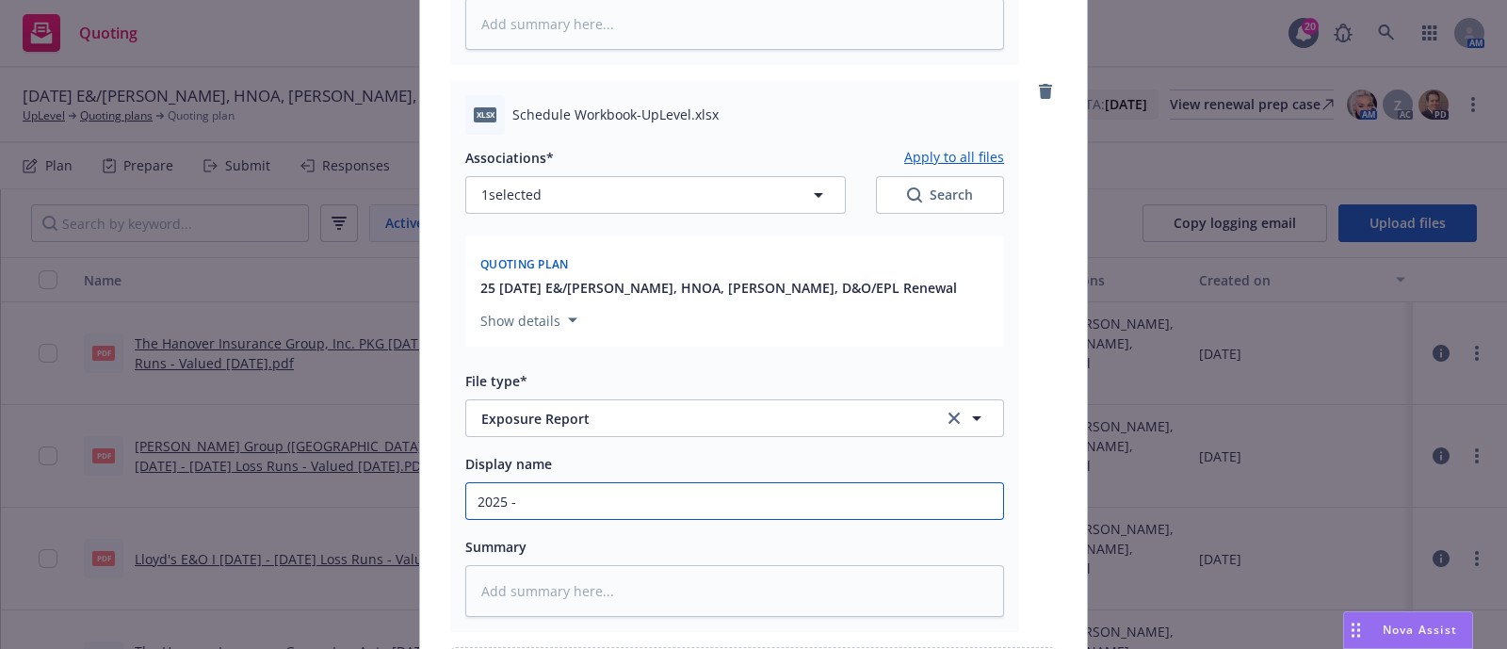
type input "2025 - 2"
type textarea "x"
type input "2025 - 20"
type textarea "x"
type input "2025 - 202"
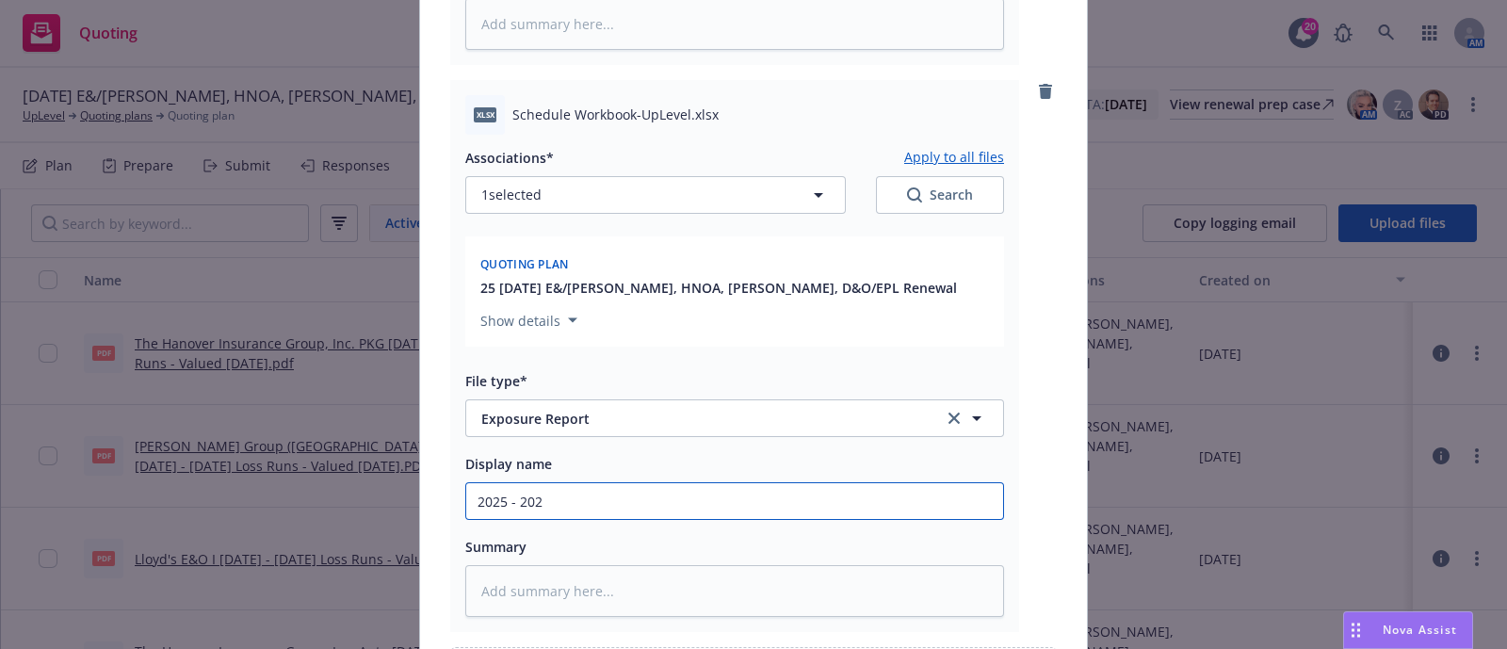
type textarea "x"
type input "2025 - 2026"
type textarea "x"
type input "2025 - 2026"
type textarea "x"
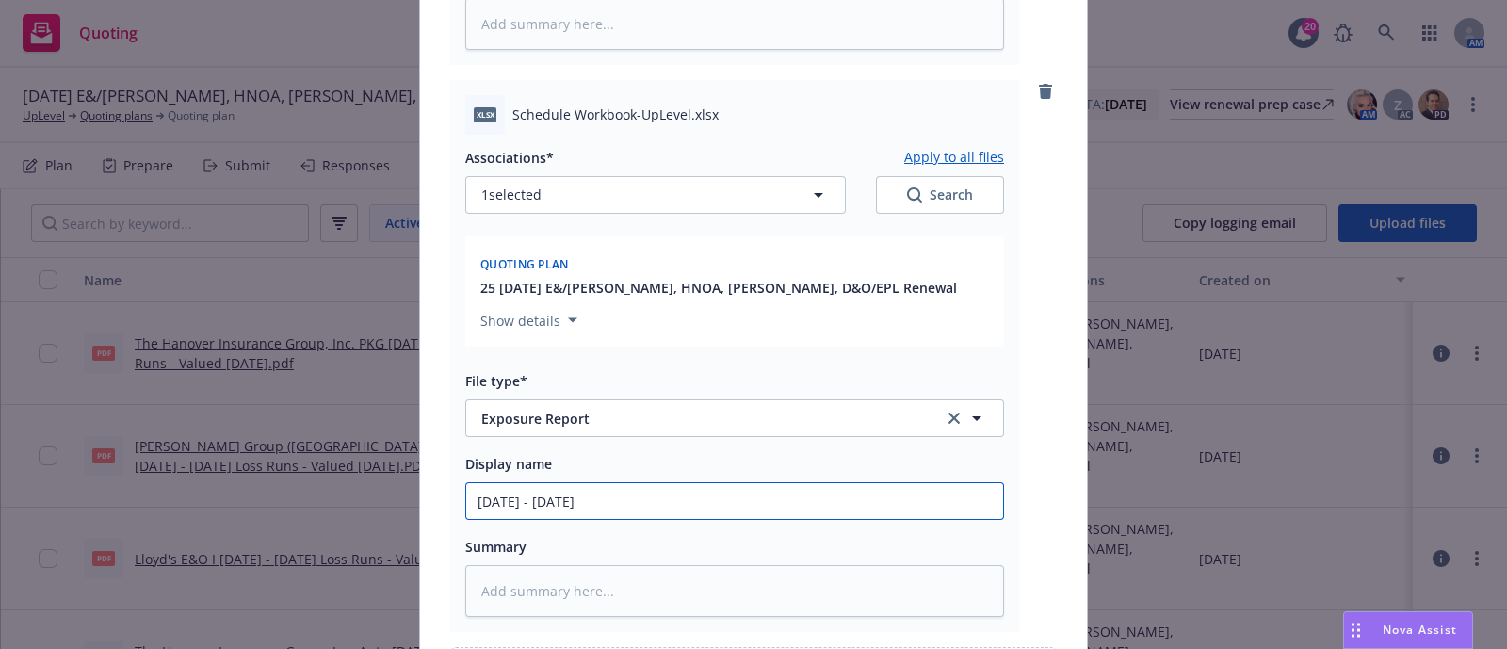
type input "2025 - 2026 C"
type textarea "x"
type input "2025 - 2026 Co"
type textarea "x"
type input "2025 - 2026 Com"
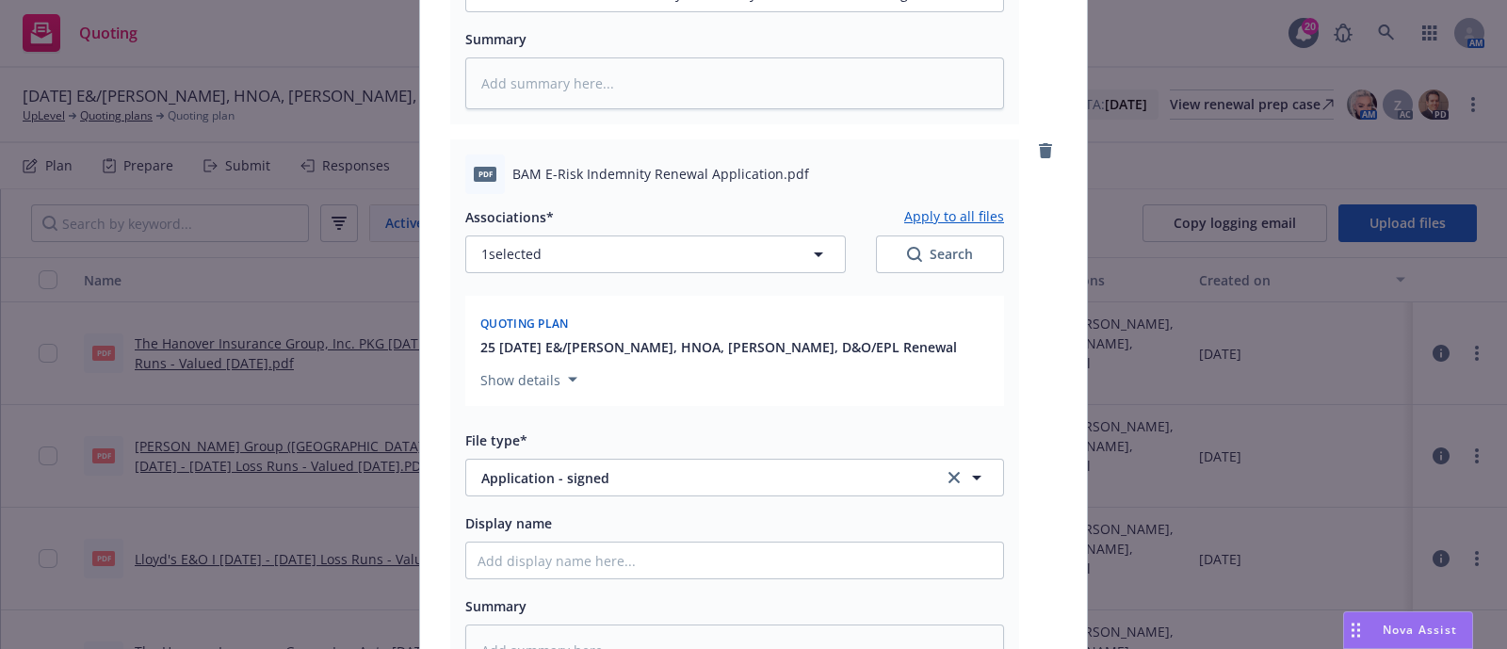
scroll to position [1238, 0]
click at [508, 153] on div "pdf BAM E-Risk Indemnity Renewal Application.pdf" at bounding box center [734, 173] width 539 height 40
drag, startPoint x: 503, startPoint y: 143, endPoint x: 763, endPoint y: 154, distance: 260.2
click at [763, 162] on span "BAM E-Risk Indemnity Renewal Application.pdf" at bounding box center [660, 172] width 297 height 20
copy span "BAM E-Risk Indemnity Renewal Application"
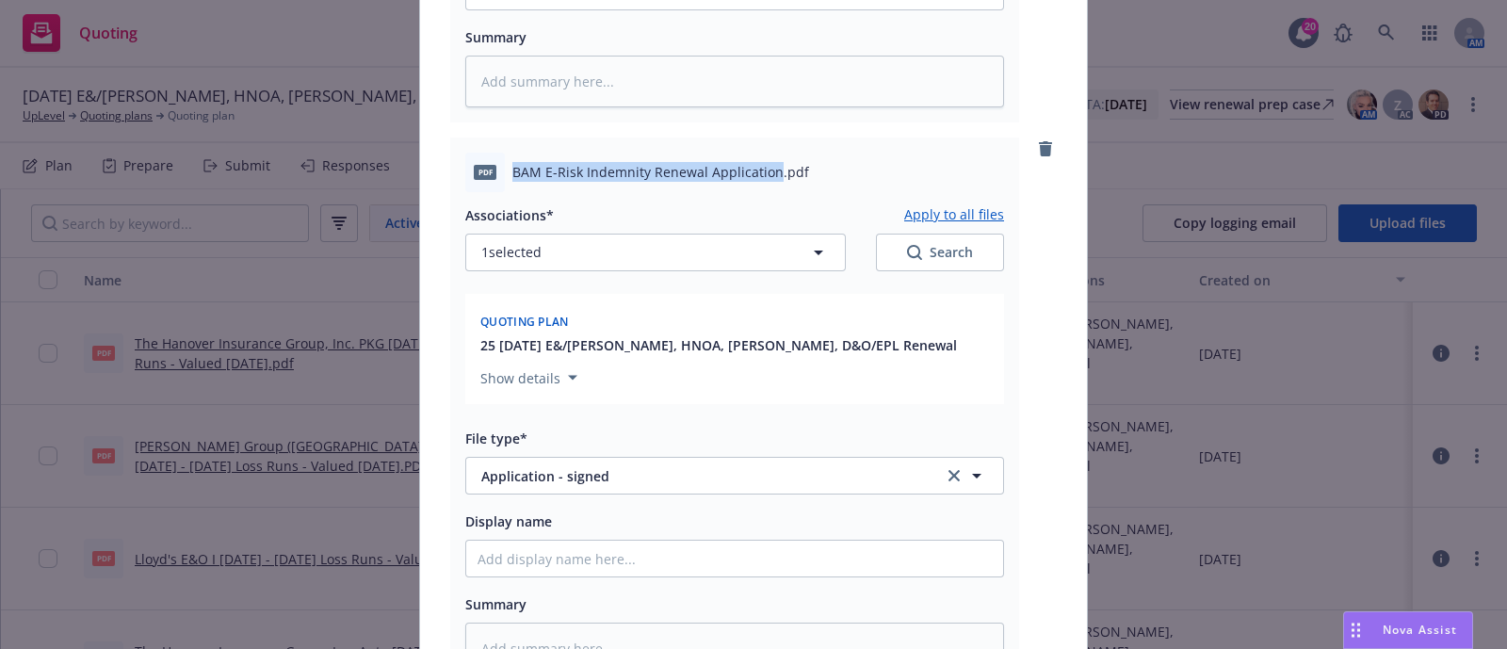
scroll to position [1429, 0]
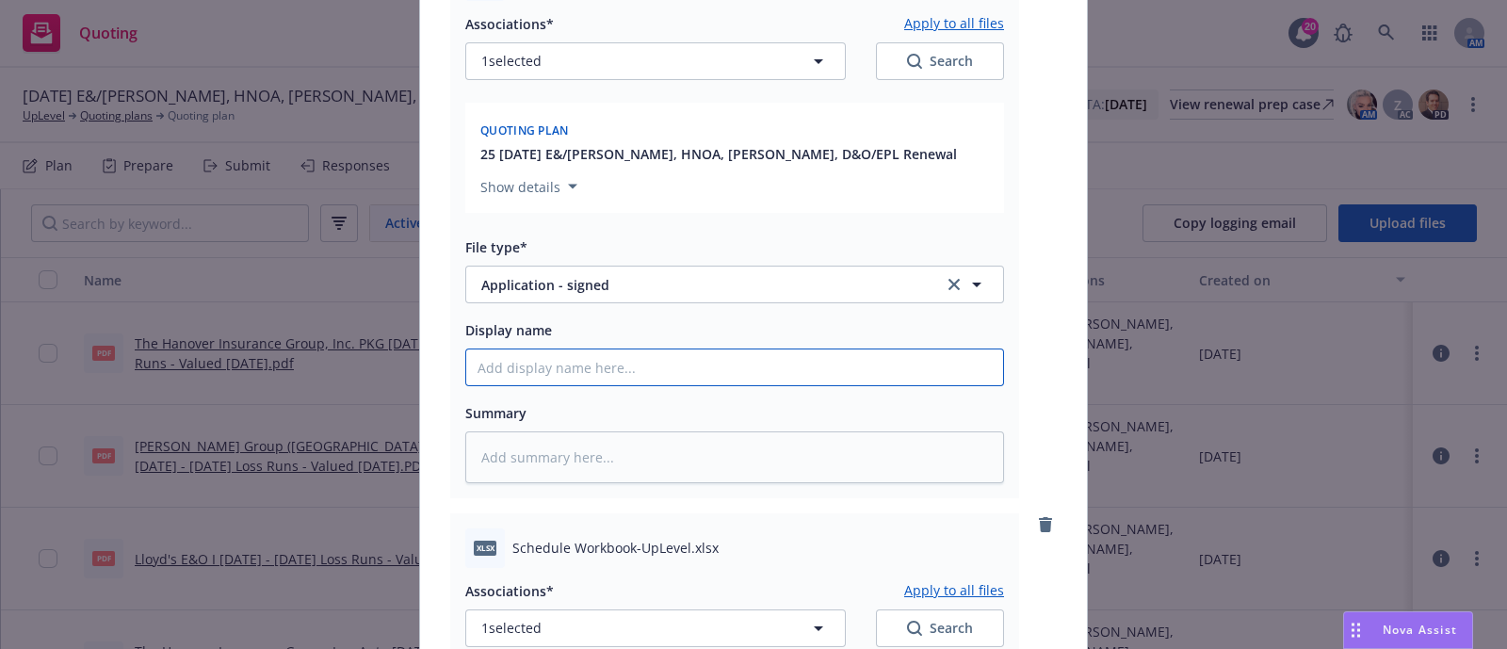
paste input "BAM E-Risk Indemnity Renewal Application"
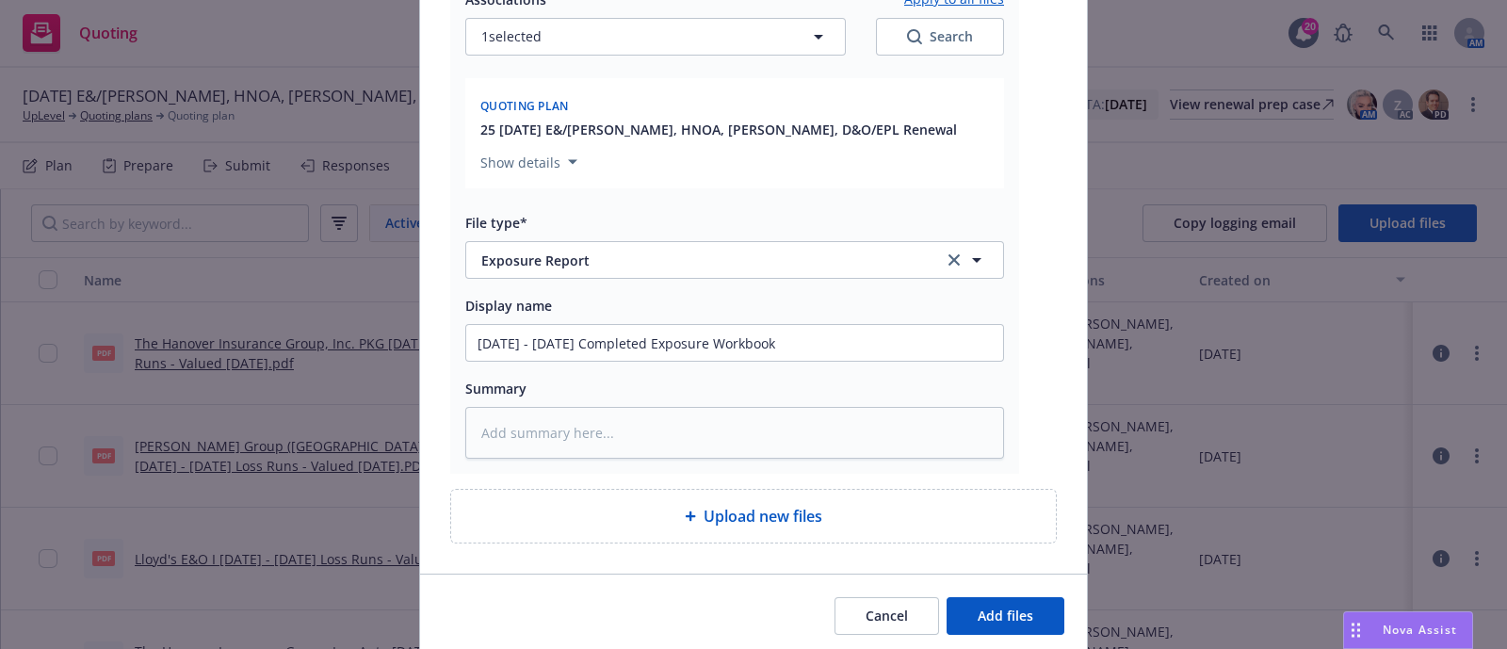
scroll to position [2068, 0]
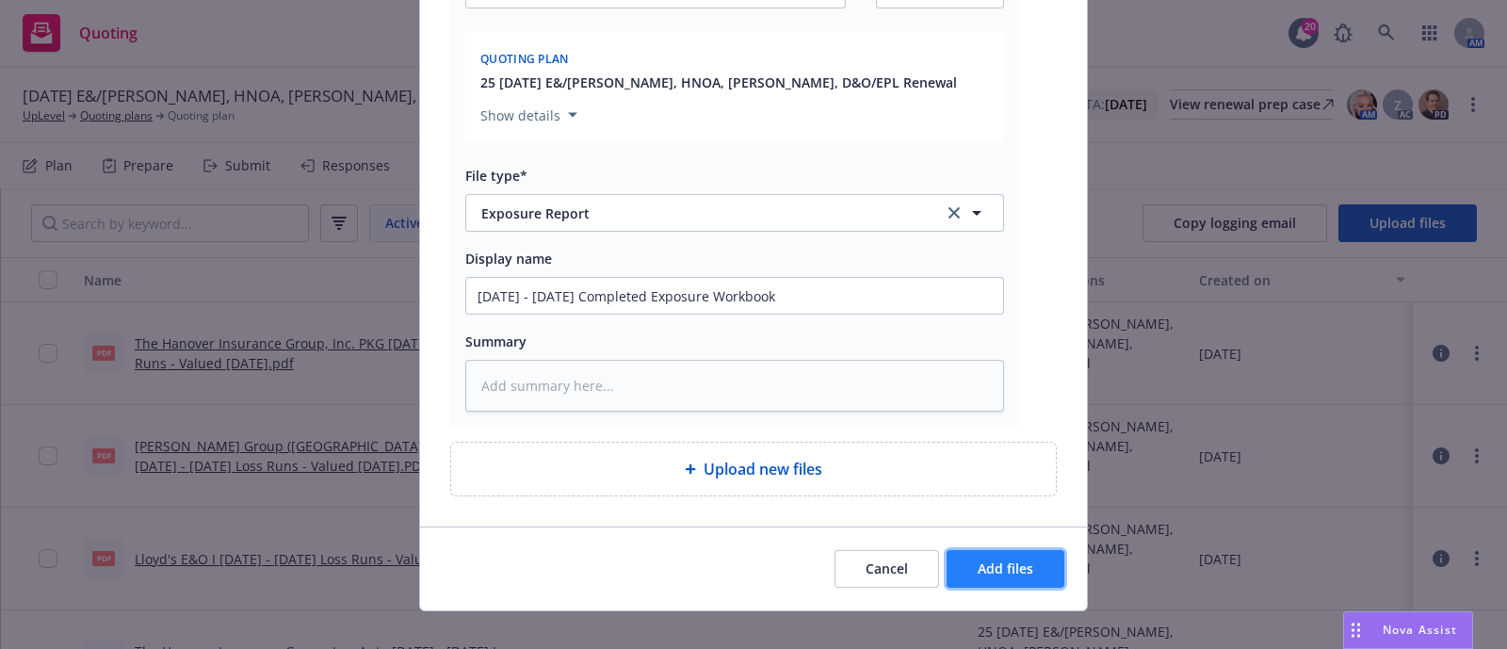
click at [1025, 550] on button "Add files" at bounding box center [1006, 569] width 118 height 38
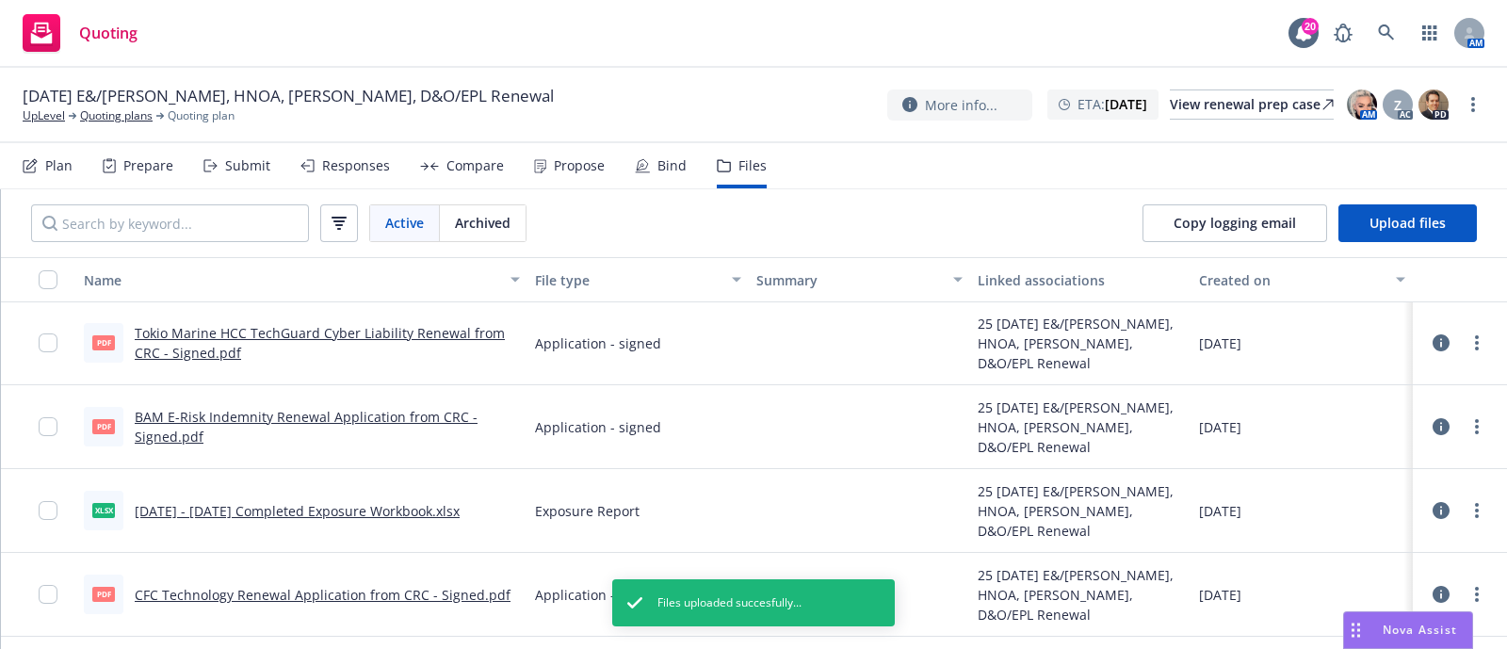
scroll to position [2, 0]
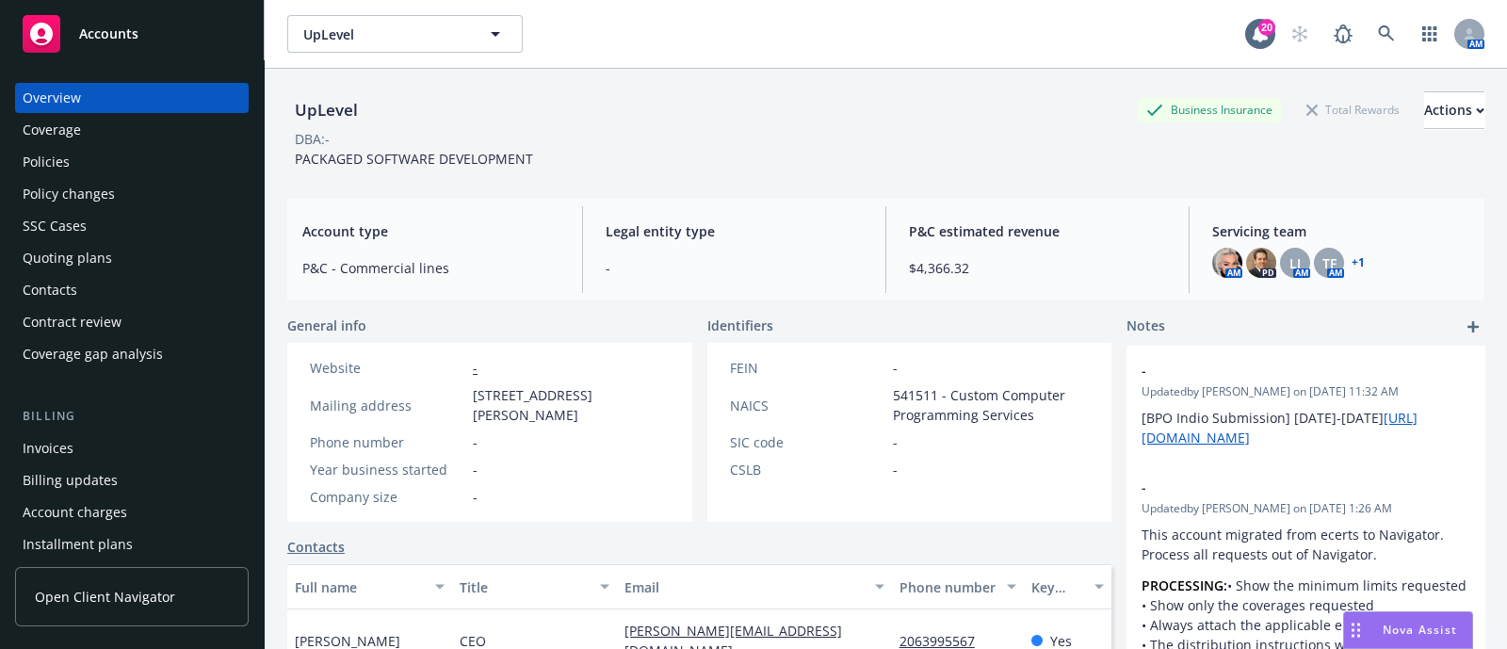
click at [105, 166] on div "Policies" at bounding box center [132, 162] width 219 height 30
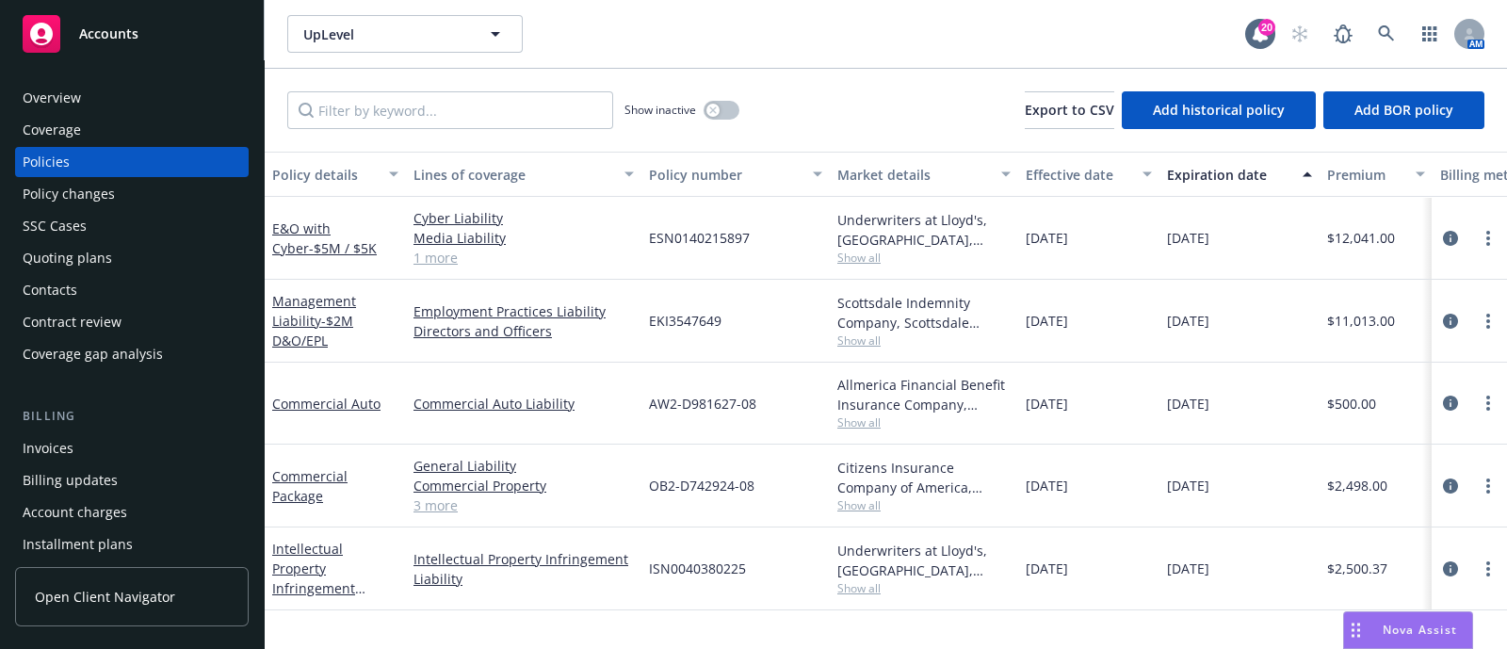
click at [856, 254] on span "Show all" at bounding box center [923, 258] width 173 height 16
click at [561, 355] on div "Employment Practices Liability Directors and Officers" at bounding box center [523, 321] width 235 height 83
click at [844, 340] on span "Show all" at bounding box center [923, 341] width 173 height 16
